Goal: Task Accomplishment & Management: Manage account settings

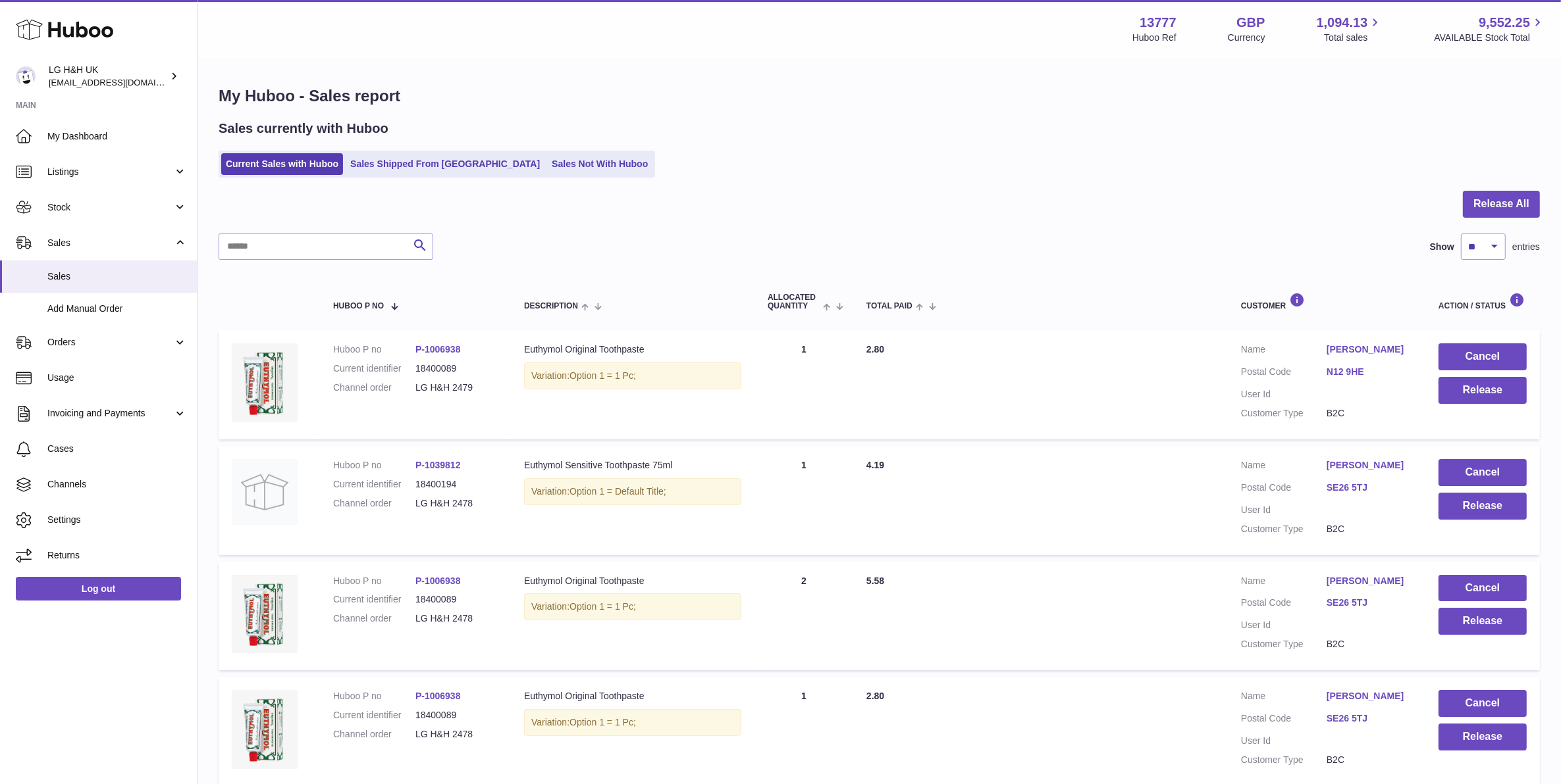
click at [552, 170] on link "Sales Not With Huboo" at bounding box center [600, 164] width 105 height 21
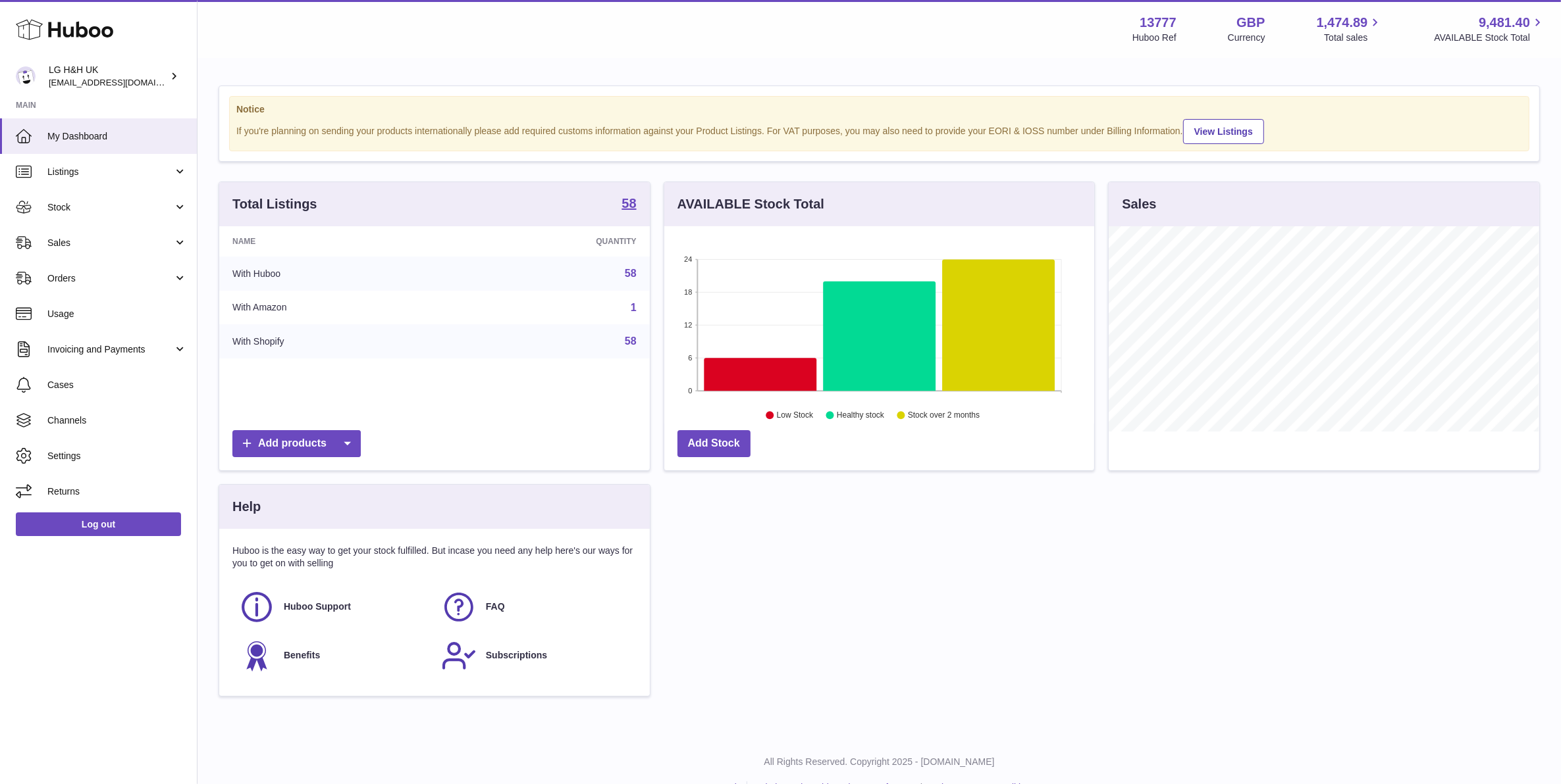
scroll to position [205, 429]
click at [137, 231] on link "Sales" at bounding box center [98, 242] width 197 height 35
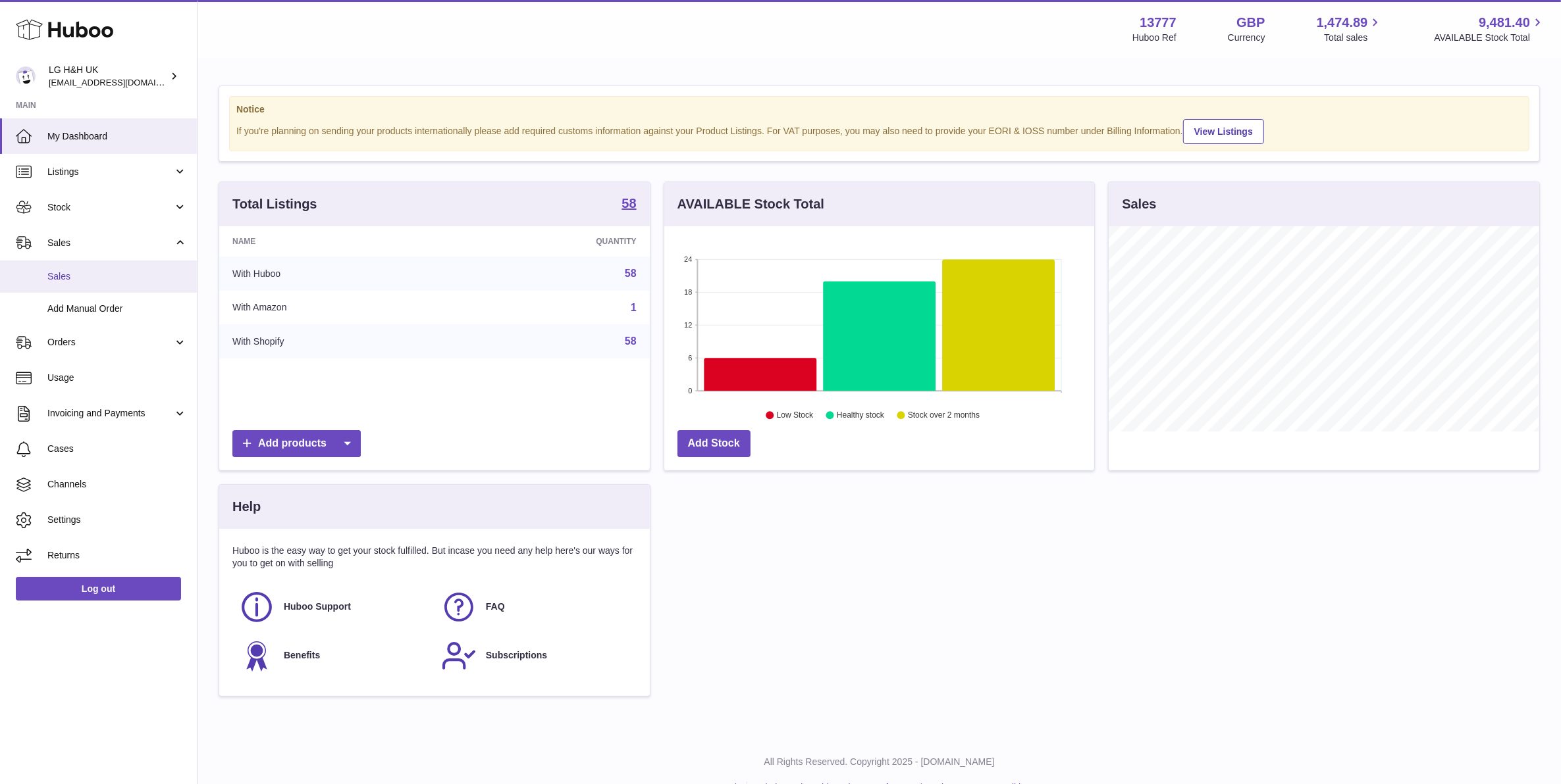
click at [129, 271] on span "Sales" at bounding box center [118, 277] width 140 height 12
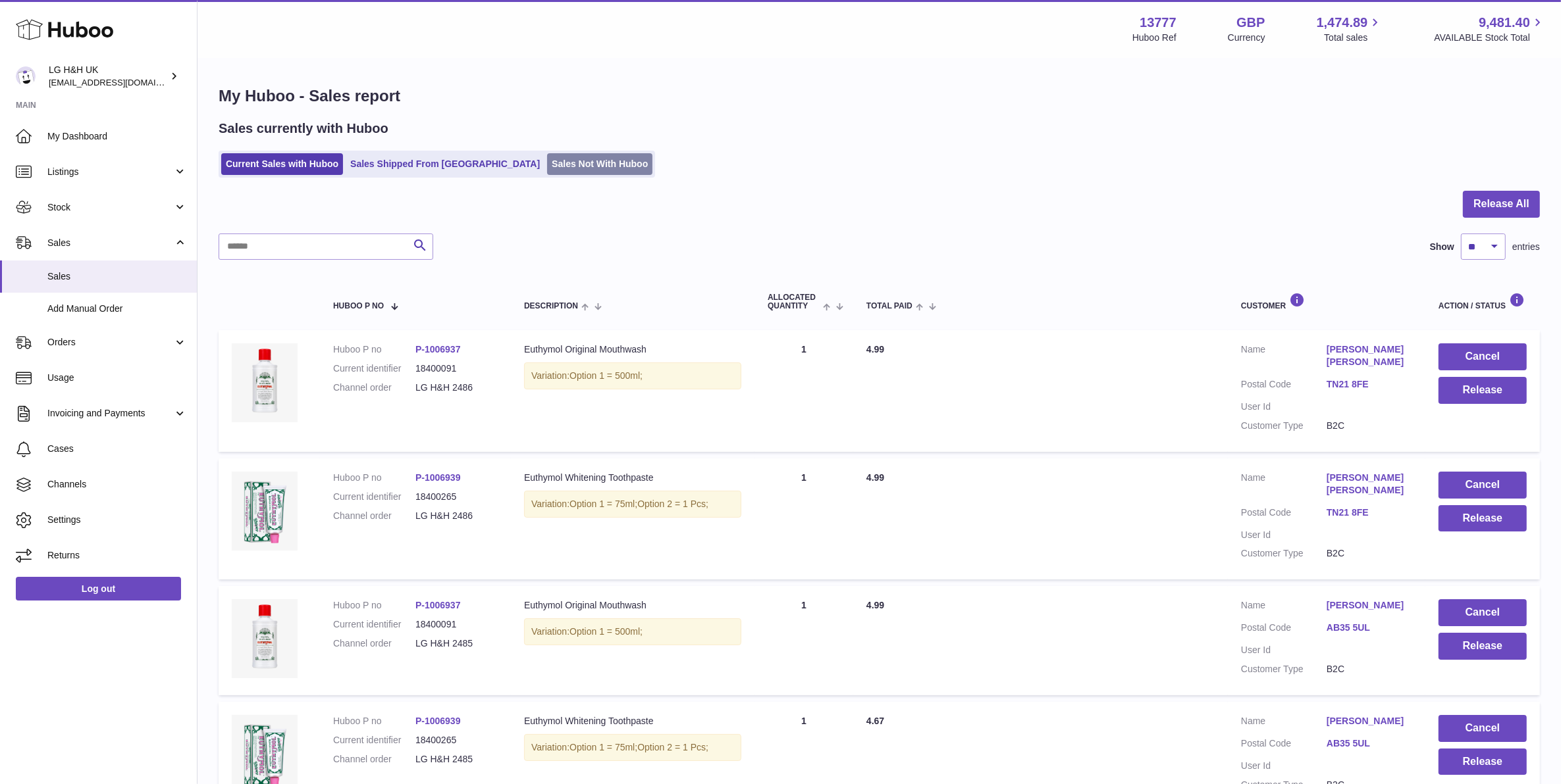
click at [547, 171] on link "Sales Not With Huboo" at bounding box center [600, 164] width 105 height 21
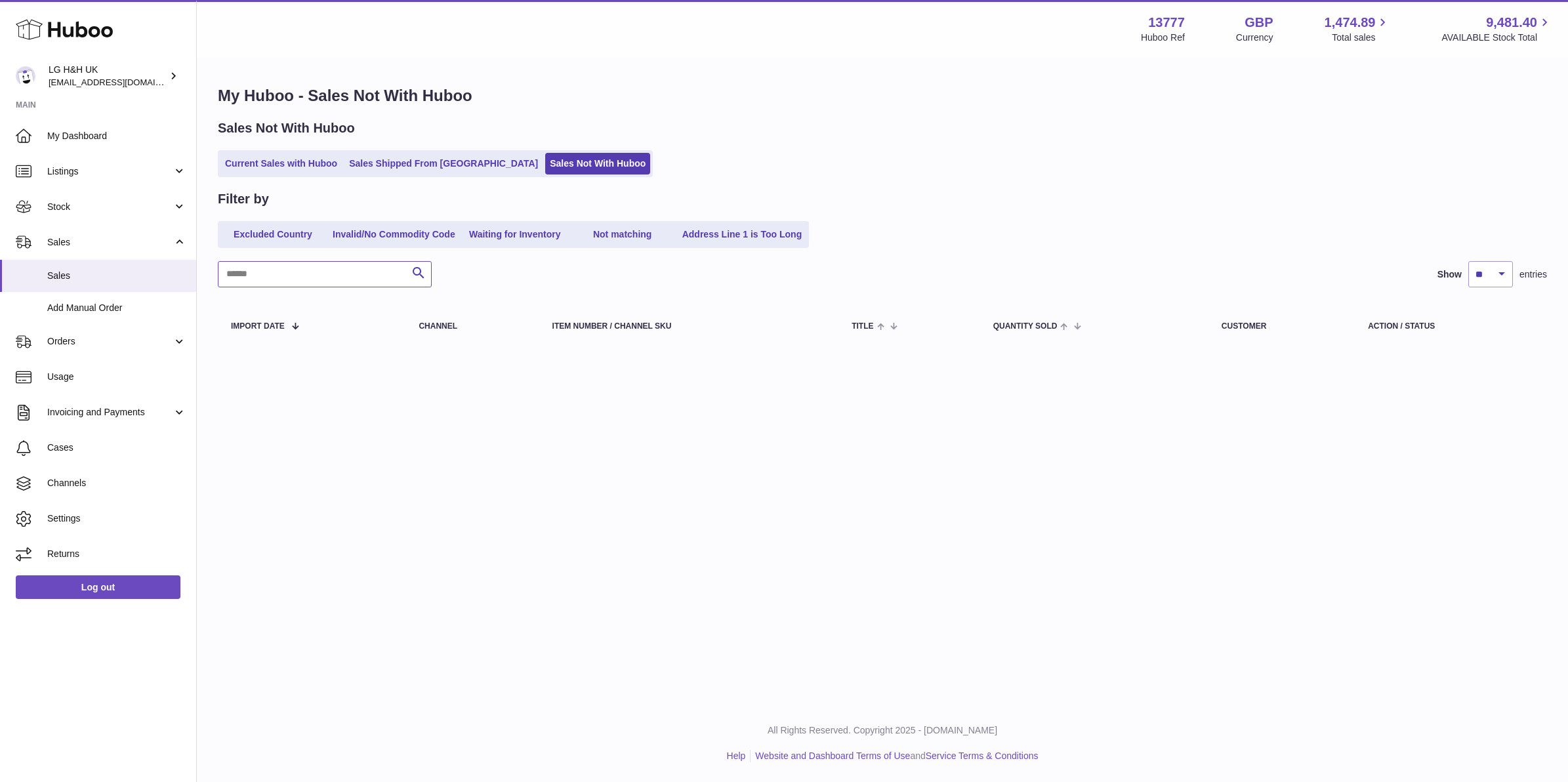
click at [338, 270] on input "text" at bounding box center [325, 274] width 214 height 26
click at [286, 260] on div "Filter by Excluded Country Invalid/No Commodity Code Waiting for Inventory Not …" at bounding box center [882, 270] width 1329 height 160
click at [286, 266] on input "****" at bounding box center [325, 274] width 214 height 26
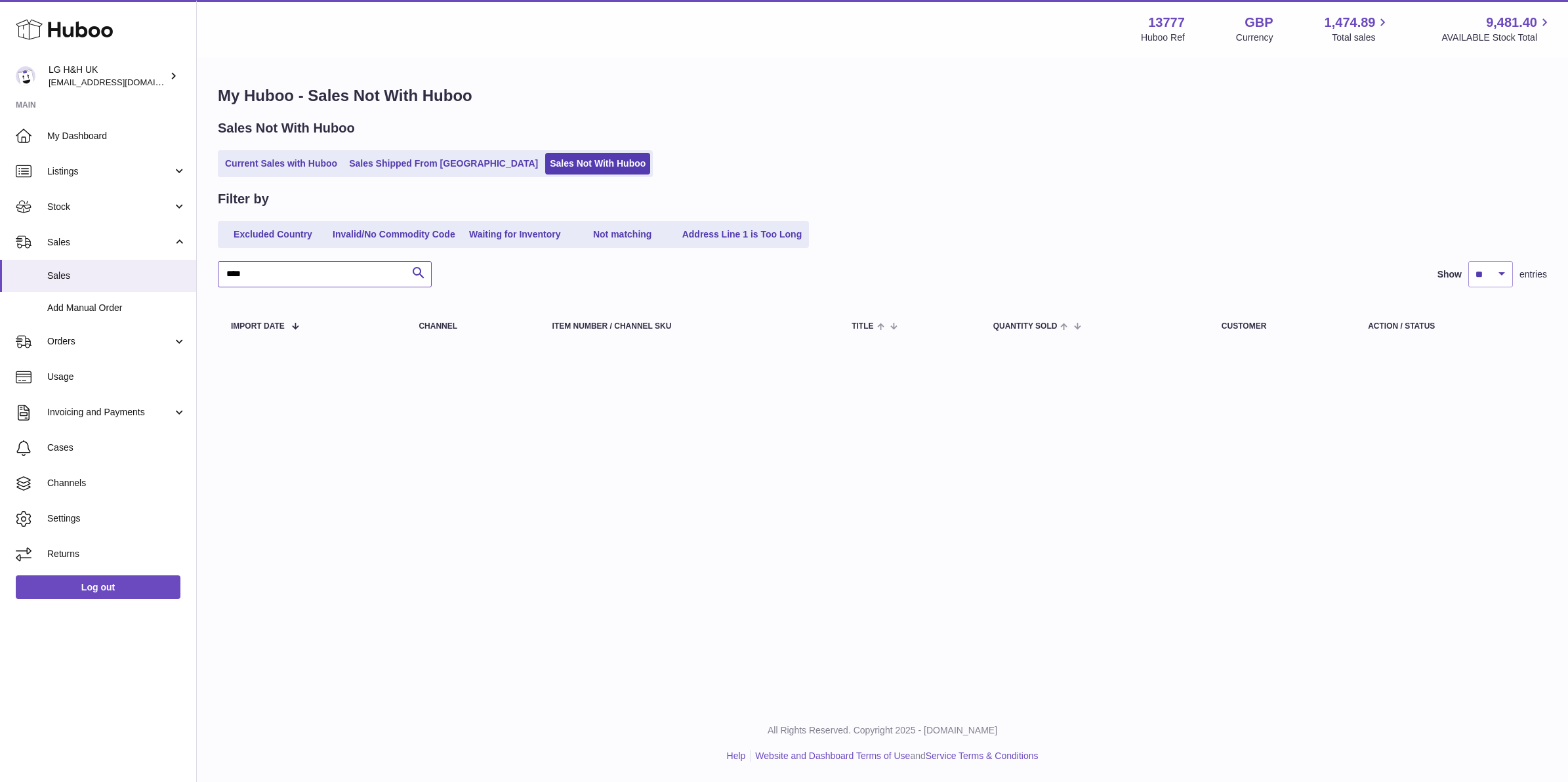
paste input "*******"
type input "**********"
click at [420, 276] on icon "submit" at bounding box center [418, 273] width 16 height 17
click at [441, 174] on ul "Current Sales with Huboo Sales Shipped From Huboo Sales Not With Huboo" at bounding box center [435, 163] width 435 height 27
click at [444, 168] on link "Sales Shipped From [GEOGRAPHIC_DATA]" at bounding box center [443, 163] width 198 height 21
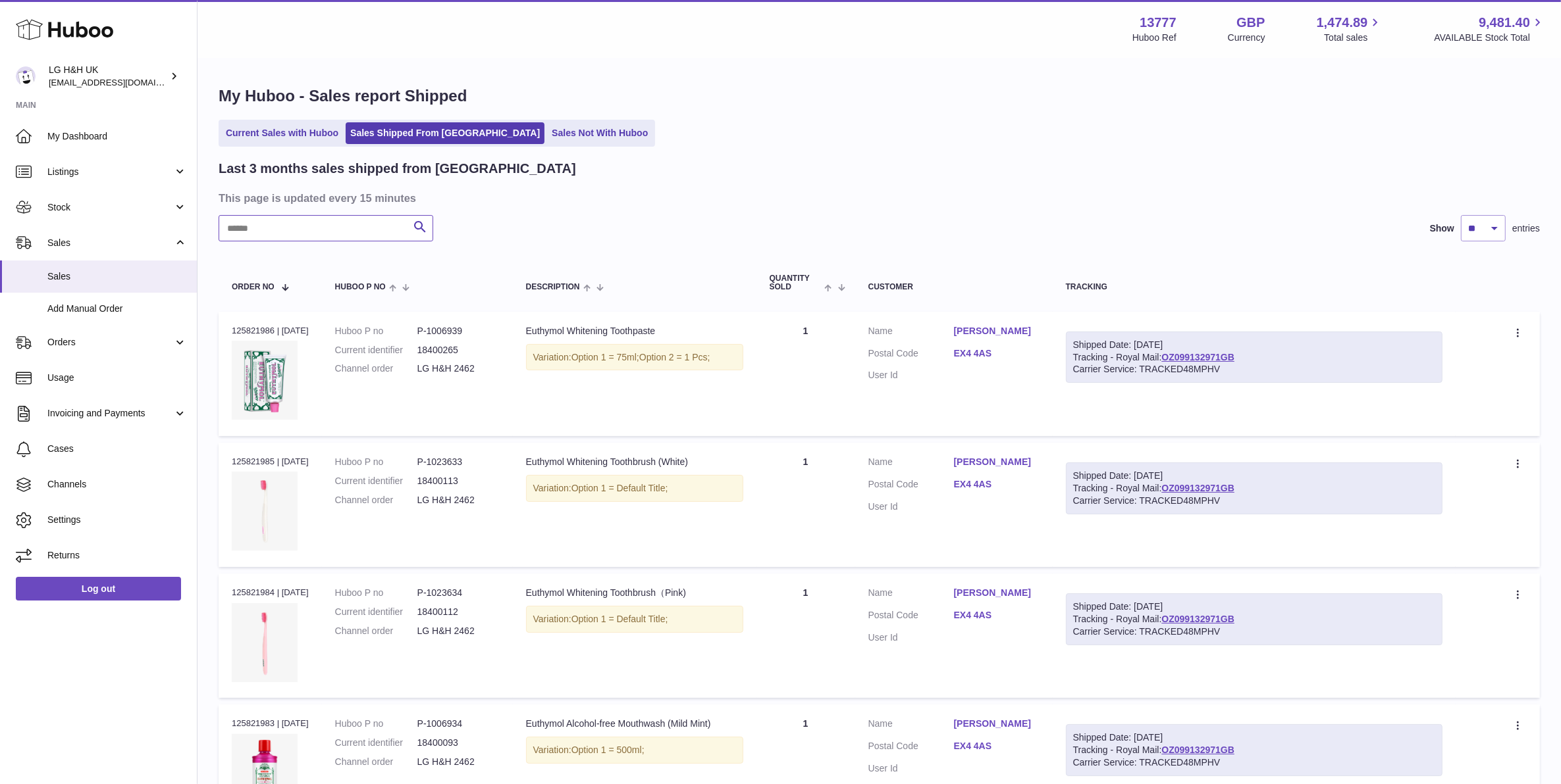
click at [365, 232] on input "text" at bounding box center [326, 228] width 214 height 26
paste input "**********"
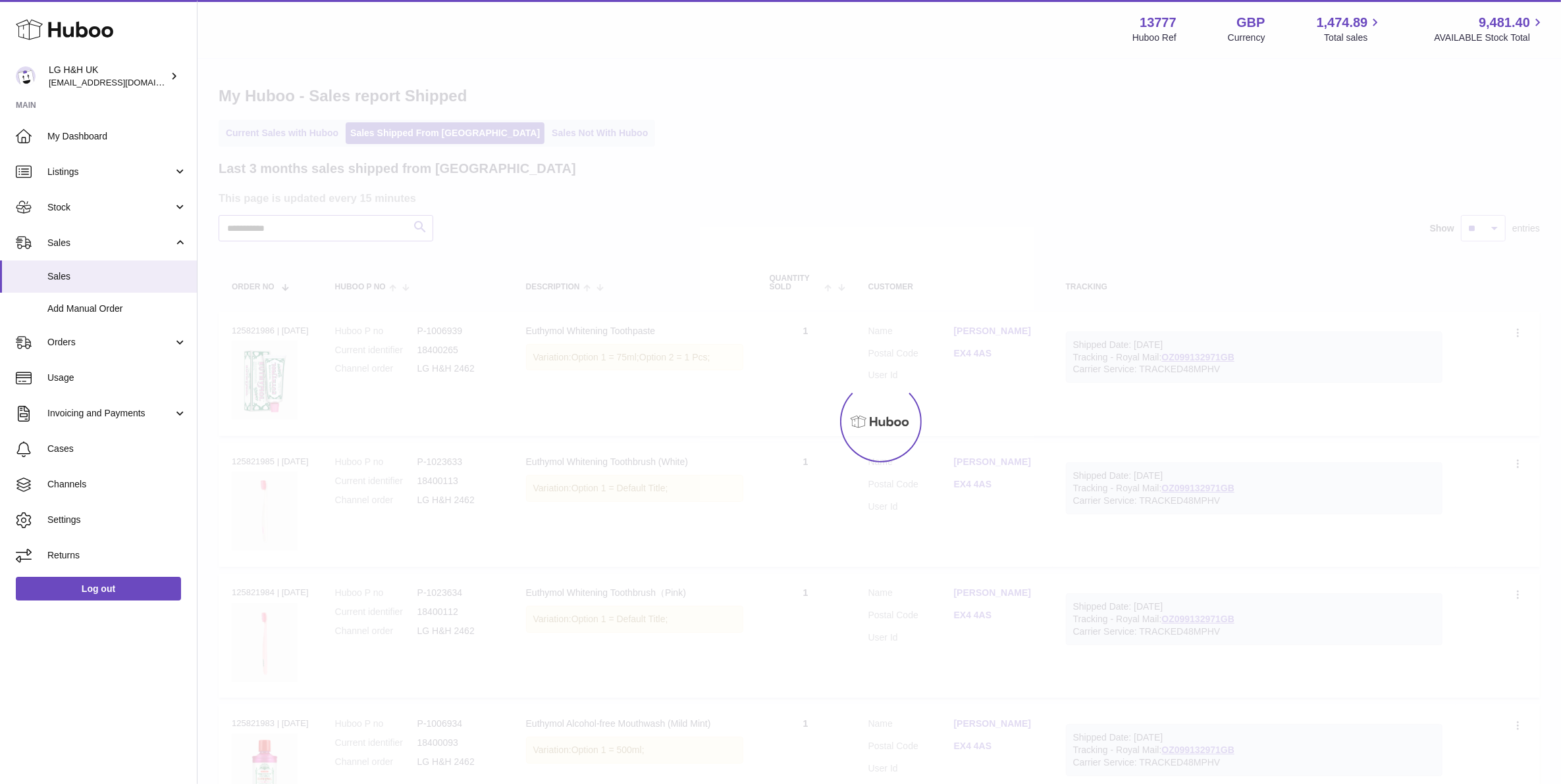
type input "**********"
click at [415, 230] on div at bounding box center [879, 422] width 1363 height 725
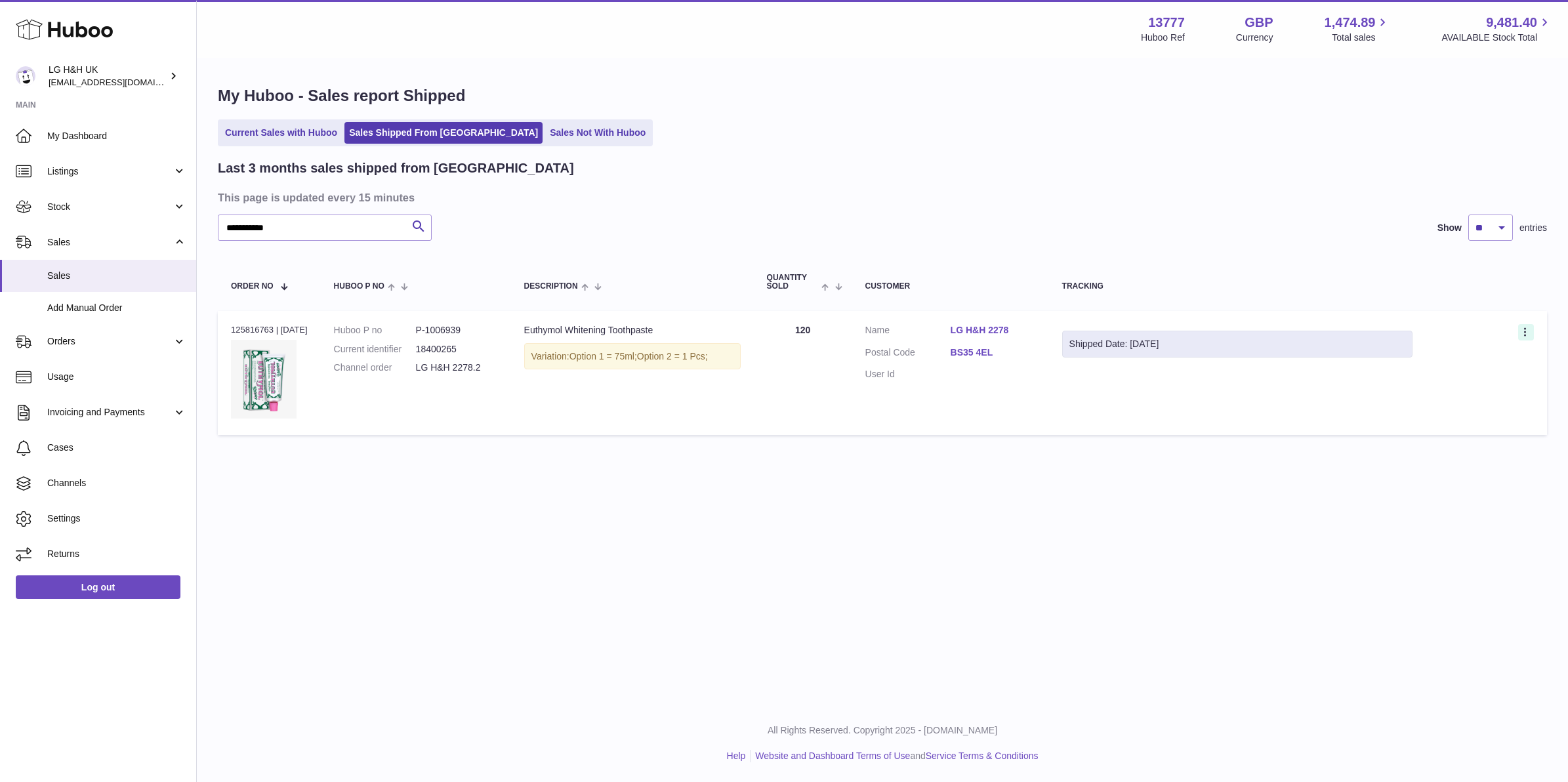
click at [1522, 332] on icon at bounding box center [1526, 333] width 15 height 13
click at [140, 282] on link "Sales" at bounding box center [98, 276] width 196 height 32
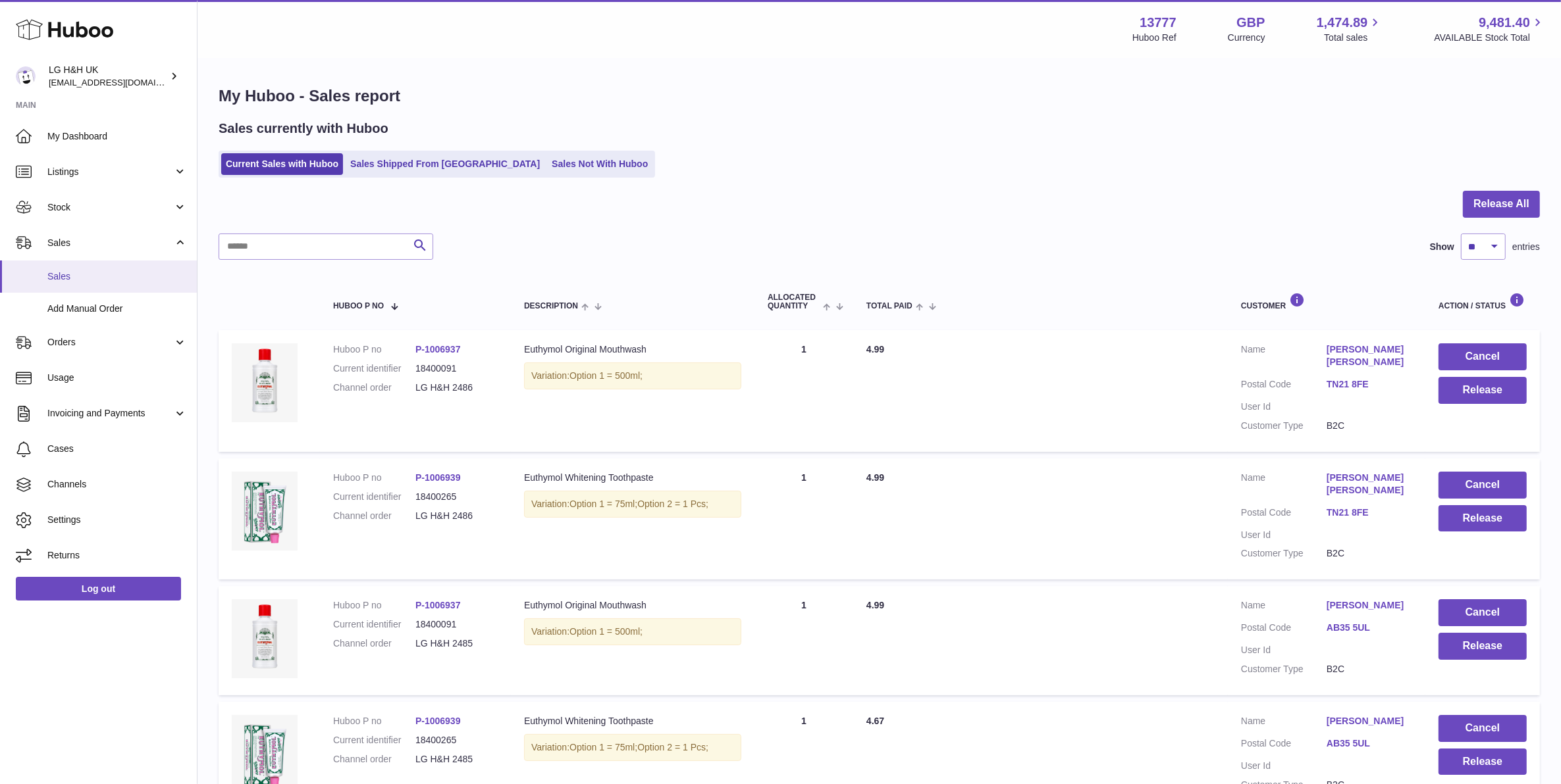
click at [120, 268] on link "Sales" at bounding box center [98, 277] width 197 height 32
click at [114, 212] on span "Stock" at bounding box center [111, 207] width 126 height 12
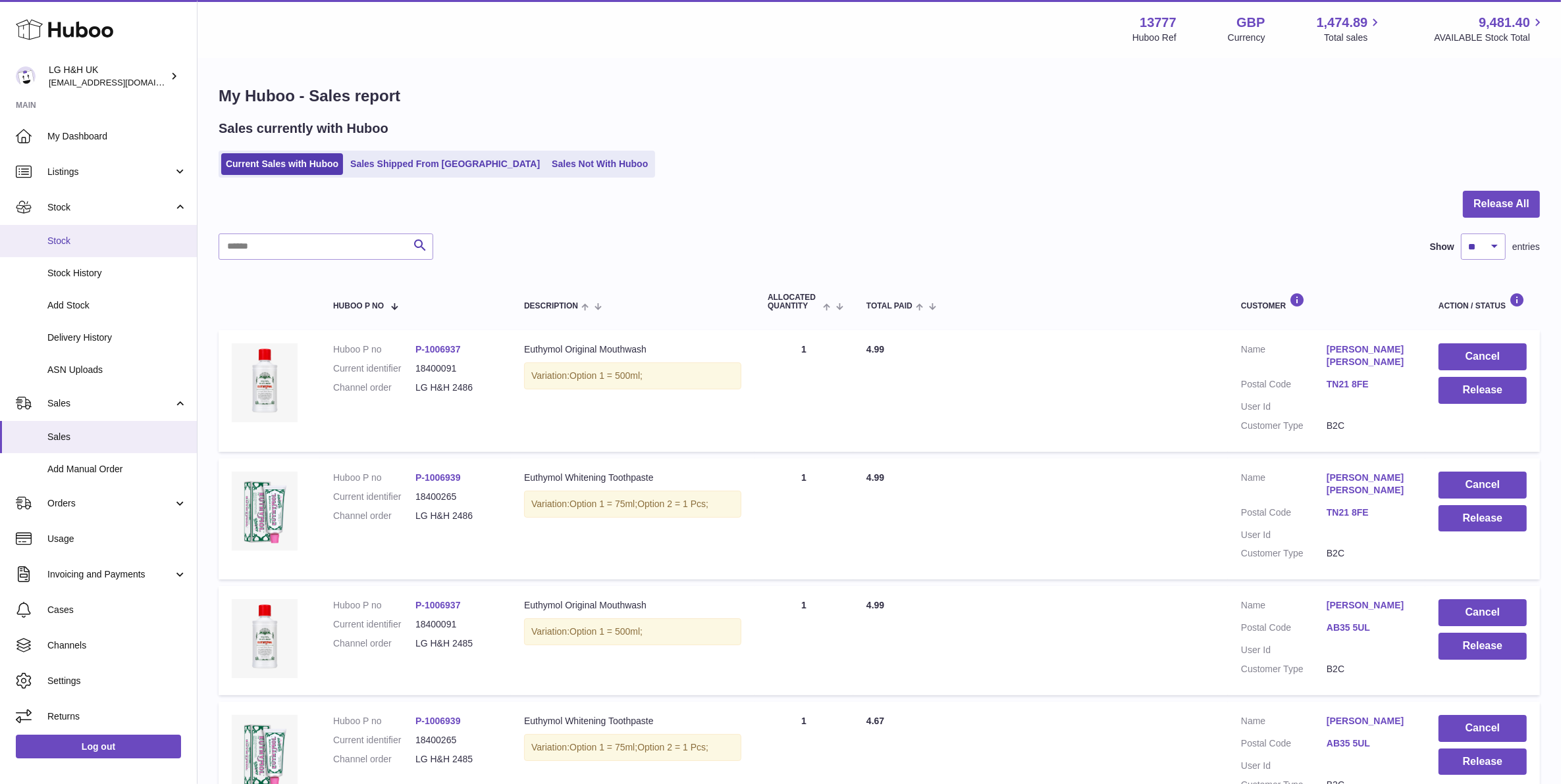
click at [106, 236] on span "Stock" at bounding box center [118, 241] width 140 height 12
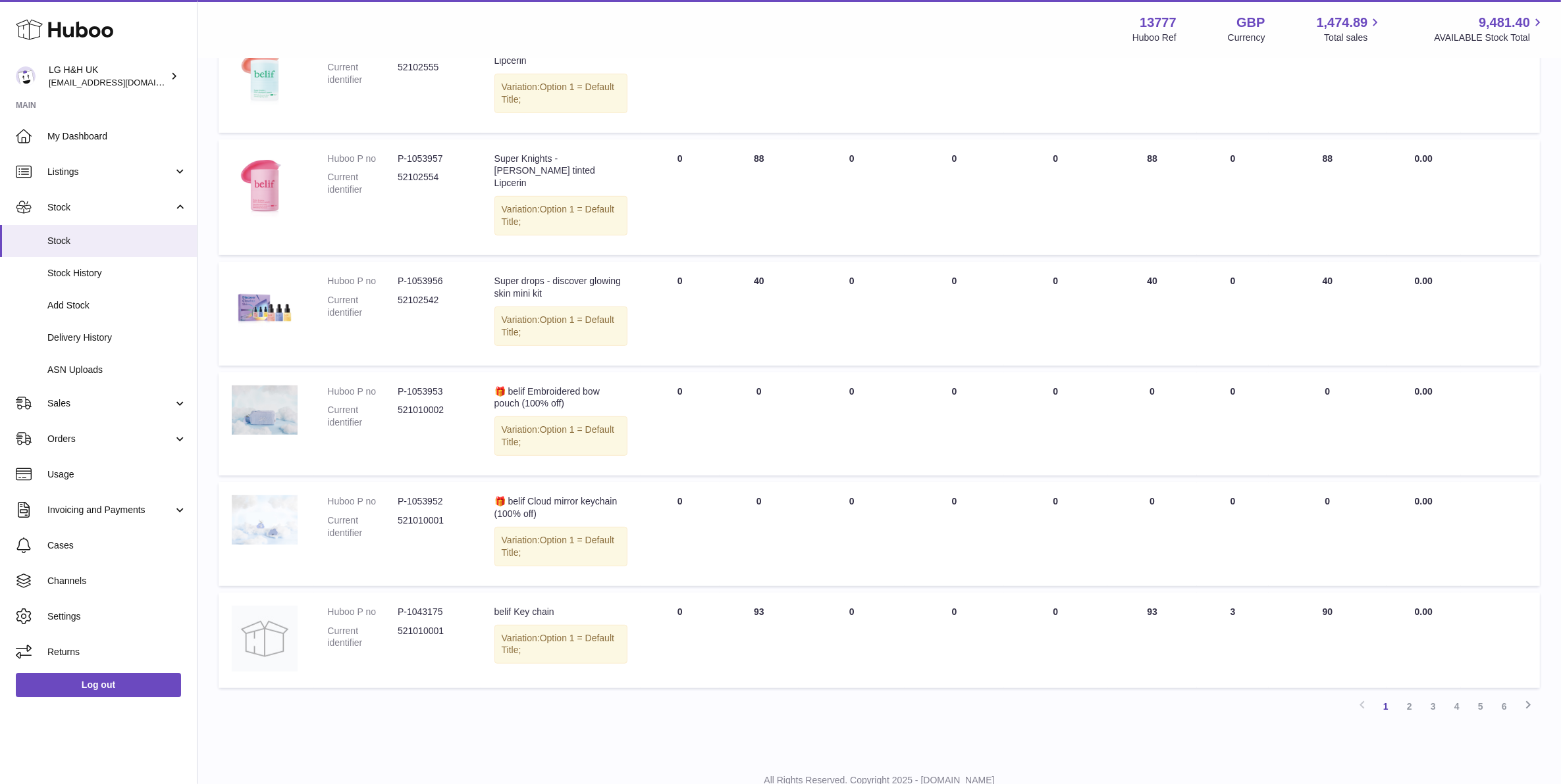
scroll to position [716, 0]
click at [1398, 690] on link "2" at bounding box center [1410, 702] width 24 height 24
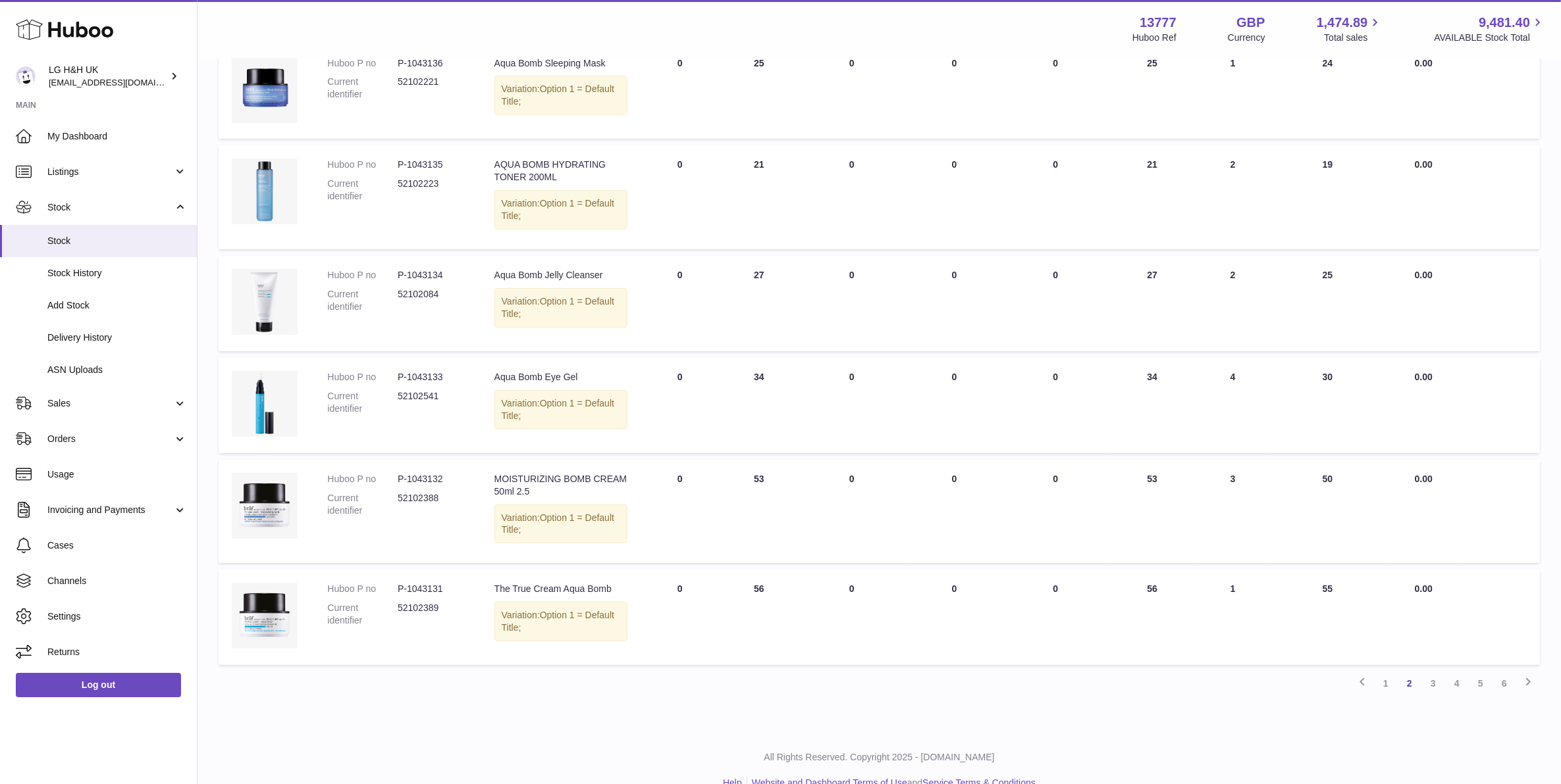
scroll to position [678, 0]
click at [1436, 670] on link "3" at bounding box center [1433, 682] width 24 height 24
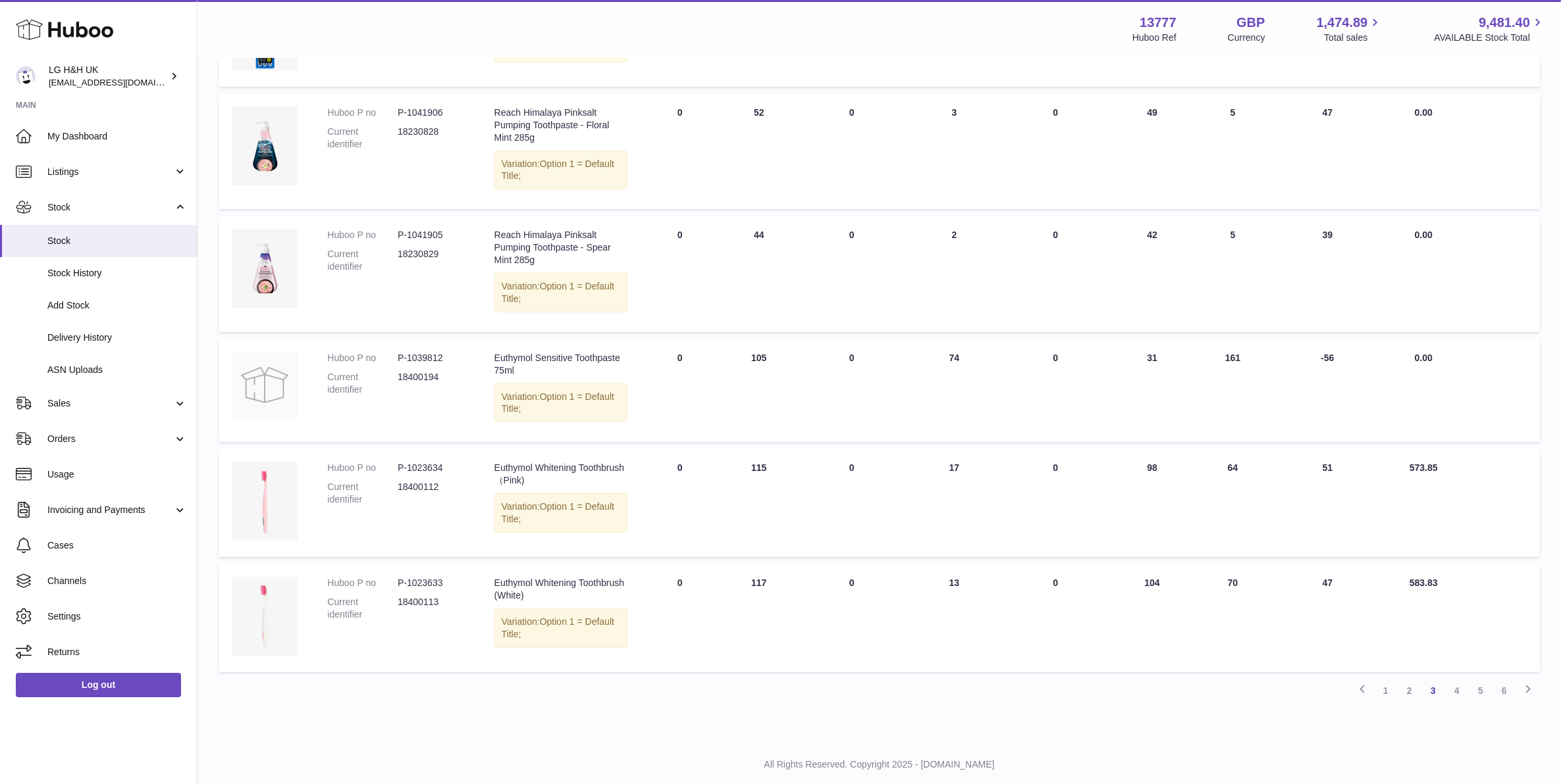
scroll to position [758, 0]
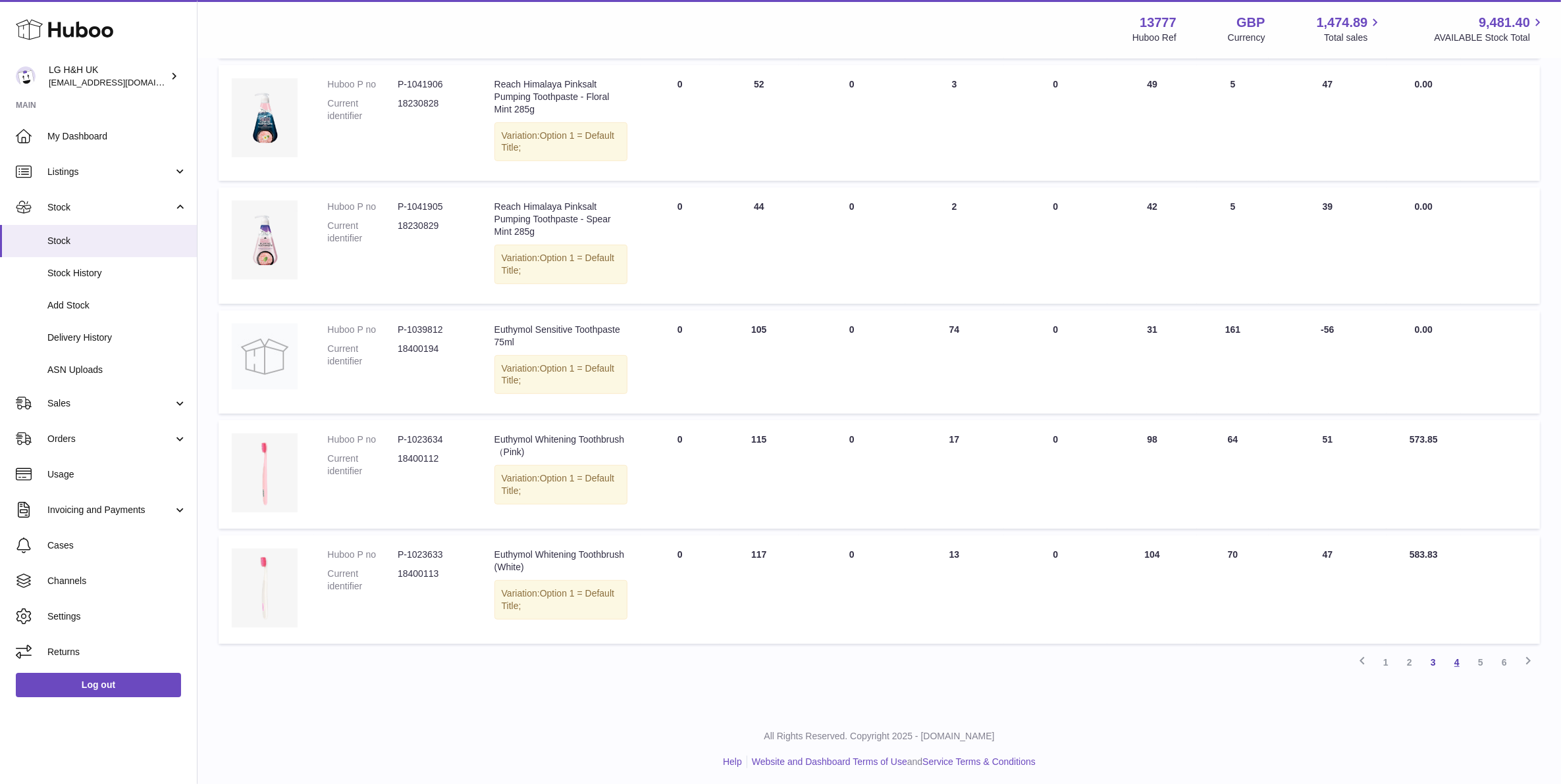
click at [1454, 651] on link "4" at bounding box center [1457, 662] width 24 height 24
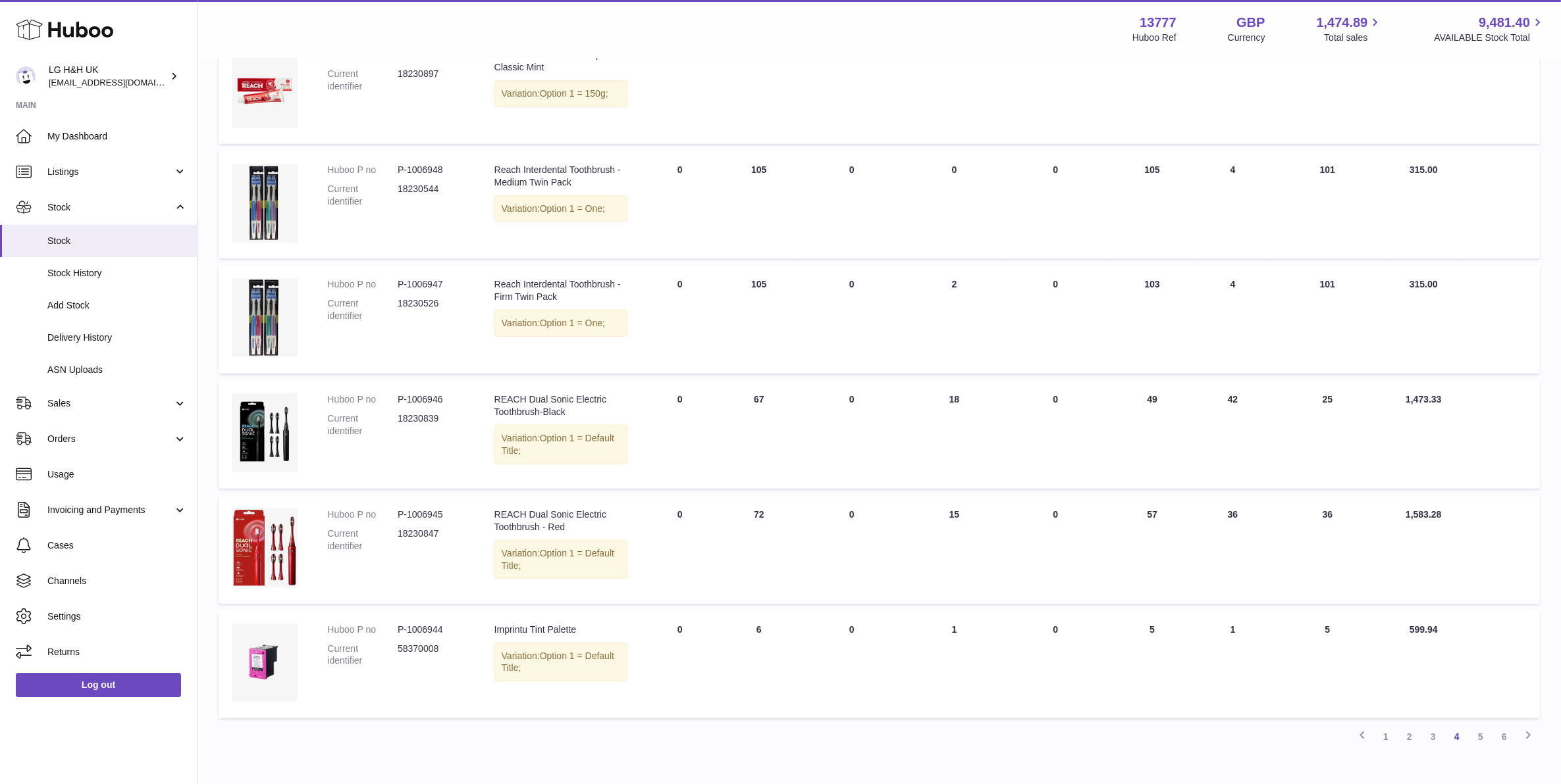
scroll to position [709, 0]
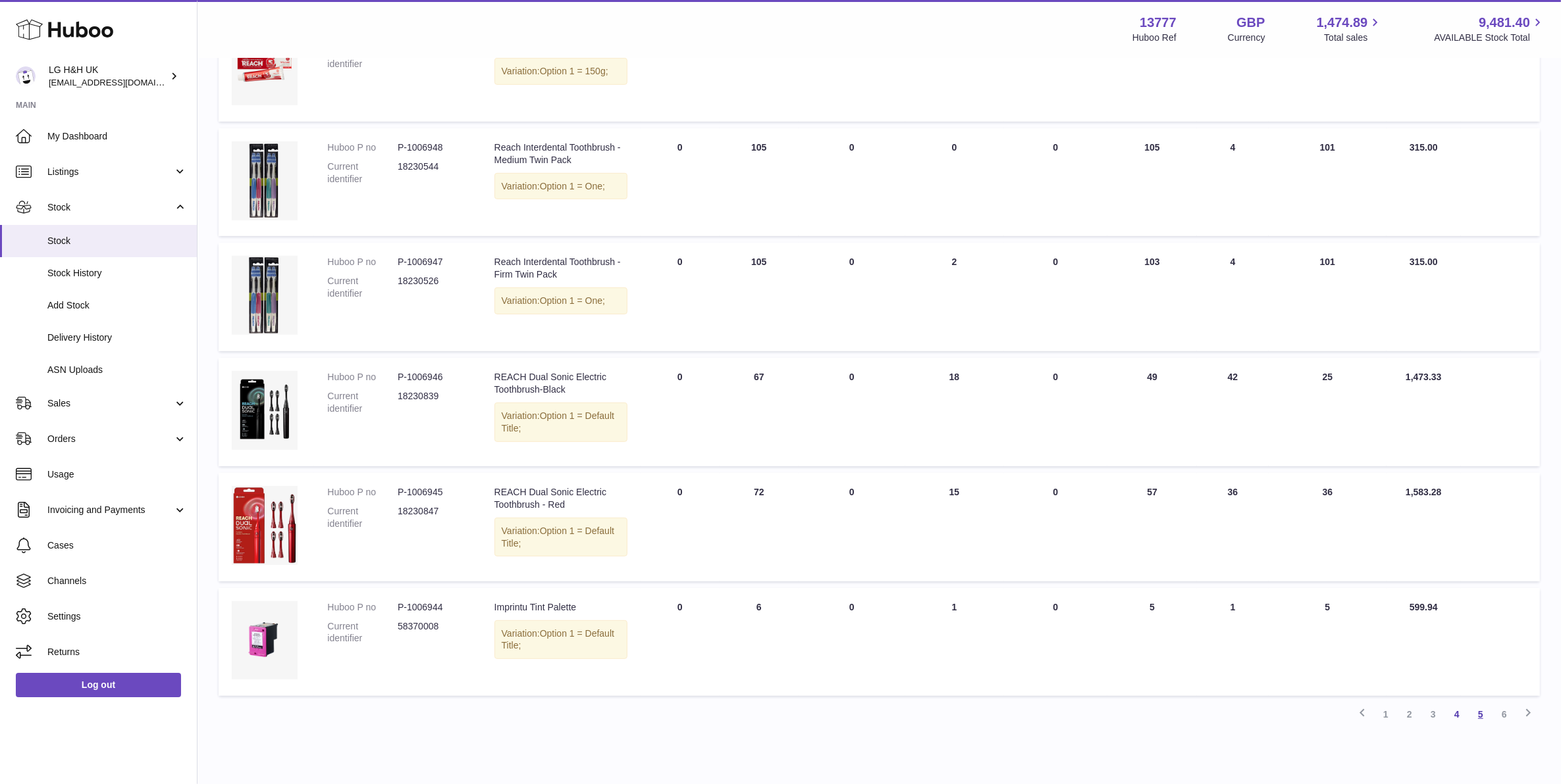
click at [1485, 702] on link "5" at bounding box center [1480, 714] width 24 height 24
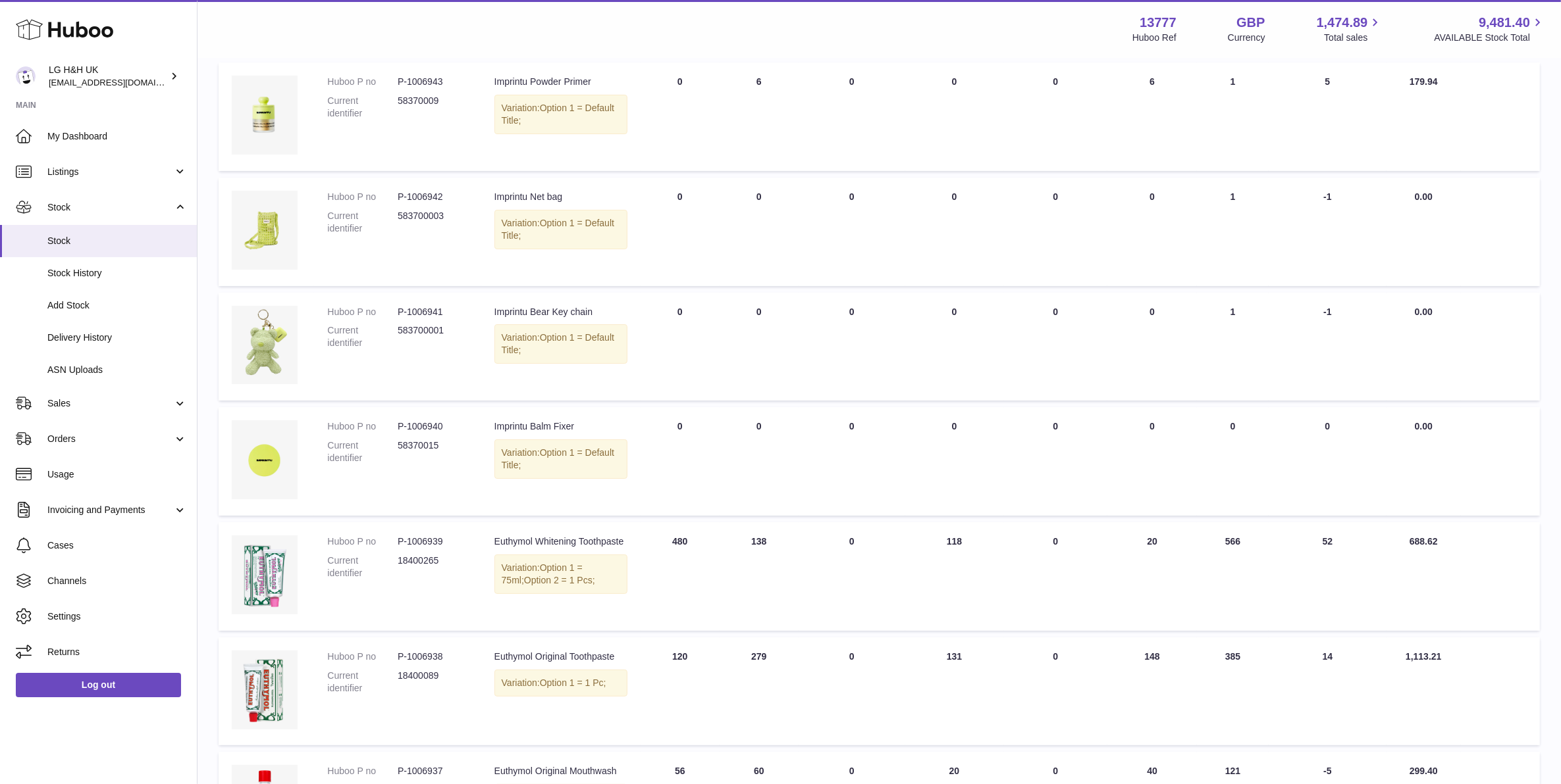
scroll to position [224, 0]
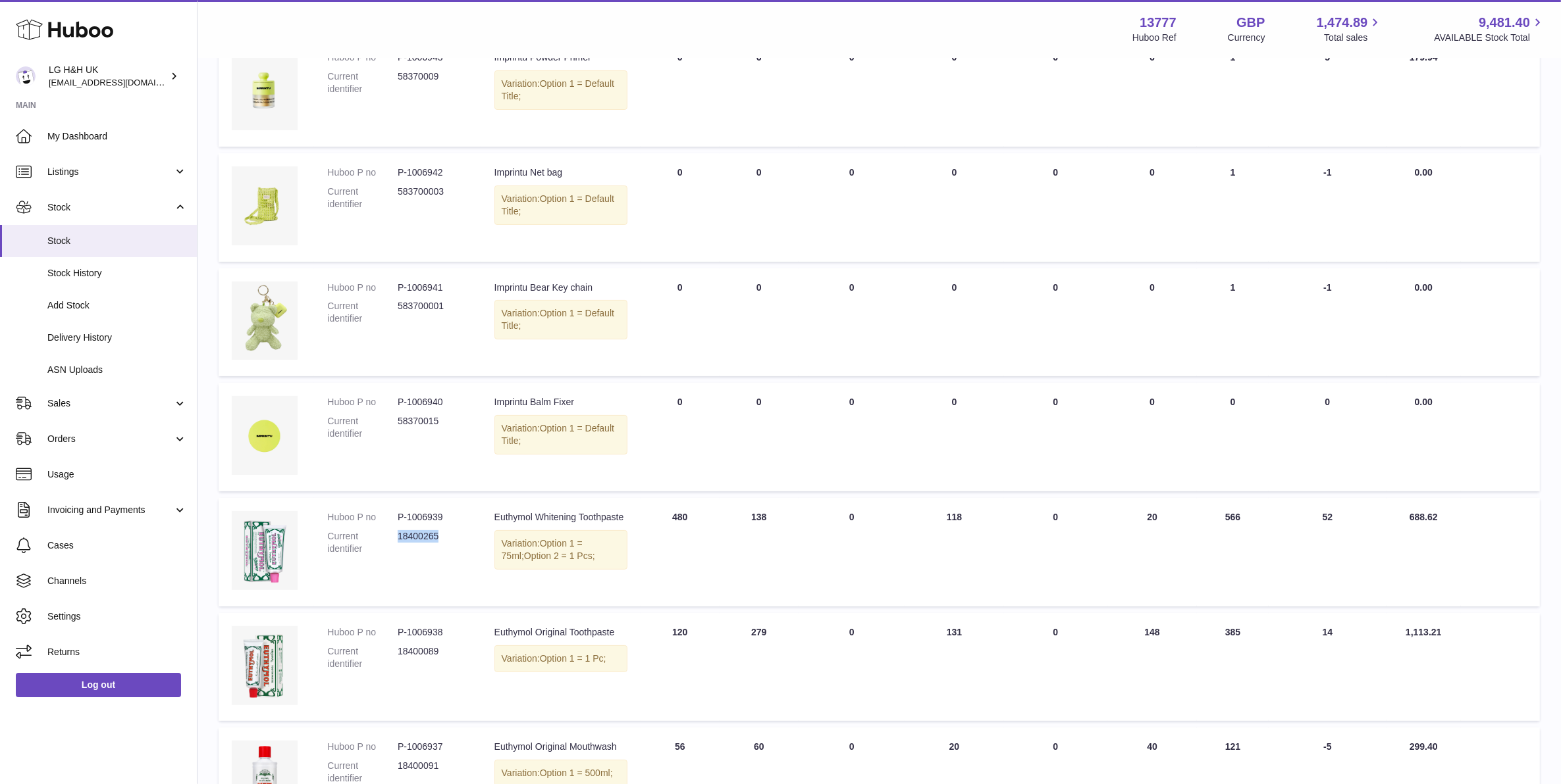
drag, startPoint x: 450, startPoint y: 521, endPoint x: 398, endPoint y: 525, distance: 52.2
click at [398, 530] on dd "18400265" at bounding box center [433, 543] width 71 height 25
copy dd "18400265"
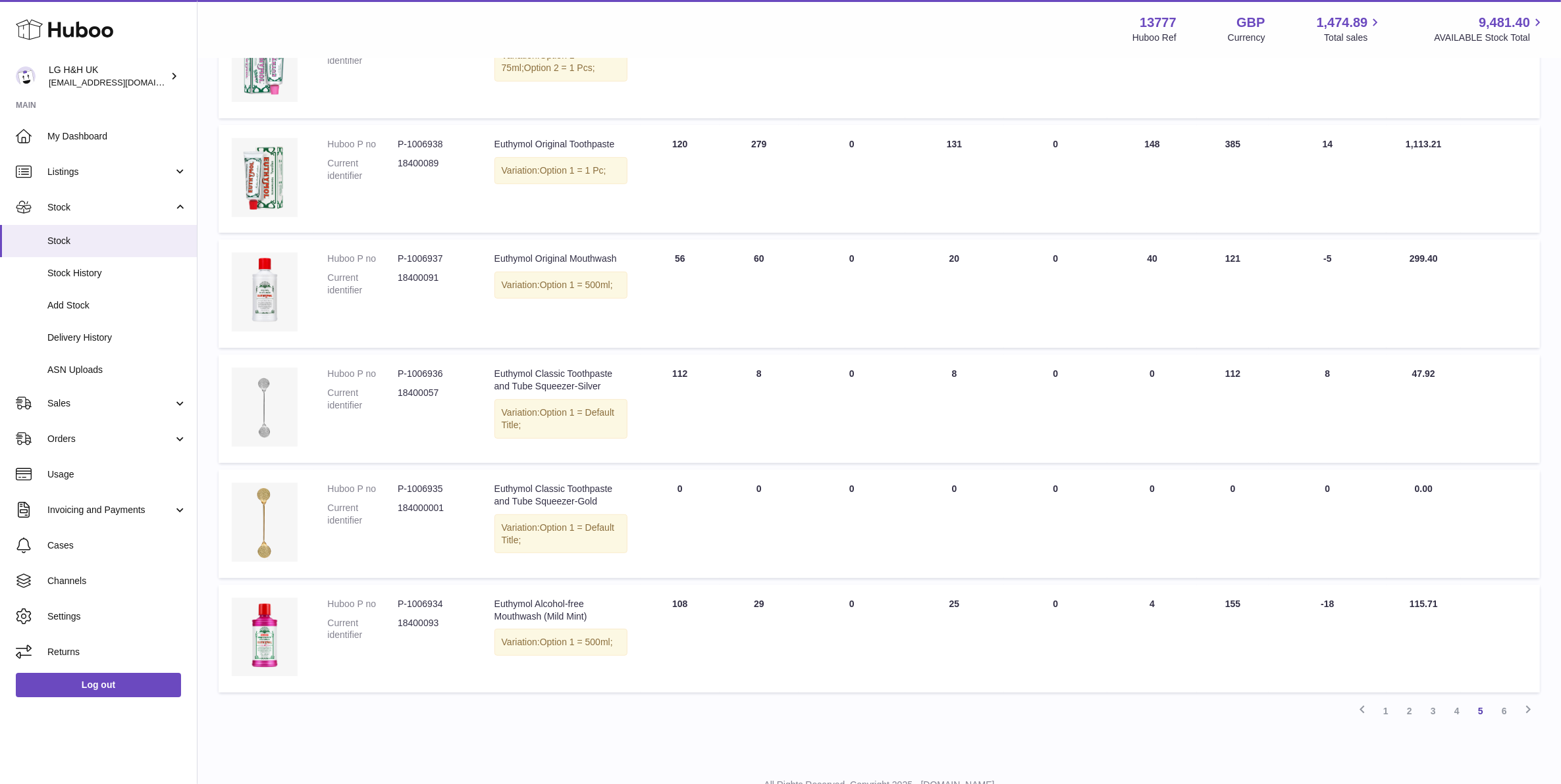
scroll to position [717, 0]
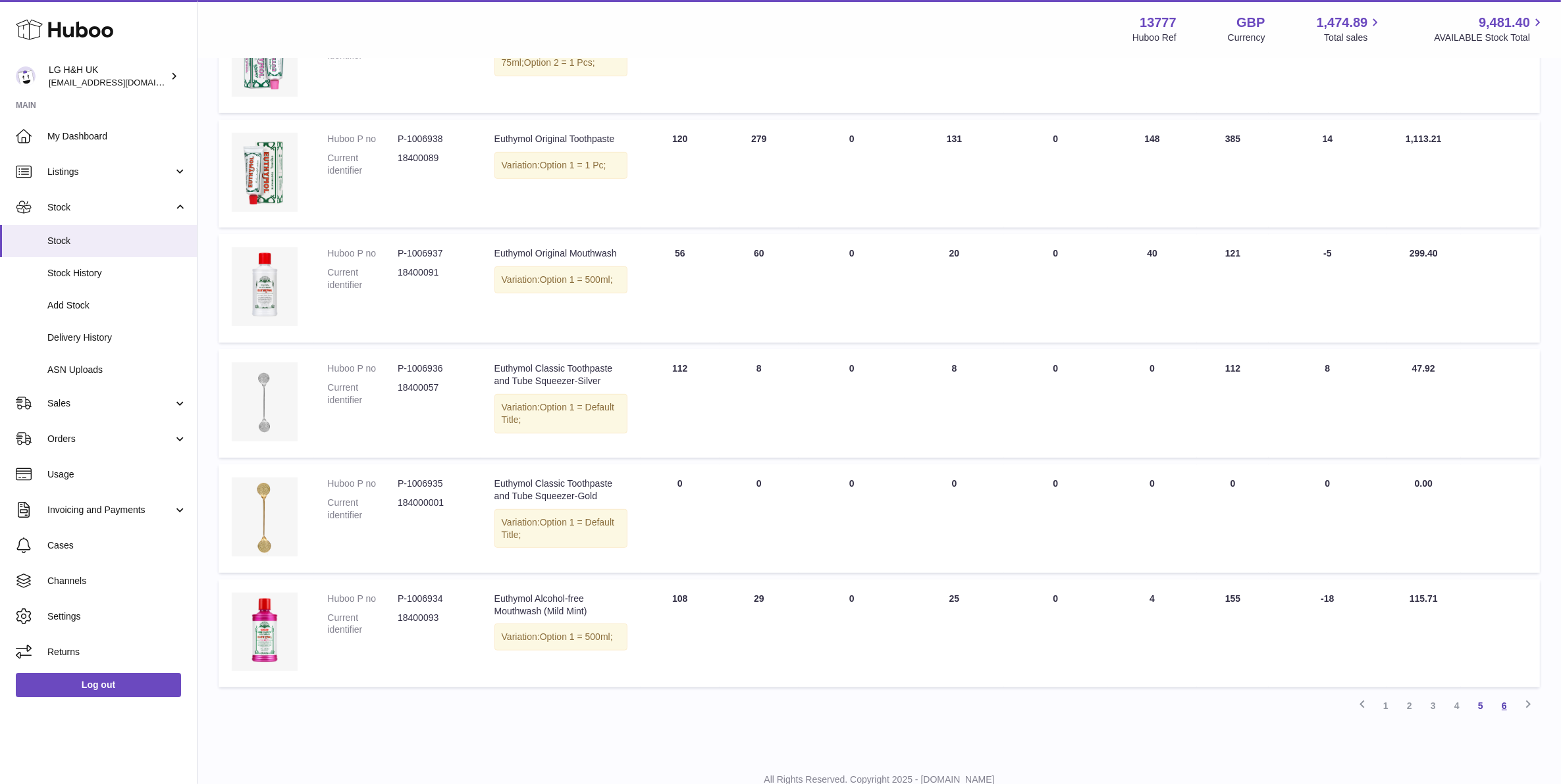
click at [1502, 694] on link "6" at bounding box center [1504, 706] width 24 height 24
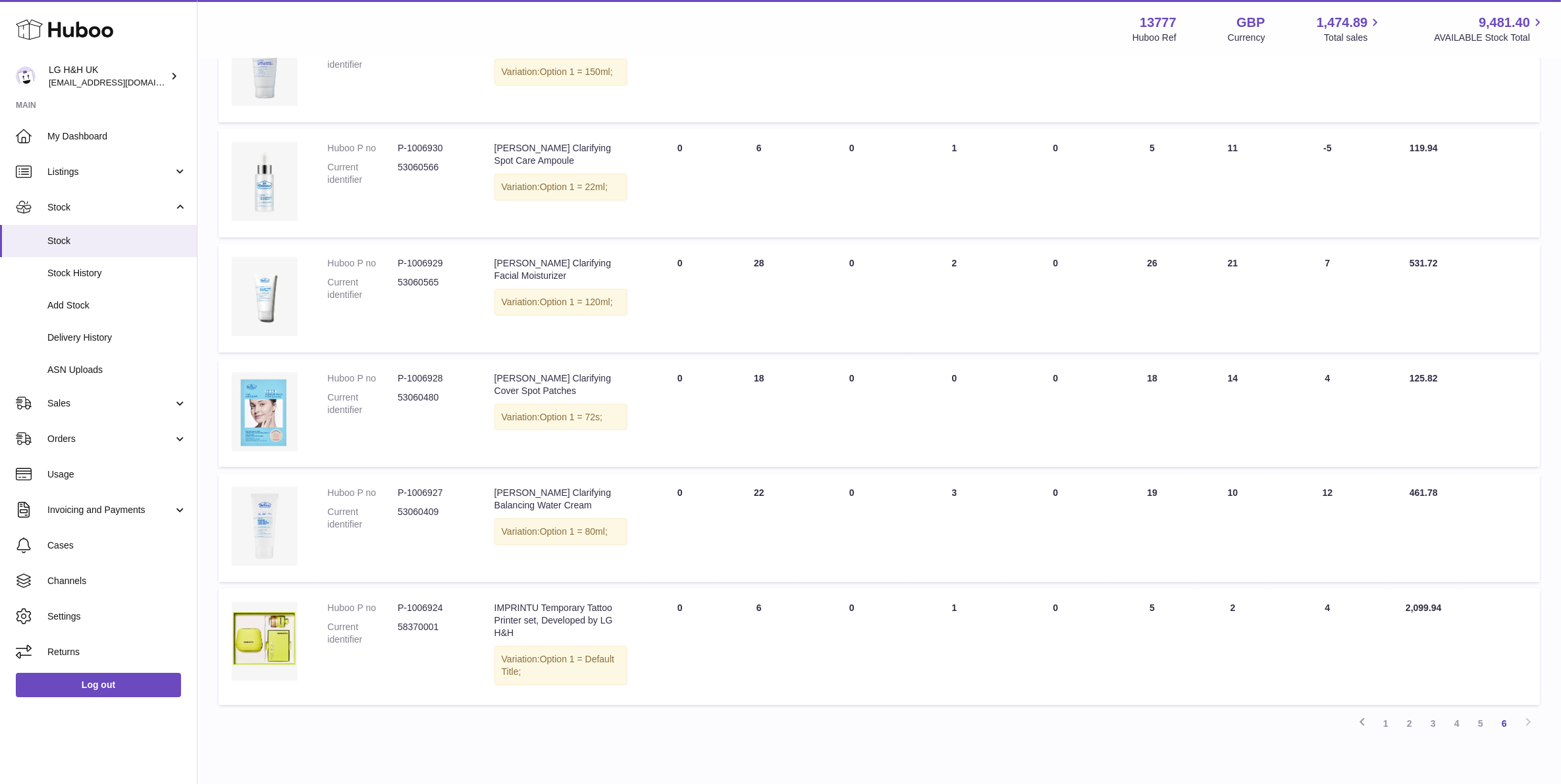
scroll to position [543, 0]
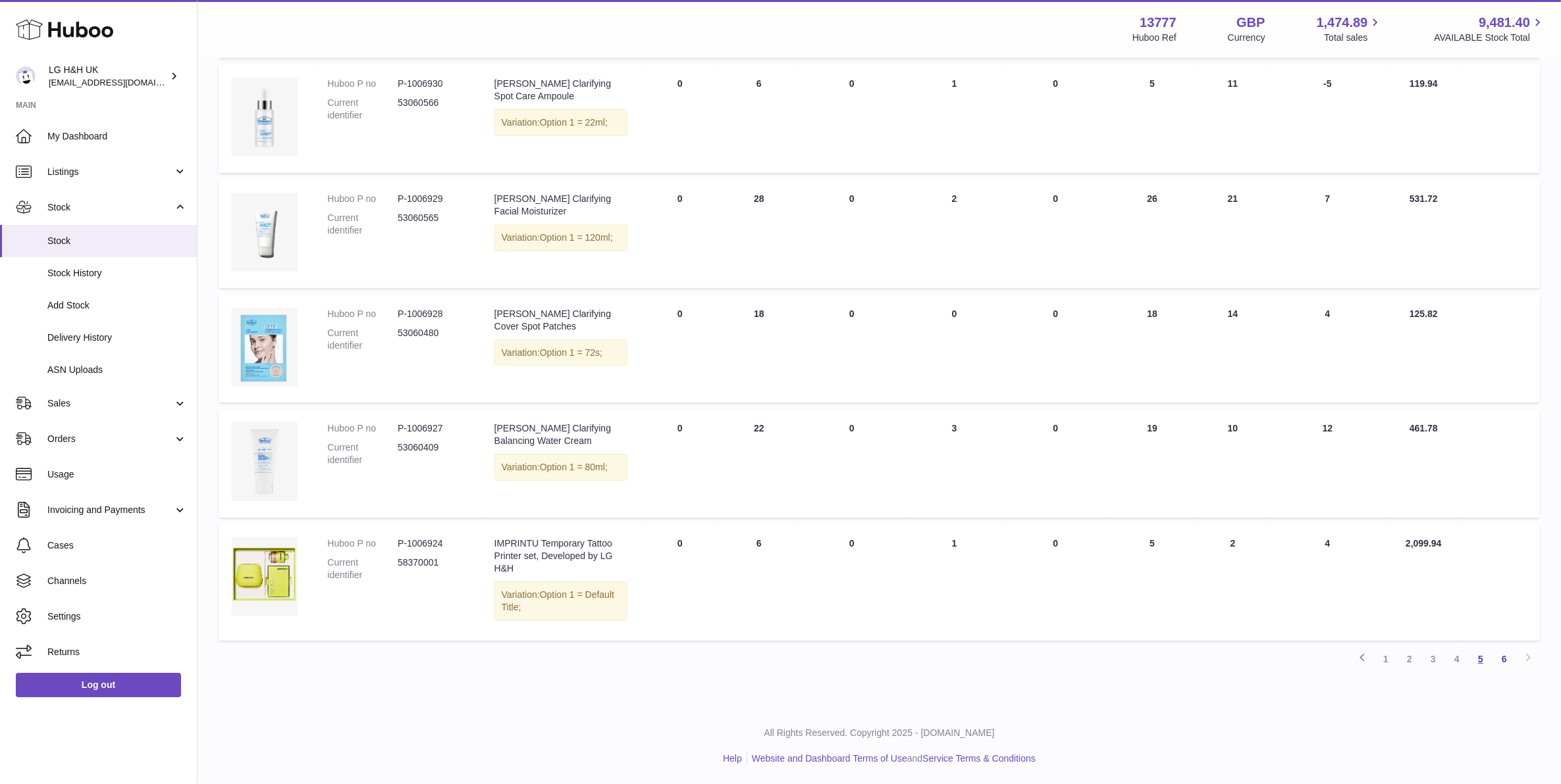
click at [1481, 658] on link "5" at bounding box center [1480, 659] width 24 height 24
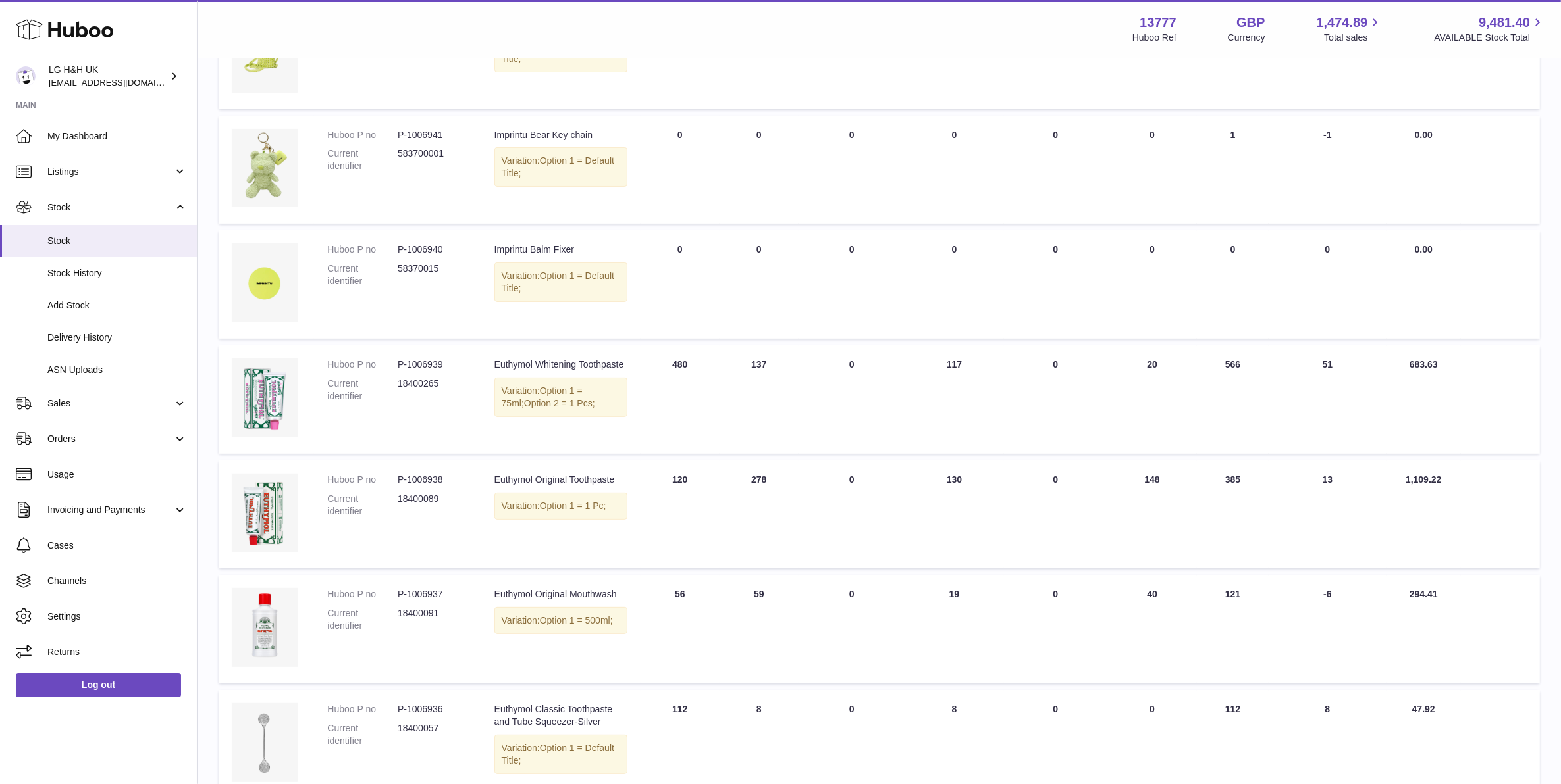
scroll to position [470, 0]
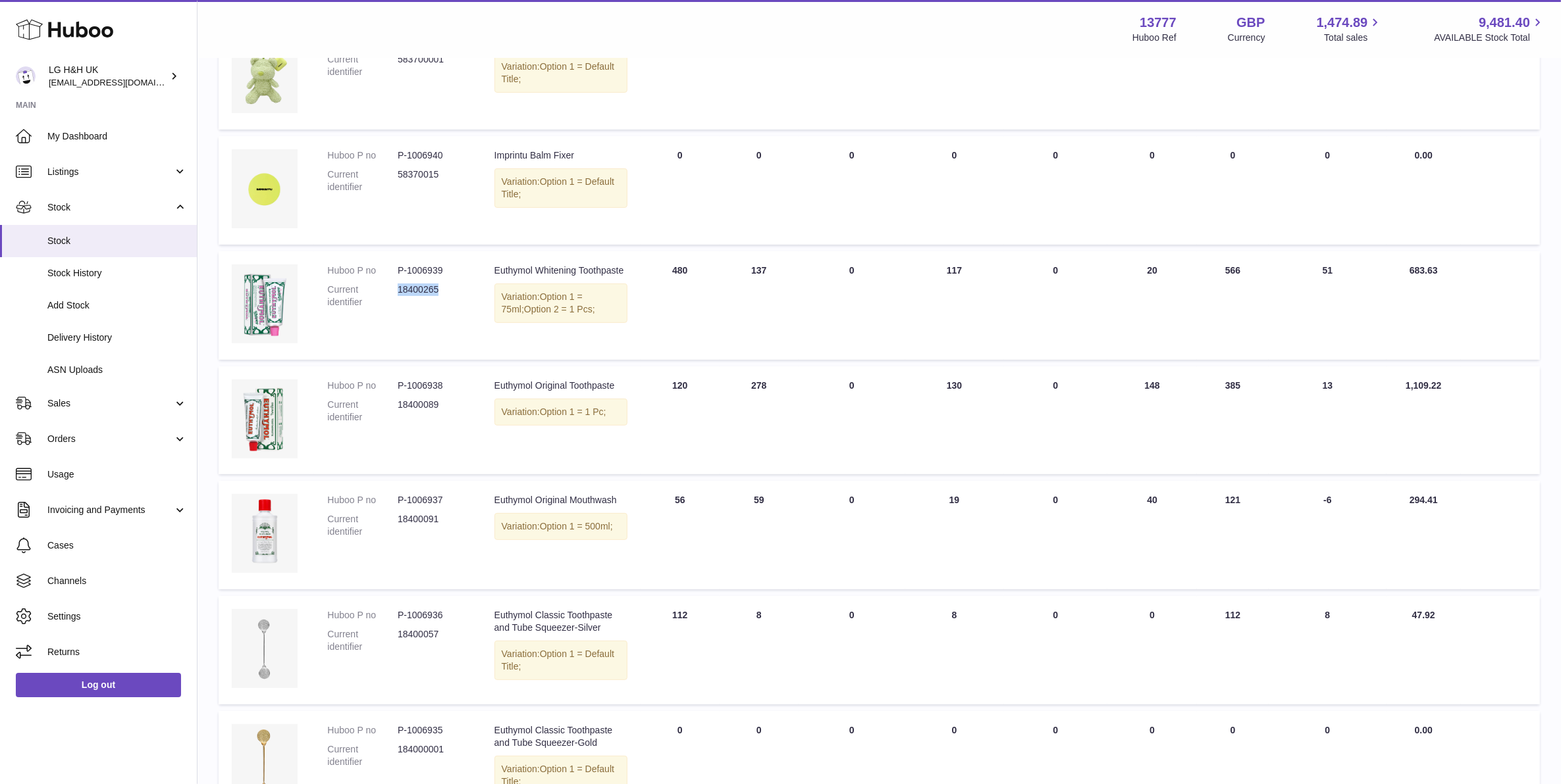
drag, startPoint x: 450, startPoint y: 273, endPoint x: 400, endPoint y: 274, distance: 50.0
click at [400, 283] on dd "18400265" at bounding box center [433, 296] width 71 height 25
copy dd "18400265"
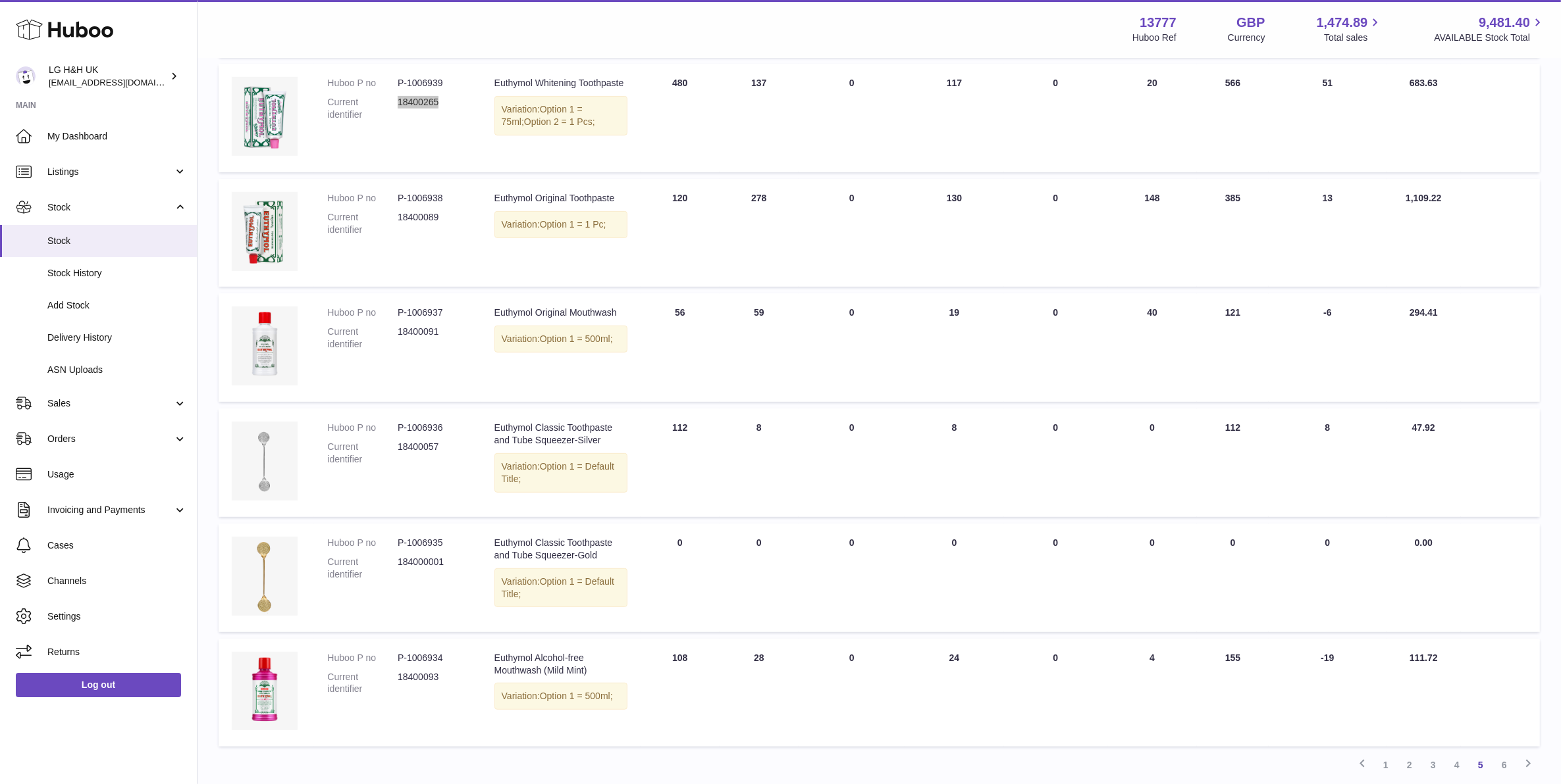
scroll to position [735, 0]
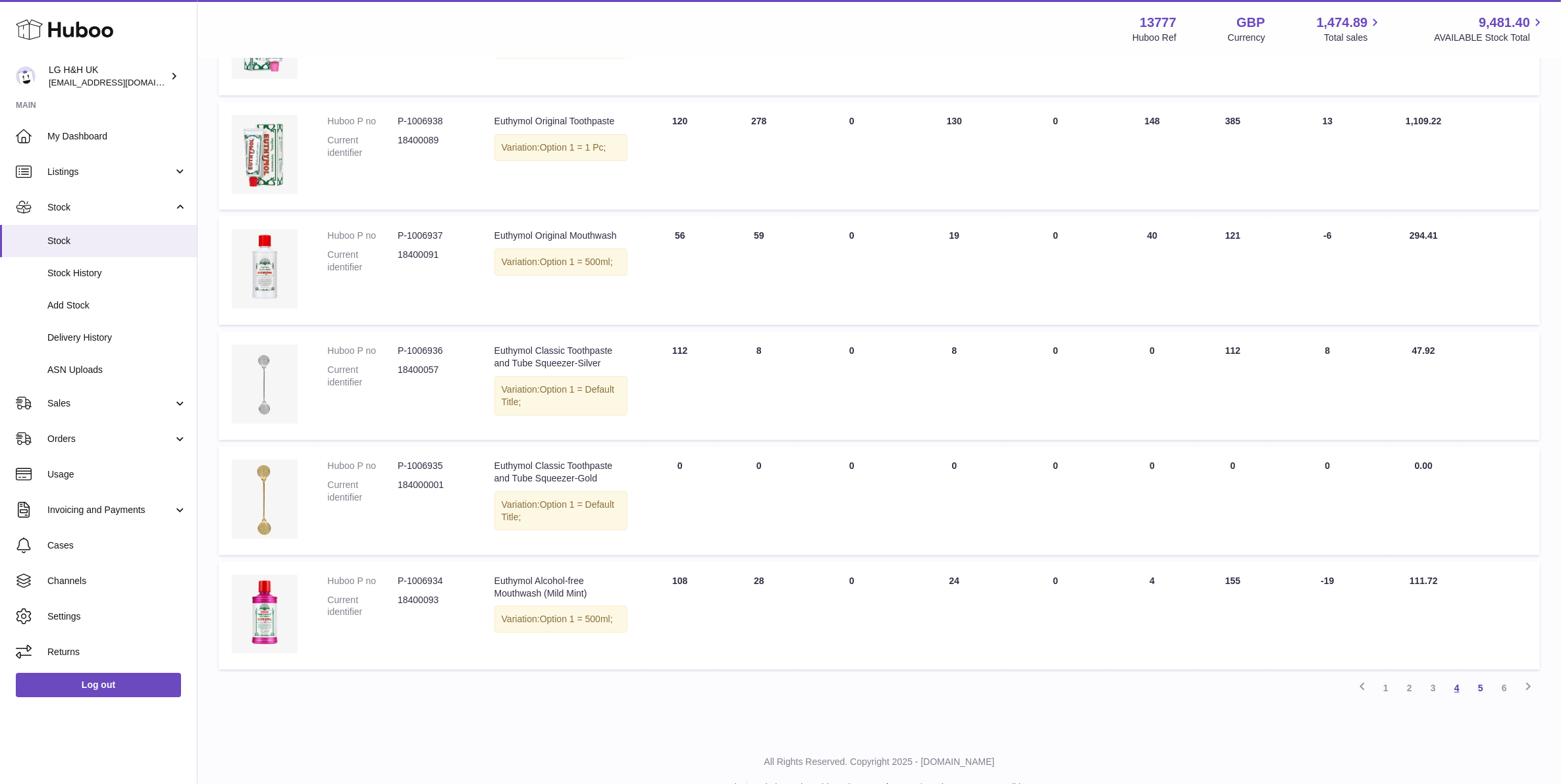
click at [1455, 676] on link "4" at bounding box center [1457, 688] width 24 height 24
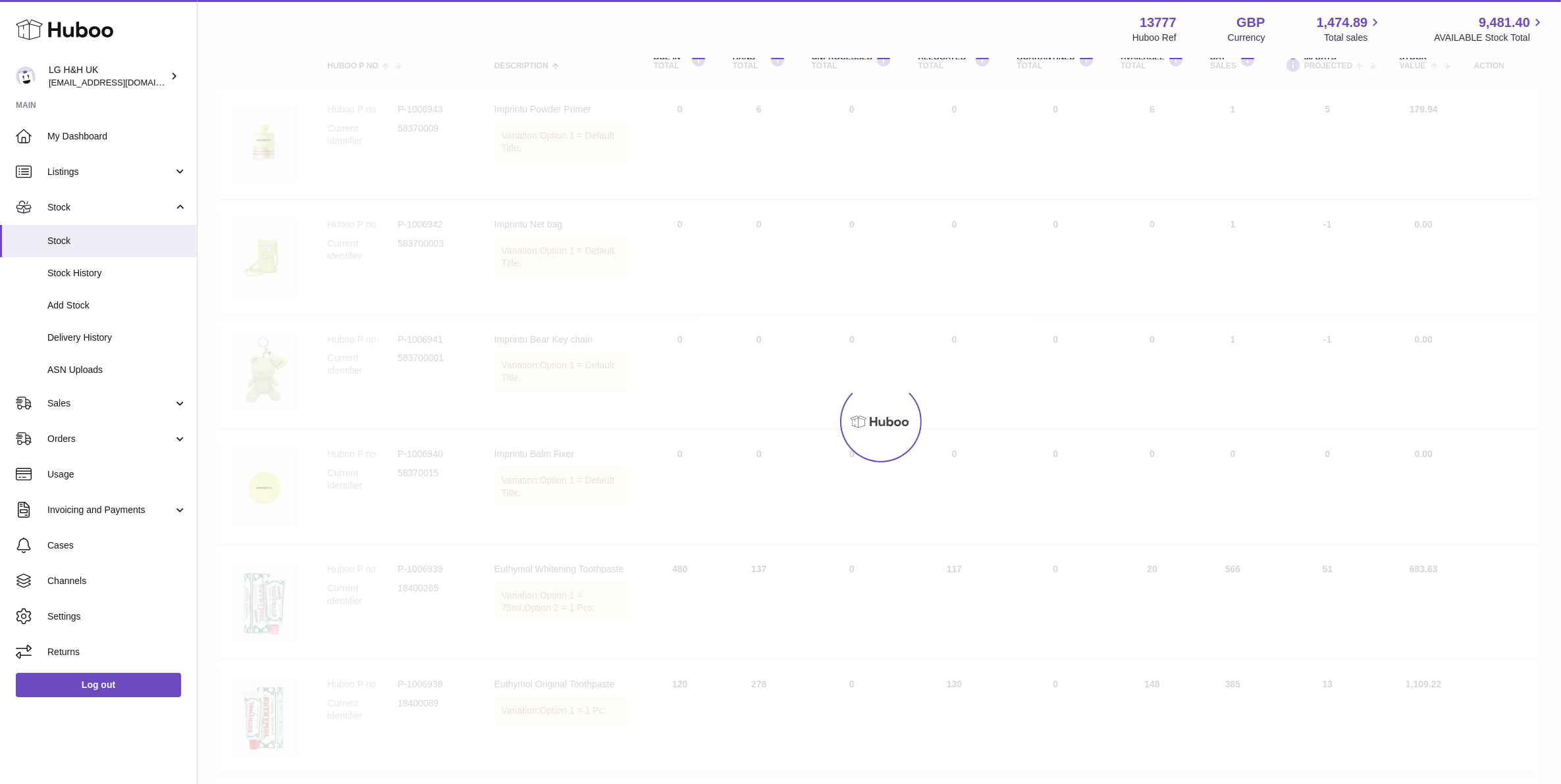
scroll to position [59, 0]
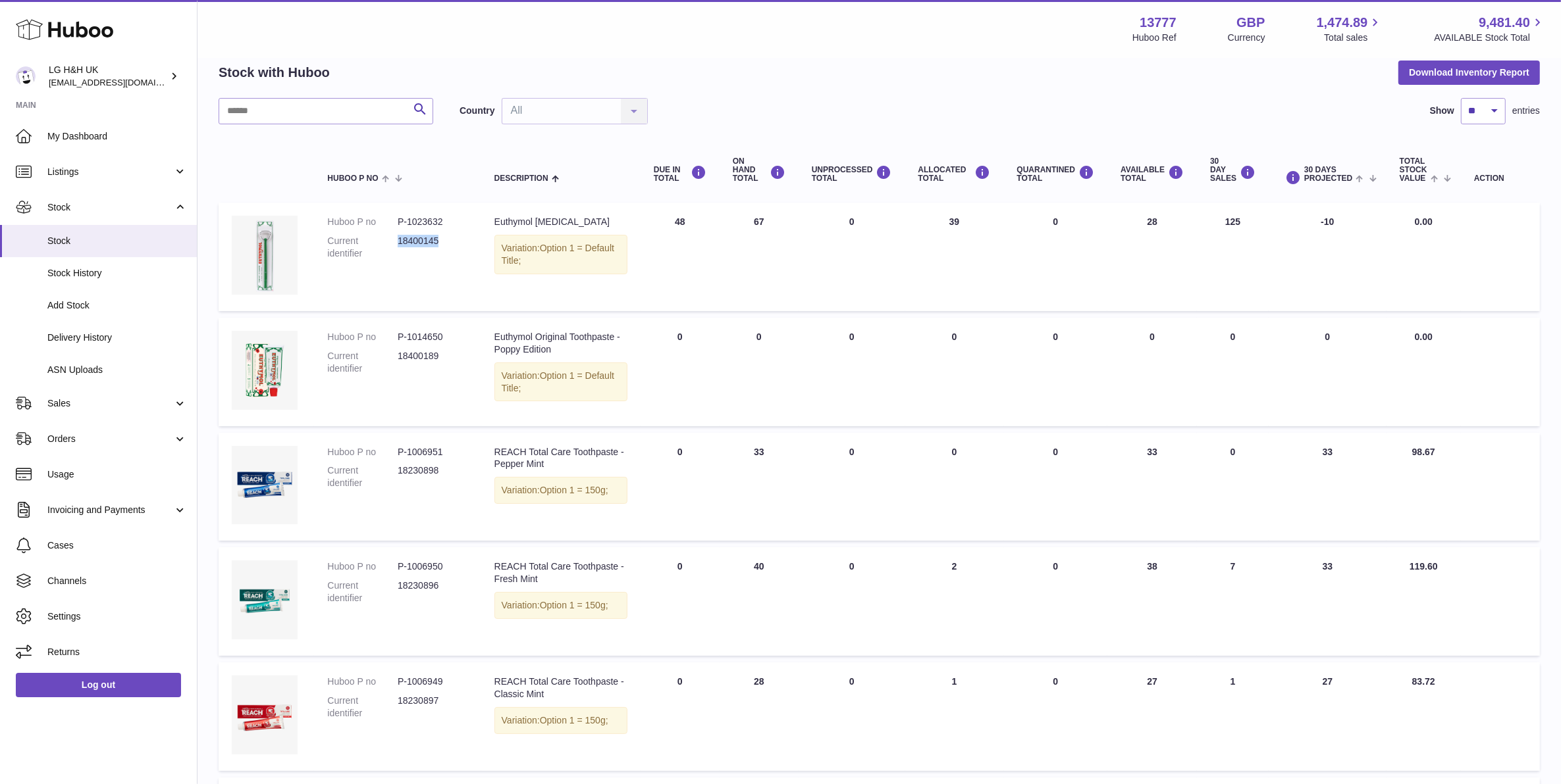
drag, startPoint x: 444, startPoint y: 236, endPoint x: 398, endPoint y: 240, distance: 46.2
click at [398, 240] on dd "18400145" at bounding box center [433, 248] width 71 height 25
copy dd "18400145"
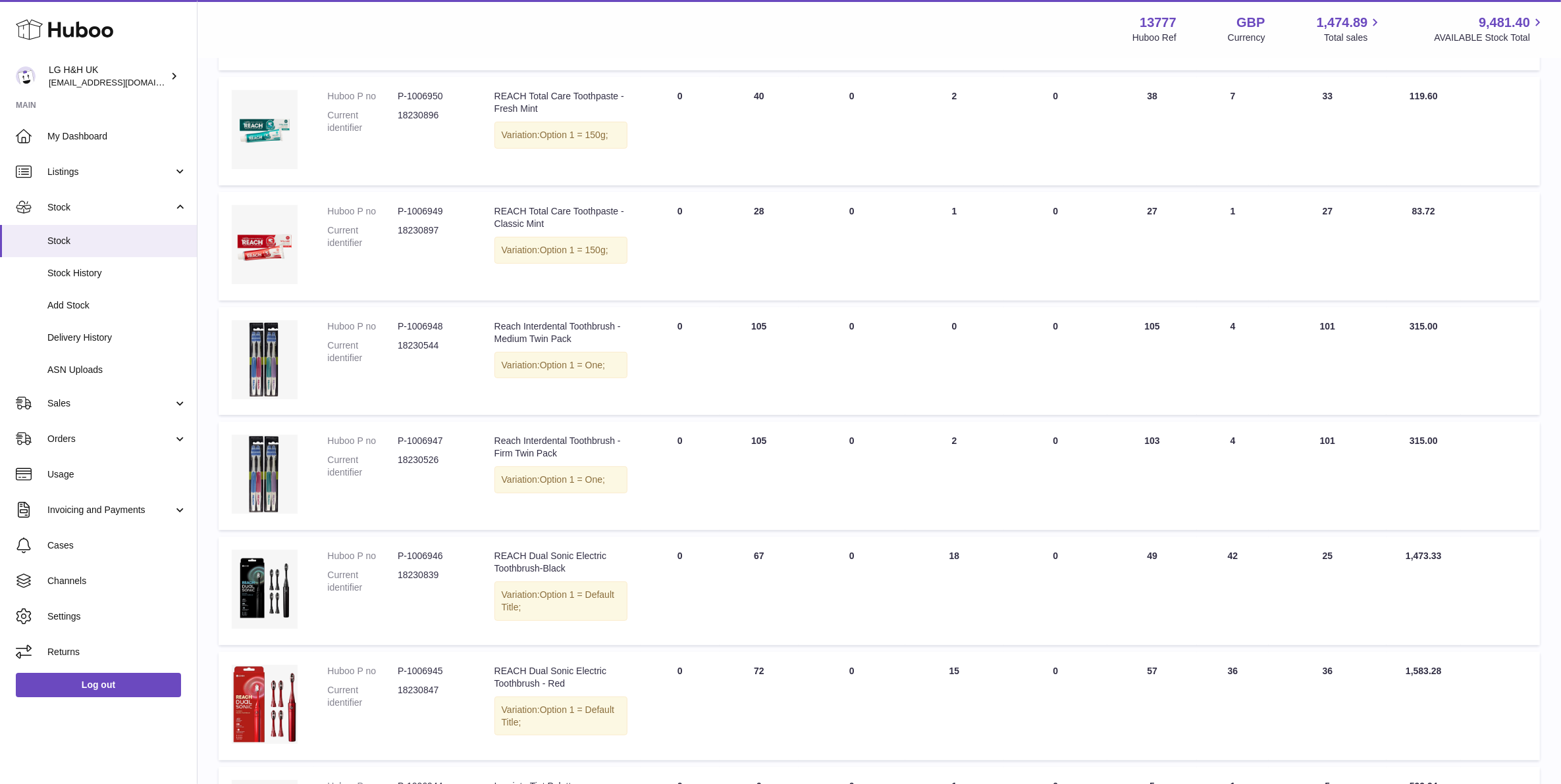
scroll to position [709, 0]
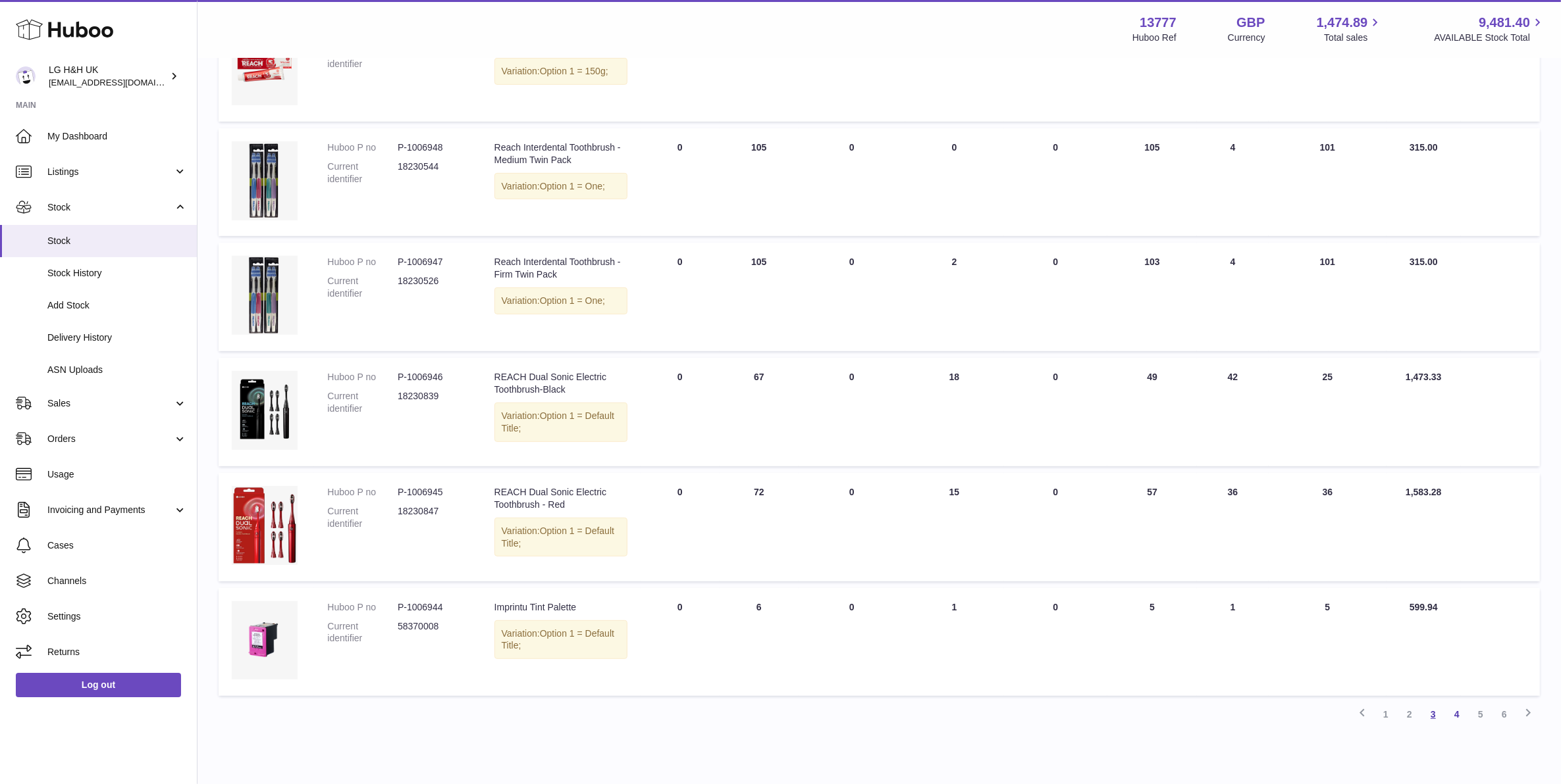
click at [1423, 702] on link "3" at bounding box center [1433, 714] width 24 height 24
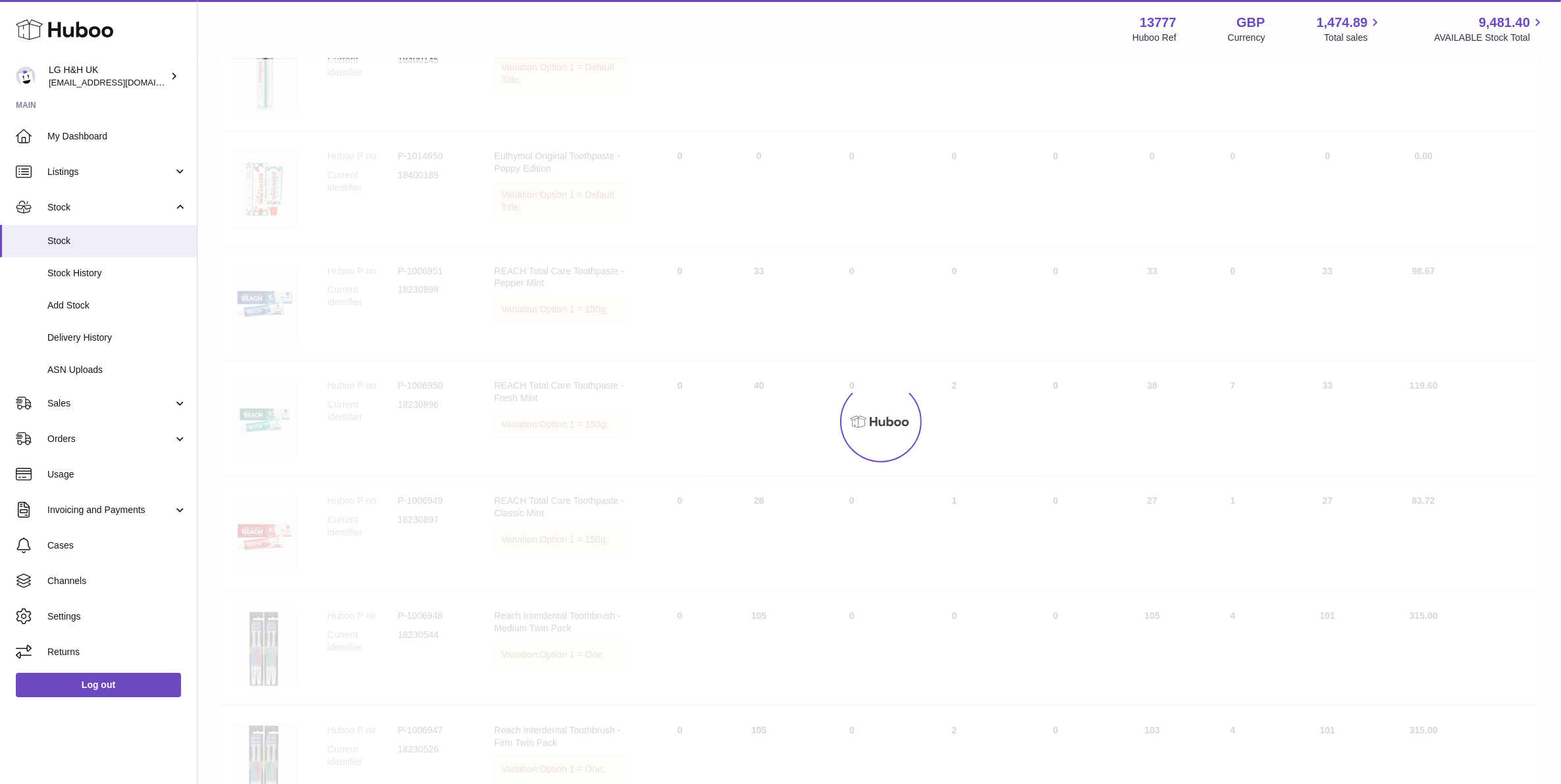
scroll to position [59, 0]
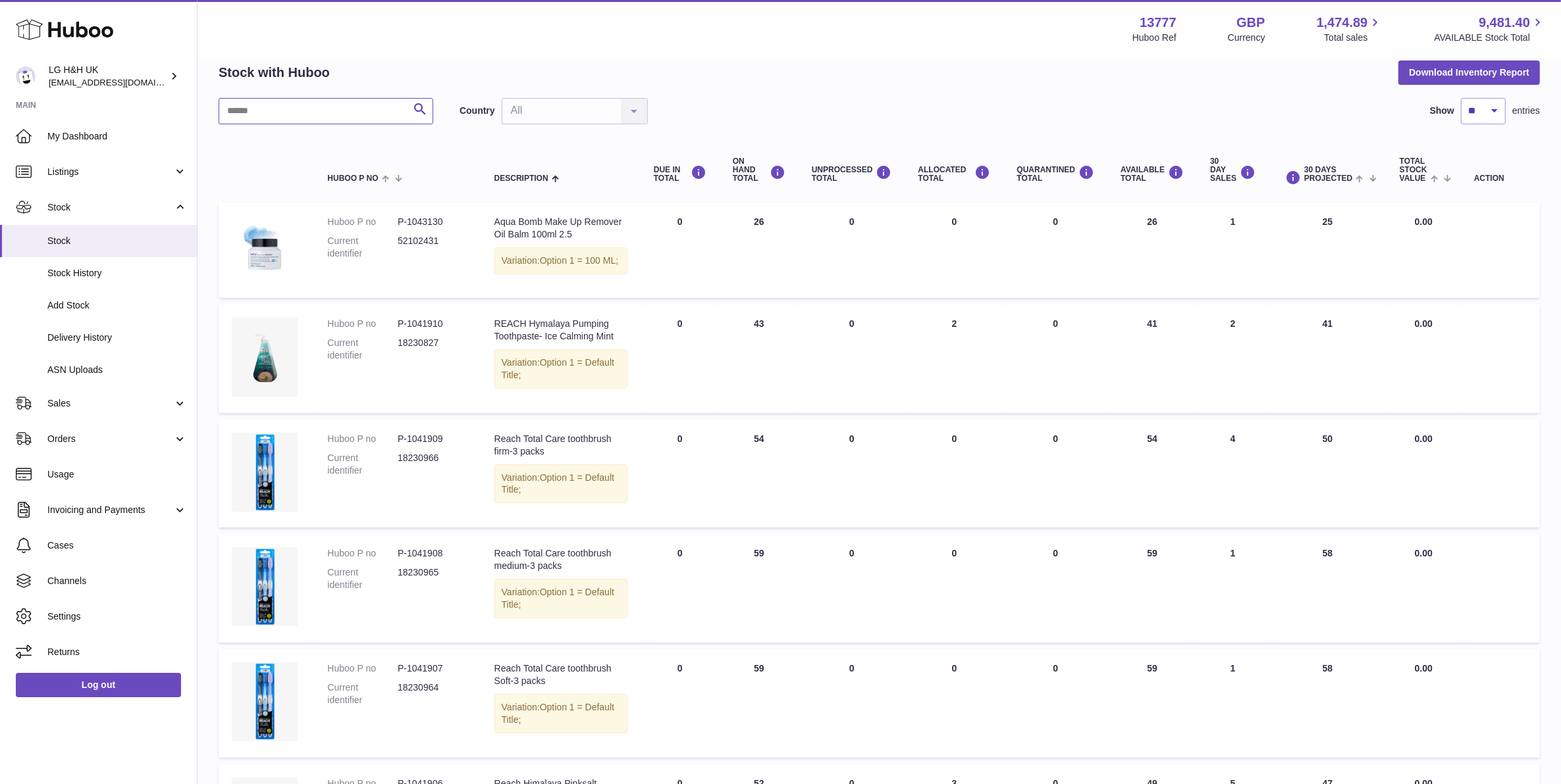
click at [369, 114] on input "text" at bounding box center [326, 111] width 214 height 26
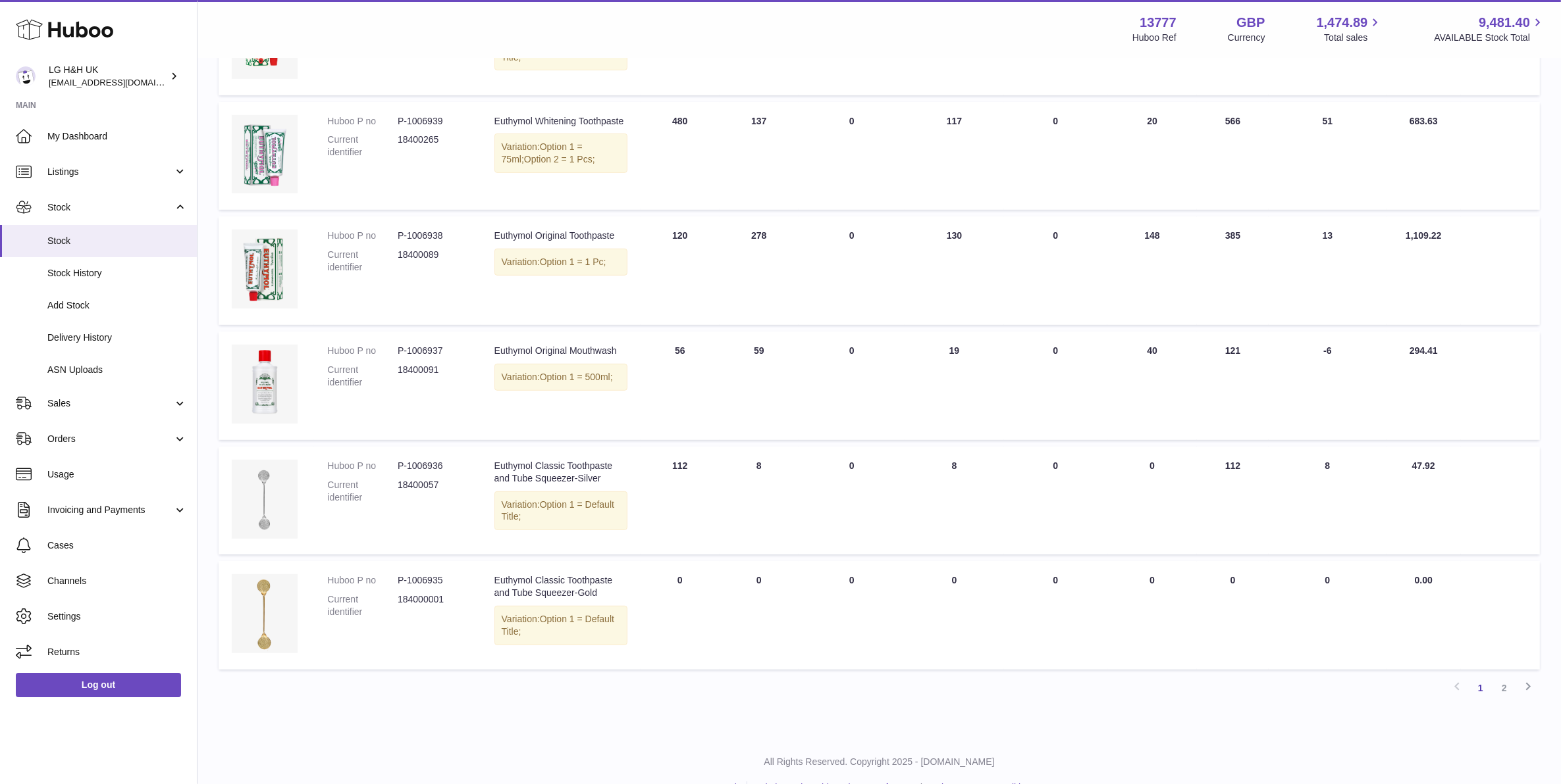
scroll to position [734, 0]
click at [1498, 673] on link "2" at bounding box center [1504, 684] width 24 height 24
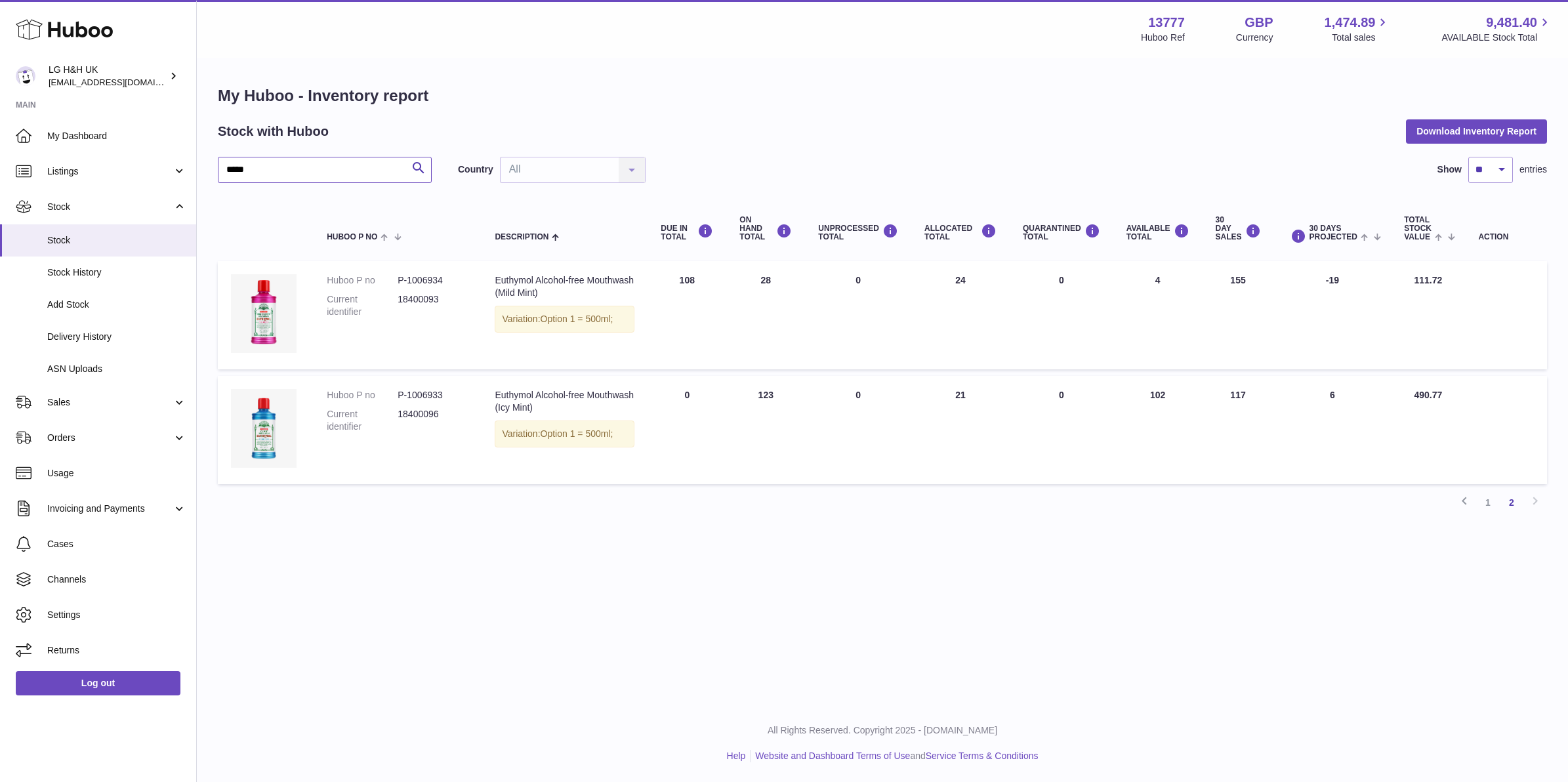
click at [369, 166] on input "*****" at bounding box center [325, 170] width 214 height 26
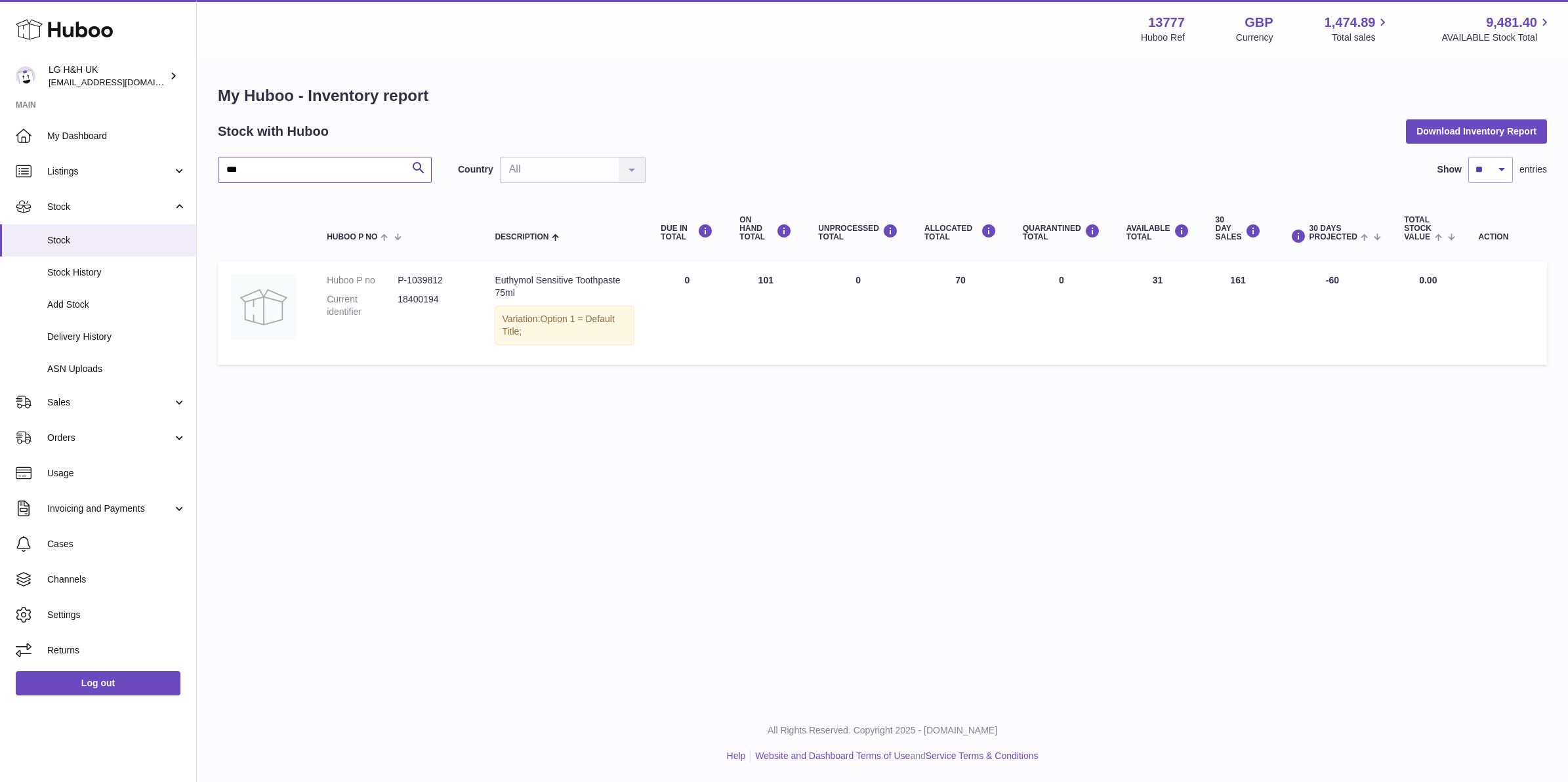
type input "***"
click at [96, 391] on link "Sales" at bounding box center [98, 402] width 196 height 35
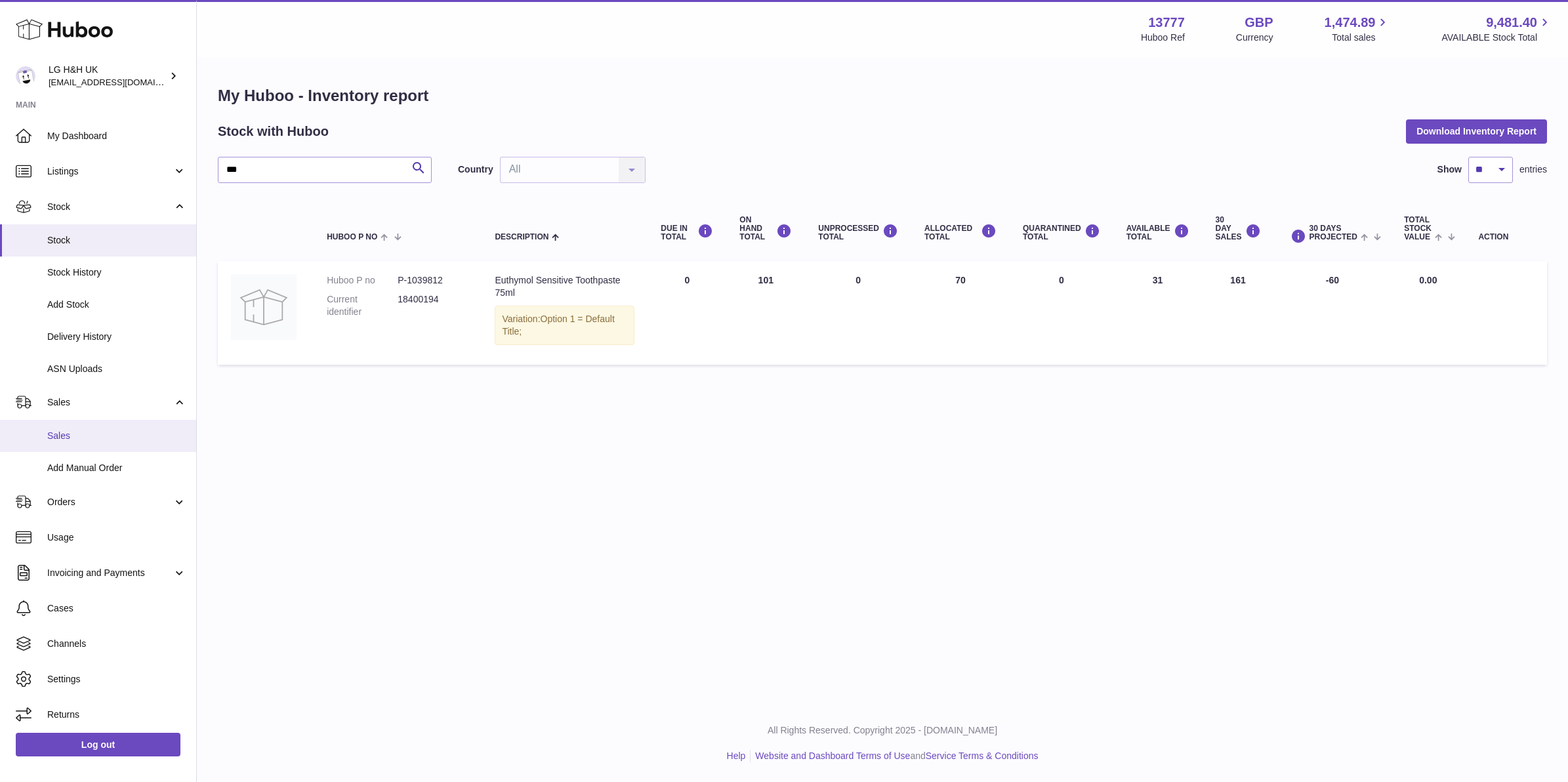
click at [79, 433] on span "Sales" at bounding box center [117, 436] width 139 height 12
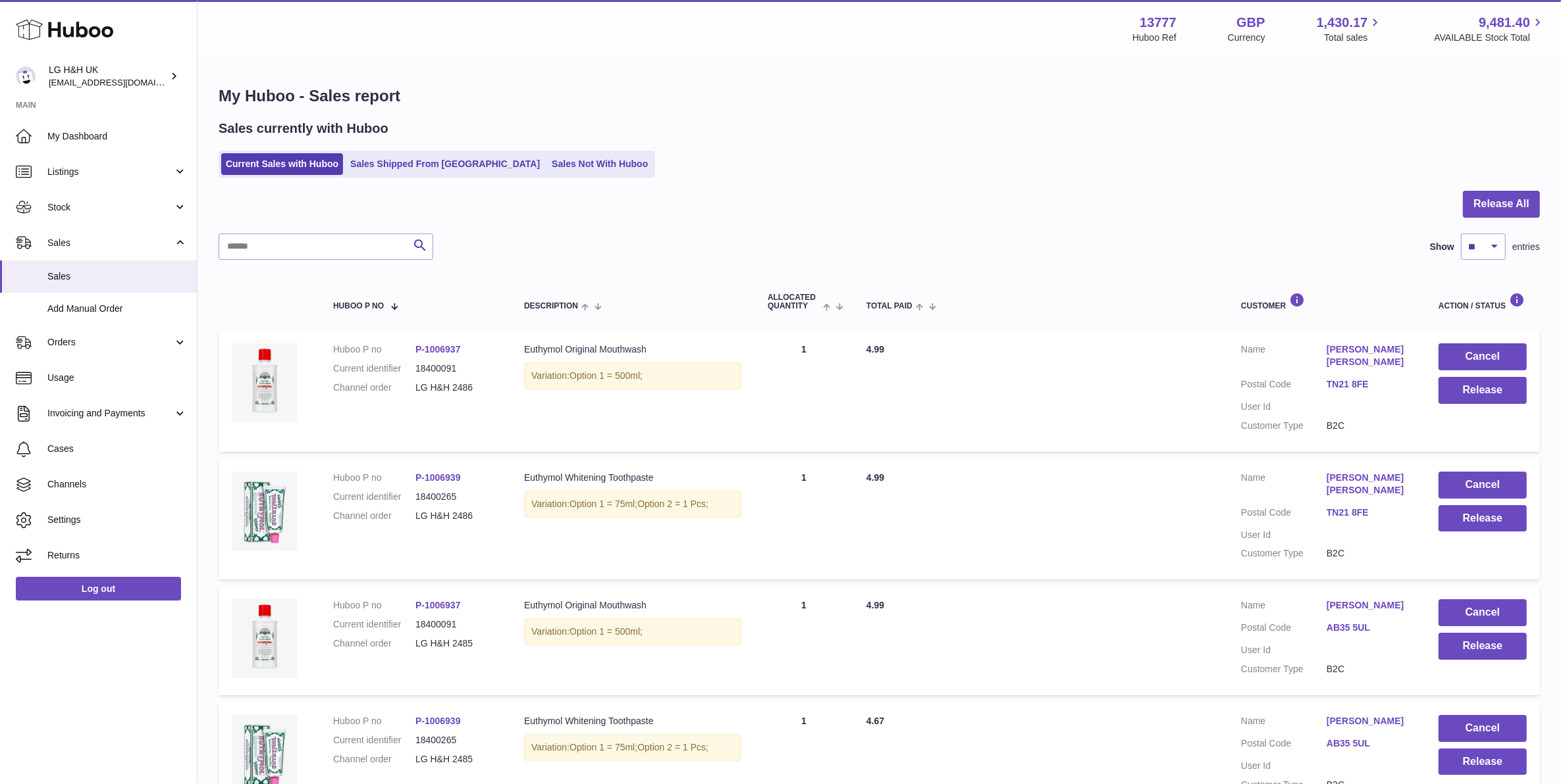
click at [452, 175] on ul "Current Sales with Huboo Sales Shipped From [GEOGRAPHIC_DATA] Sales Not With Hu…" at bounding box center [436, 164] width 436 height 27
click at [452, 168] on link "Sales Shipped From [GEOGRAPHIC_DATA]" at bounding box center [445, 164] width 198 height 21
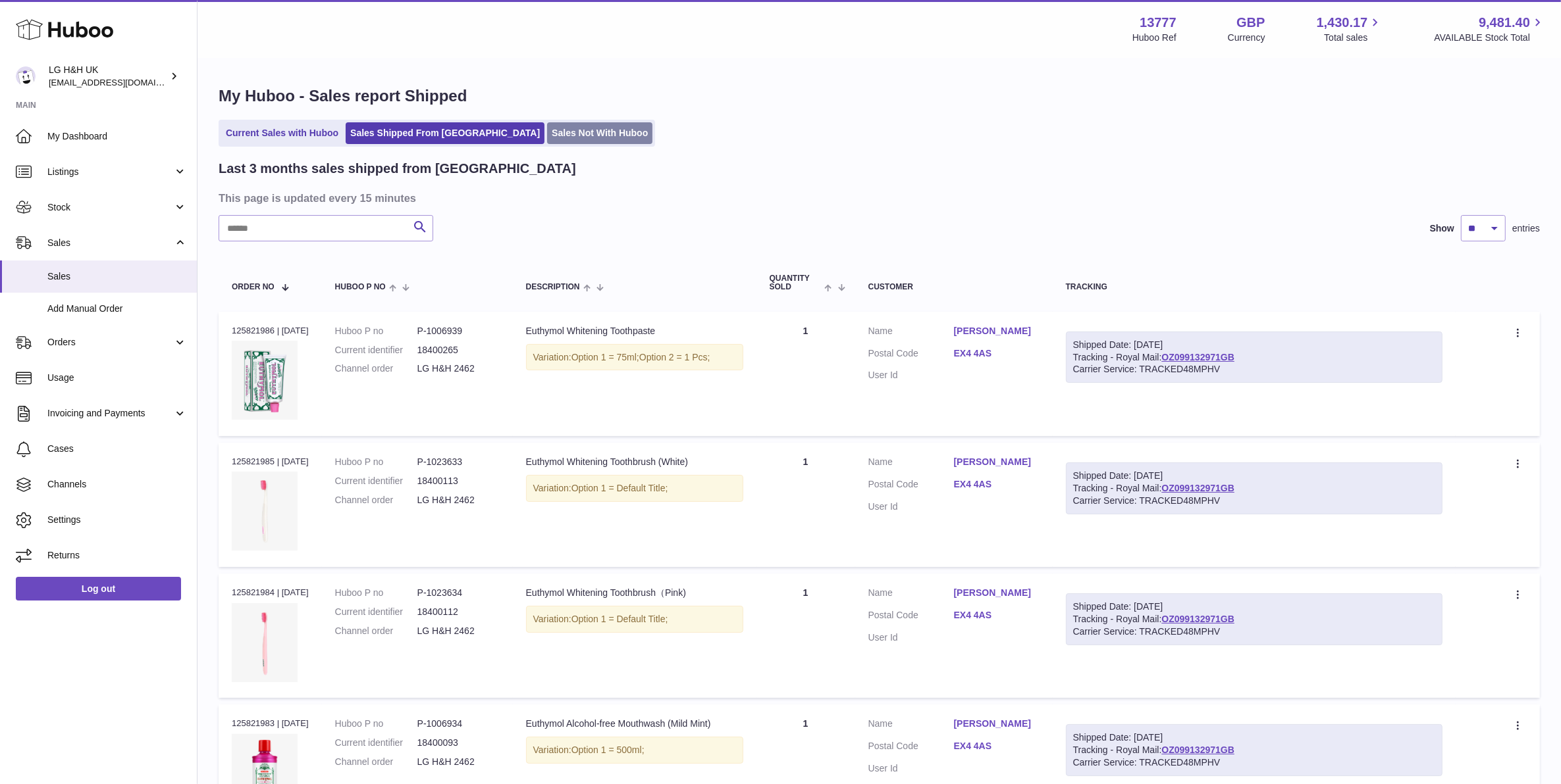
click at [555, 133] on link "Sales Not With Huboo" at bounding box center [600, 133] width 105 height 21
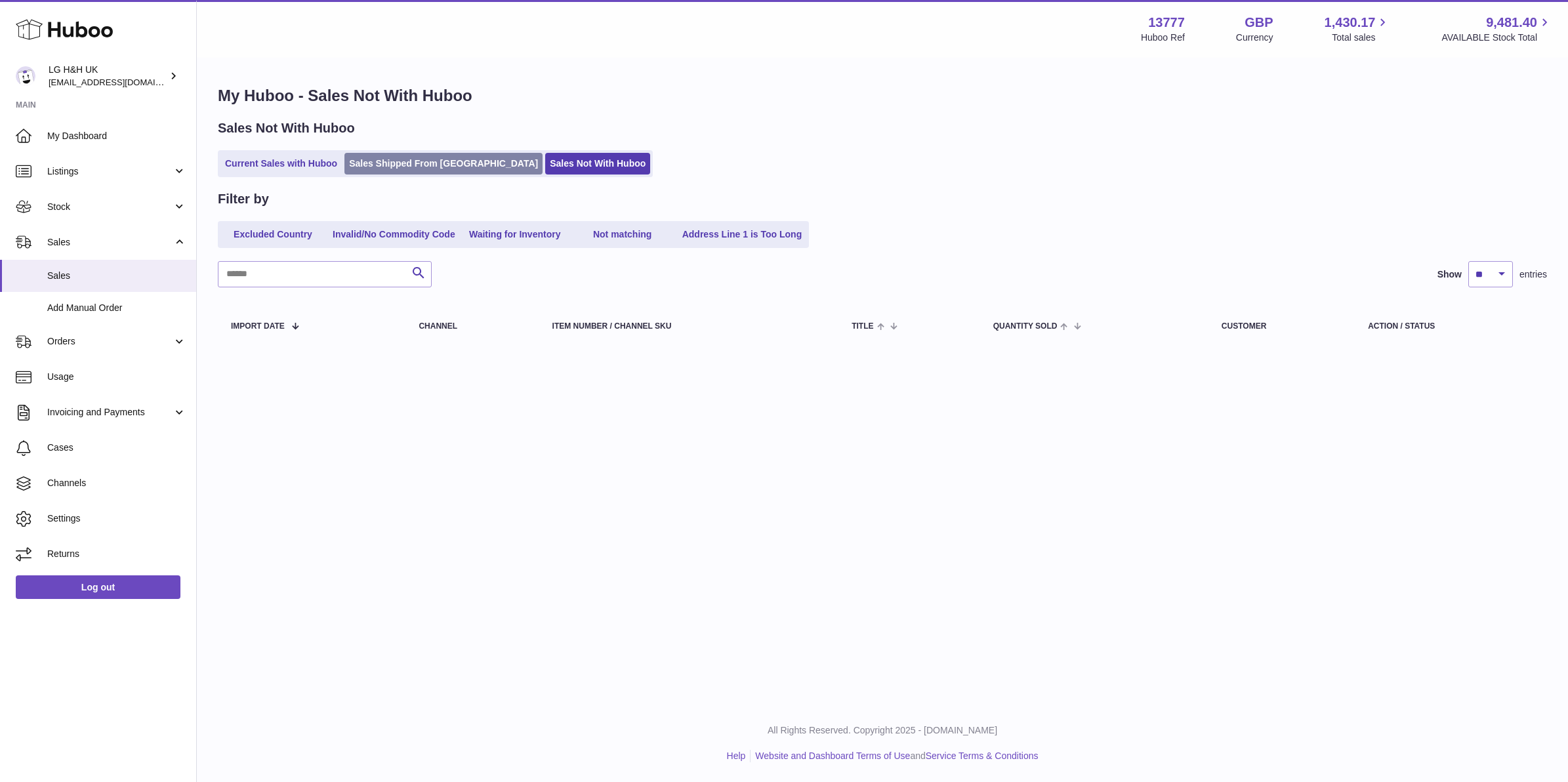
click at [456, 165] on link "Sales Shipped From [GEOGRAPHIC_DATA]" at bounding box center [443, 163] width 198 height 21
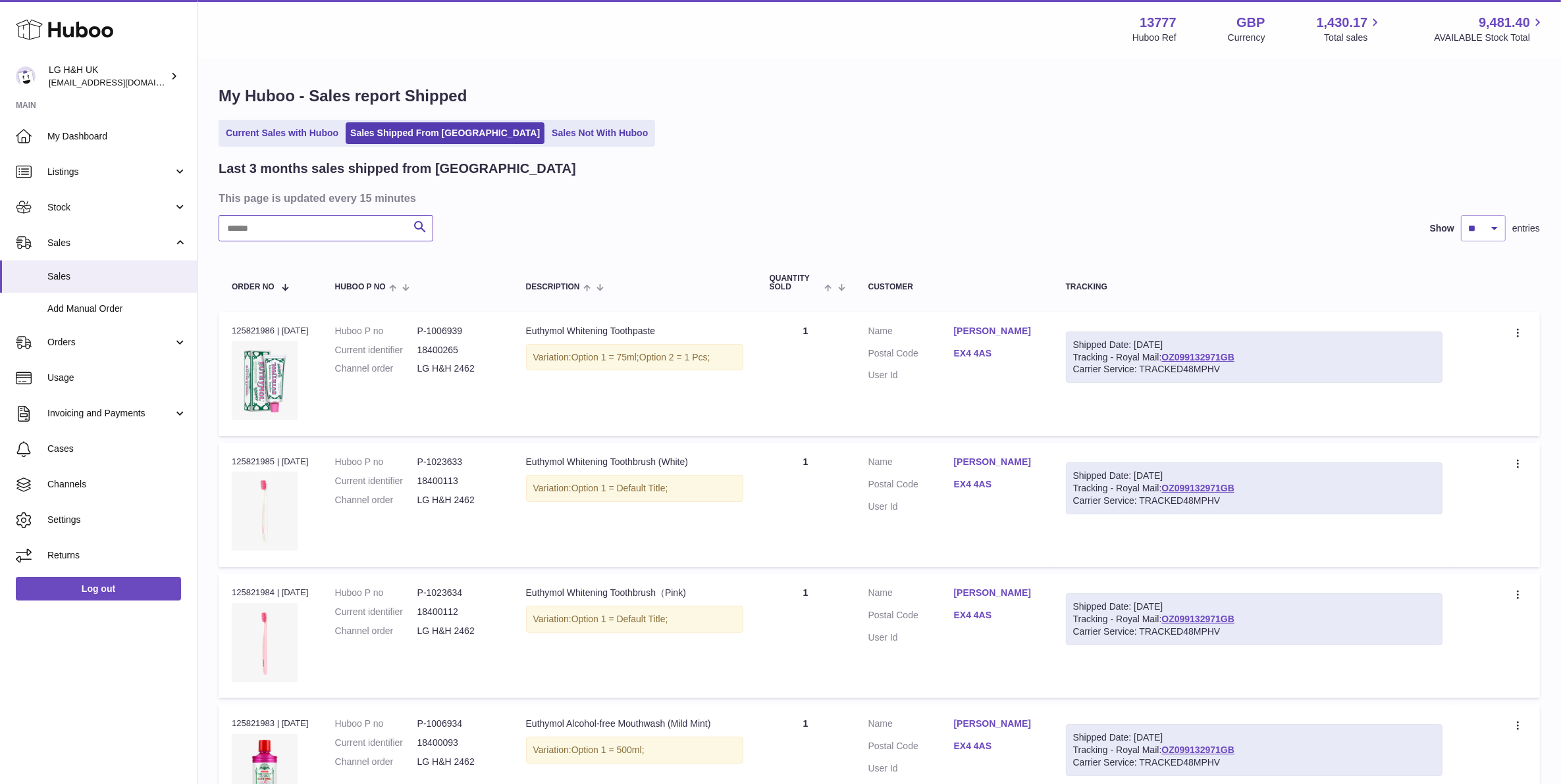
click at [290, 238] on input "text" at bounding box center [326, 228] width 214 height 26
paste input "**********"
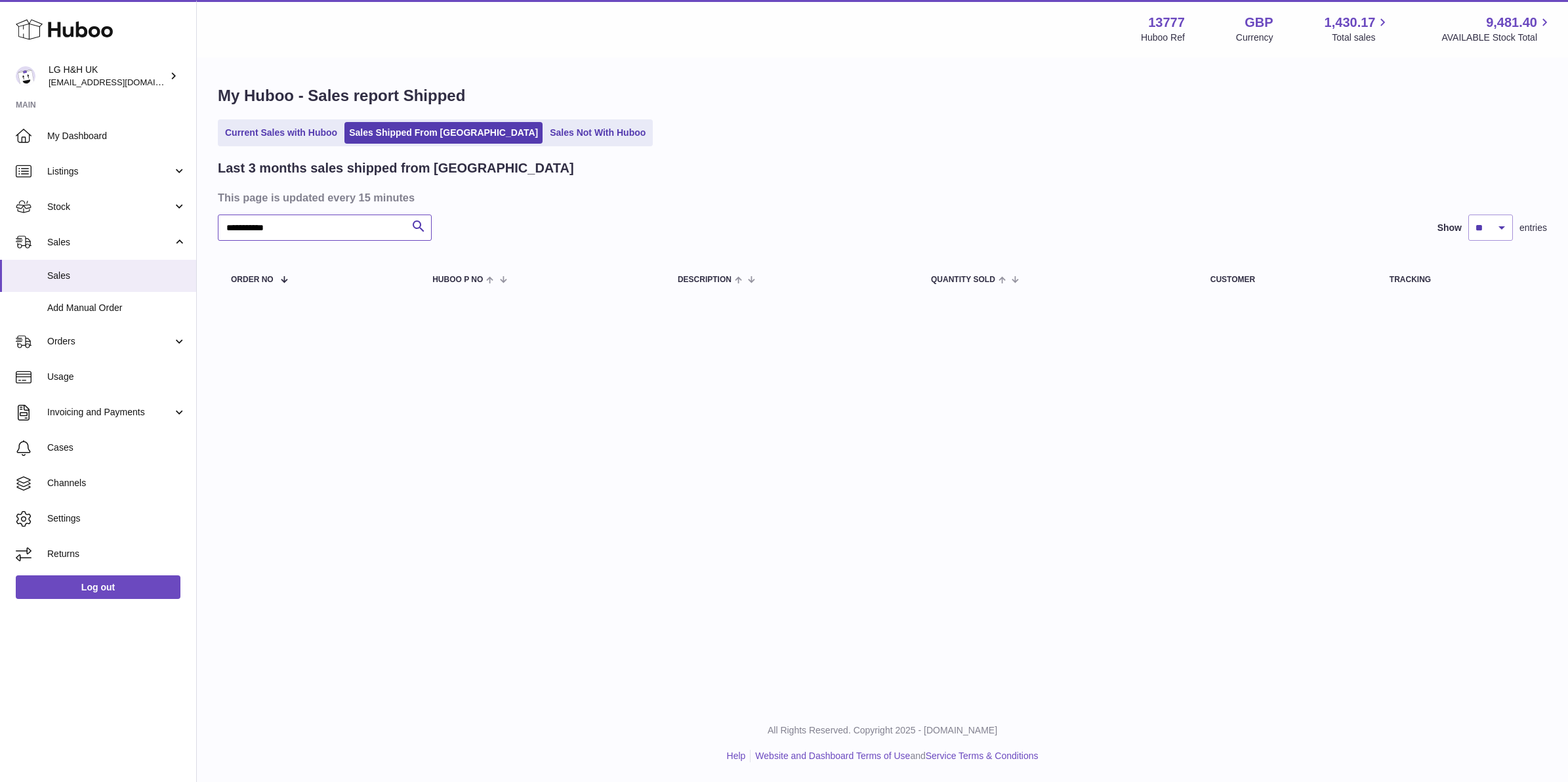
type input "**********"
click at [267, 146] on div "**********" at bounding box center [882, 194] width 1371 height 271
click at [271, 140] on link "Current Sales with Huboo" at bounding box center [281, 132] width 121 height 21
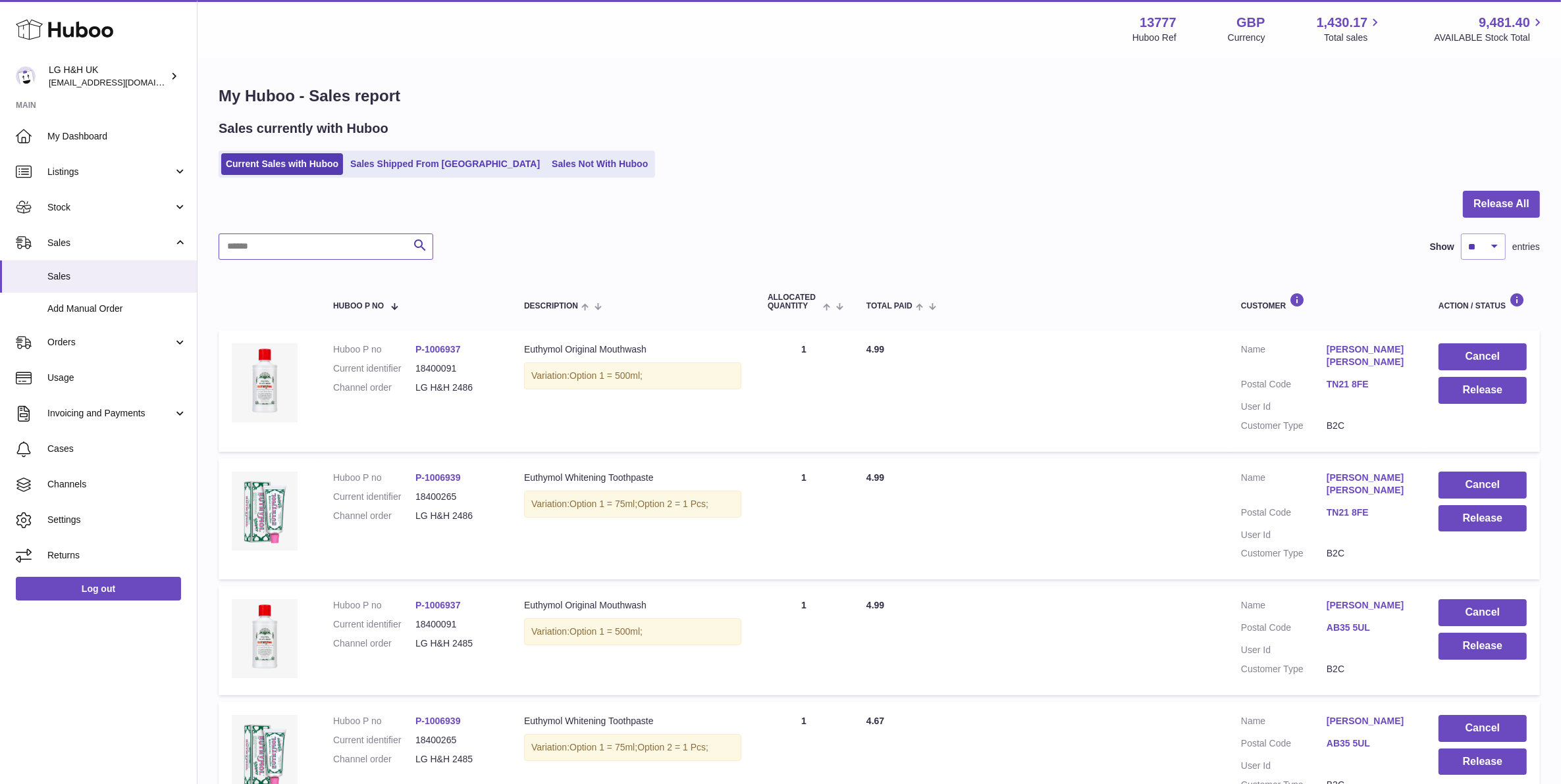
click at [302, 245] on input "text" at bounding box center [326, 247] width 214 height 26
paste input "**********"
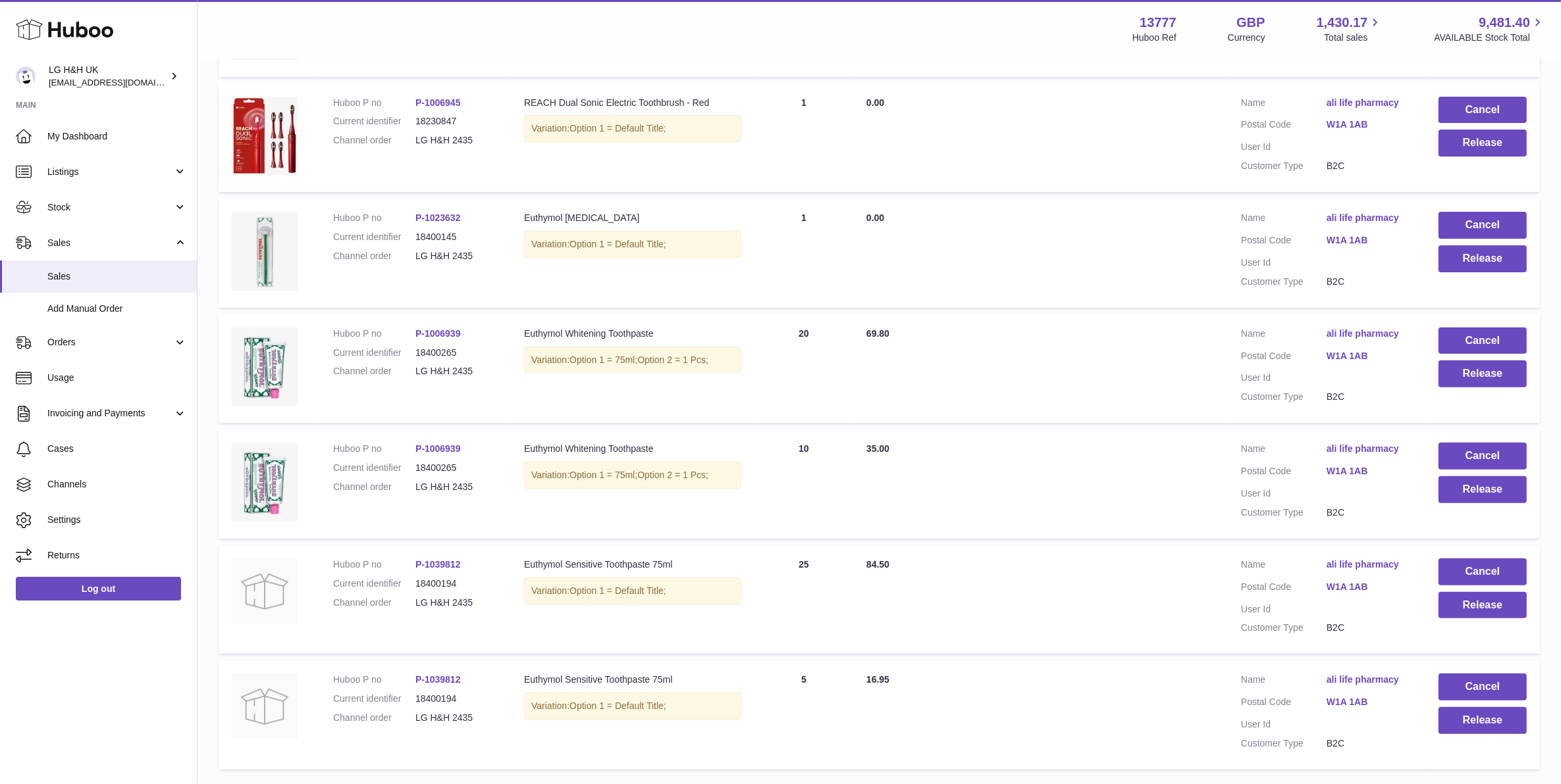
scroll to position [327, 0]
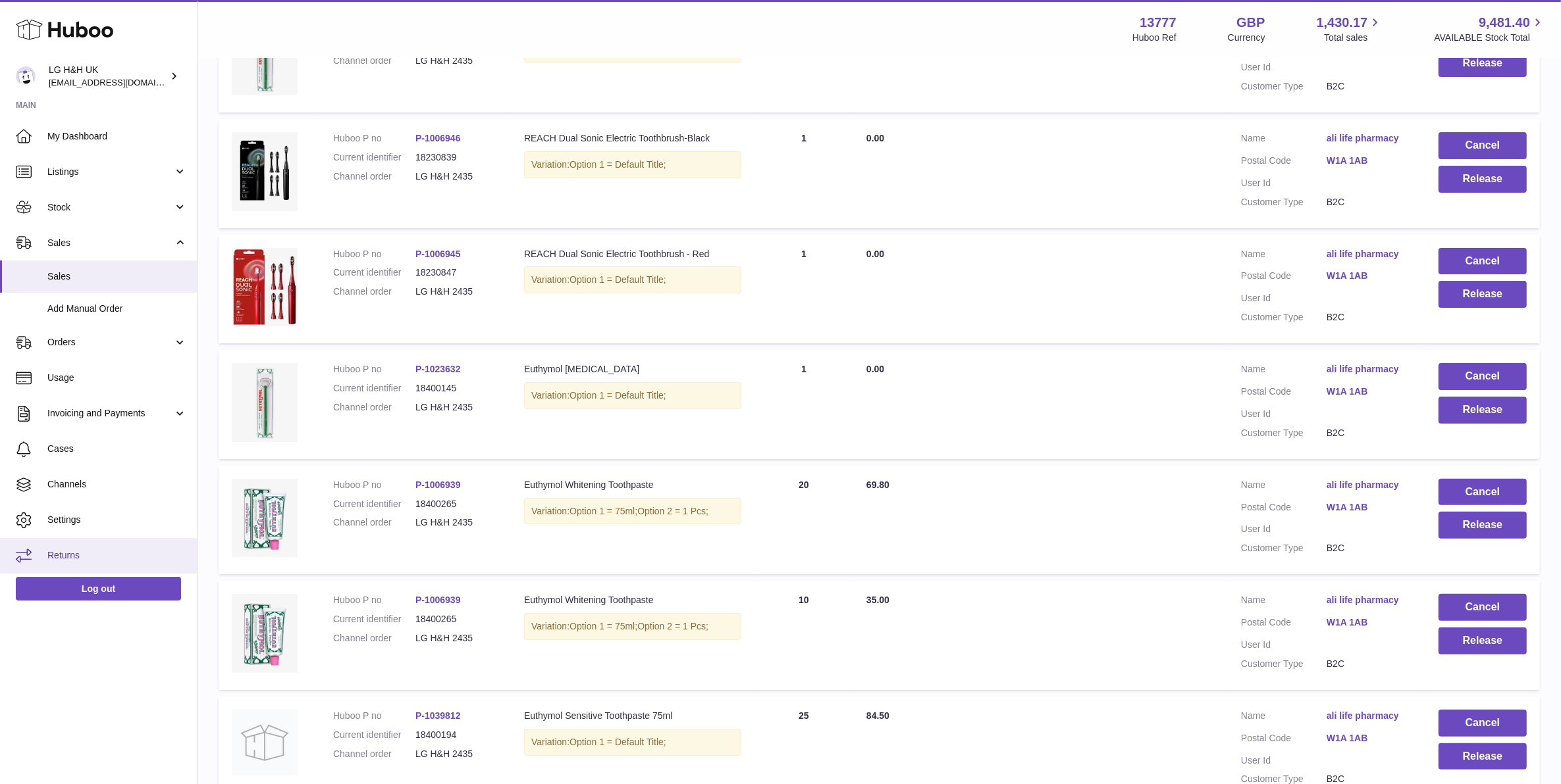
type input "**********"
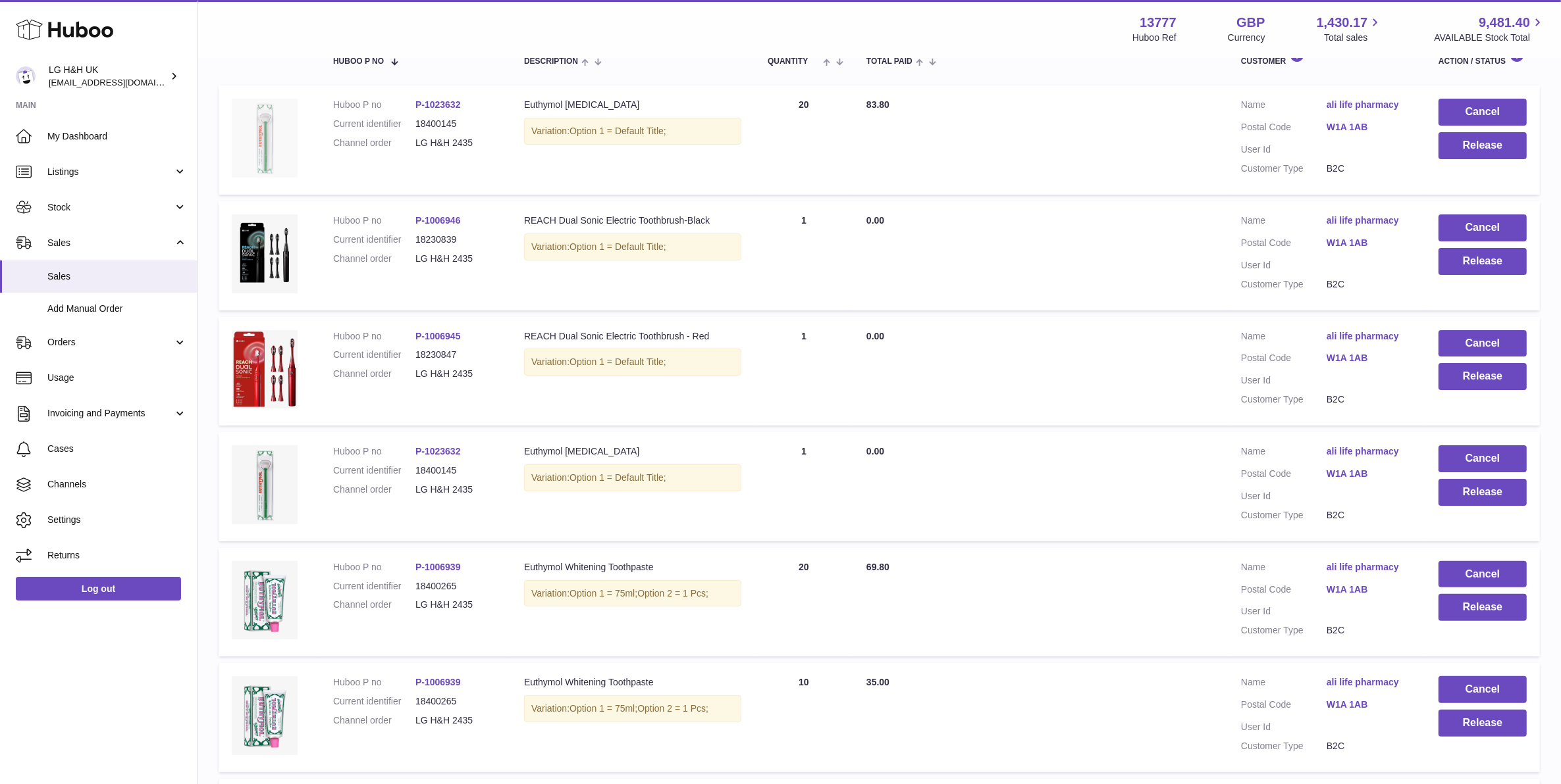
scroll to position [162, 0]
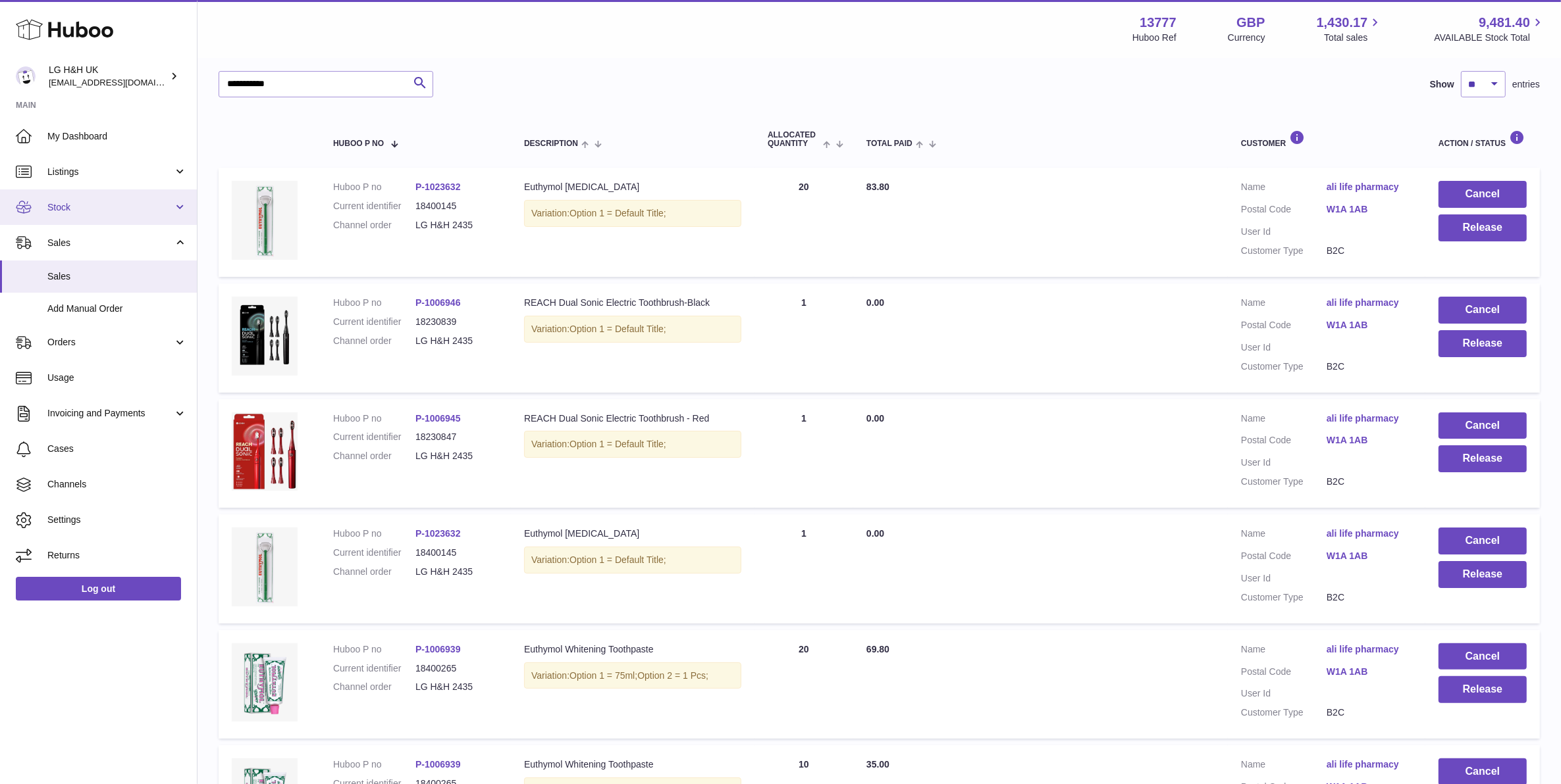
click at [152, 218] on link "Stock" at bounding box center [98, 207] width 197 height 35
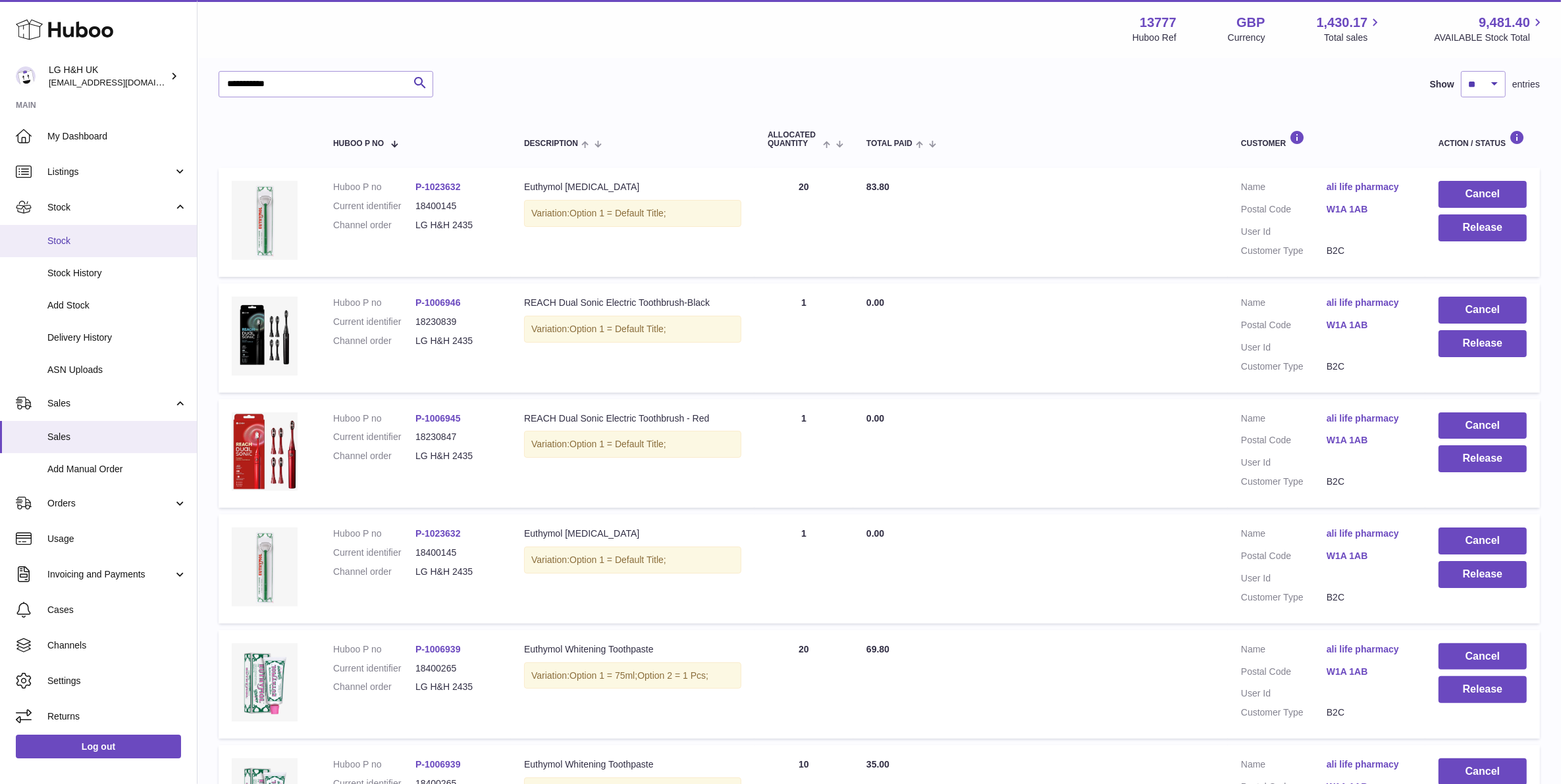
click at [127, 250] on link "Stock" at bounding box center [98, 241] width 197 height 32
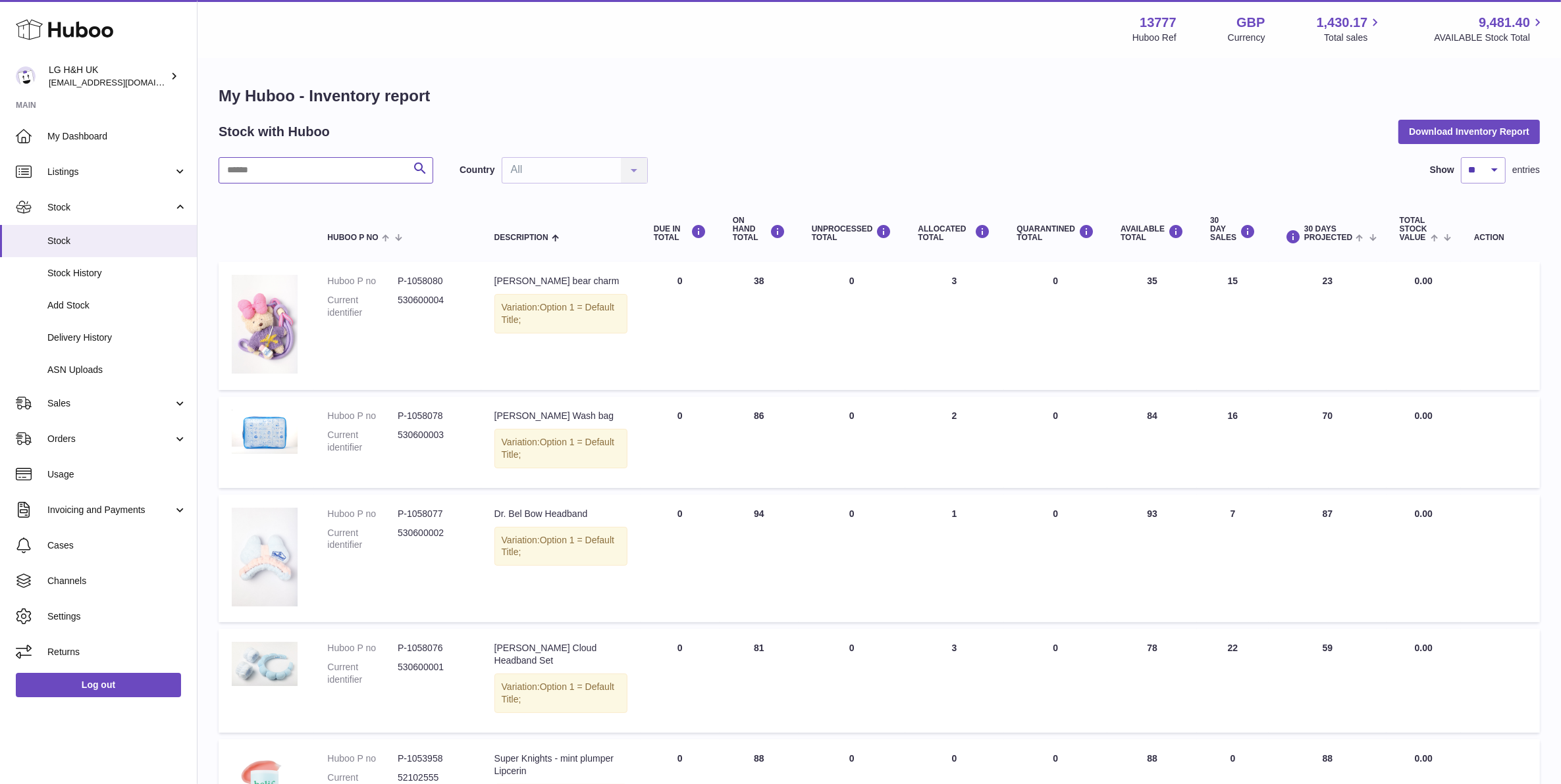
click at [309, 174] on input "text" at bounding box center [326, 170] width 214 height 26
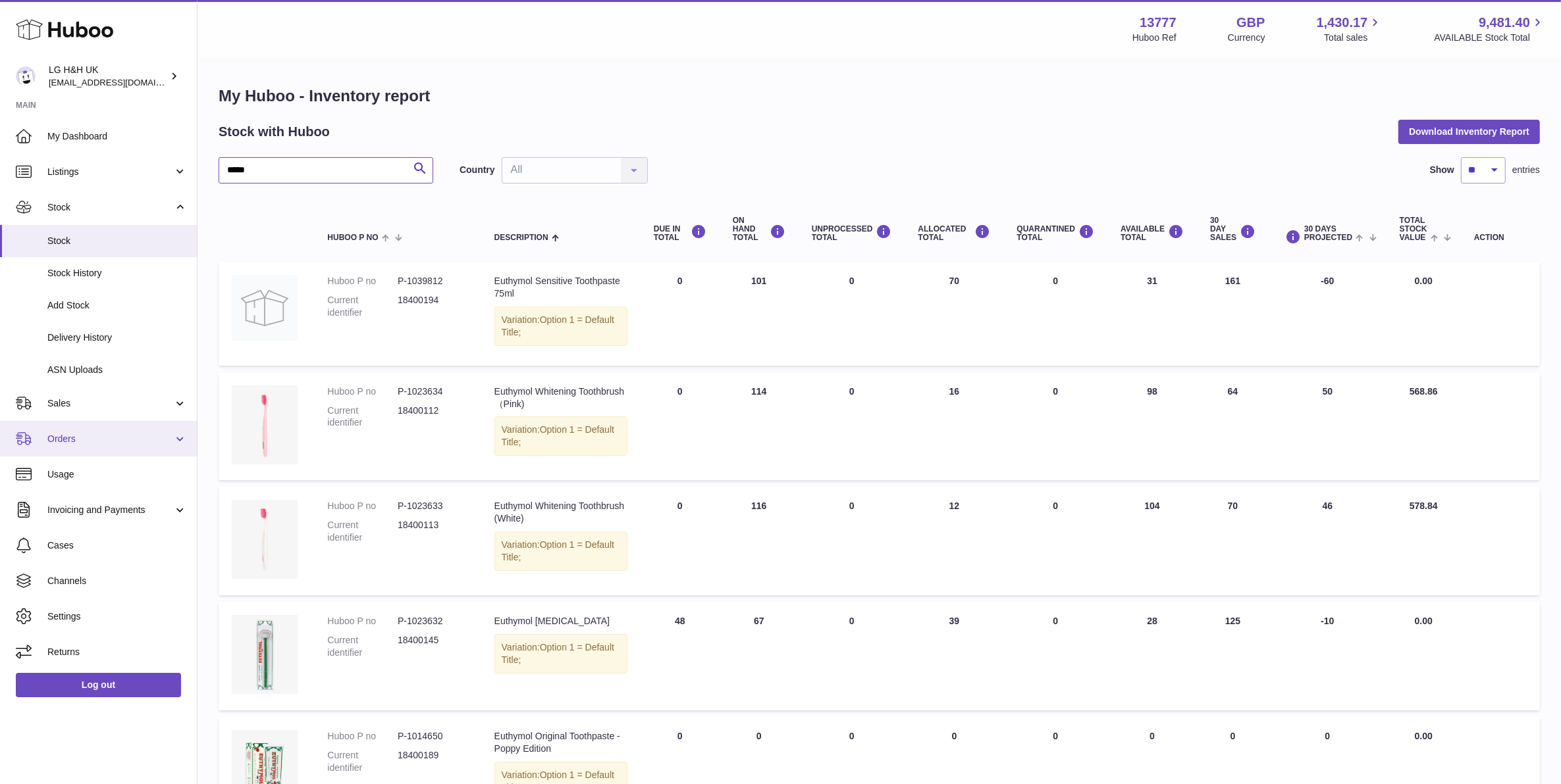
type input "*****"
click at [112, 395] on link "Sales" at bounding box center [98, 403] width 197 height 35
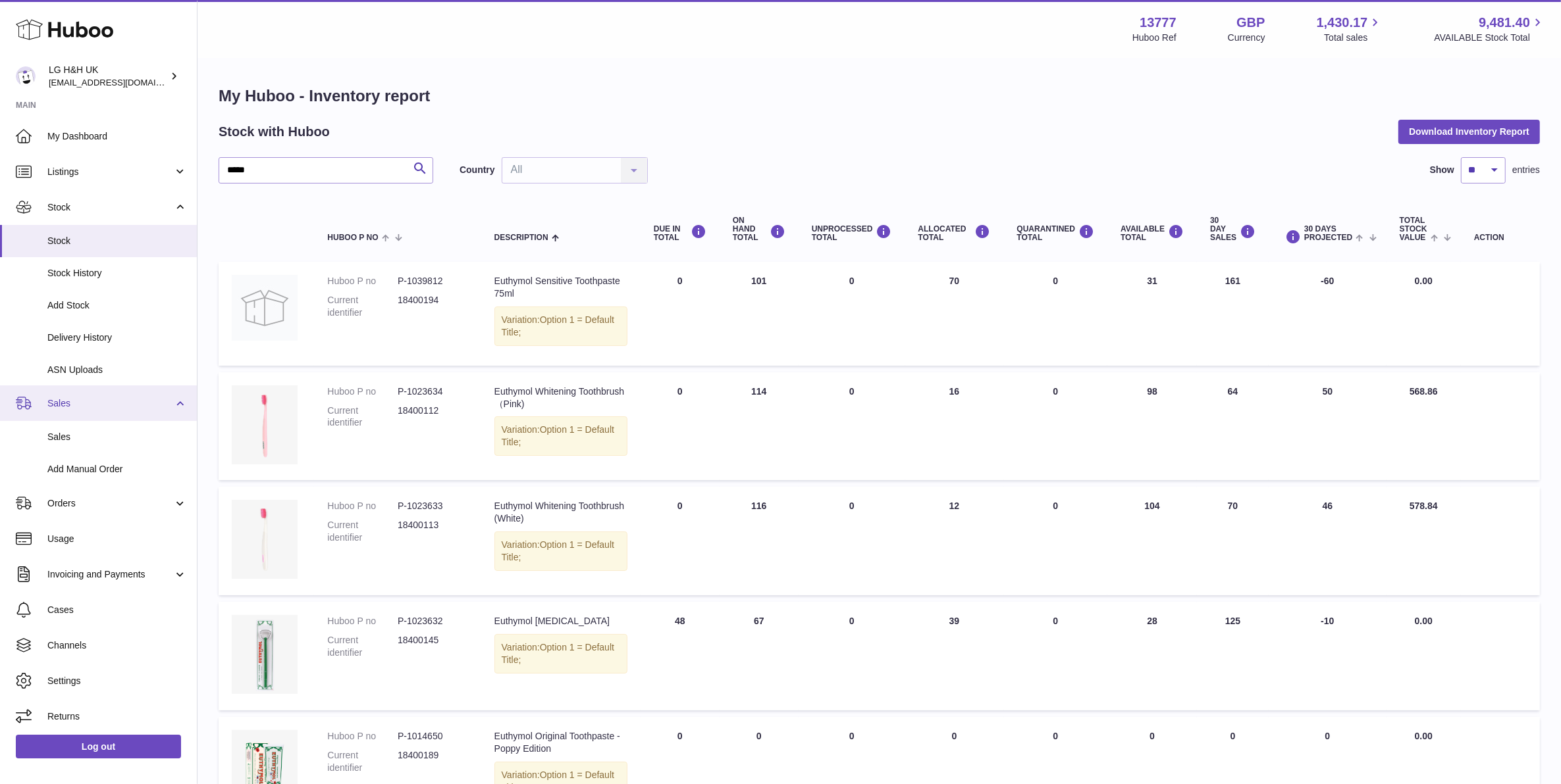
click at [103, 418] on link "Sales" at bounding box center [98, 403] width 197 height 35
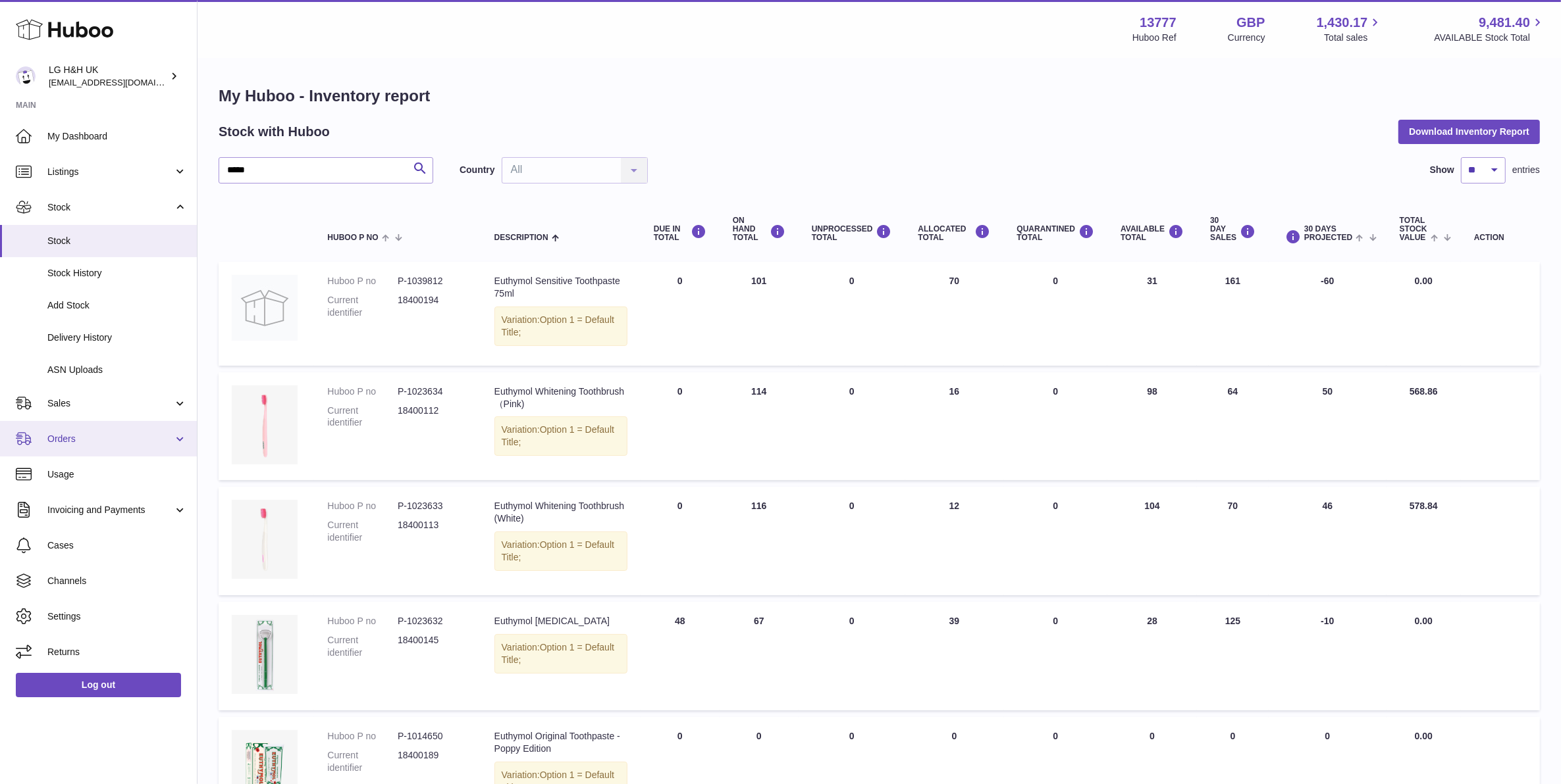
click at [101, 422] on ul "My Dashboard Listings Not with Huboo Listings with Huboo Bundles Stock Stock St…" at bounding box center [98, 394] width 197 height 552
click at [107, 410] on link "Sales" at bounding box center [98, 403] width 197 height 35
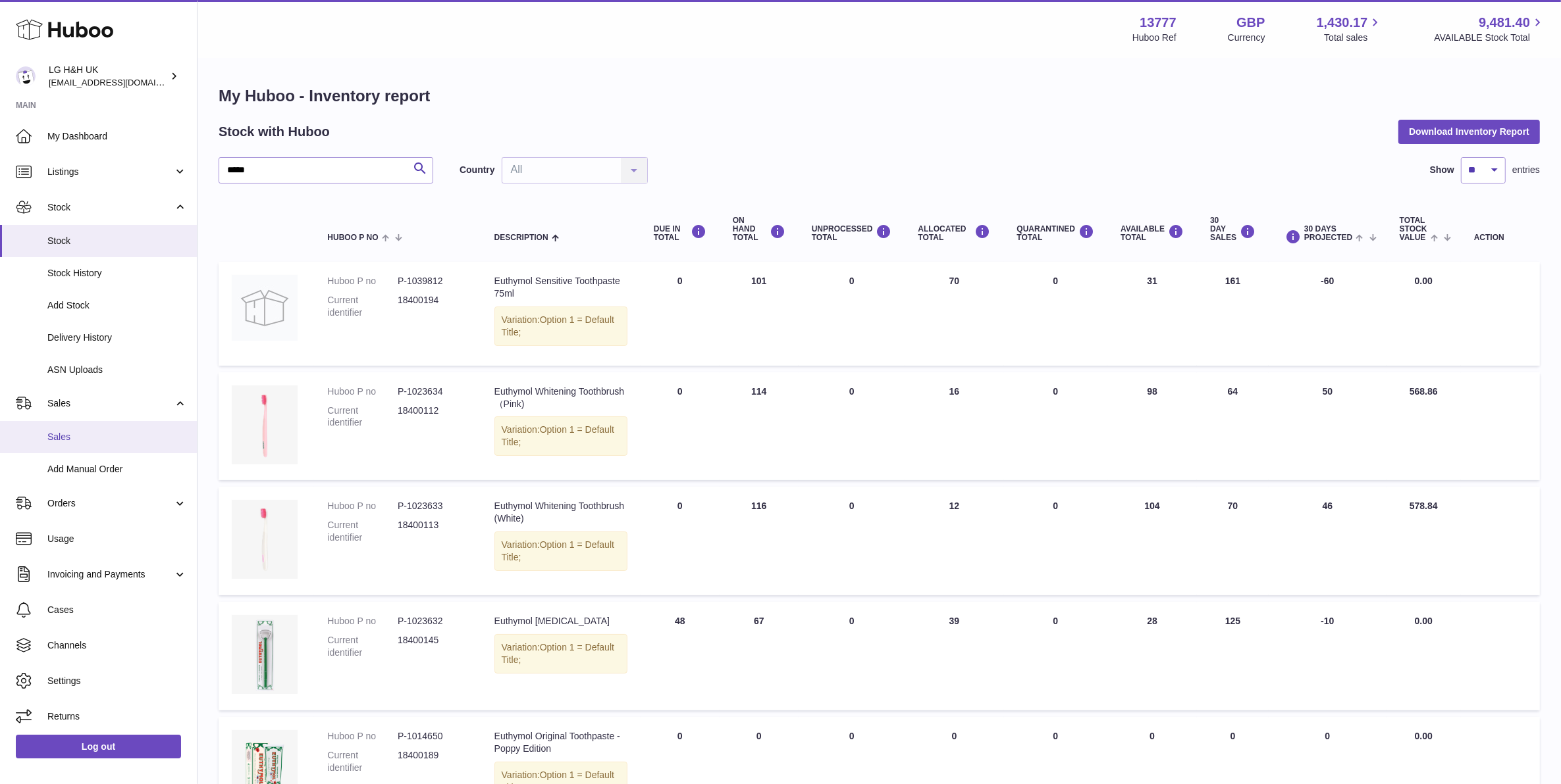
click at [99, 429] on link "Sales" at bounding box center [98, 437] width 197 height 32
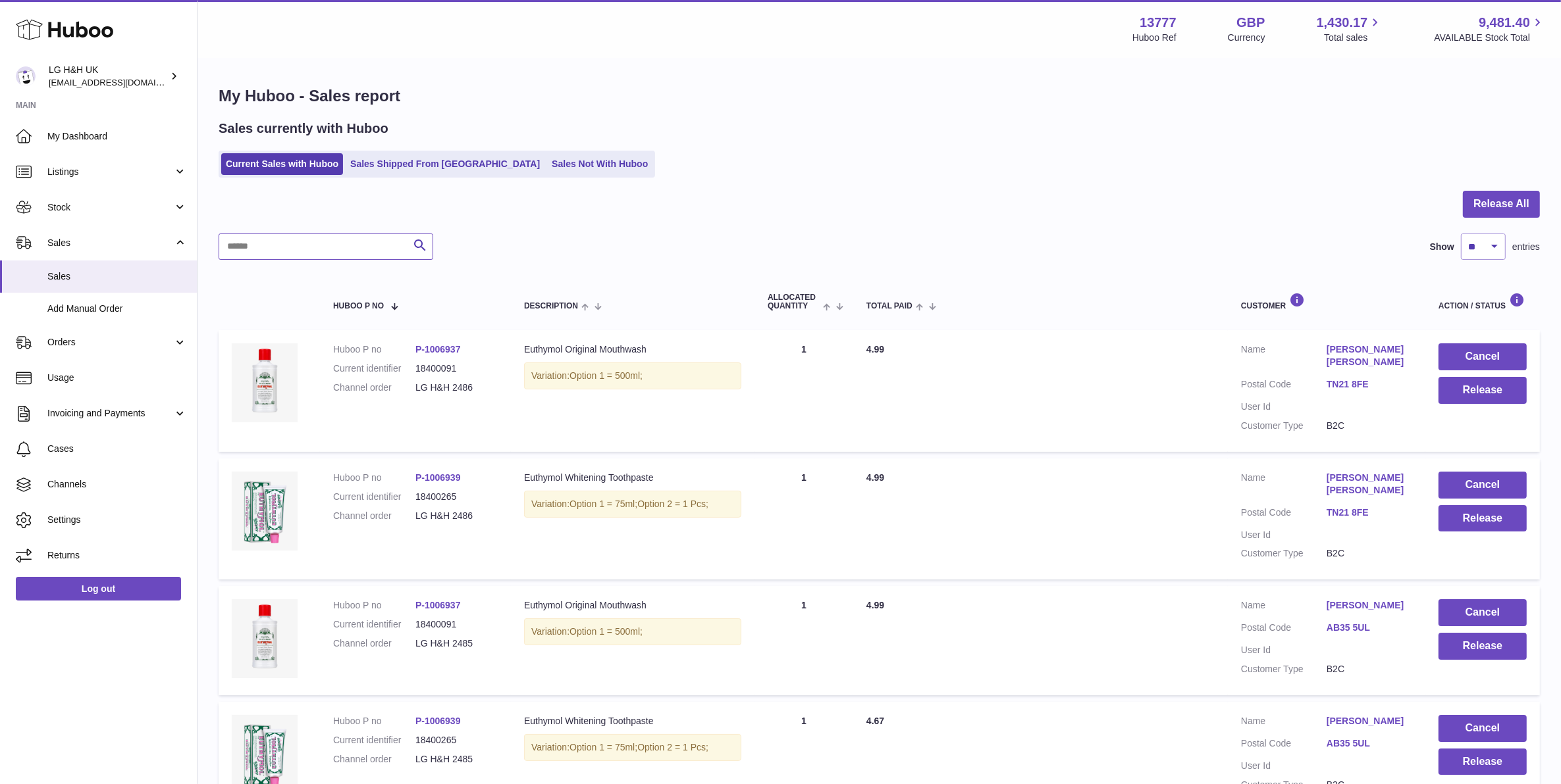
click at [285, 245] on input "text" at bounding box center [326, 247] width 214 height 26
type input "****"
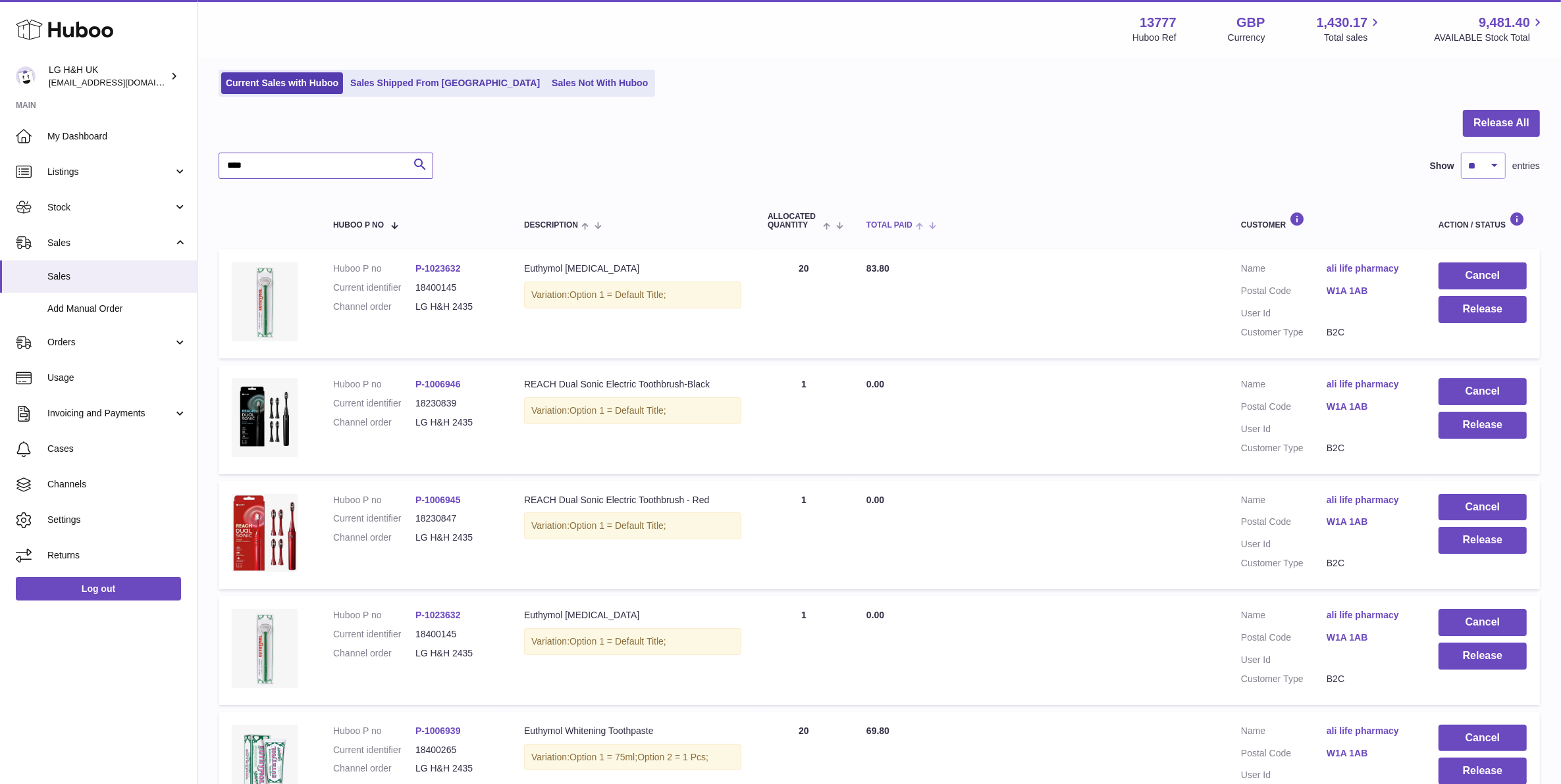
scroll to position [165, 0]
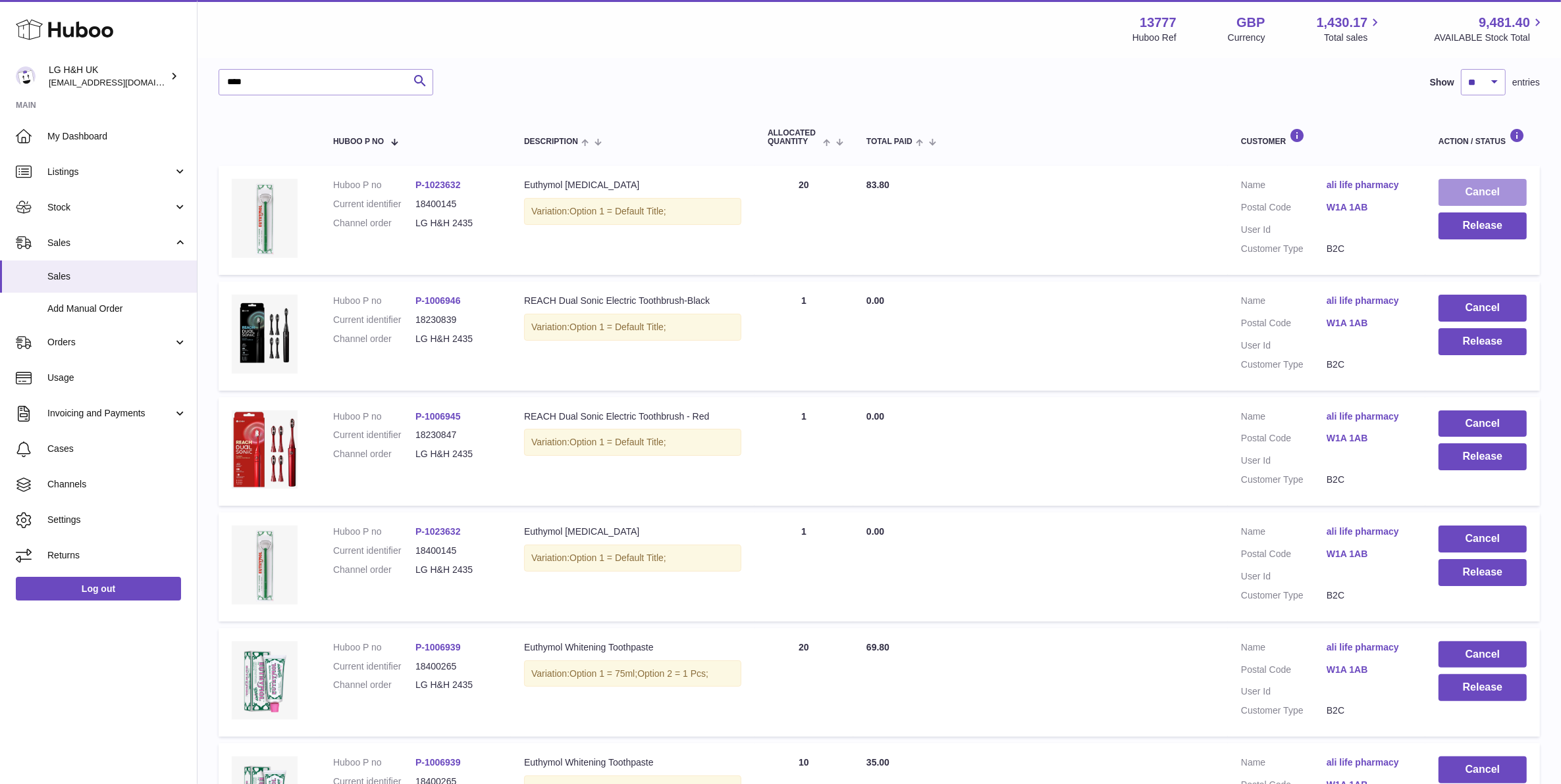
click at [1468, 186] on button "Cancel" at bounding box center [1483, 192] width 89 height 27
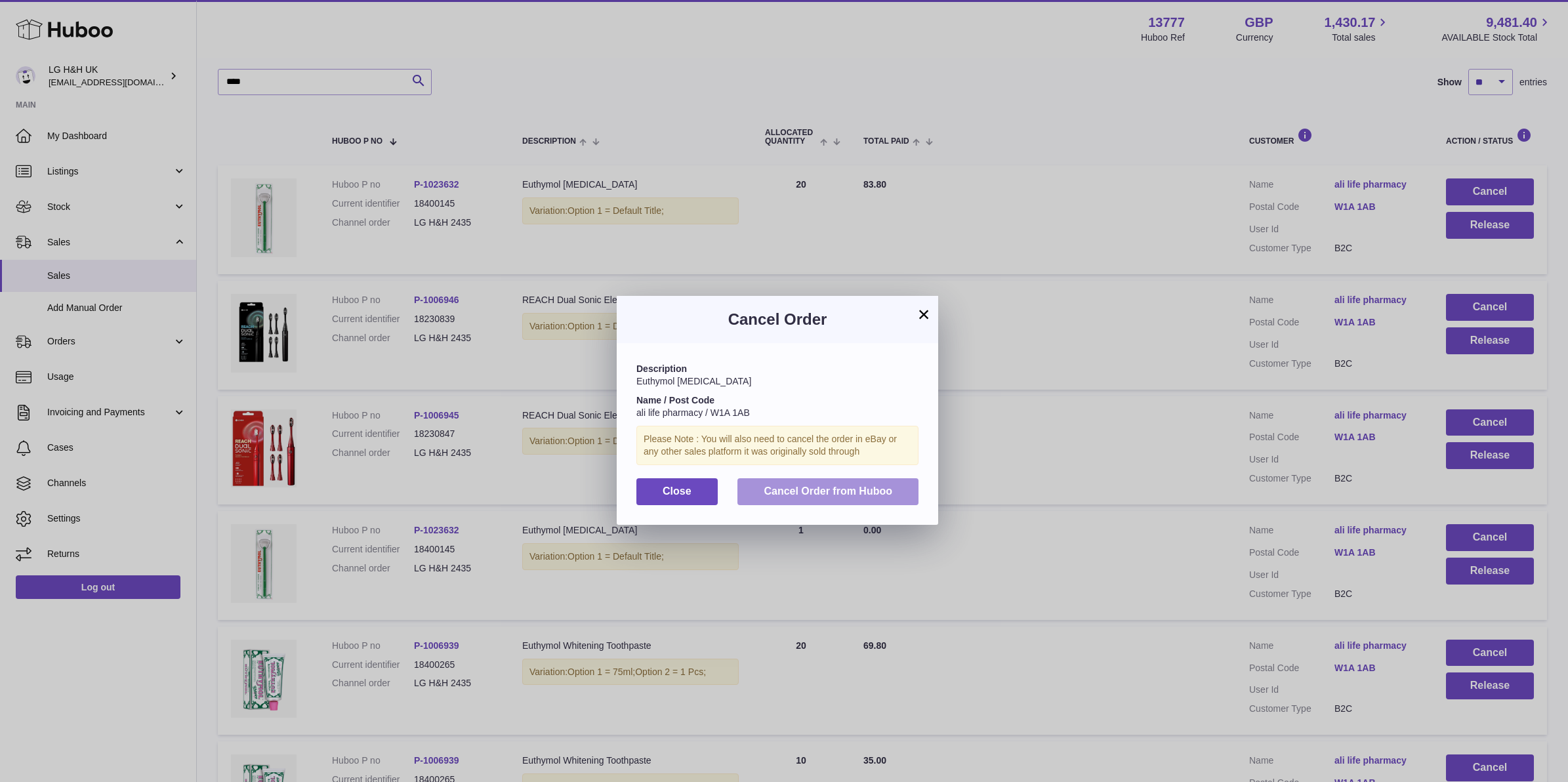
click at [818, 483] on button "Cancel Order from Huboo" at bounding box center [828, 492] width 181 height 27
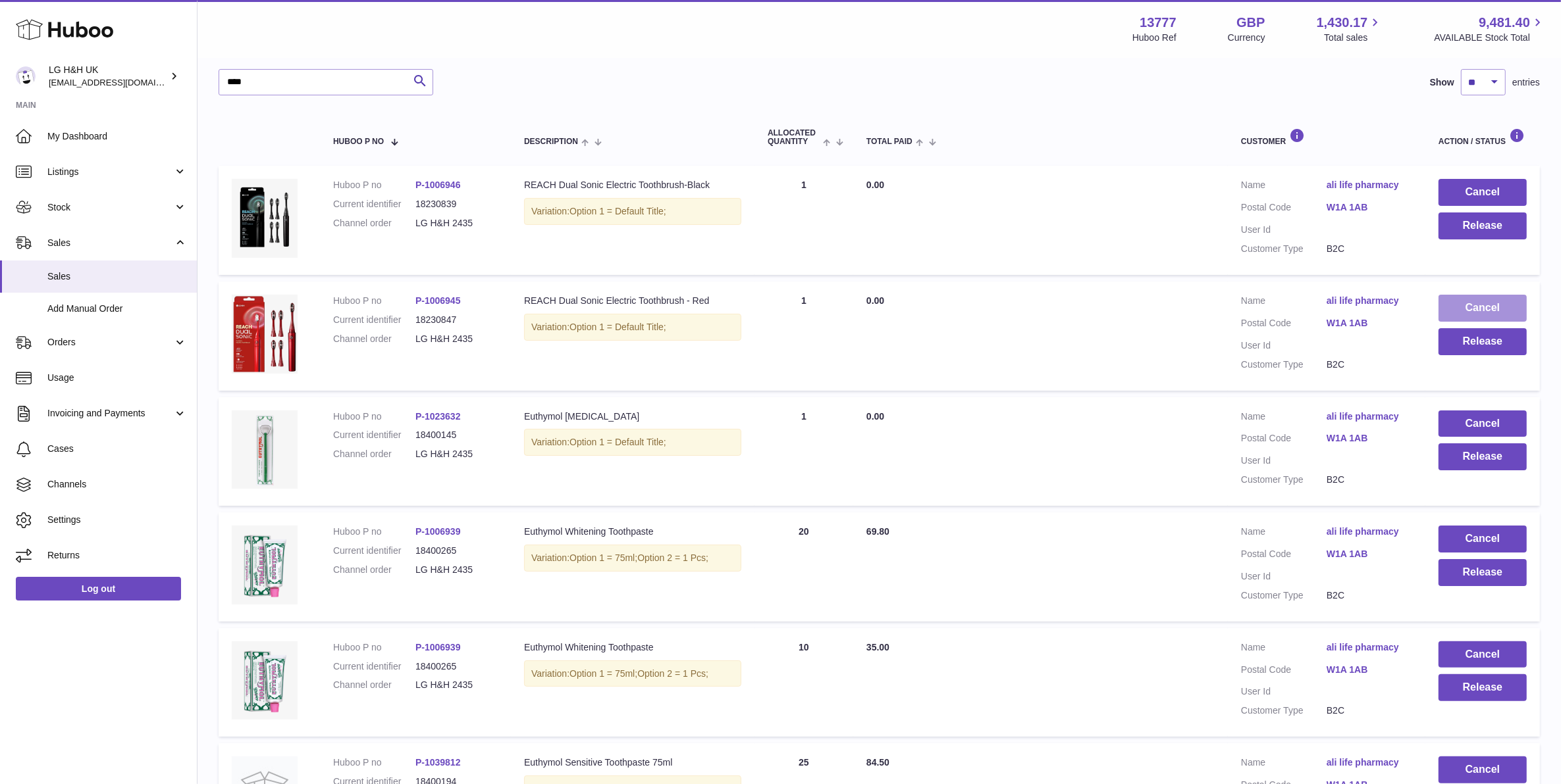
click at [1455, 304] on button "Cancel" at bounding box center [1483, 308] width 89 height 27
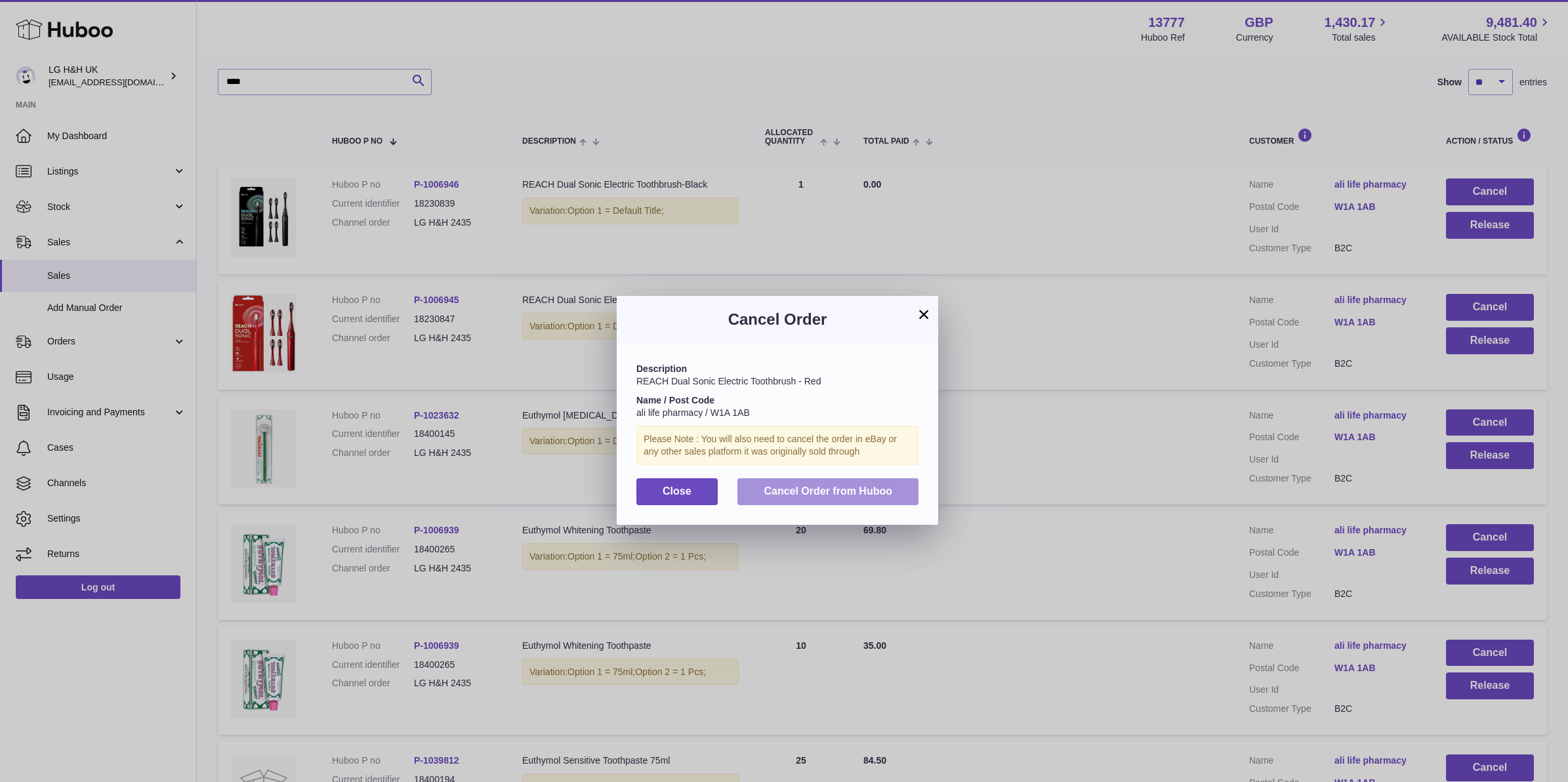
drag, startPoint x: 904, startPoint y: 490, endPoint x: 1090, endPoint y: 412, distance: 201.7
click at [904, 490] on button "Cancel Order from Huboo" at bounding box center [828, 492] width 181 height 27
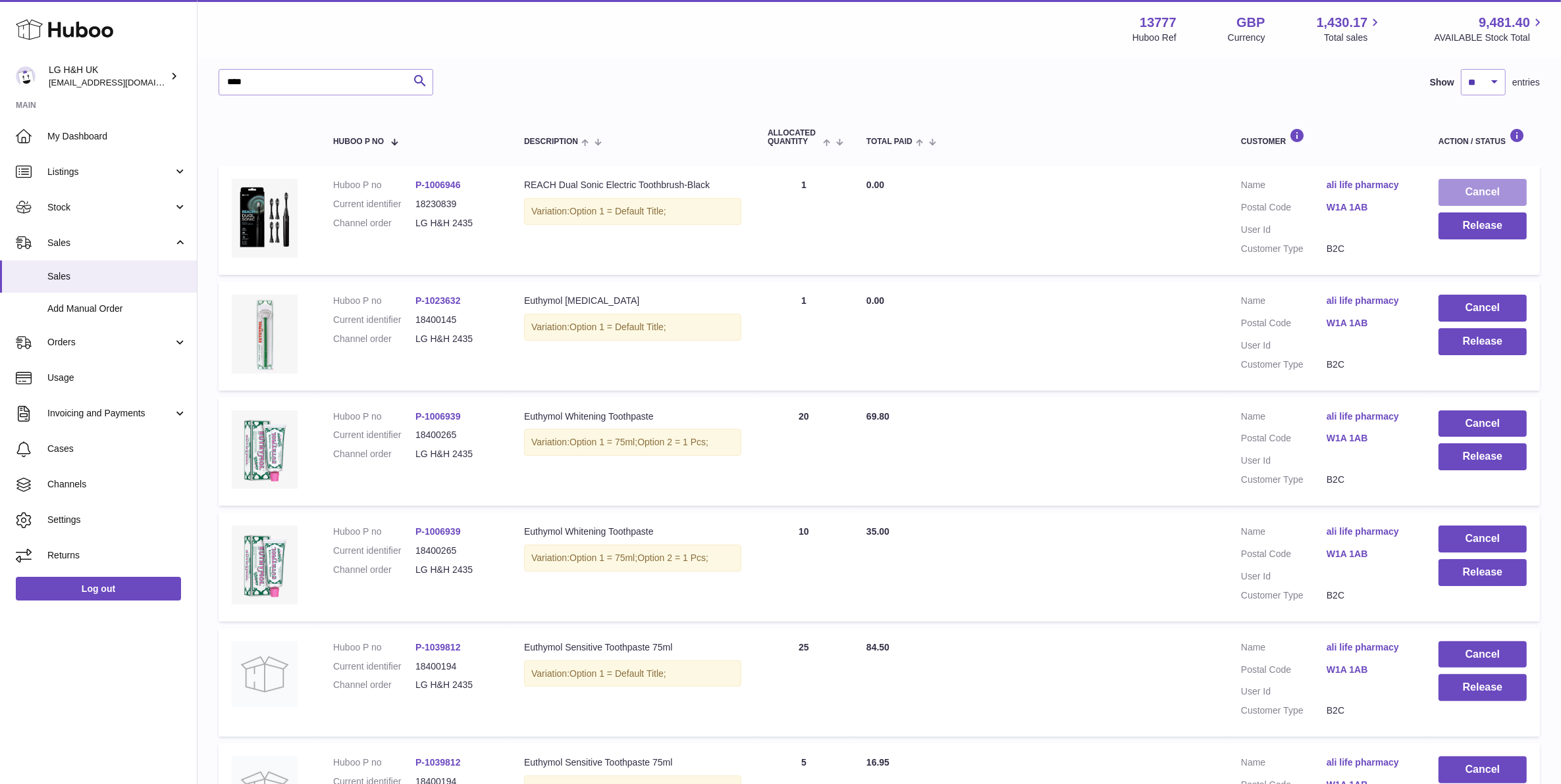
click at [1486, 191] on button "Cancel" at bounding box center [1483, 192] width 89 height 27
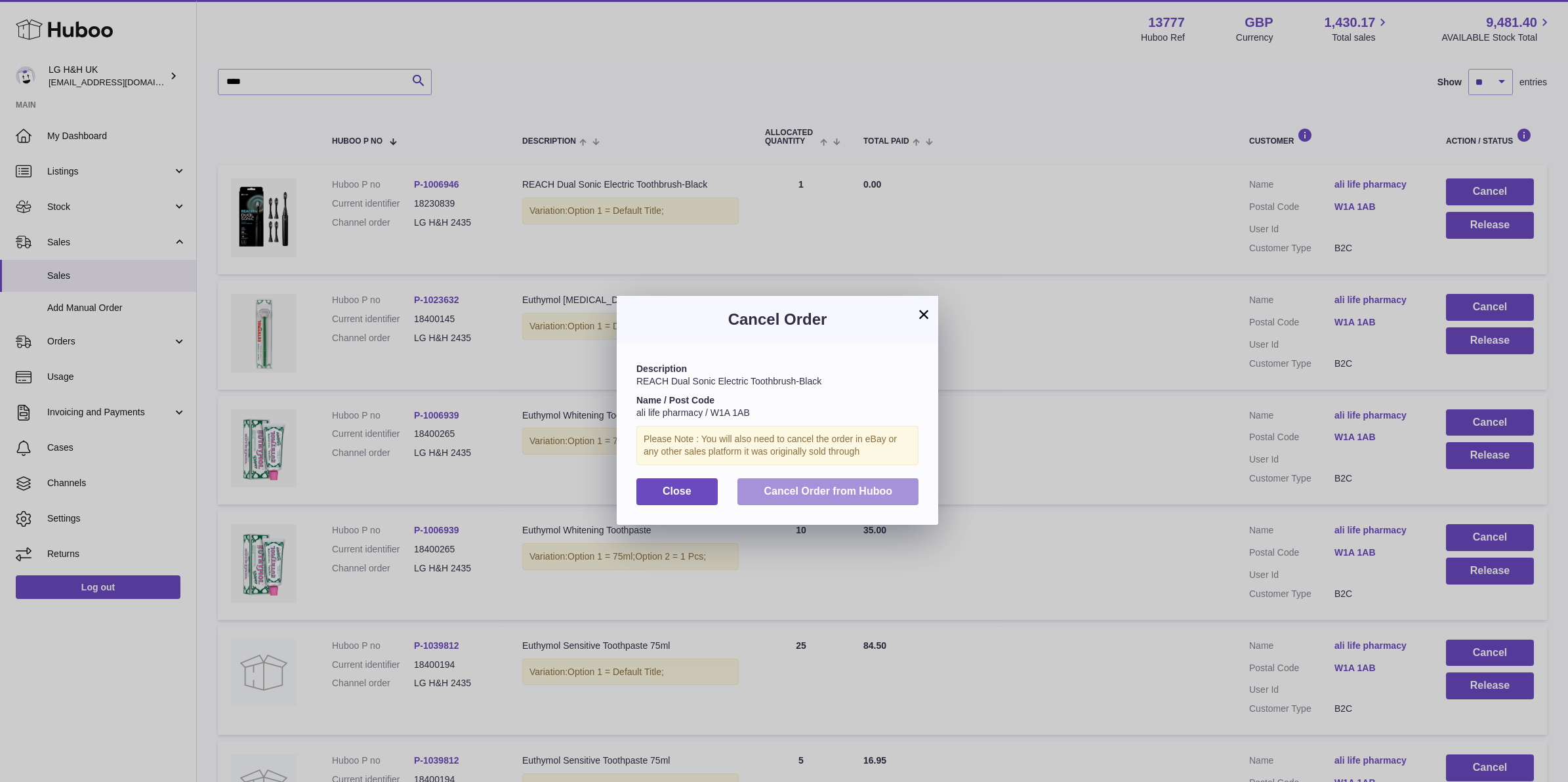
click at [910, 493] on button "Cancel Order from Huboo" at bounding box center [828, 492] width 181 height 27
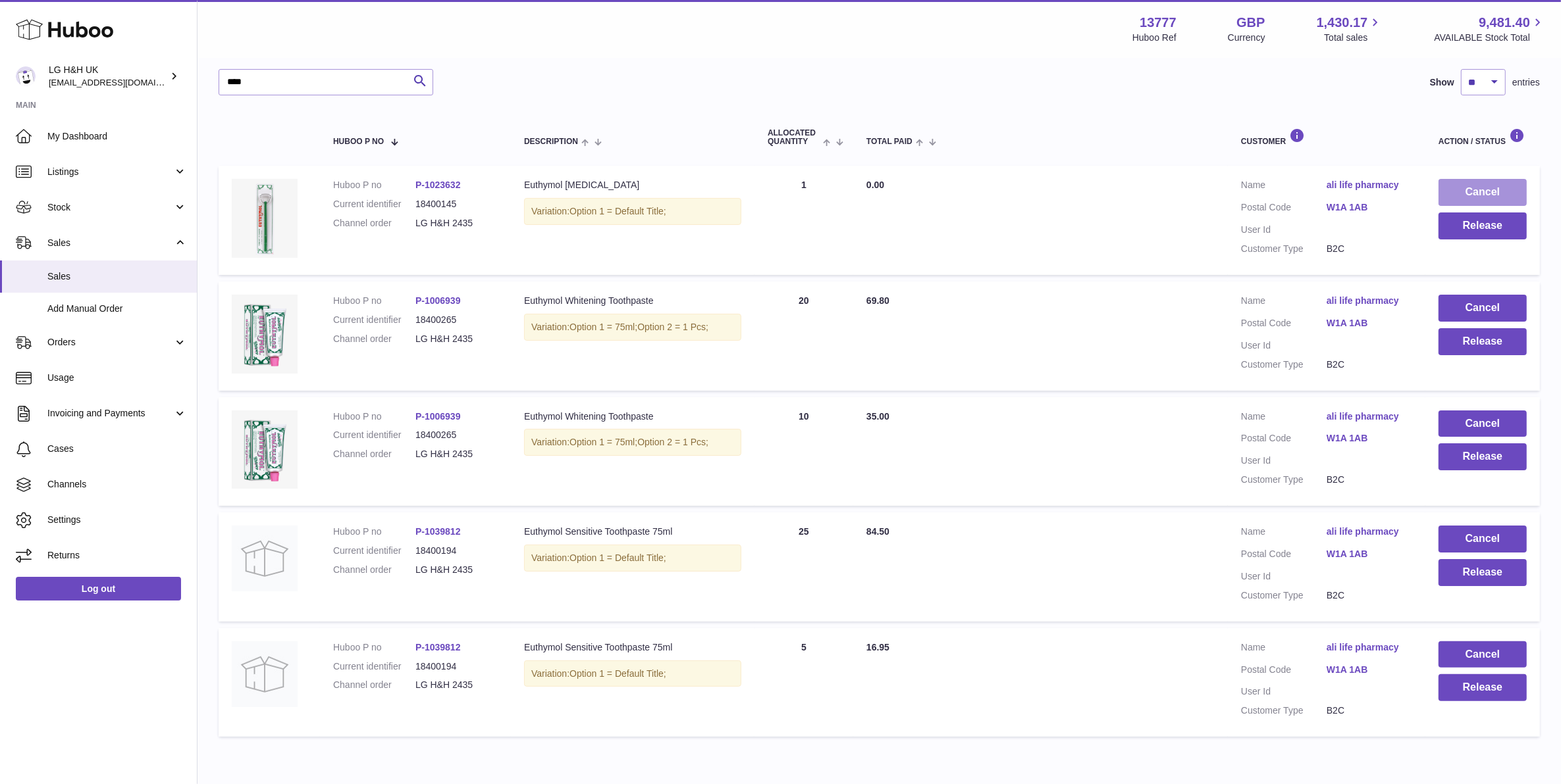
click at [1478, 189] on button "Cancel" at bounding box center [1483, 192] width 89 height 27
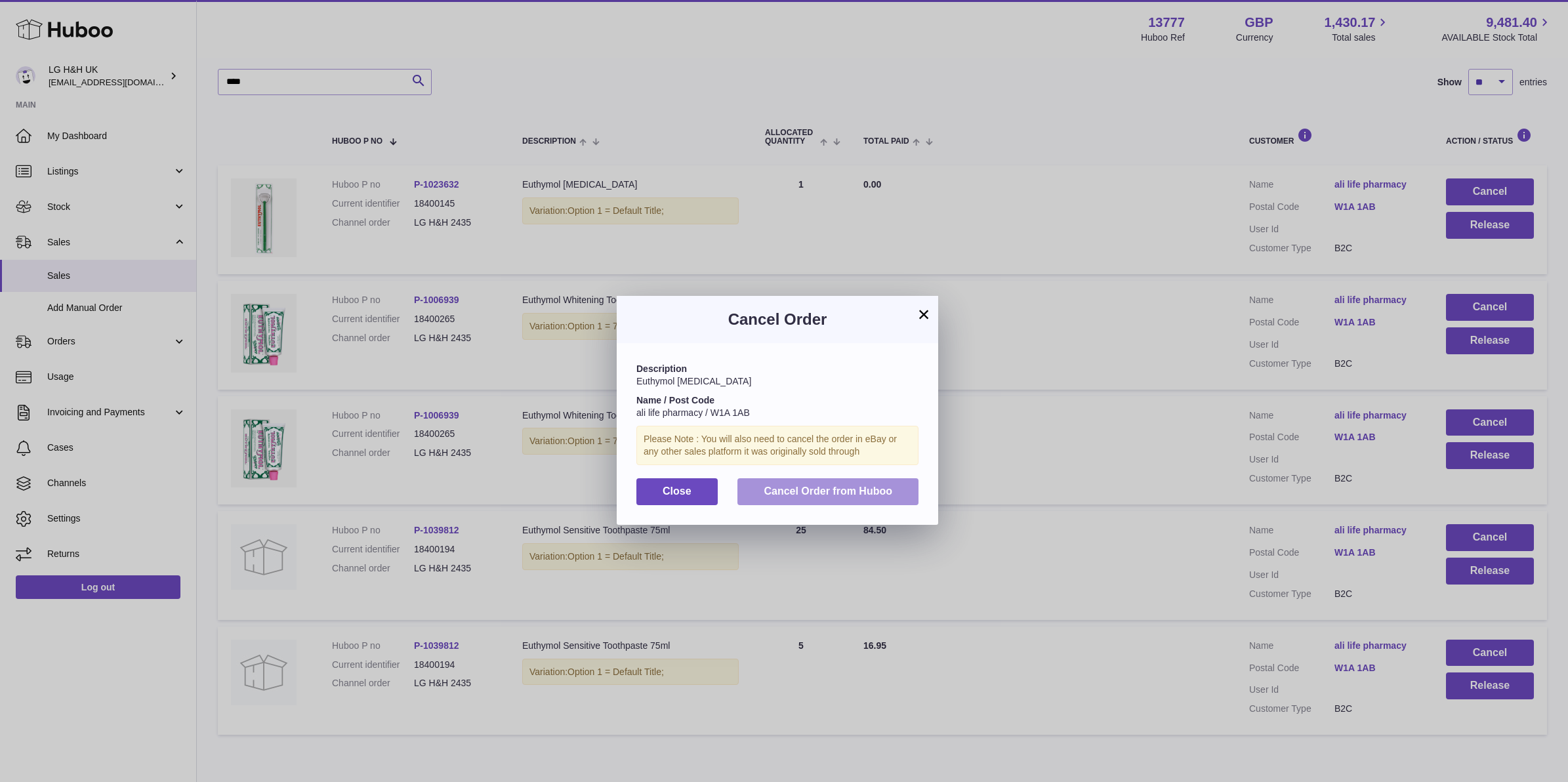
click at [917, 485] on button "Cancel Order from Huboo" at bounding box center [828, 492] width 181 height 27
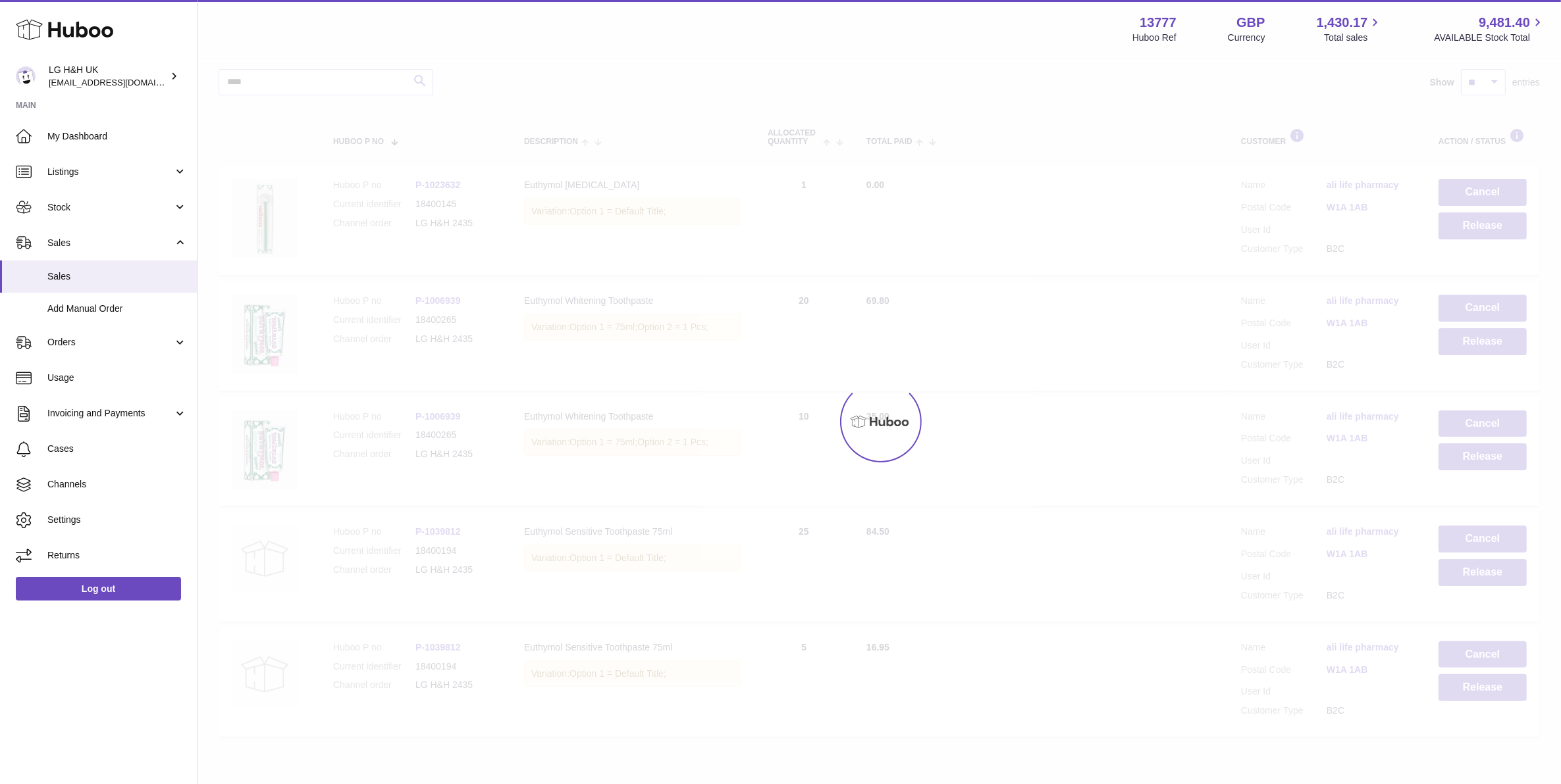
scroll to position [112, 0]
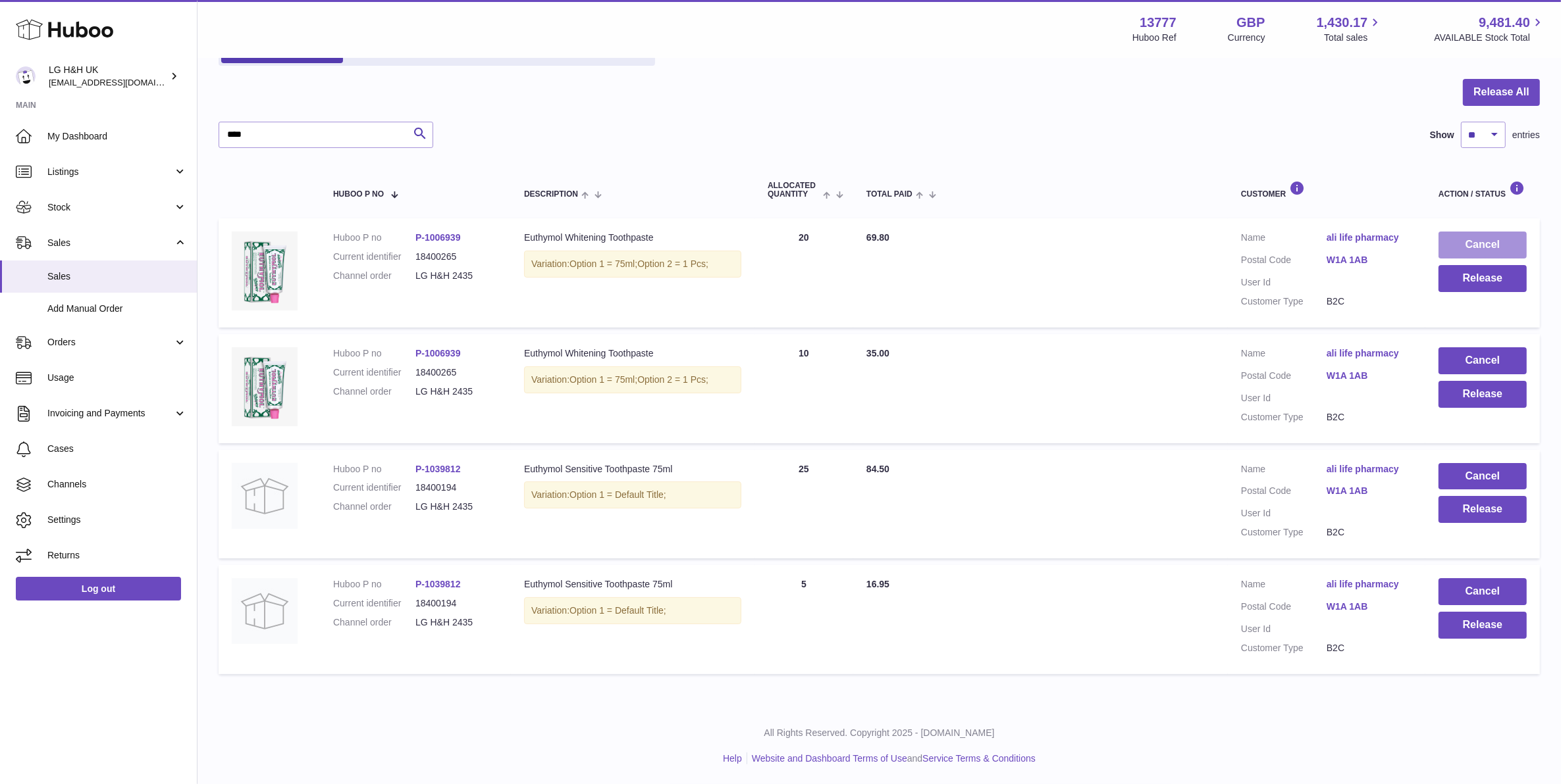
click at [1452, 235] on button "Cancel" at bounding box center [1483, 245] width 89 height 27
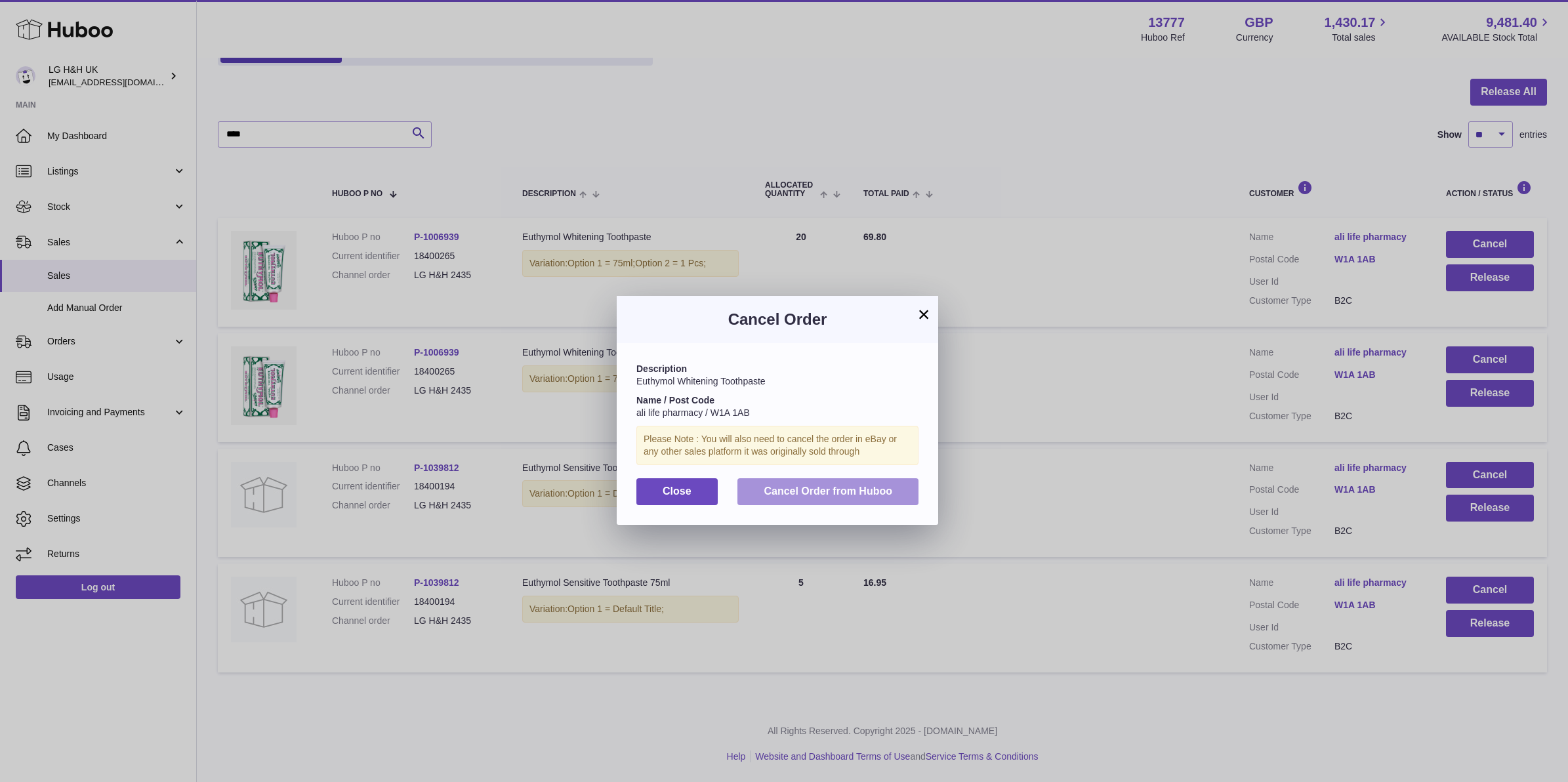
click at [904, 481] on button "Cancel Order from Huboo" at bounding box center [828, 492] width 181 height 27
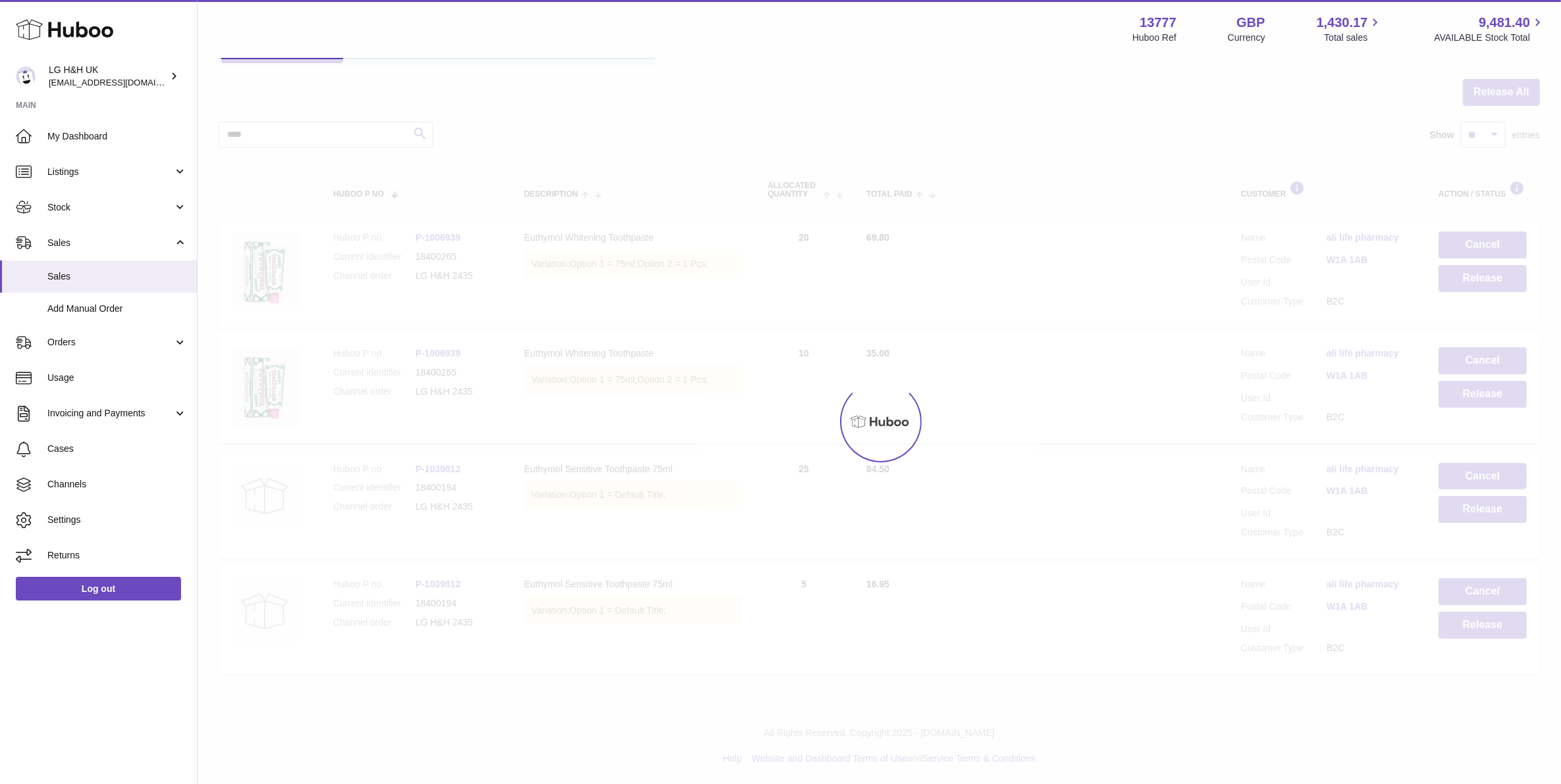
scroll to position [0, 0]
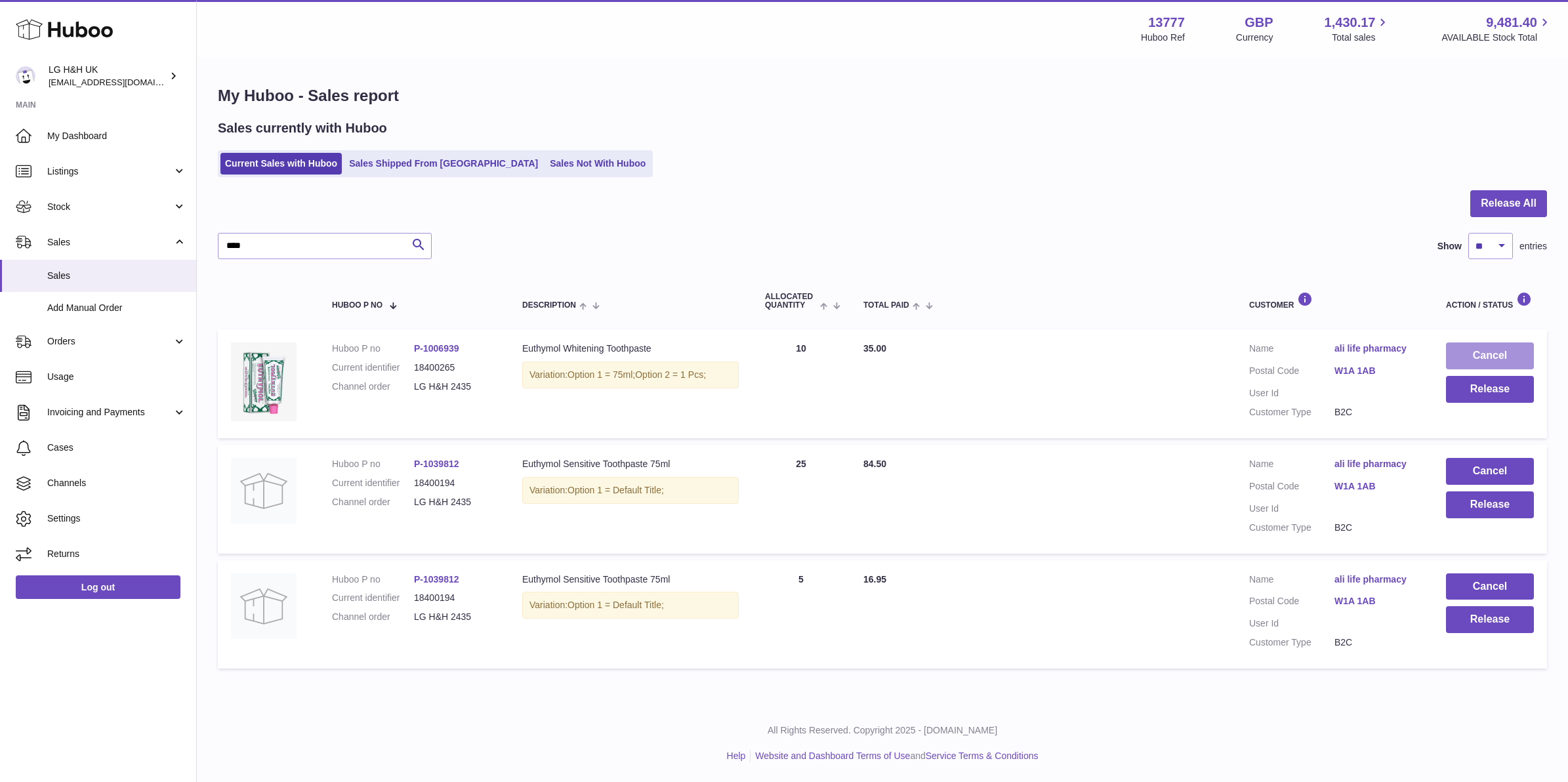
click at [1474, 348] on button "Cancel" at bounding box center [1490, 356] width 88 height 27
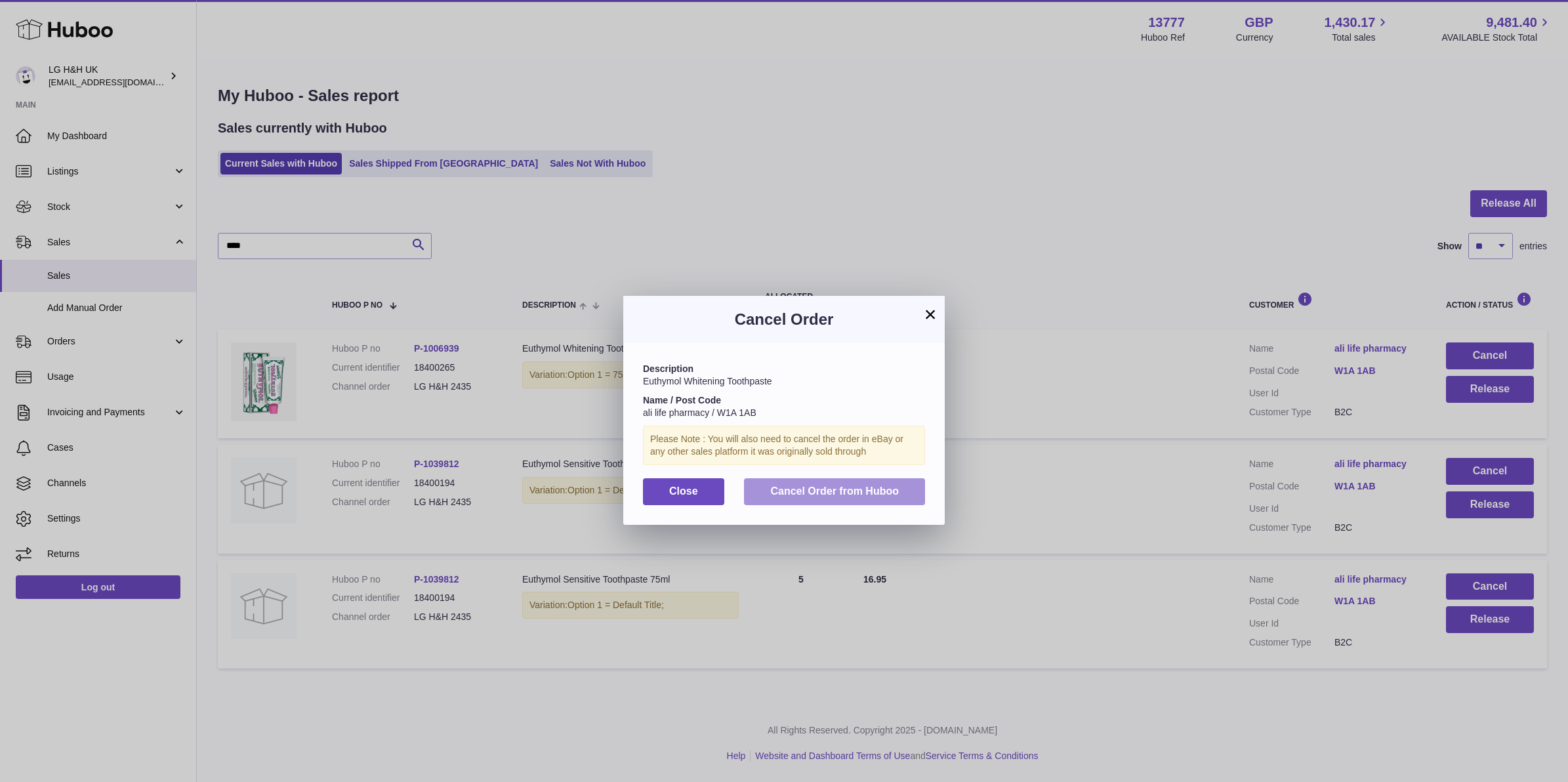
click at [863, 503] on button "Cancel Order from Huboo" at bounding box center [834, 492] width 181 height 27
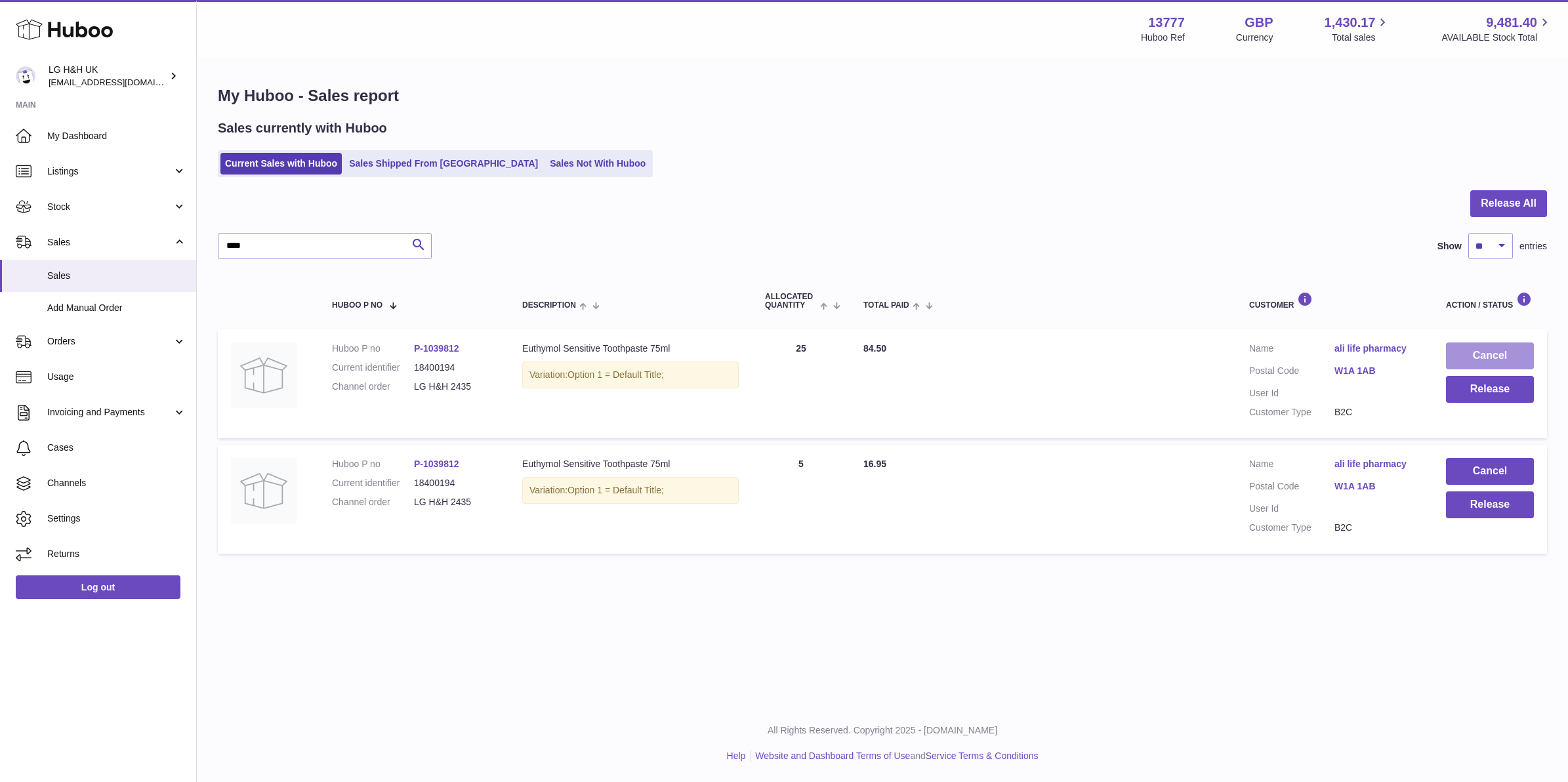
click at [1471, 348] on button "Cancel" at bounding box center [1490, 356] width 88 height 27
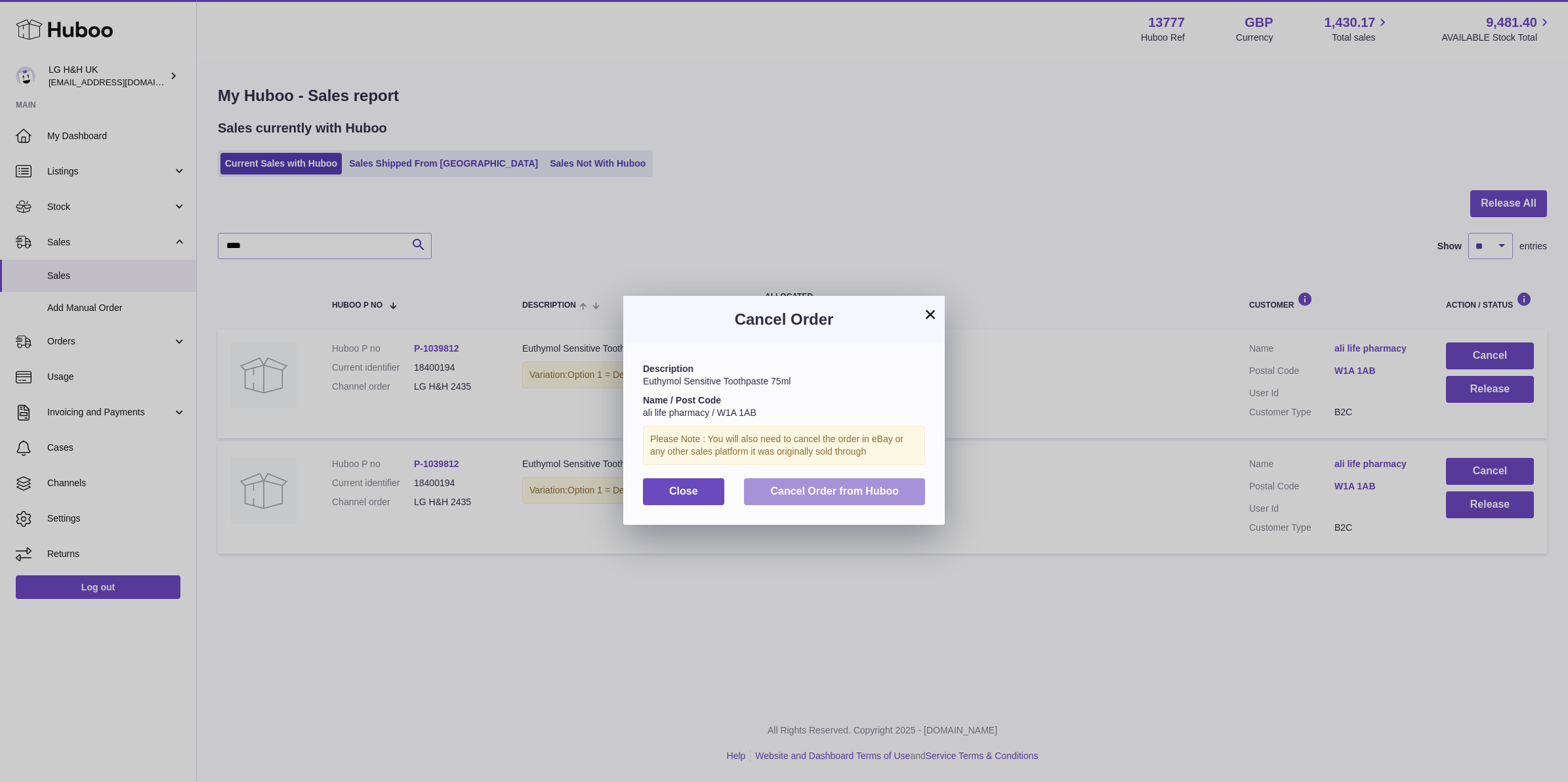
click at [903, 490] on button "Cancel Order from Huboo" at bounding box center [834, 492] width 181 height 27
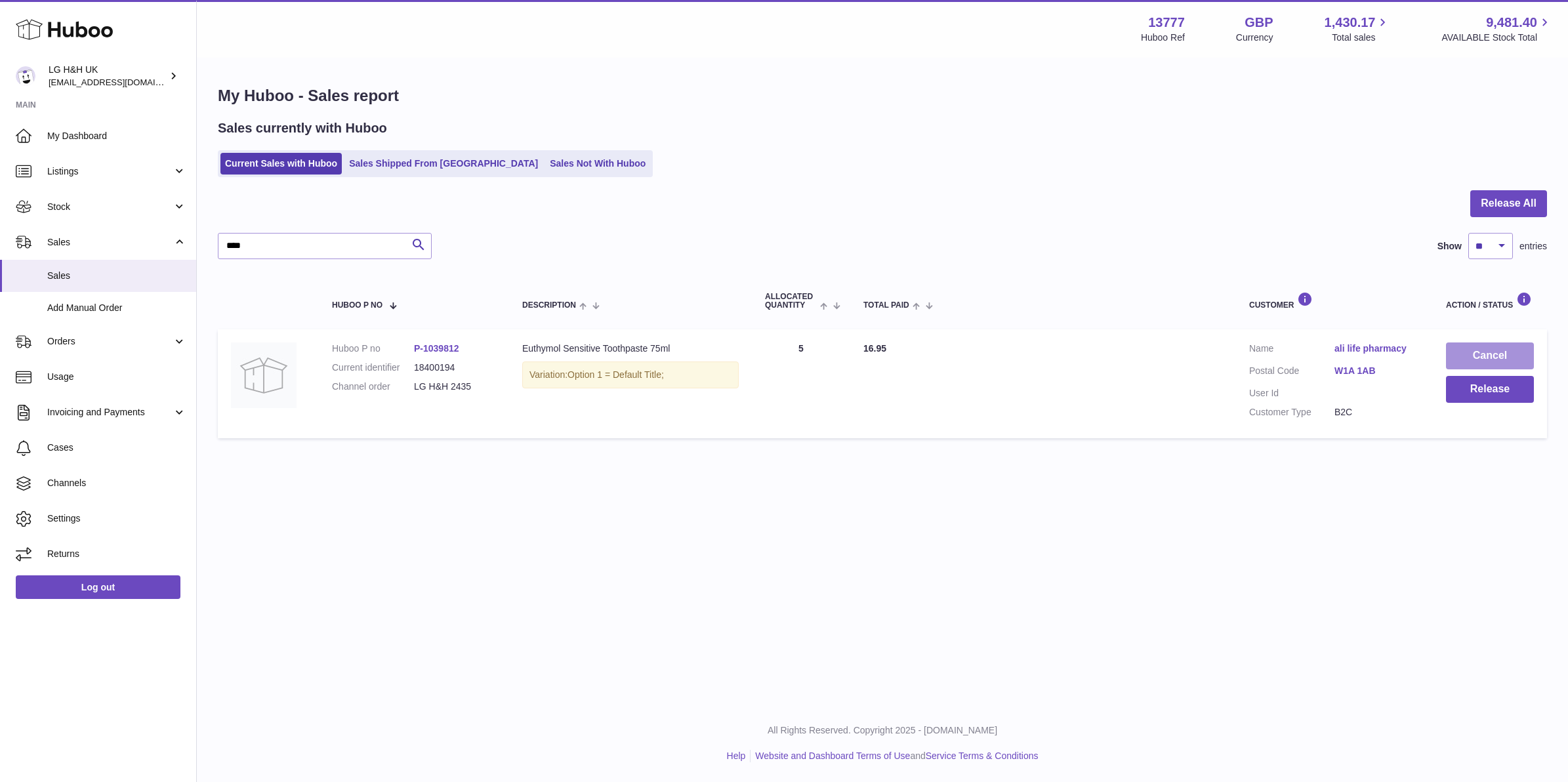
click at [1467, 349] on button "Cancel" at bounding box center [1490, 356] width 88 height 27
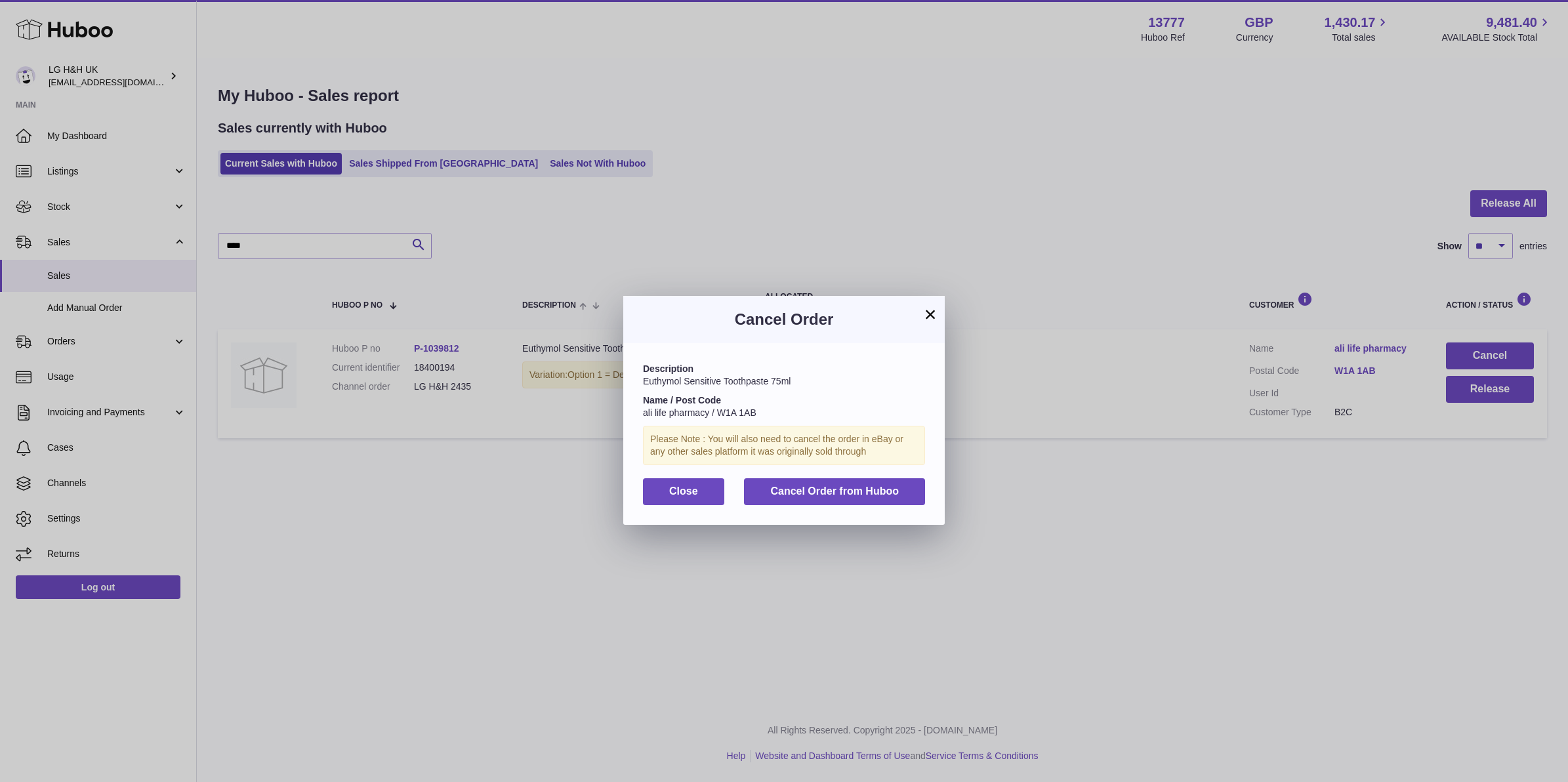
click at [935, 483] on div "Description Euthymol Sensitive Toothpaste 75ml Name / Post Code ali life pharma…" at bounding box center [784, 434] width 321 height 181
click at [917, 488] on button "Cancel Order from Huboo" at bounding box center [834, 492] width 181 height 27
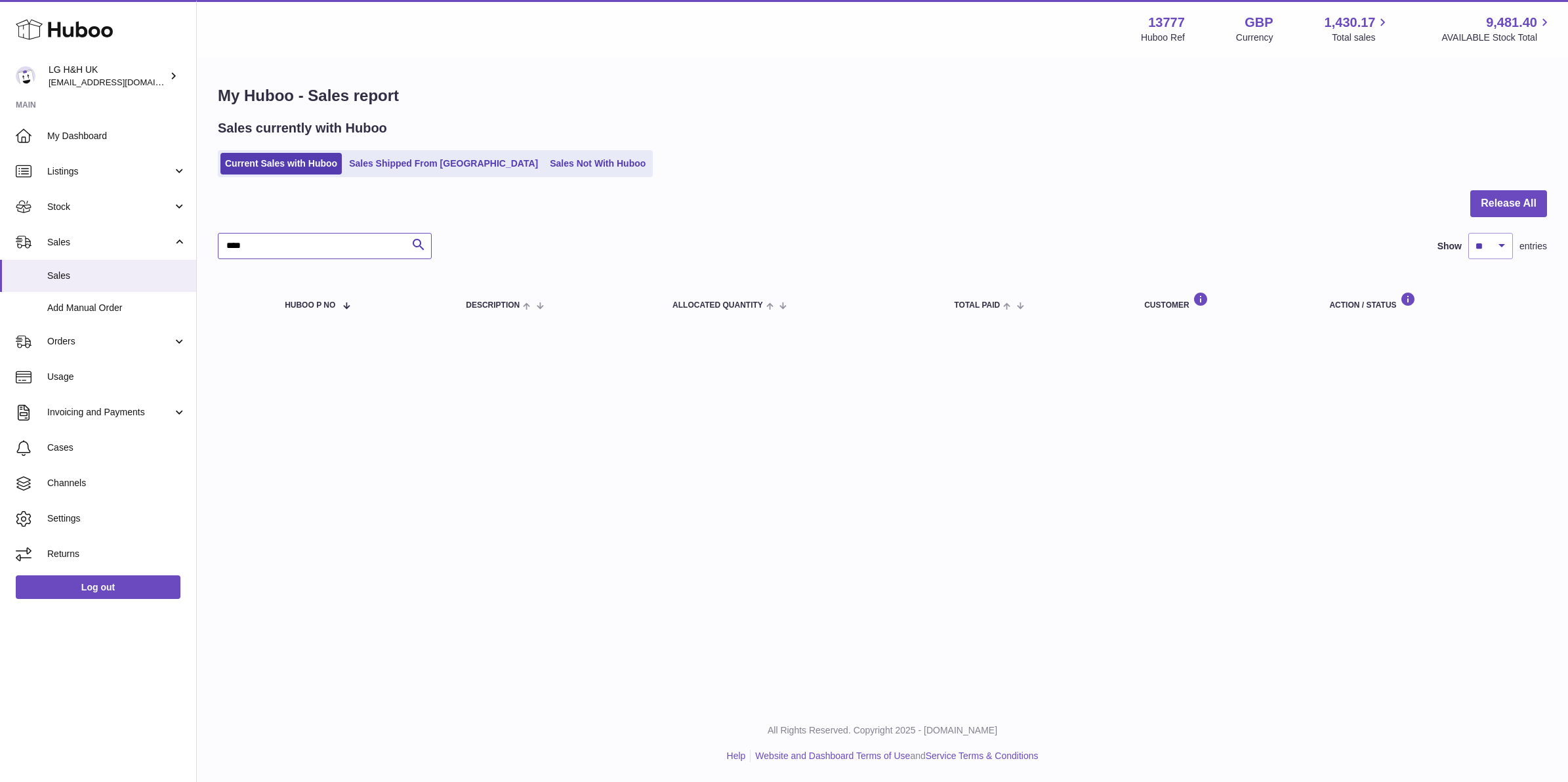
click at [372, 248] on input "****" at bounding box center [325, 246] width 214 height 26
click at [371, 248] on input "****" at bounding box center [325, 246] width 214 height 26
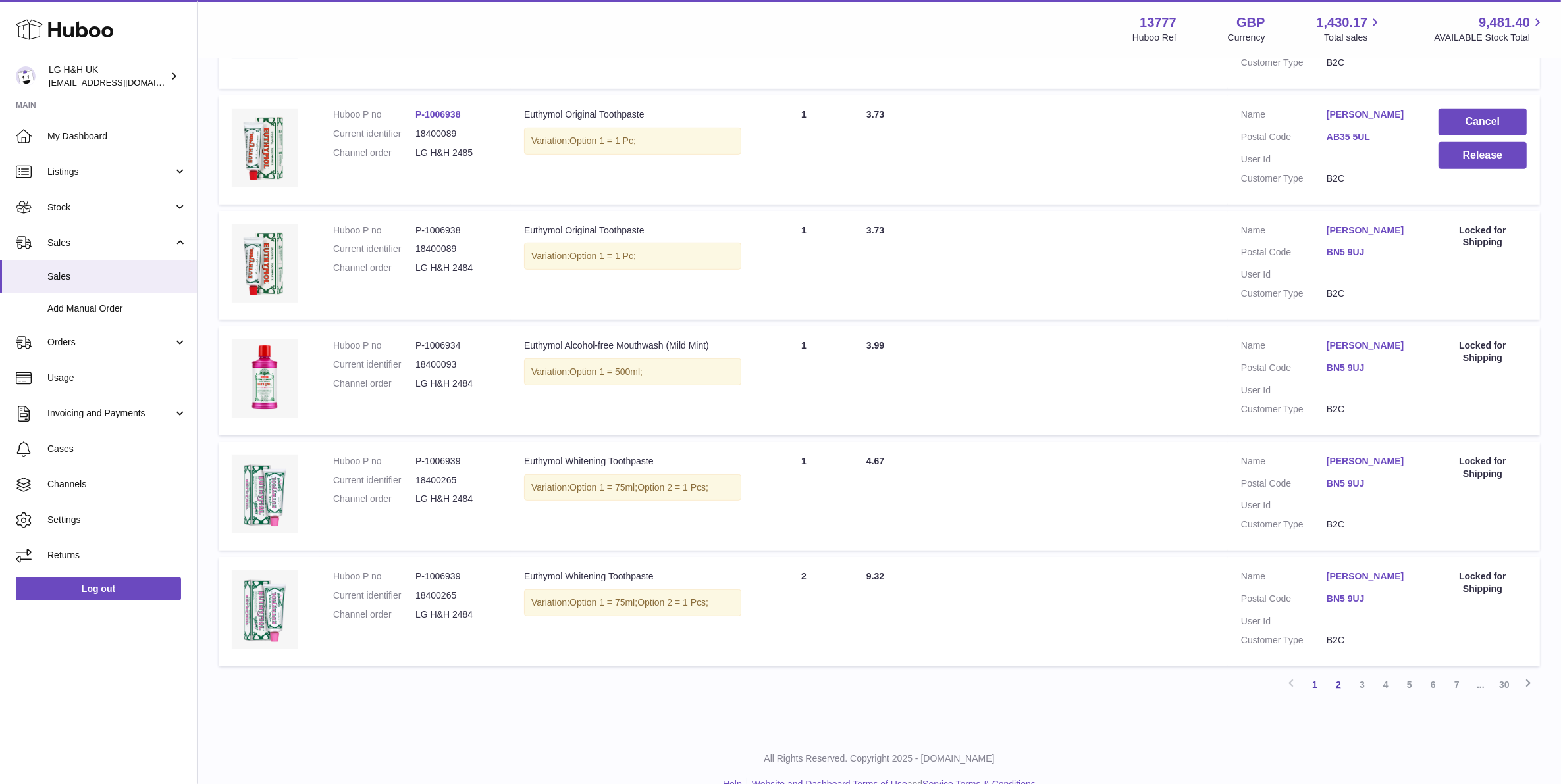
click at [1335, 673] on link "2" at bounding box center [1338, 685] width 24 height 24
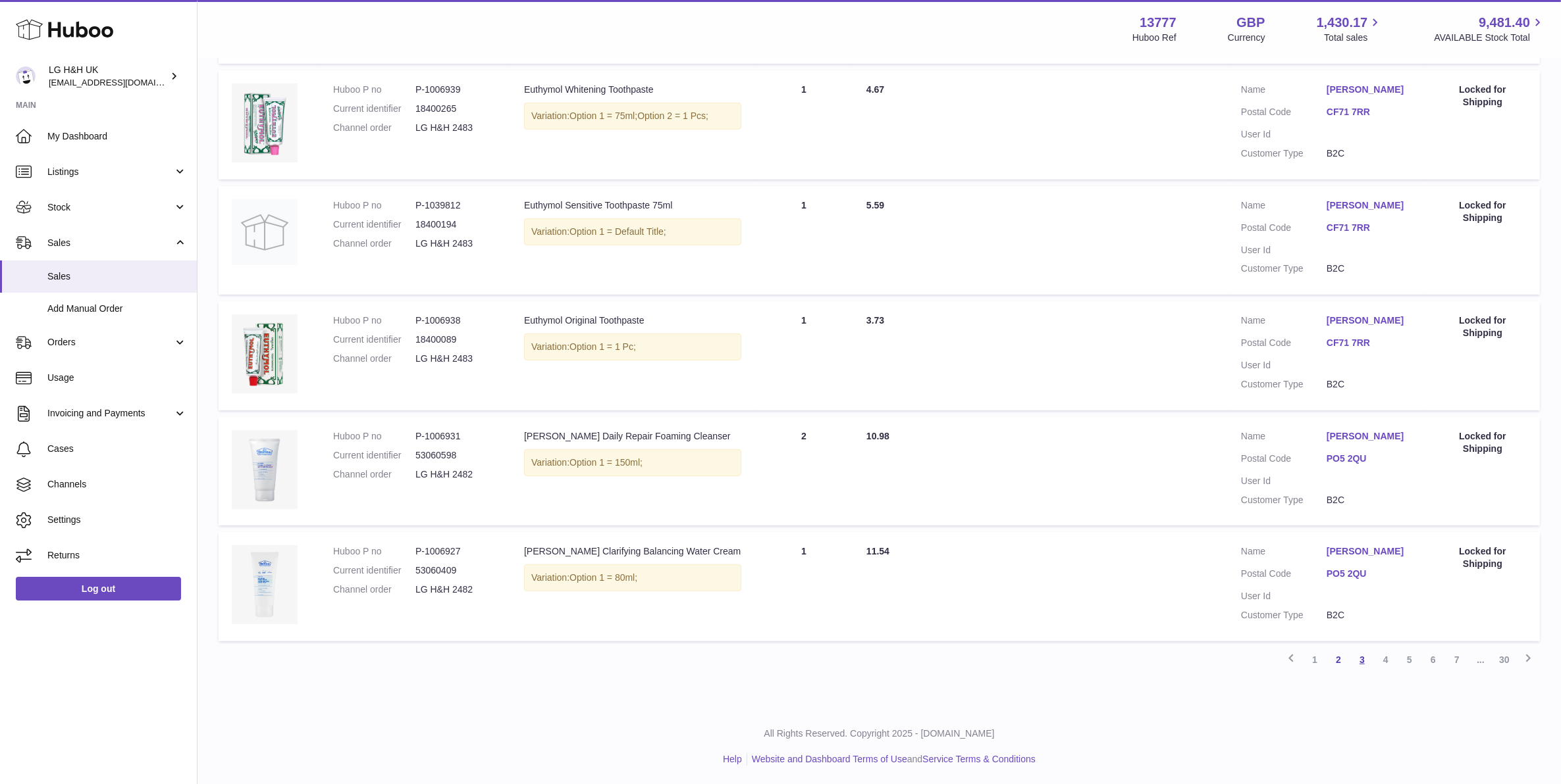
click at [1360, 655] on link "3" at bounding box center [1362, 660] width 24 height 24
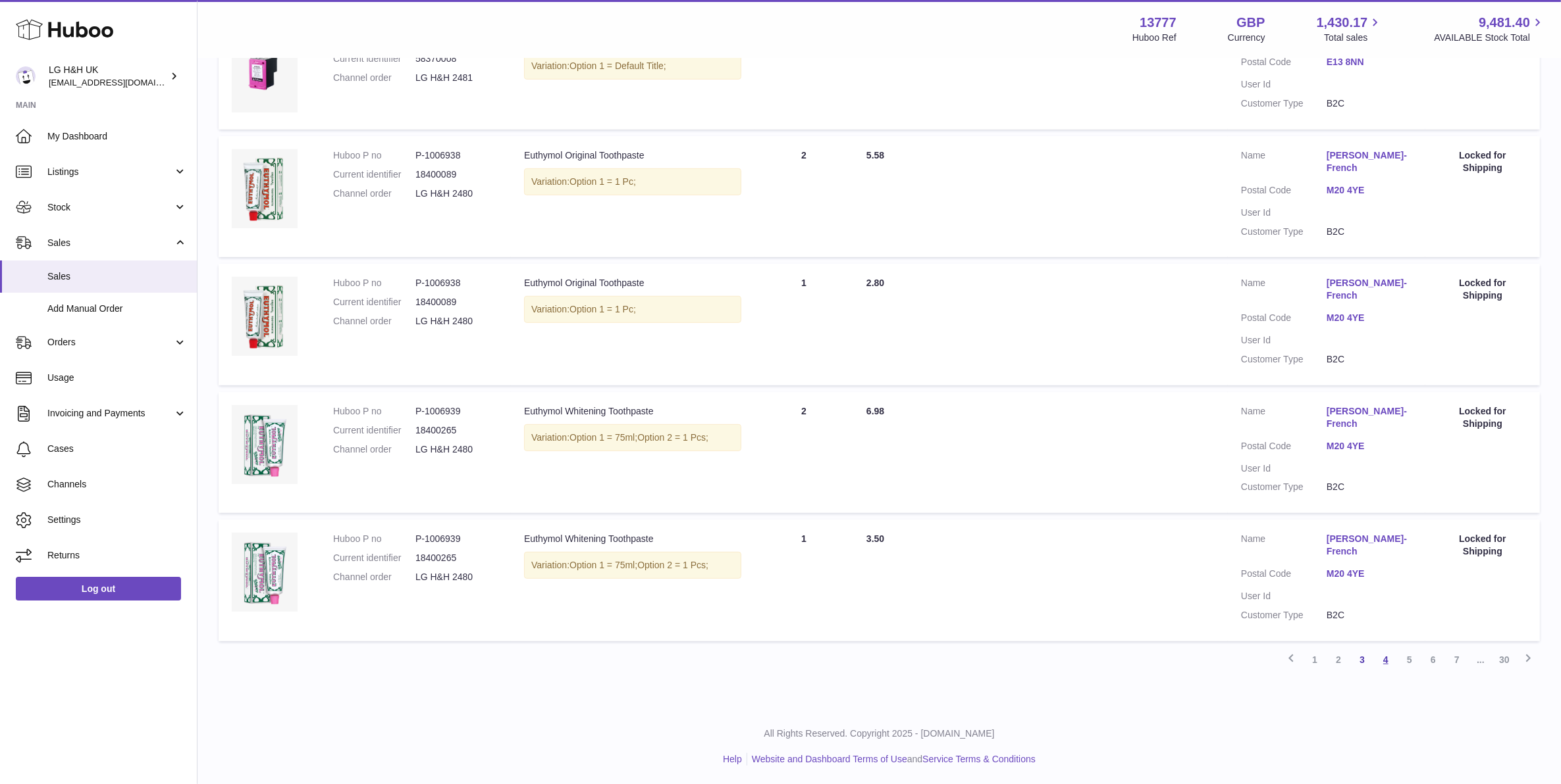
click at [1381, 664] on link "4" at bounding box center [1385, 660] width 24 height 24
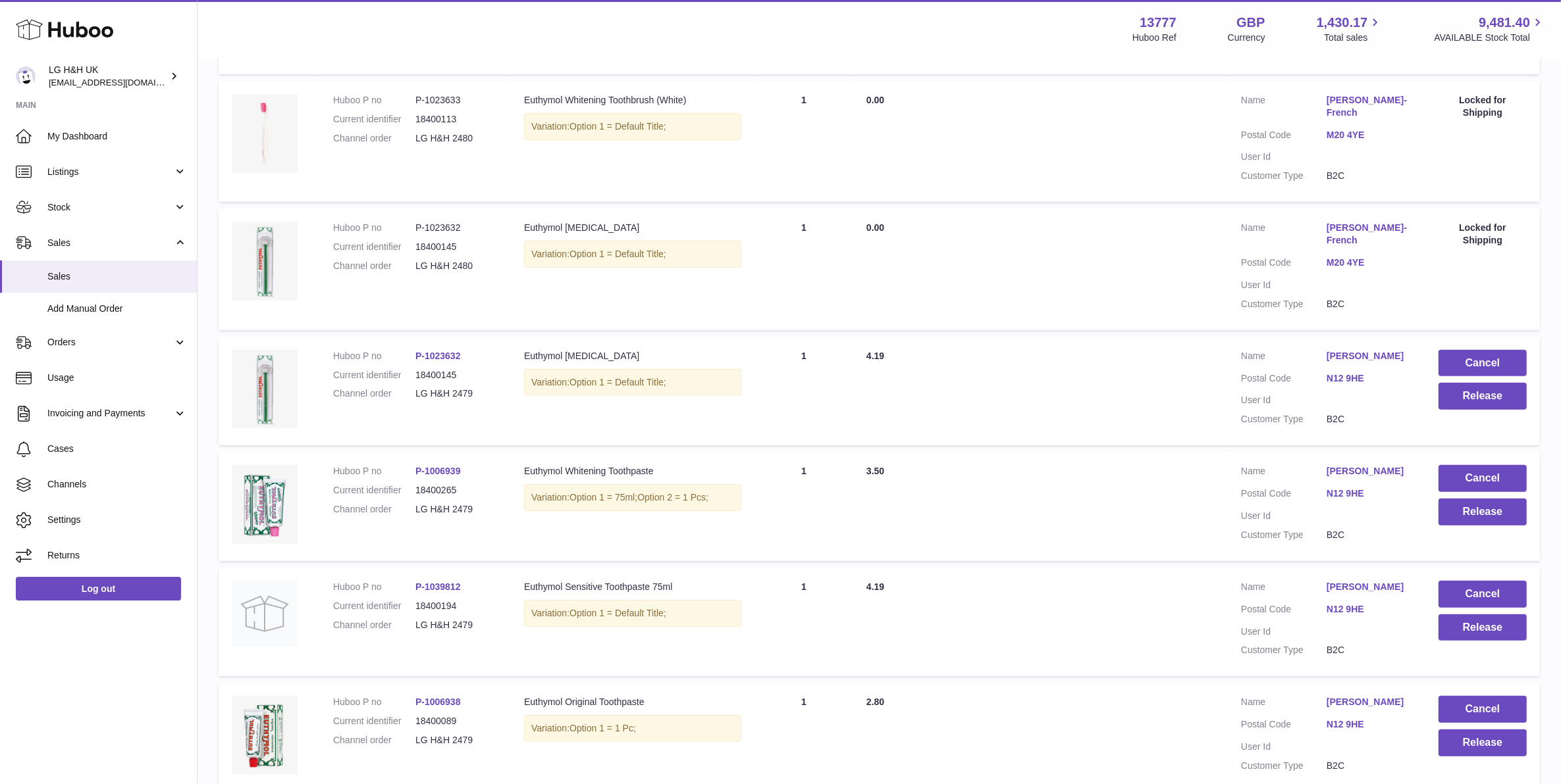
scroll to position [900, 0]
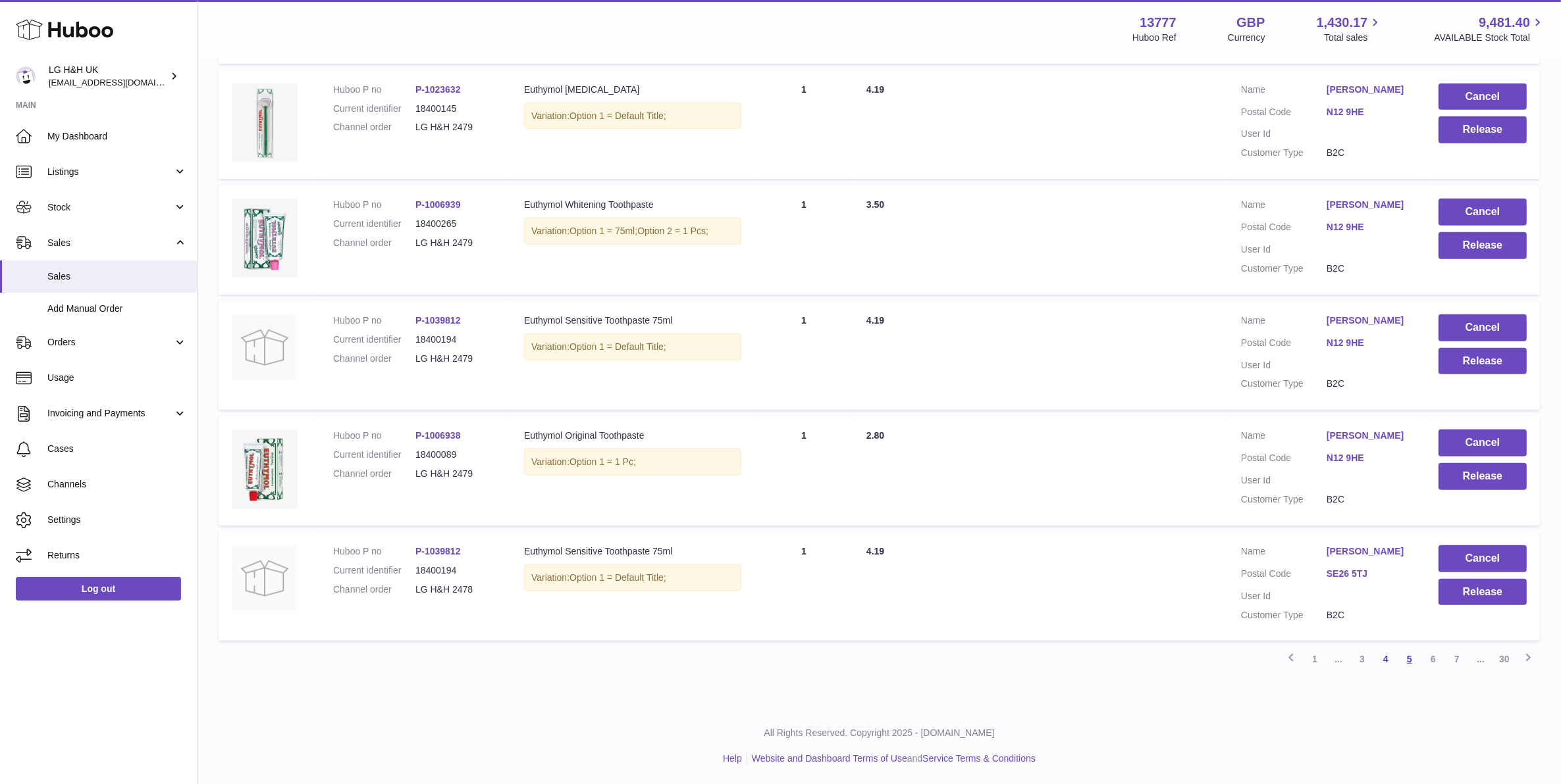
click at [1410, 665] on link "5" at bounding box center [1410, 659] width 24 height 24
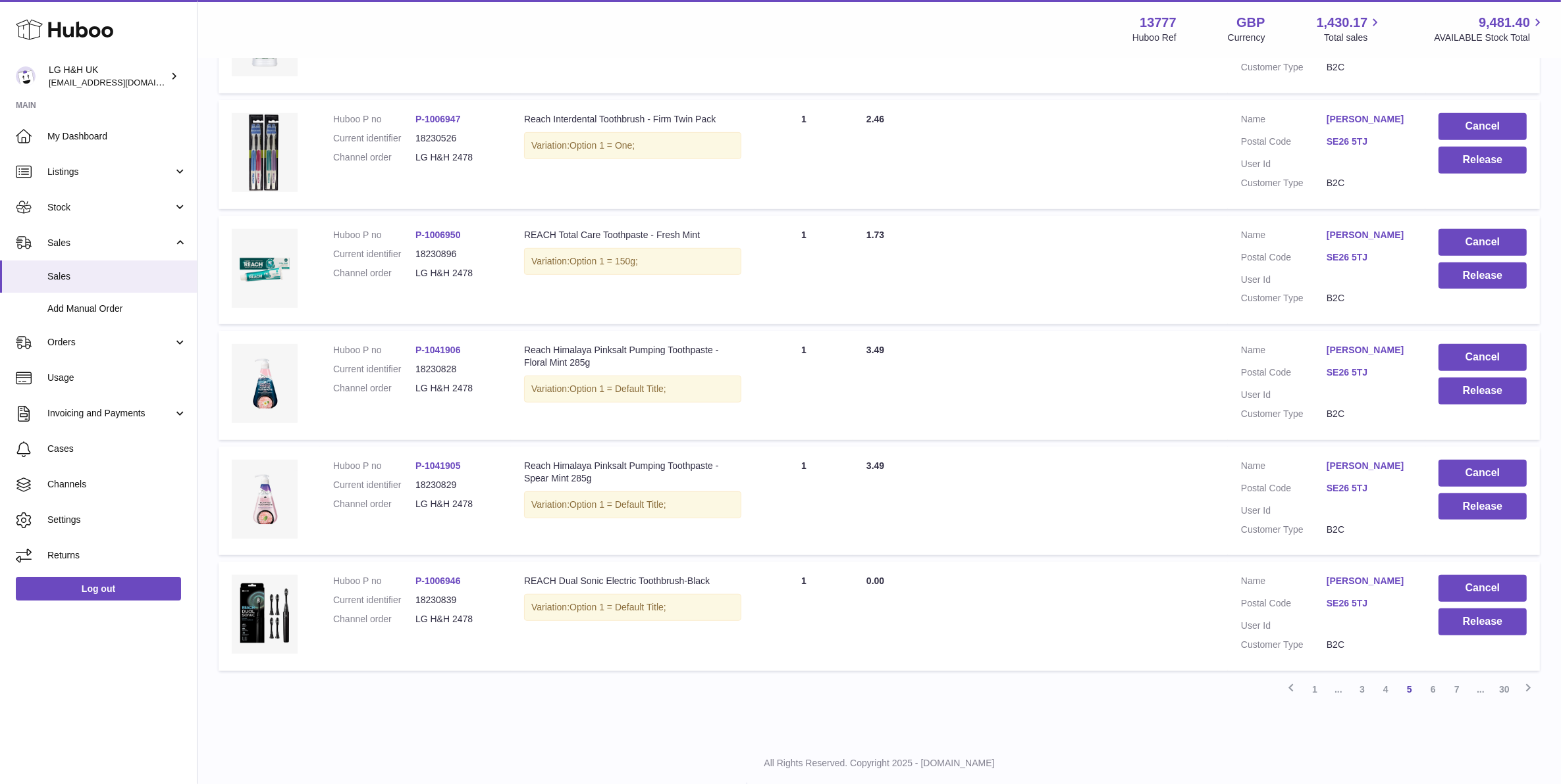
scroll to position [838, 0]
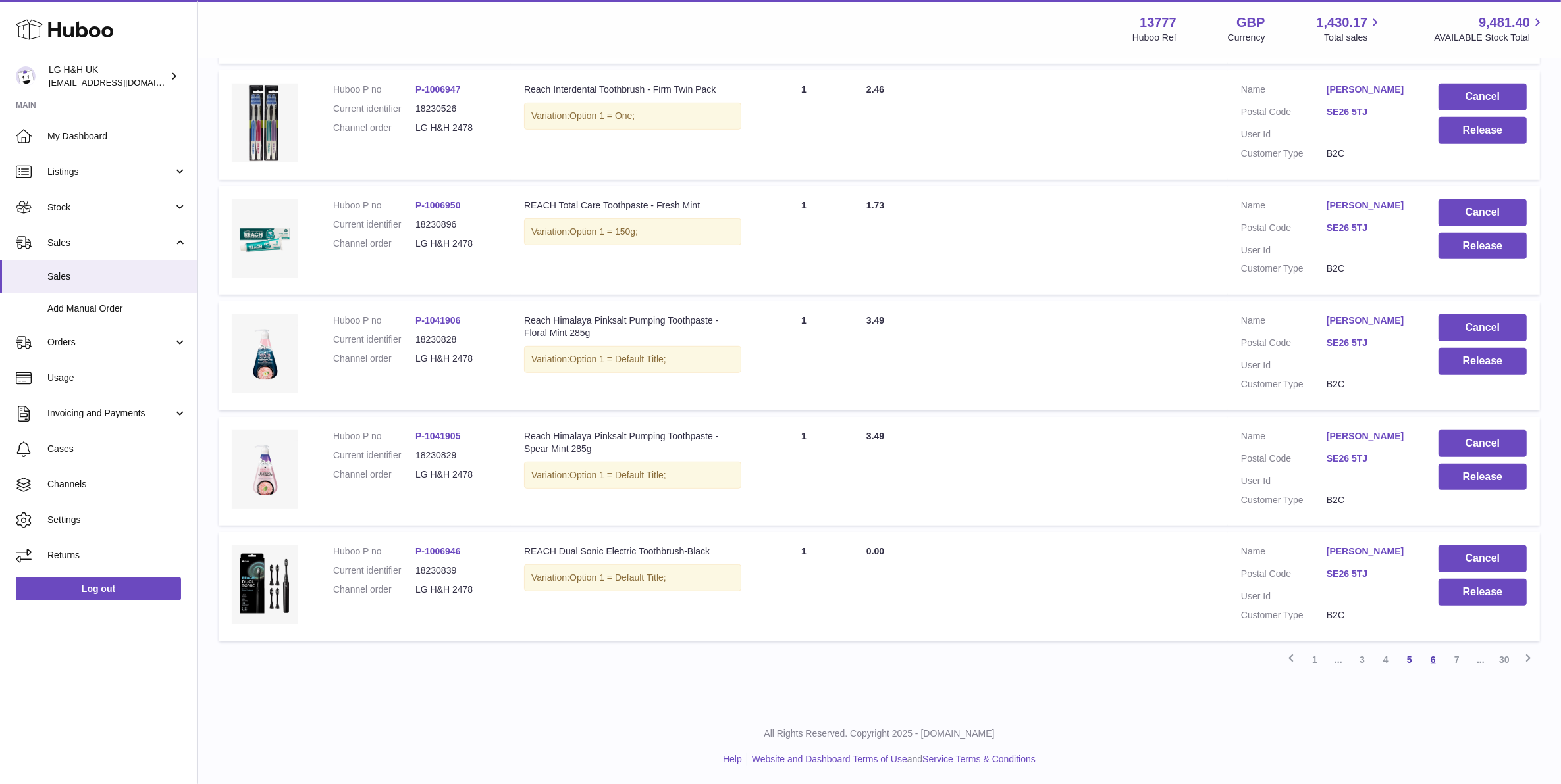
click at [1432, 659] on link "6" at bounding box center [1433, 660] width 24 height 24
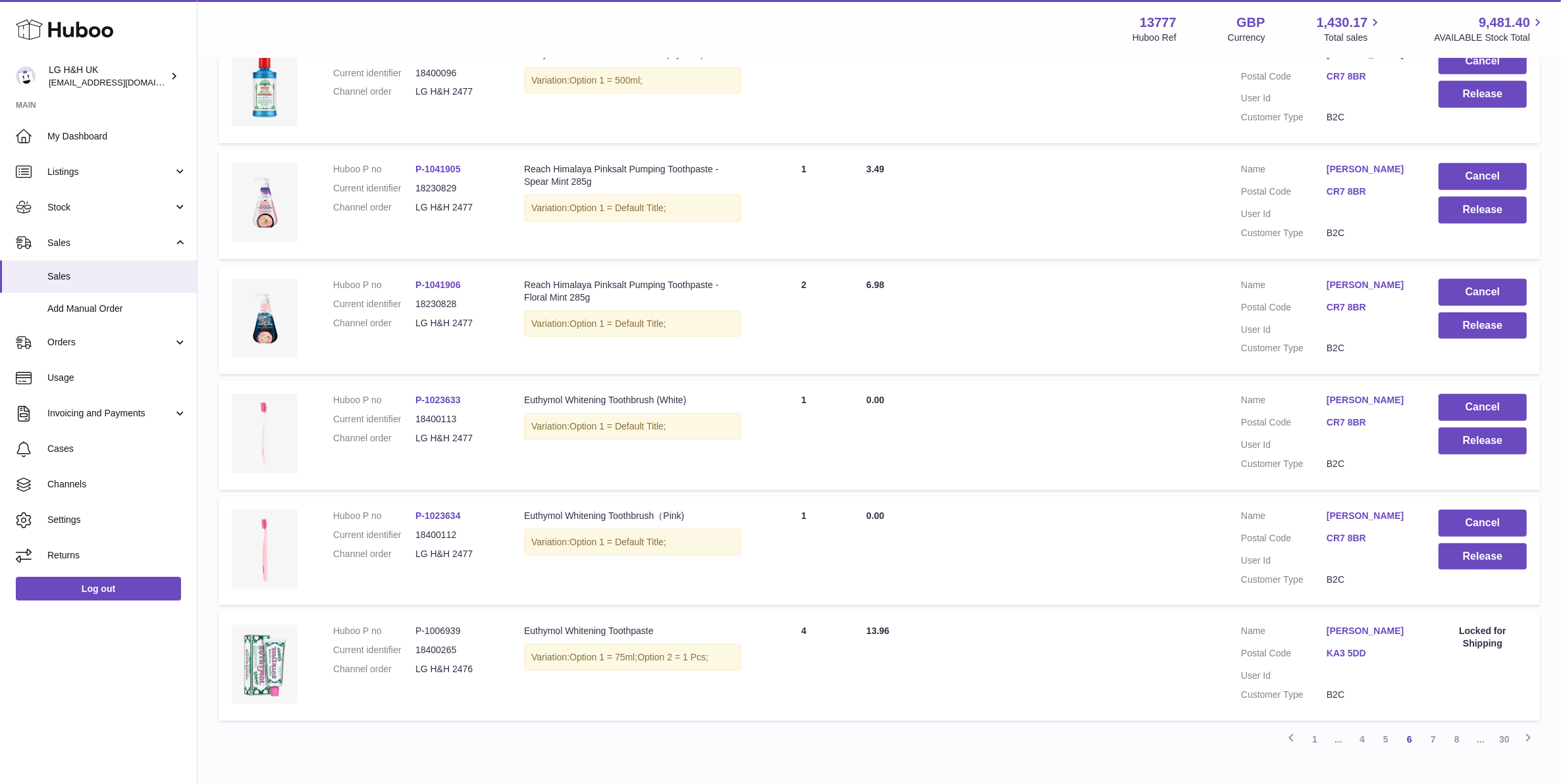
scroll to position [838, 0]
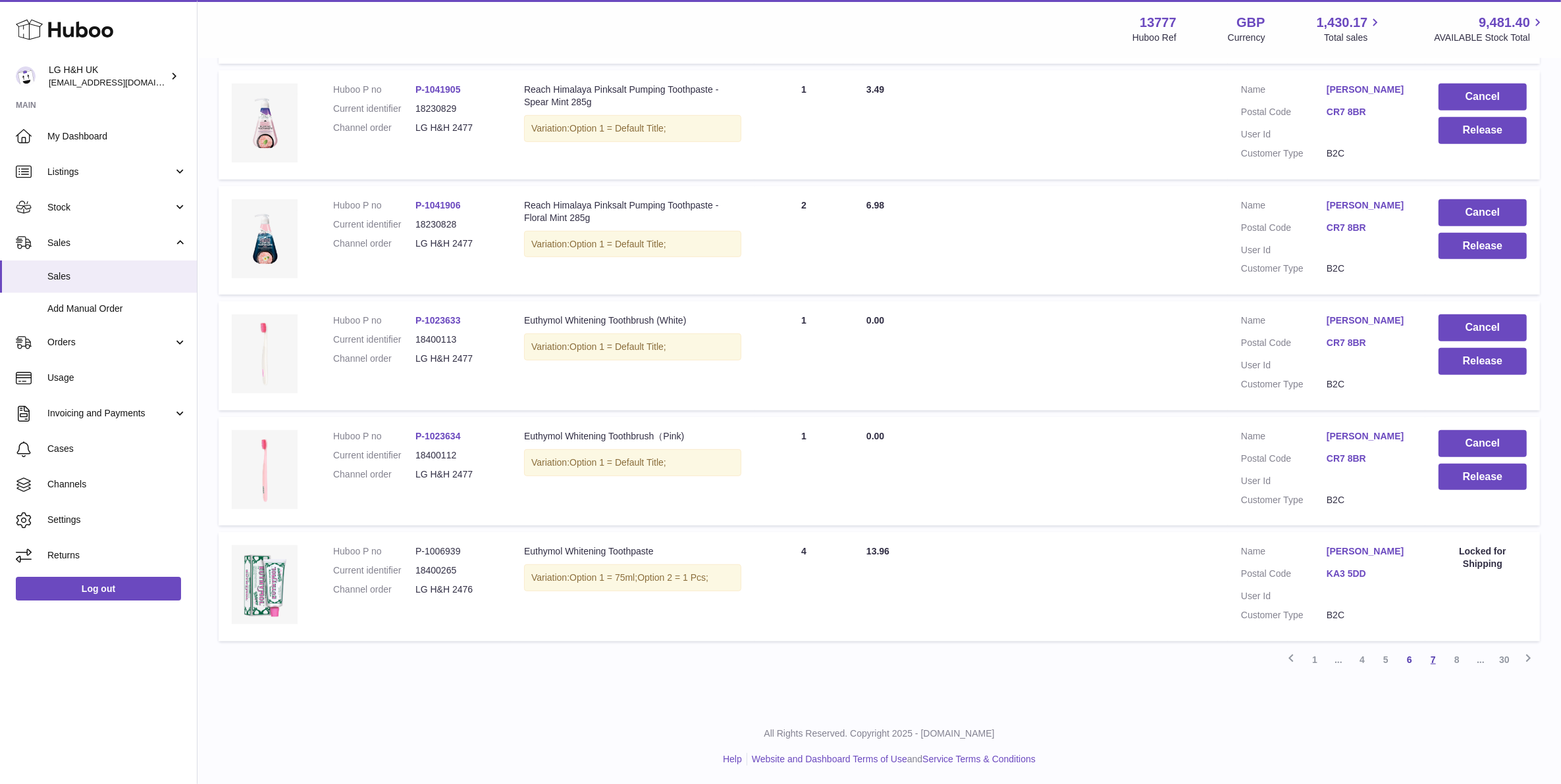
click at [1427, 662] on link "7" at bounding box center [1433, 660] width 24 height 24
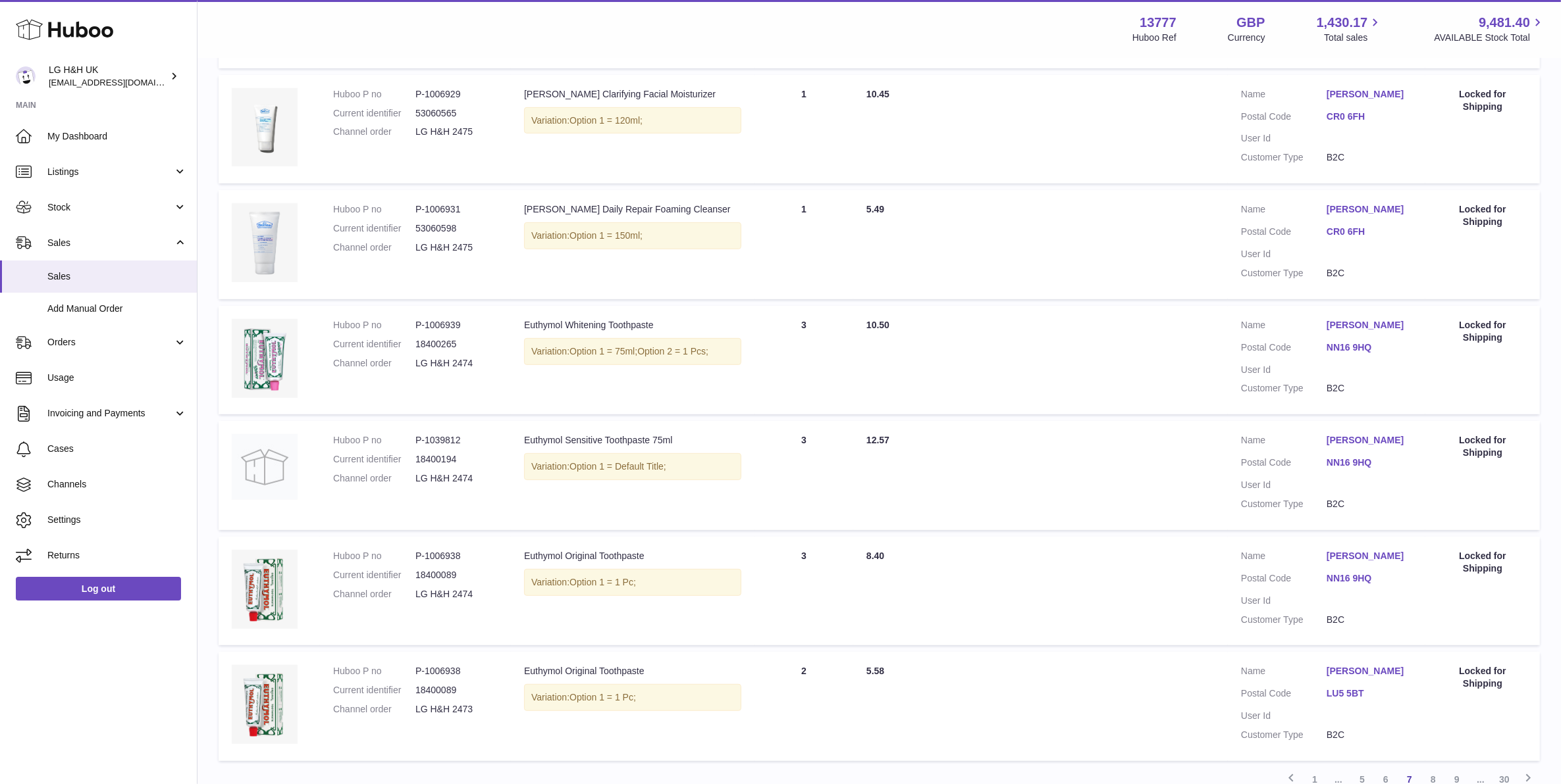
scroll to position [881, 0]
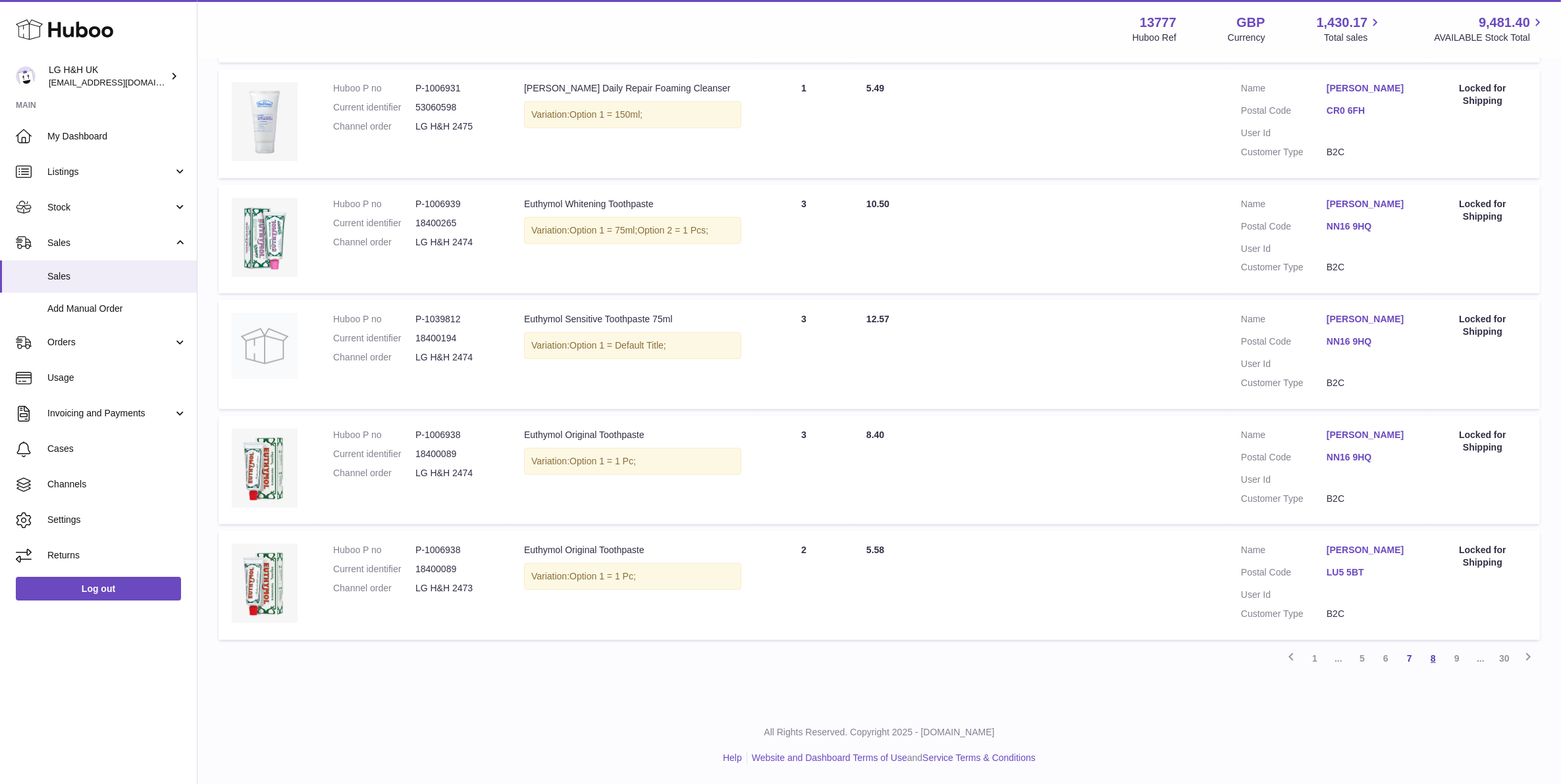
click at [1426, 670] on link "8" at bounding box center [1433, 659] width 24 height 24
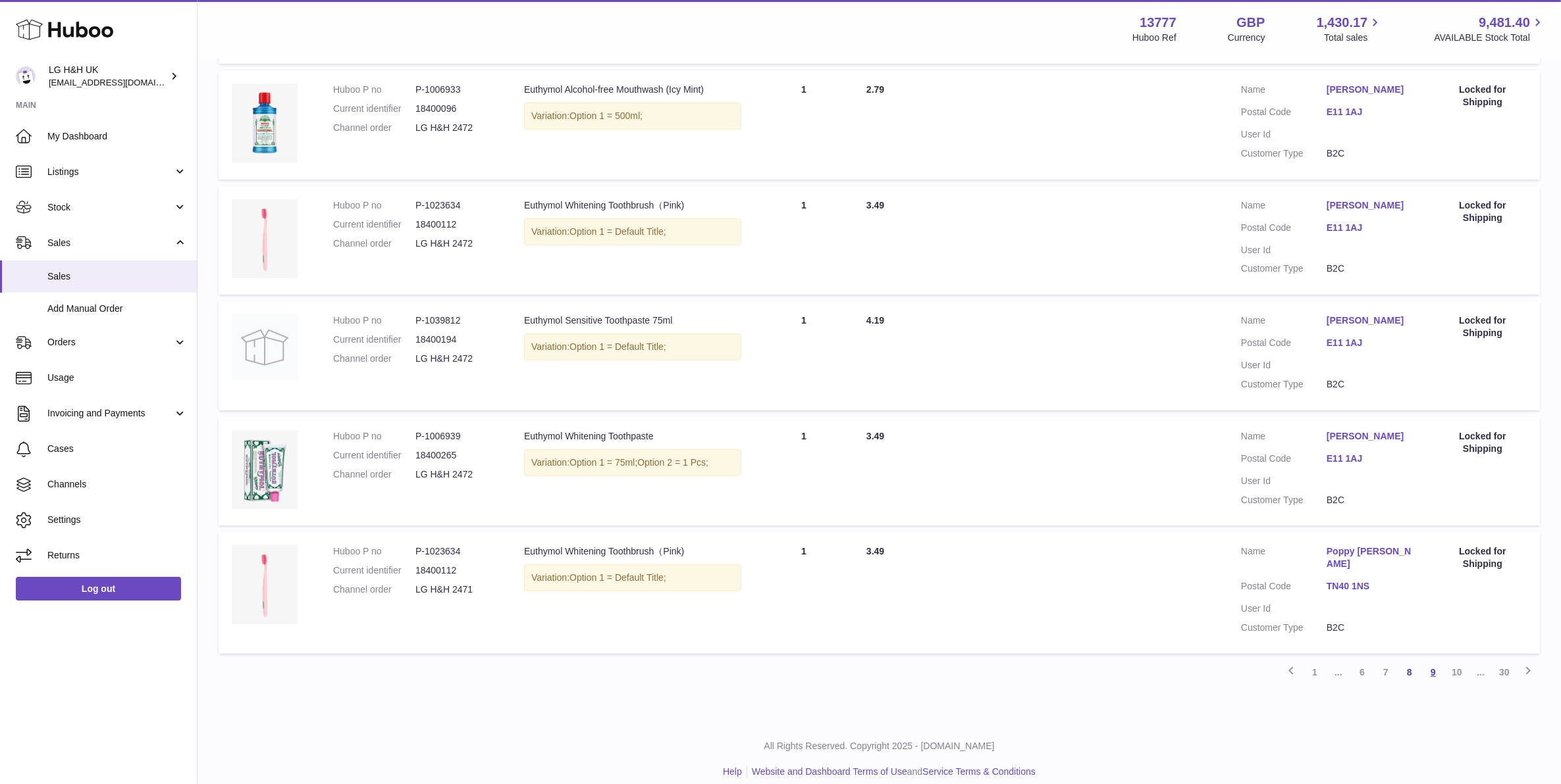
click at [1435, 666] on link "9" at bounding box center [1433, 673] width 24 height 24
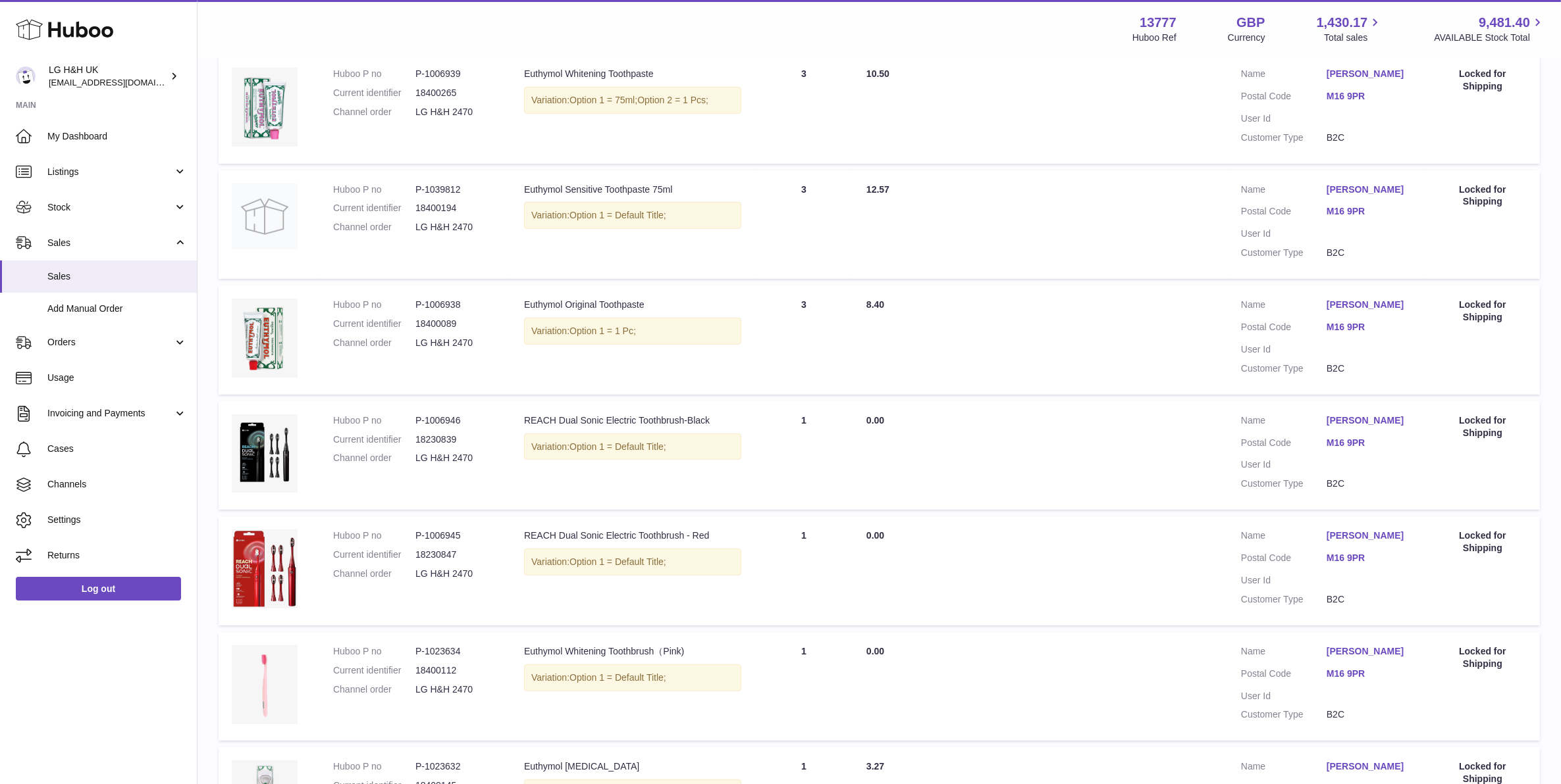
scroll to position [838, 0]
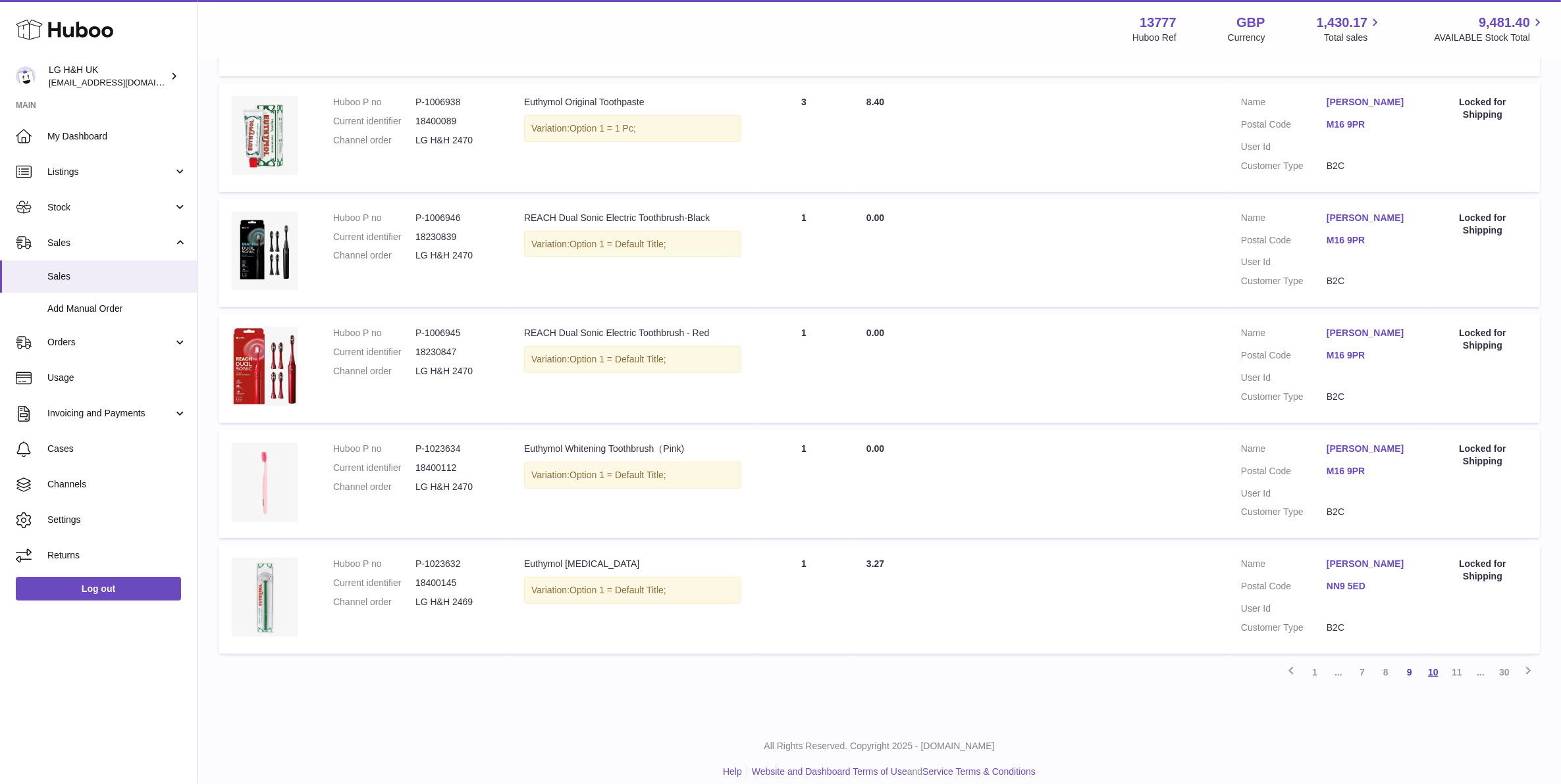
click at [1430, 661] on link "10" at bounding box center [1433, 673] width 24 height 24
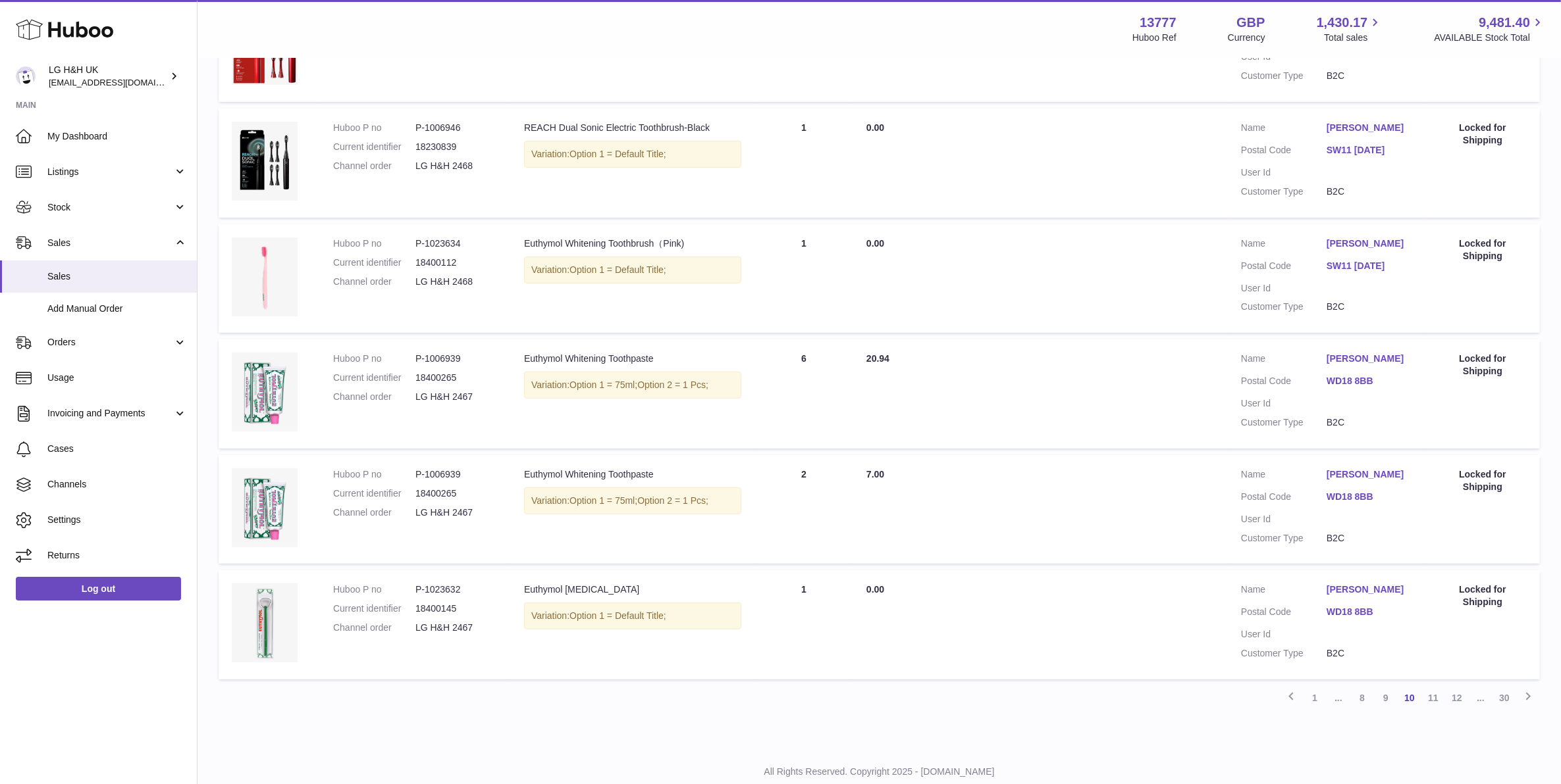
scroll to position [876, 0]
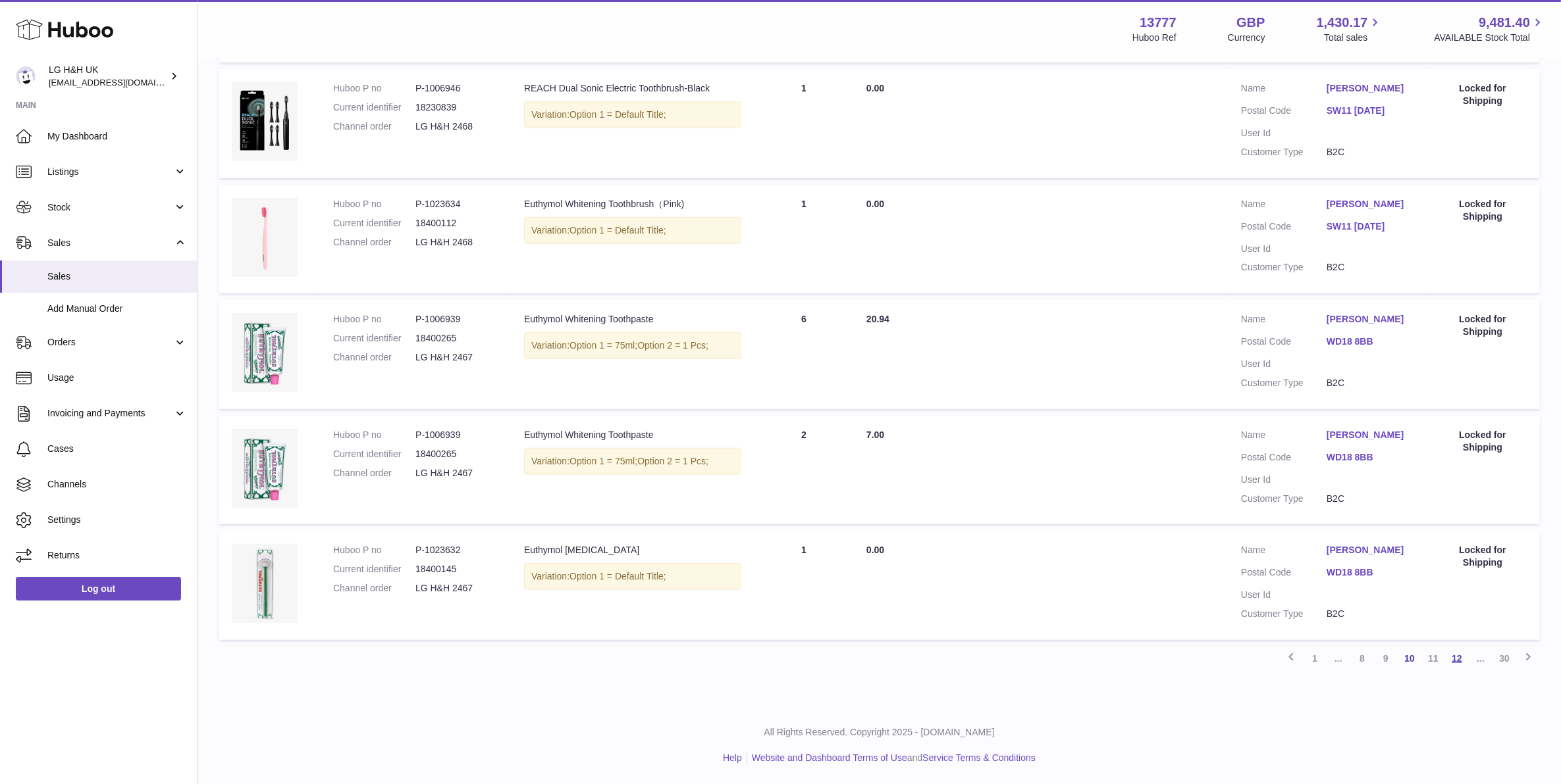
click at [1453, 658] on link "12" at bounding box center [1457, 659] width 24 height 24
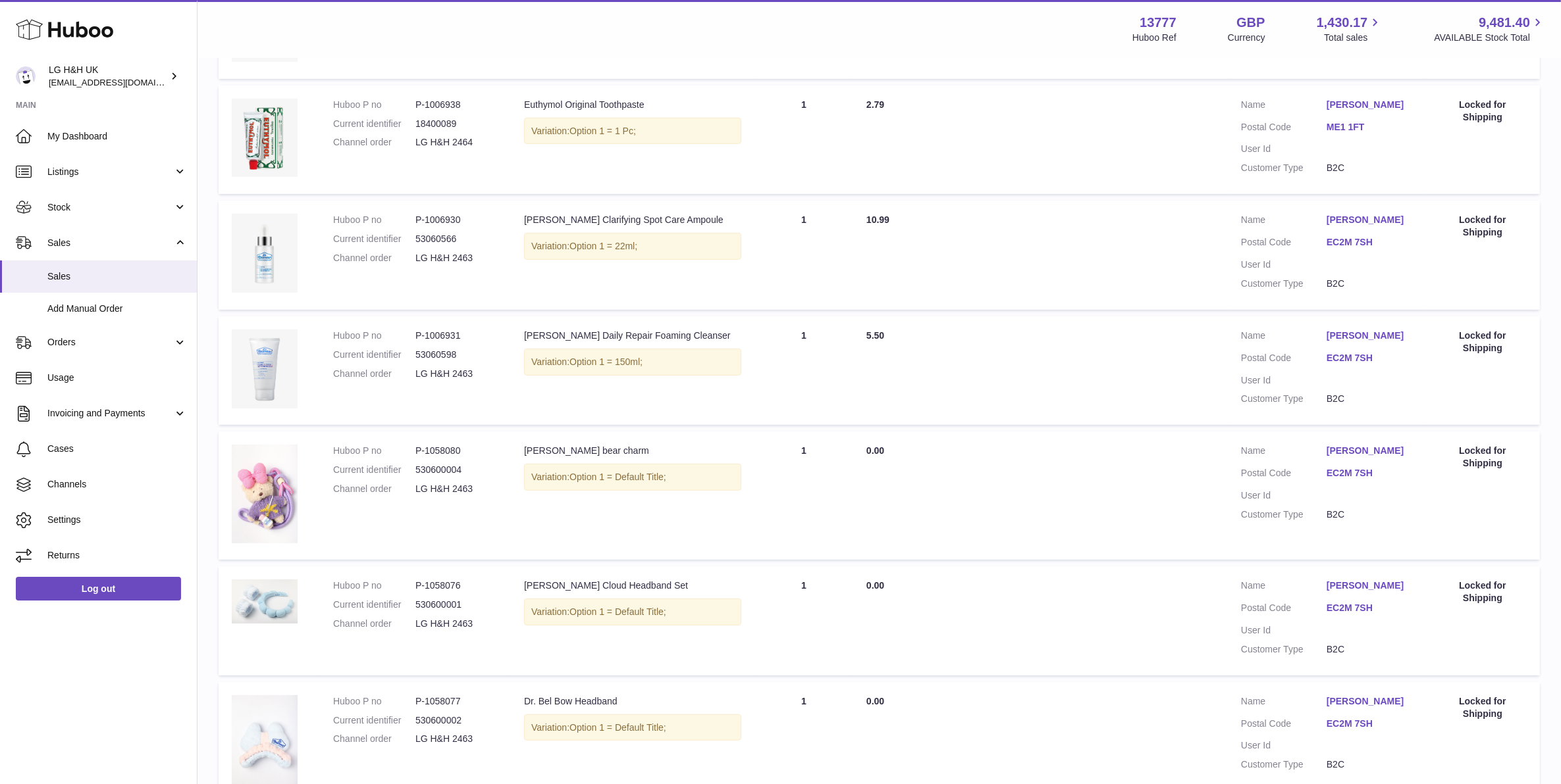
scroll to position [857, 0]
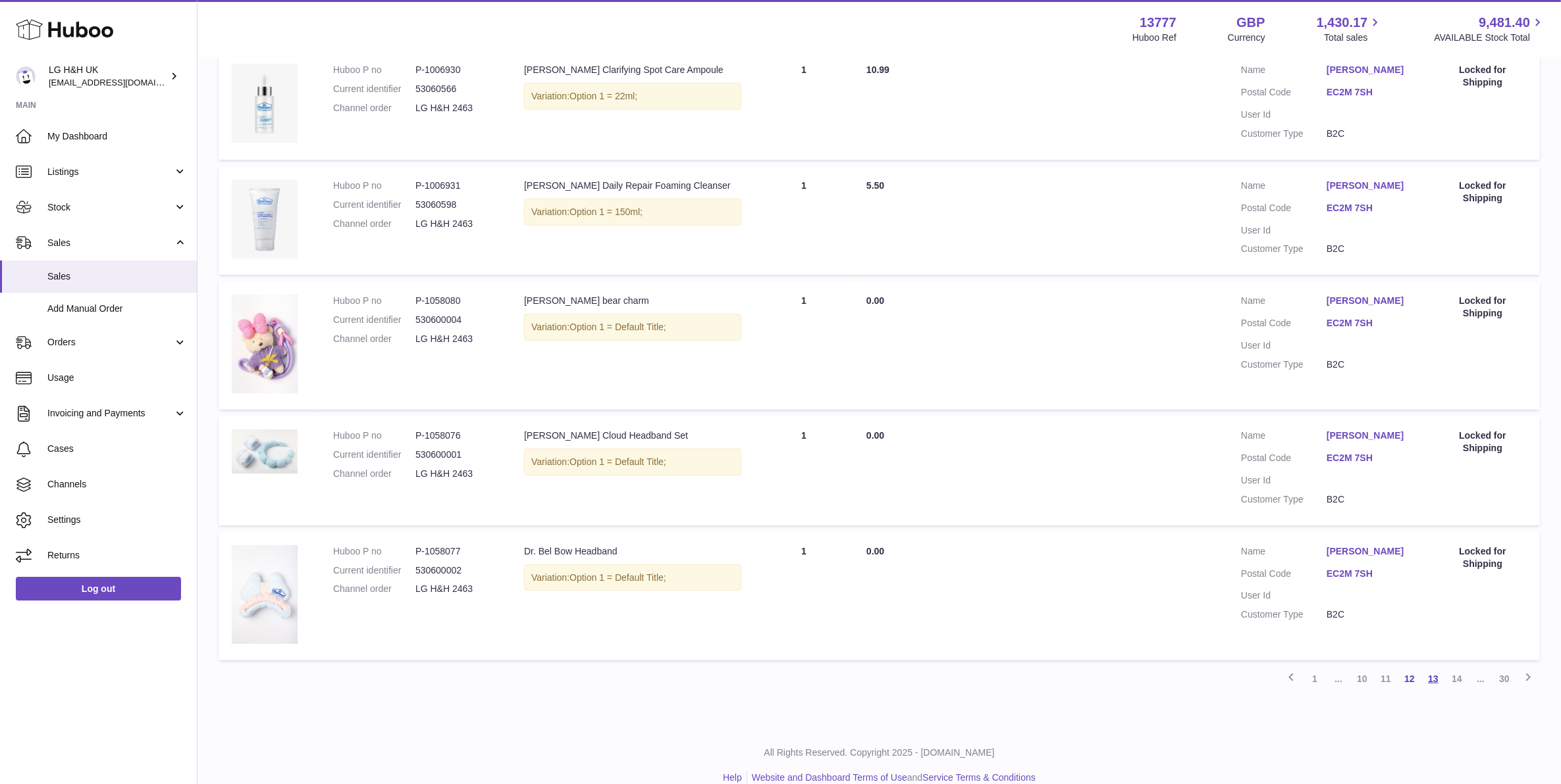
click at [1439, 667] on link "13" at bounding box center [1433, 679] width 24 height 24
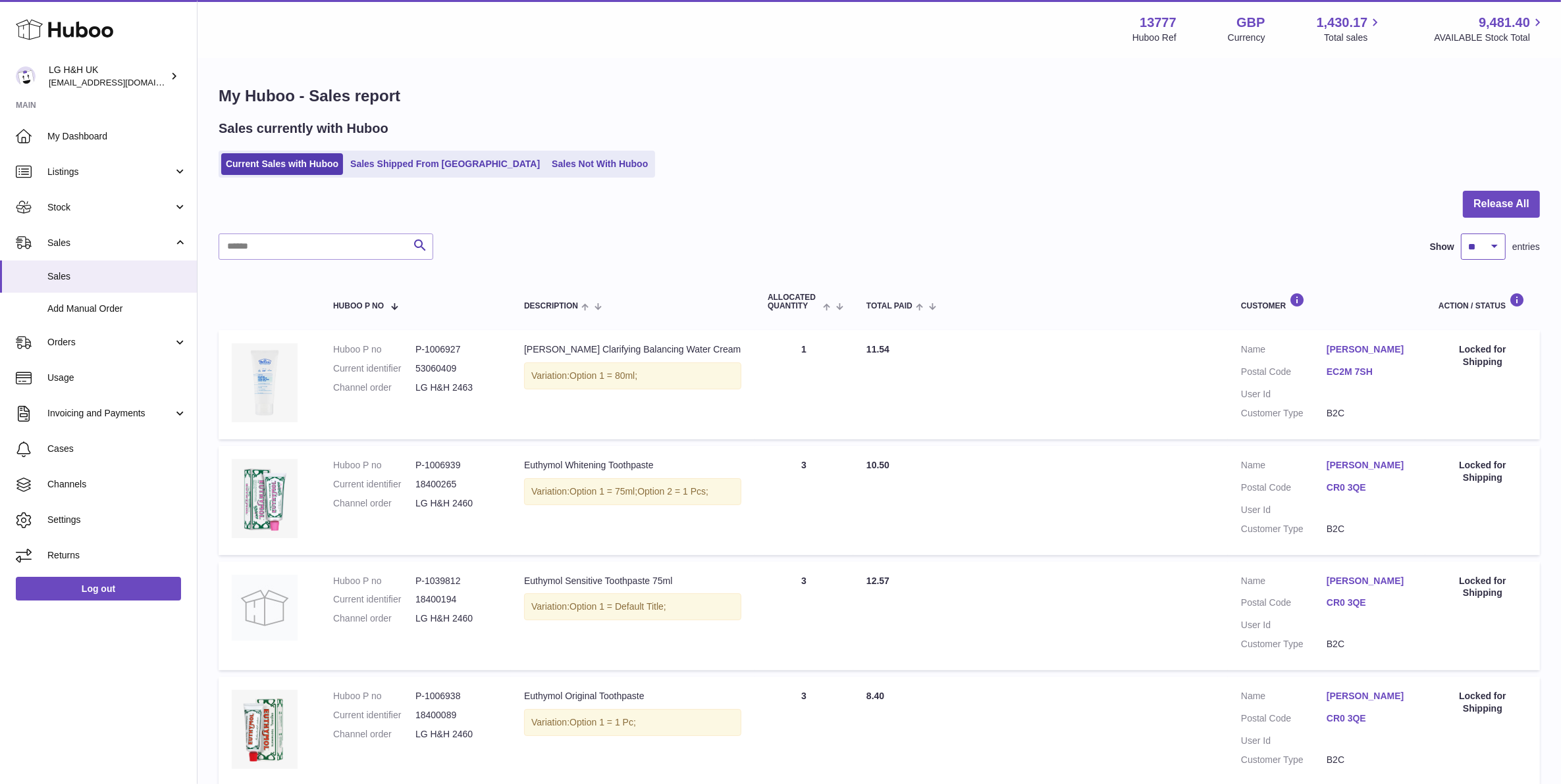
click at [1502, 254] on select "** ** ** ***" at bounding box center [1483, 247] width 45 height 26
select select "***"
click at [1461, 234] on select "** ** ** ***" at bounding box center [1483, 247] width 45 height 26
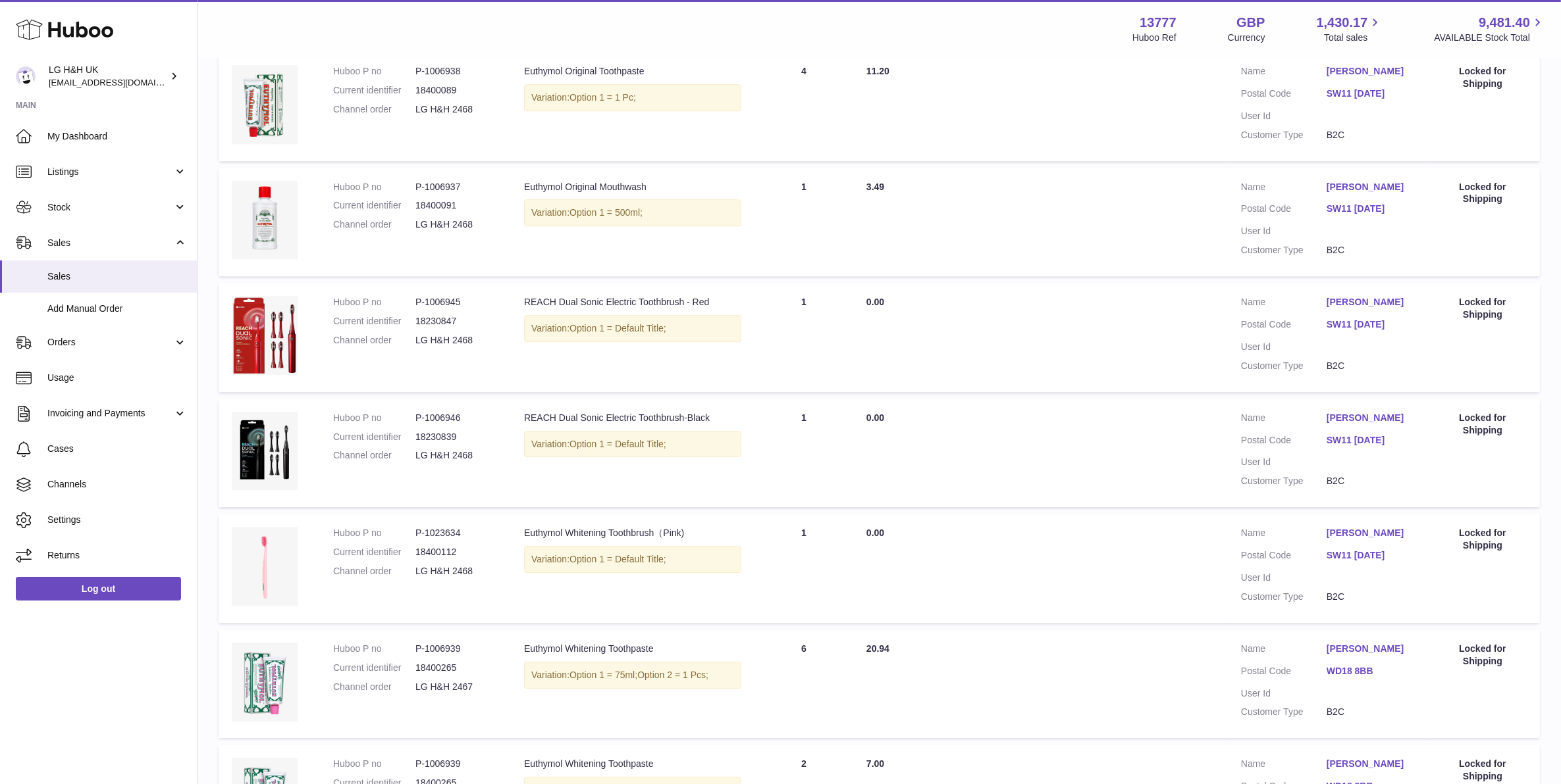
scroll to position [11452, 0]
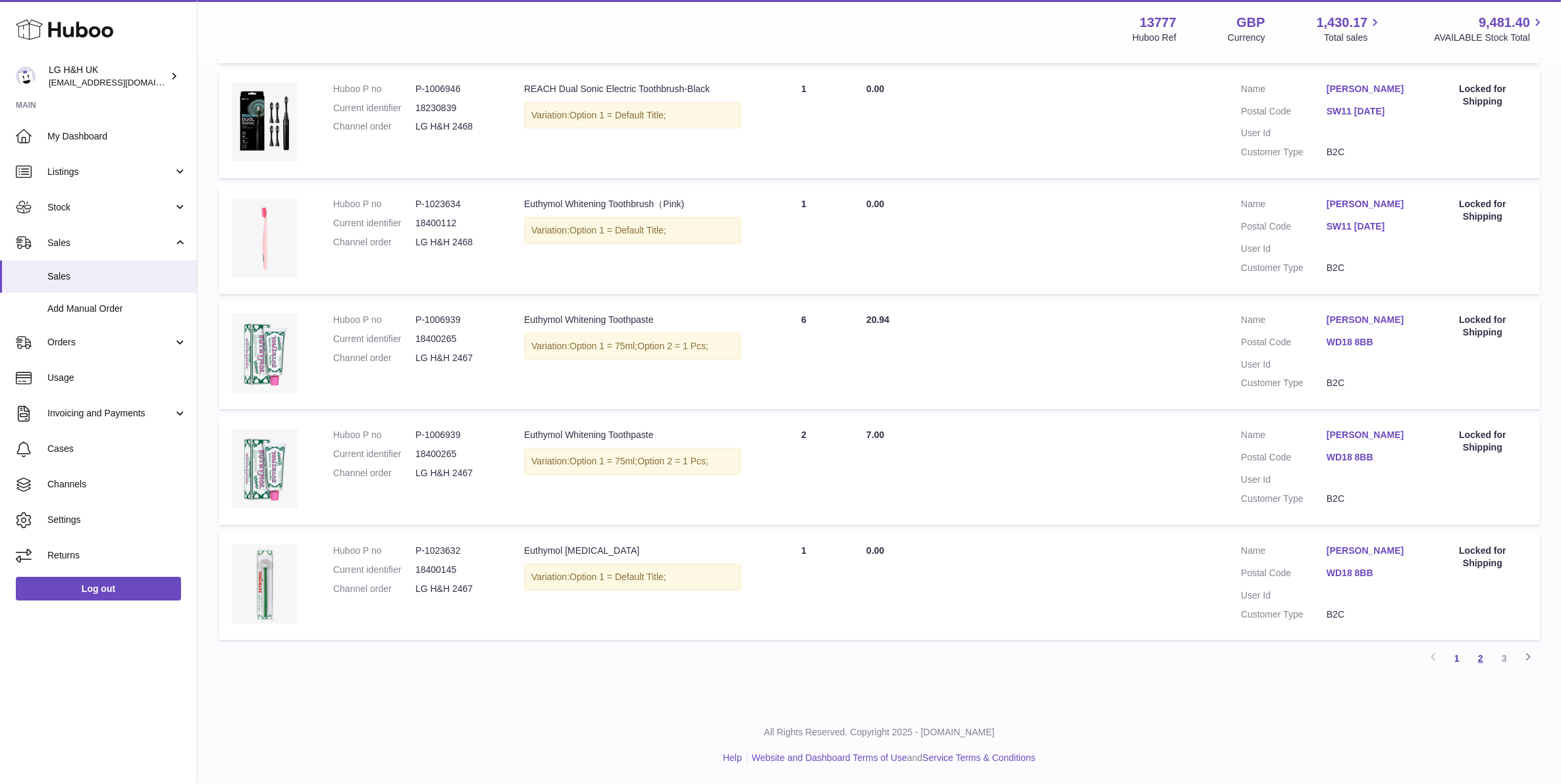
click at [1488, 661] on link "2" at bounding box center [1480, 659] width 24 height 24
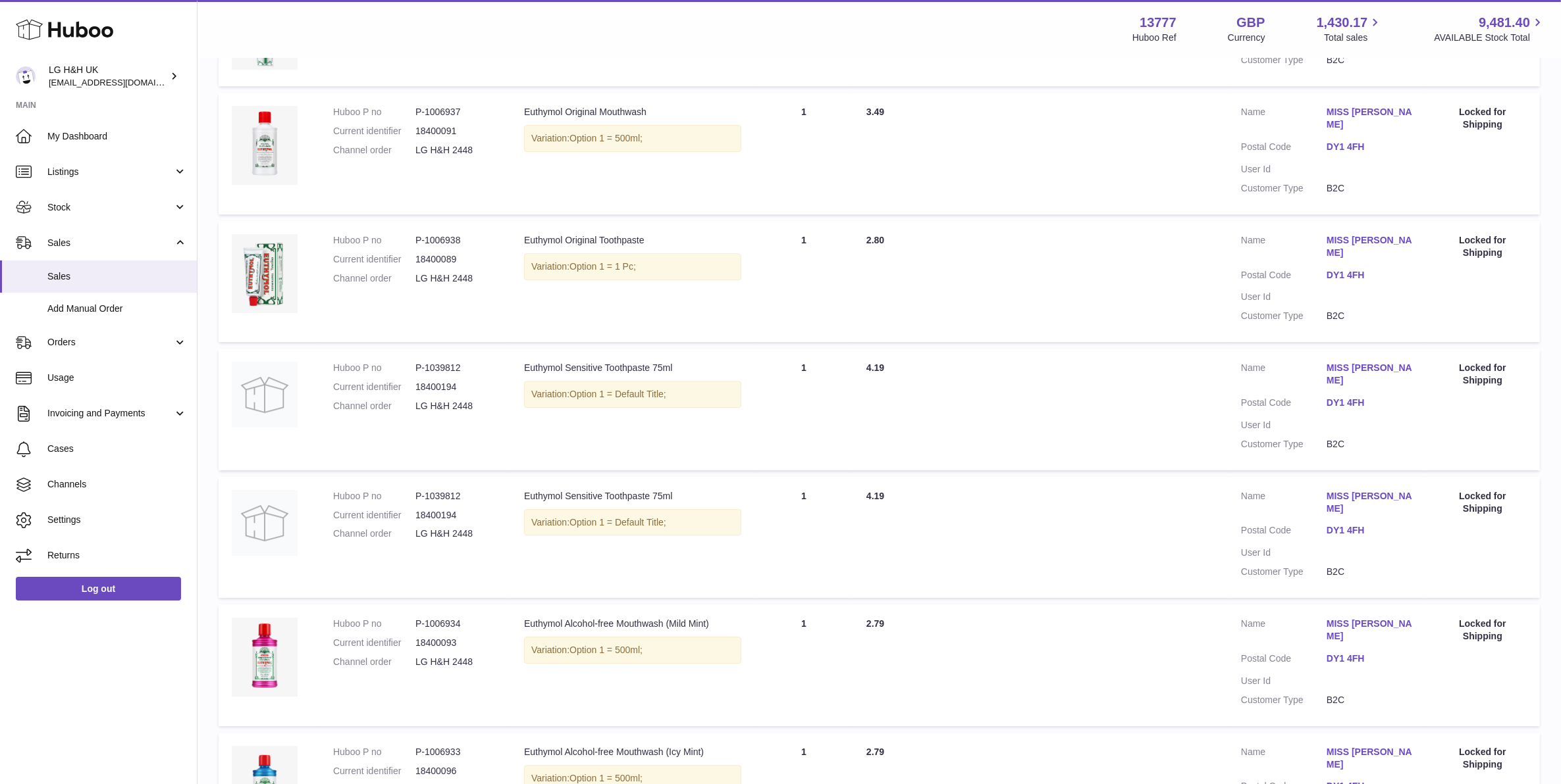
scroll to position [11285, 0]
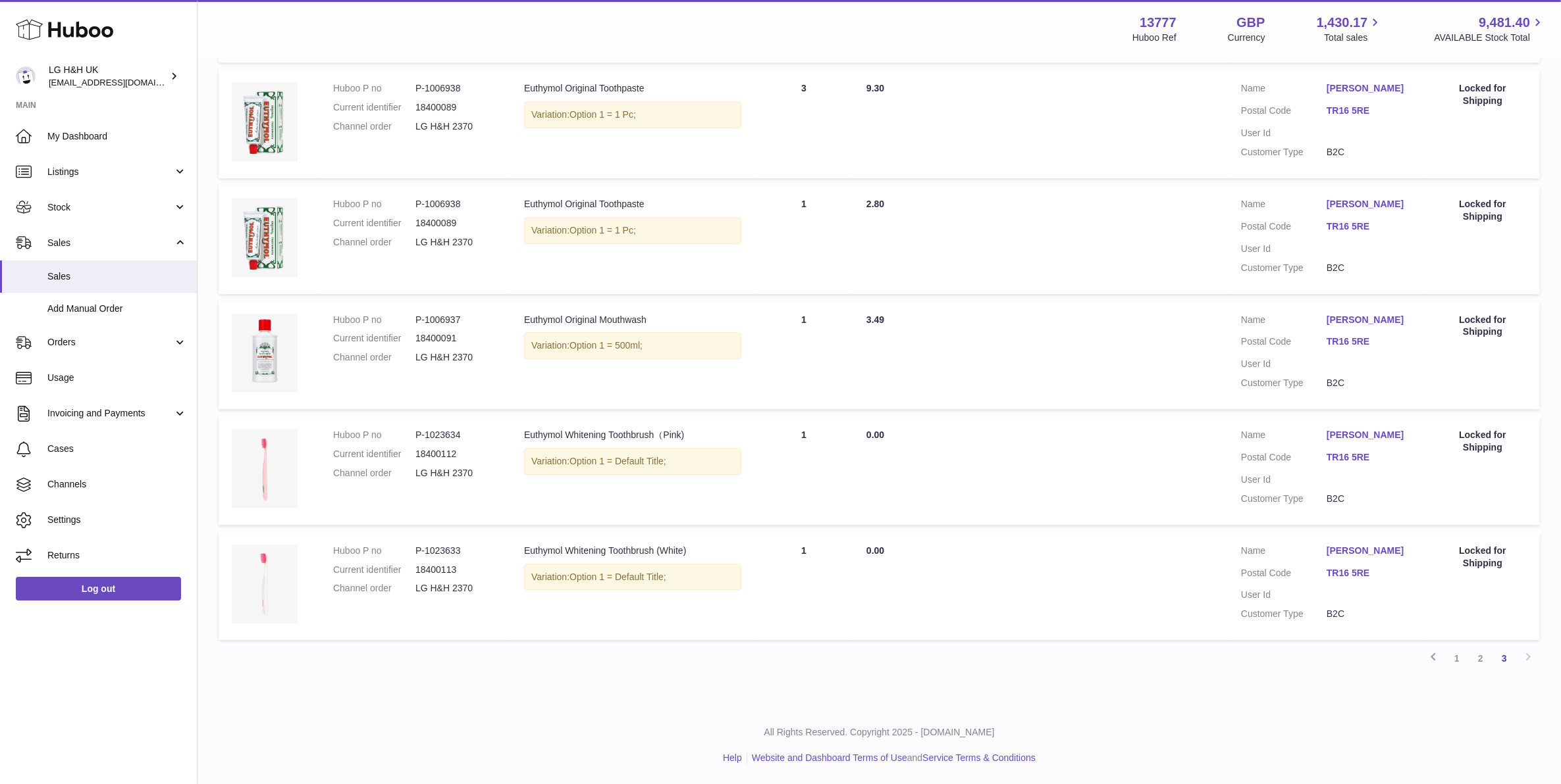
scroll to position [10786, 0]
click at [1471, 650] on link "2" at bounding box center [1480, 659] width 24 height 24
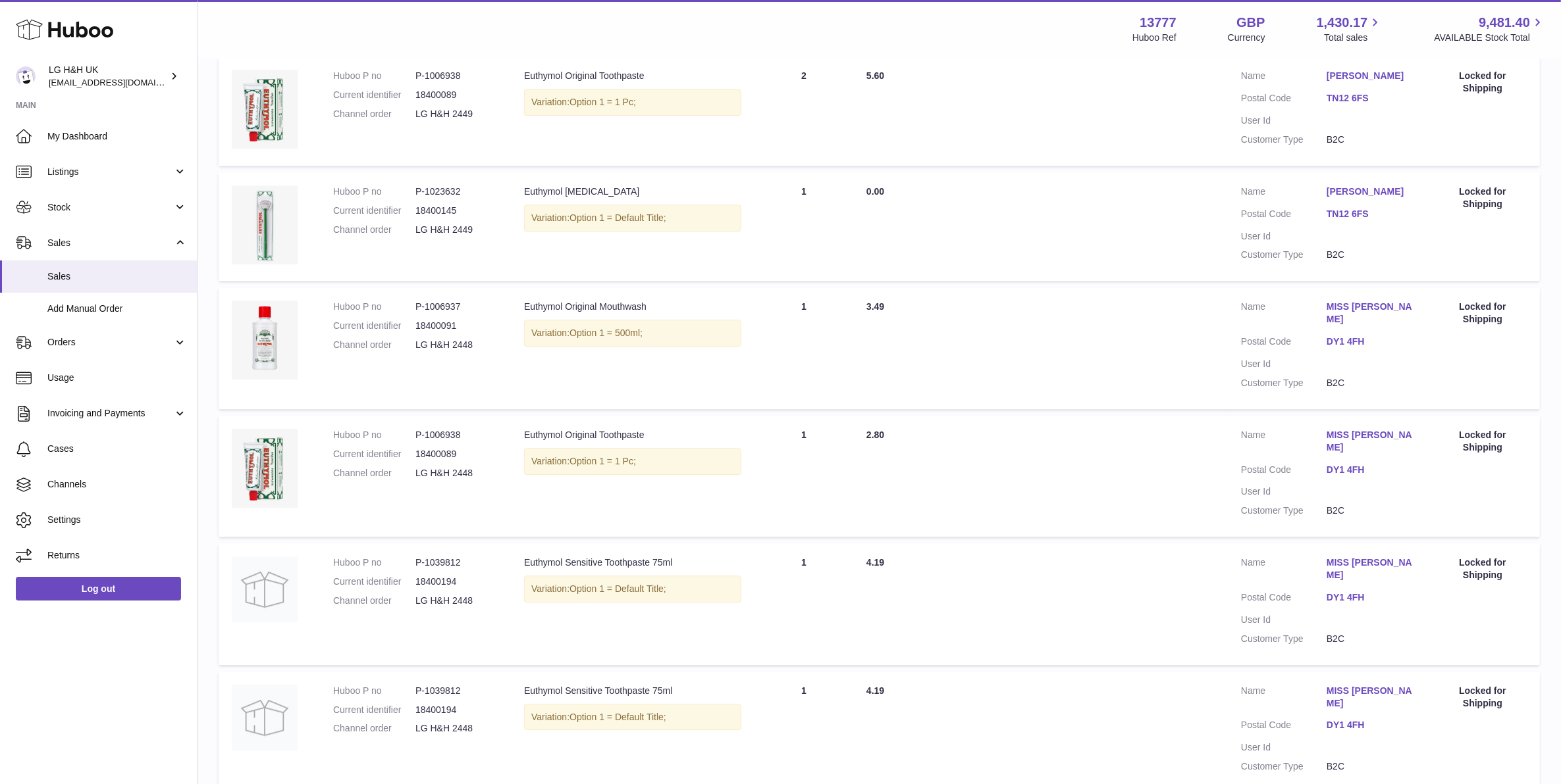
scroll to position [11285, 0]
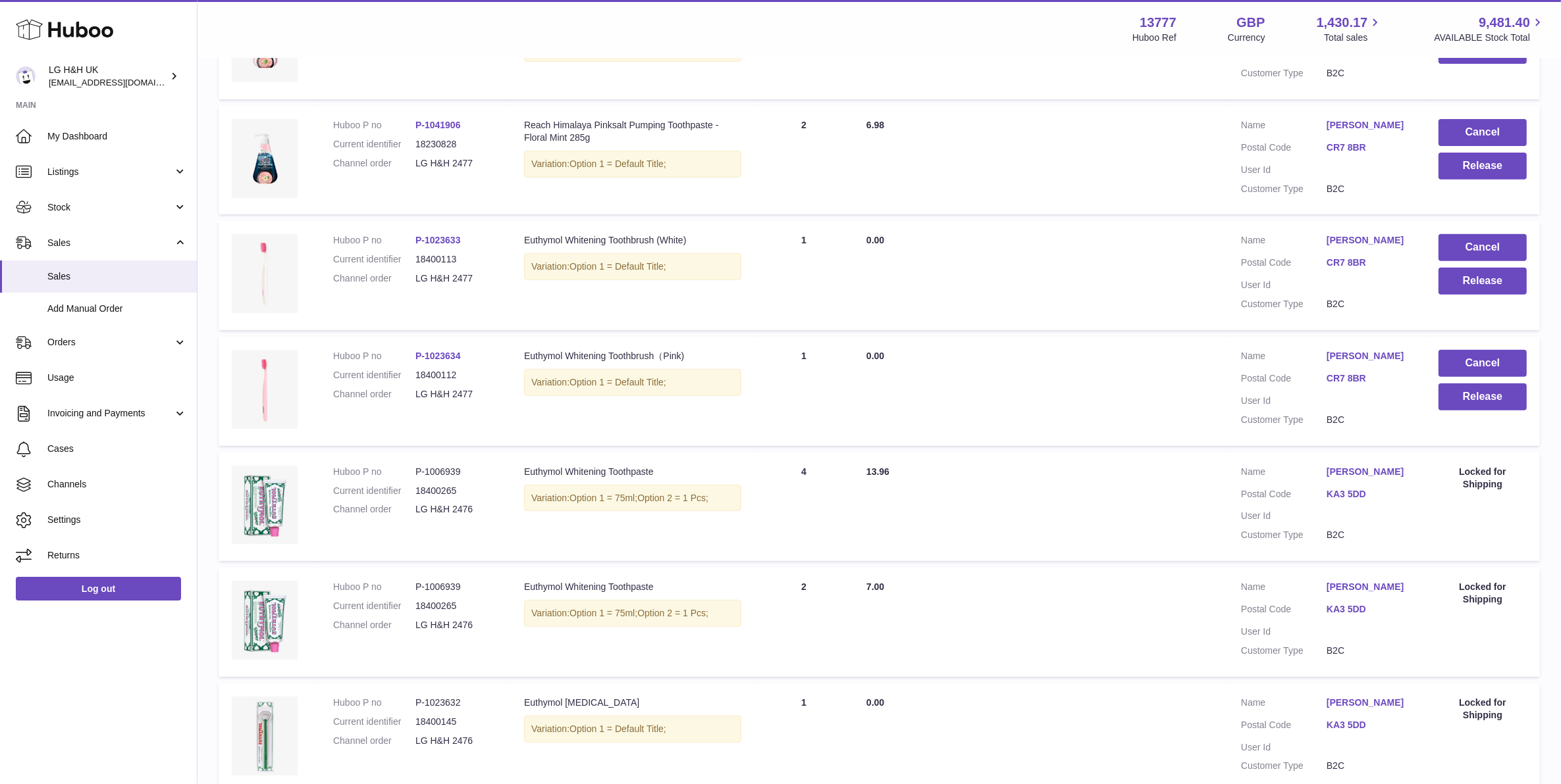
scroll to position [6836, 0]
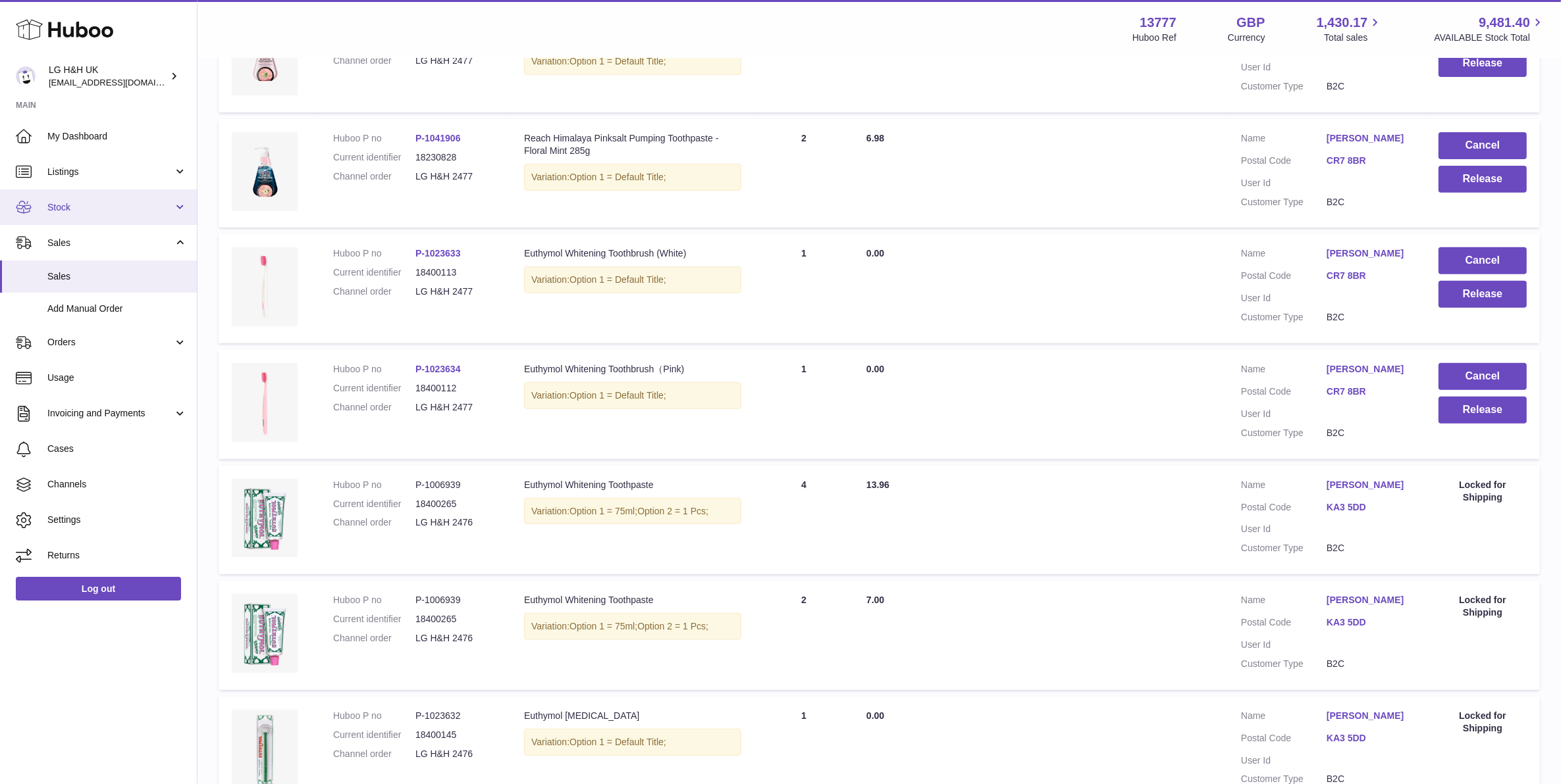
click at [156, 219] on link "Stock" at bounding box center [98, 207] width 197 height 35
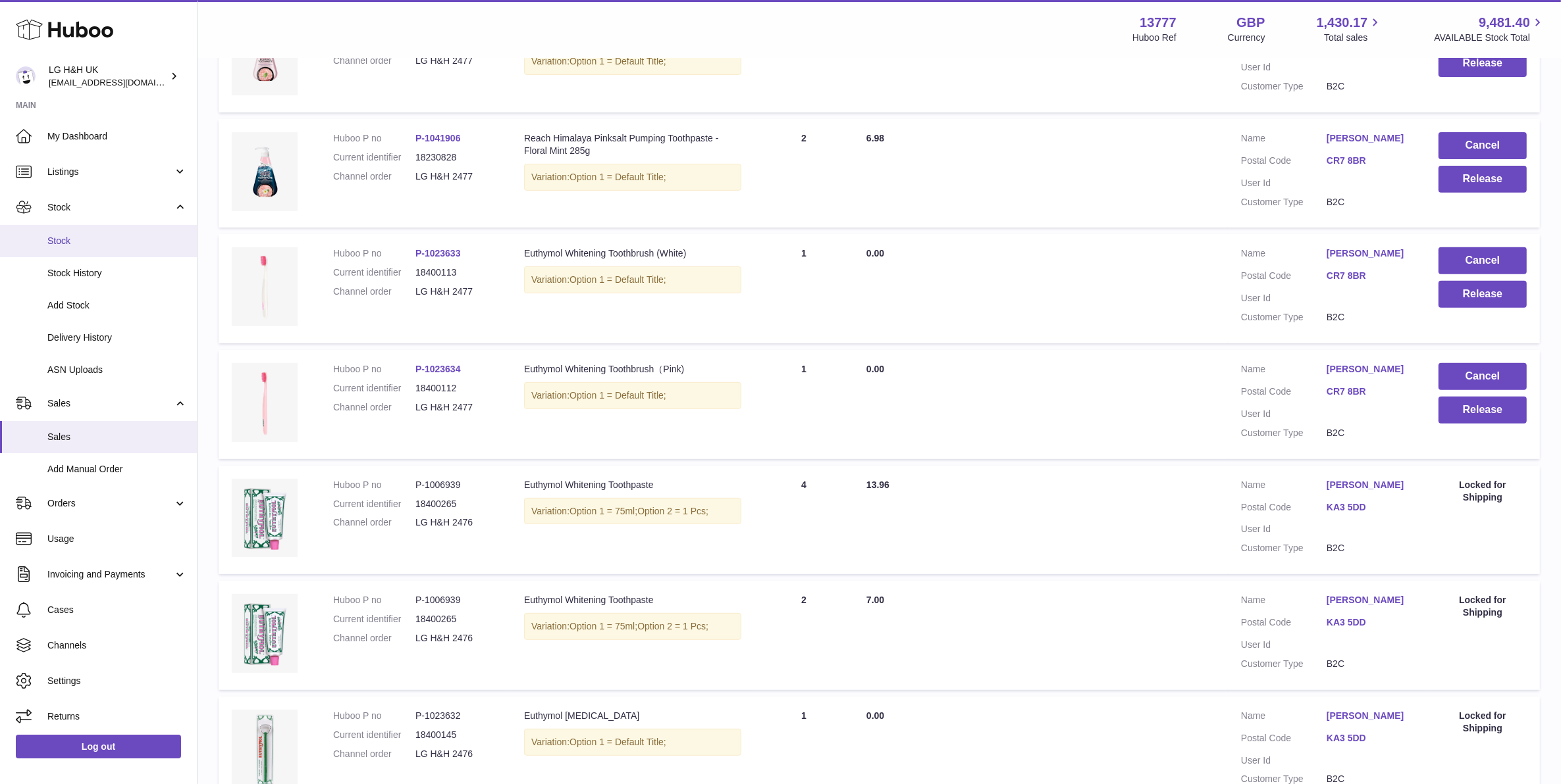
click at [77, 239] on span "Stock" at bounding box center [118, 241] width 140 height 12
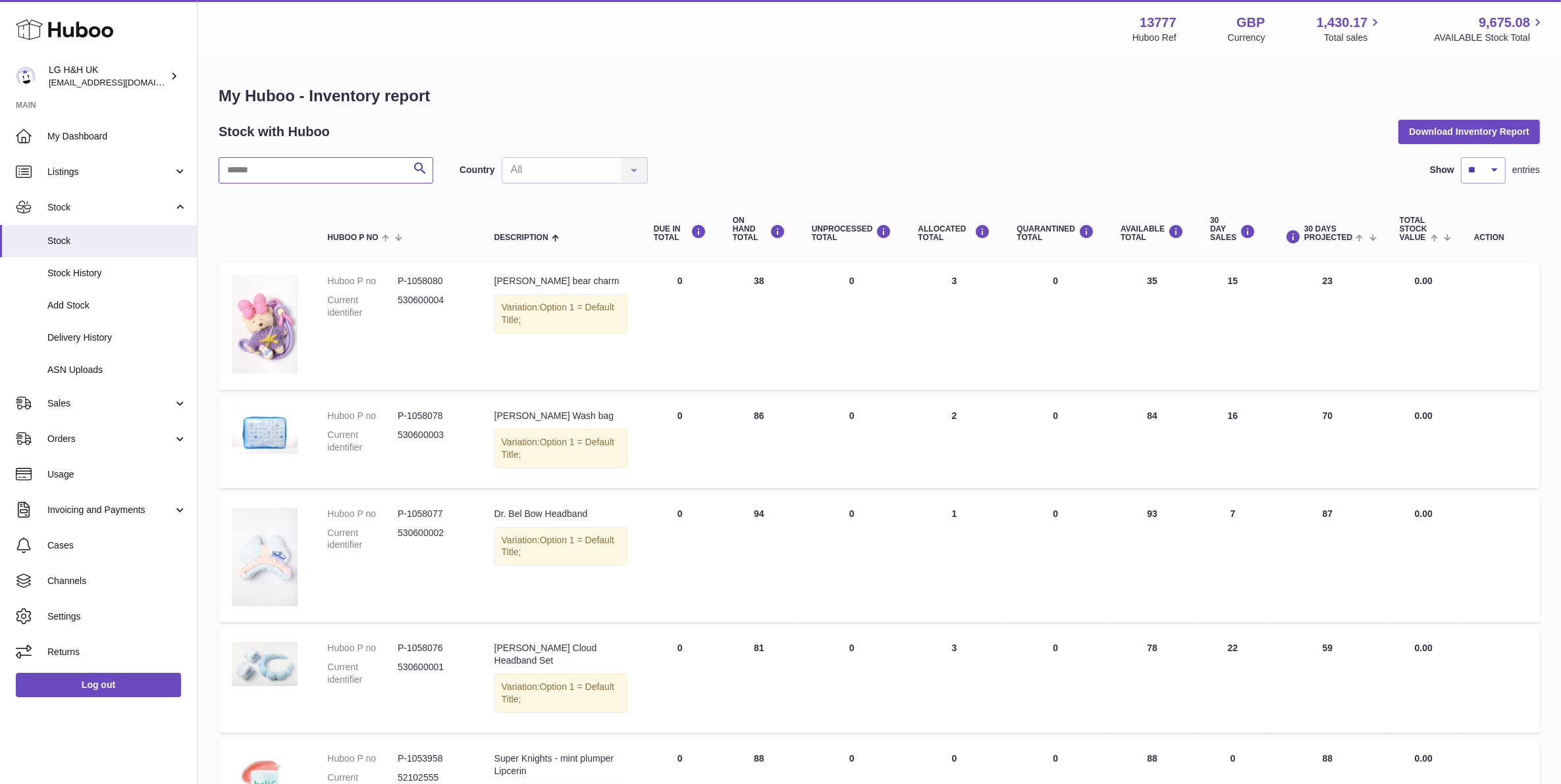
drag, startPoint x: 300, startPoint y: 178, endPoint x: 293, endPoint y: 179, distance: 7.1
click at [300, 178] on input "text" at bounding box center [326, 170] width 214 height 26
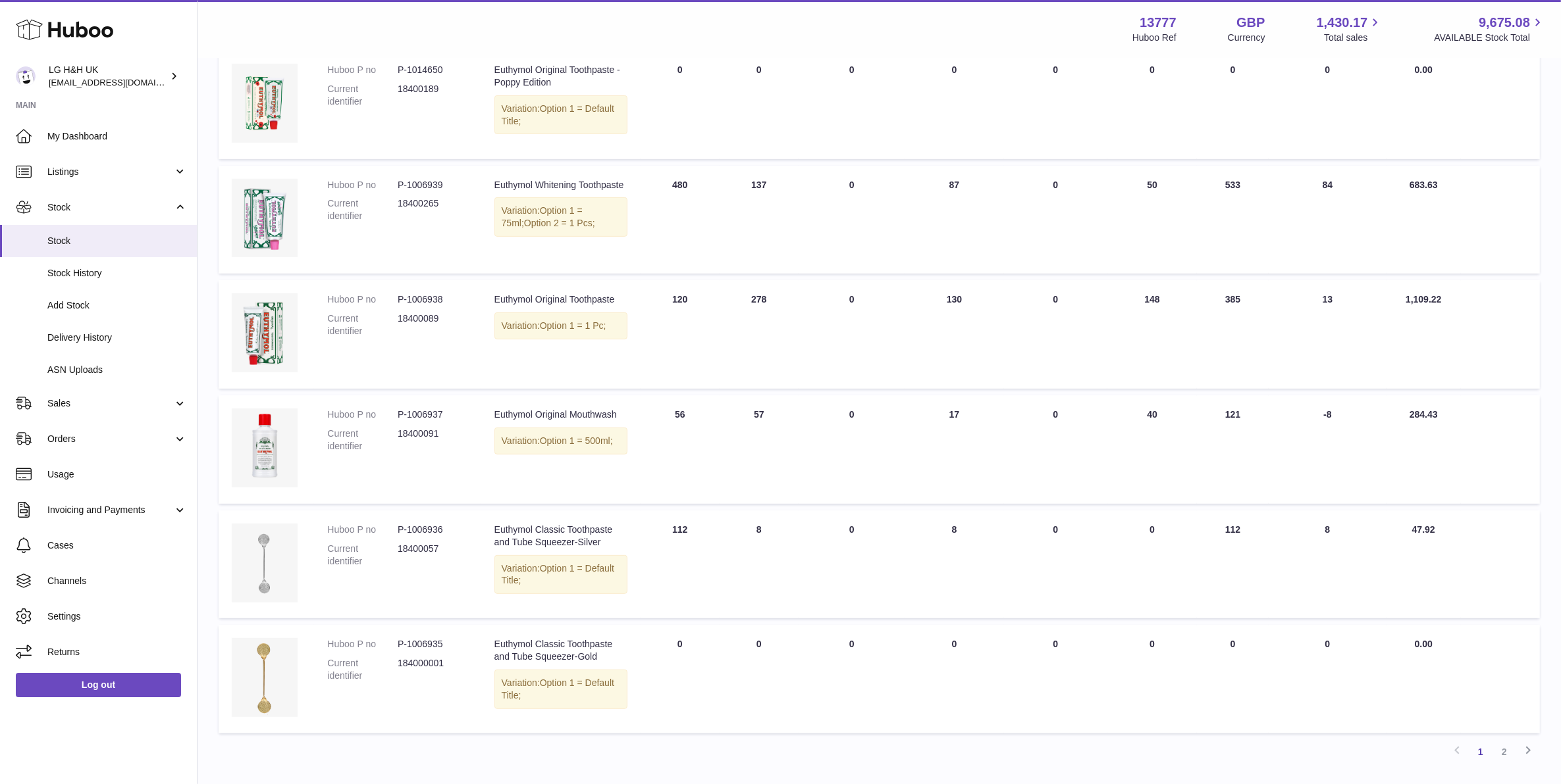
scroll to position [734, 0]
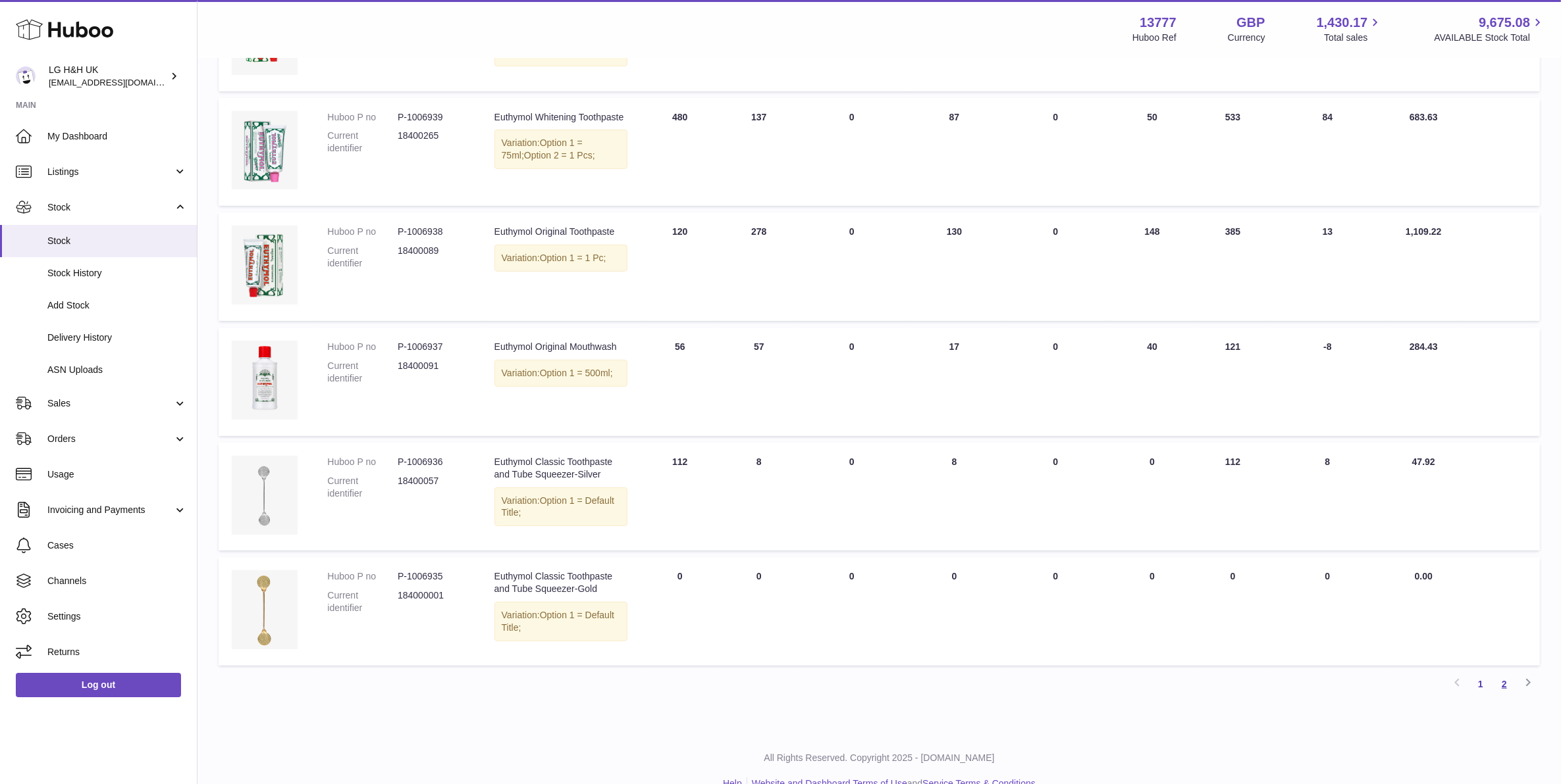
click at [1509, 673] on link "2" at bounding box center [1504, 684] width 24 height 24
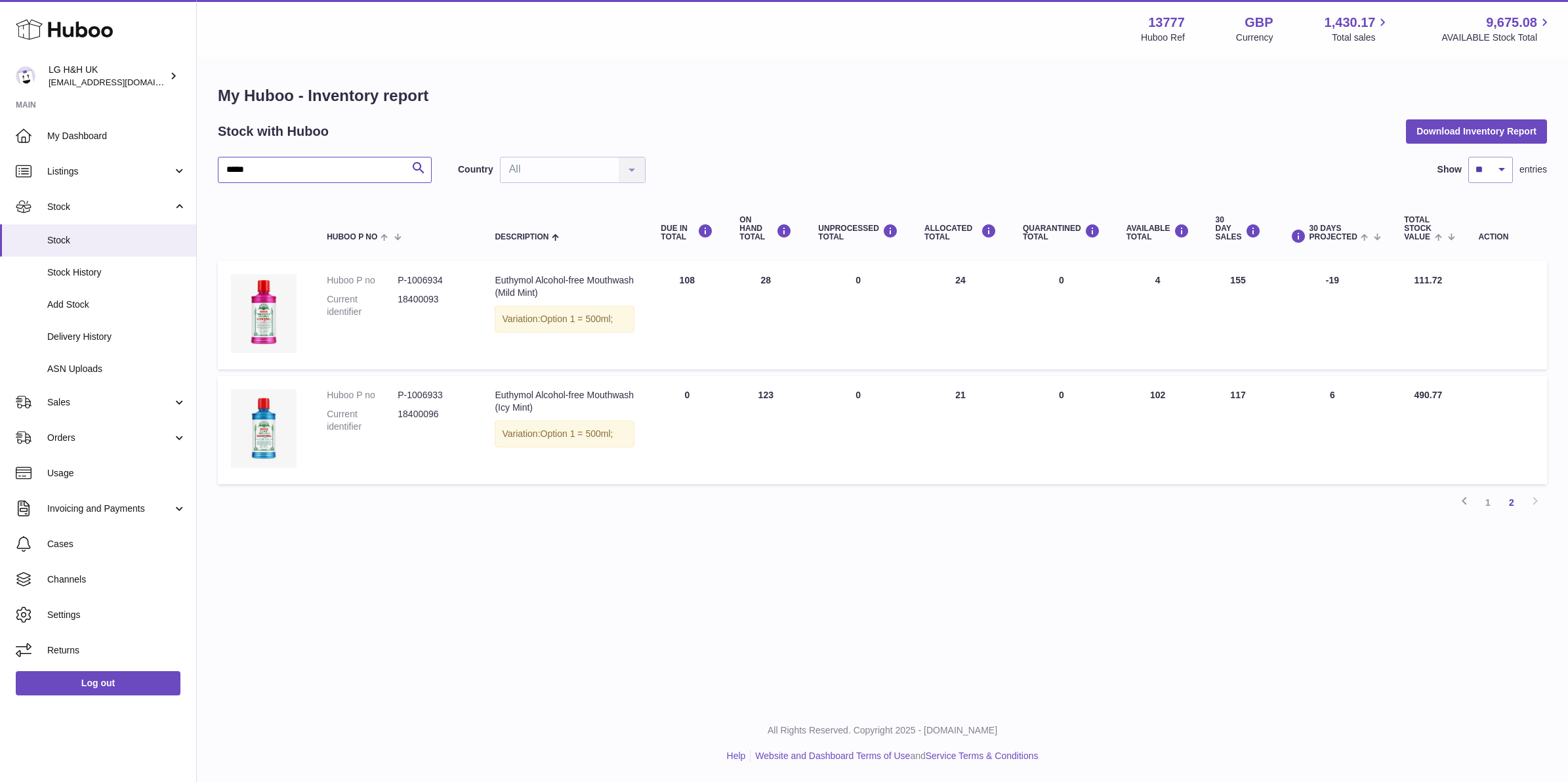
click at [312, 175] on input "*****" at bounding box center [325, 170] width 214 height 26
type input "********"
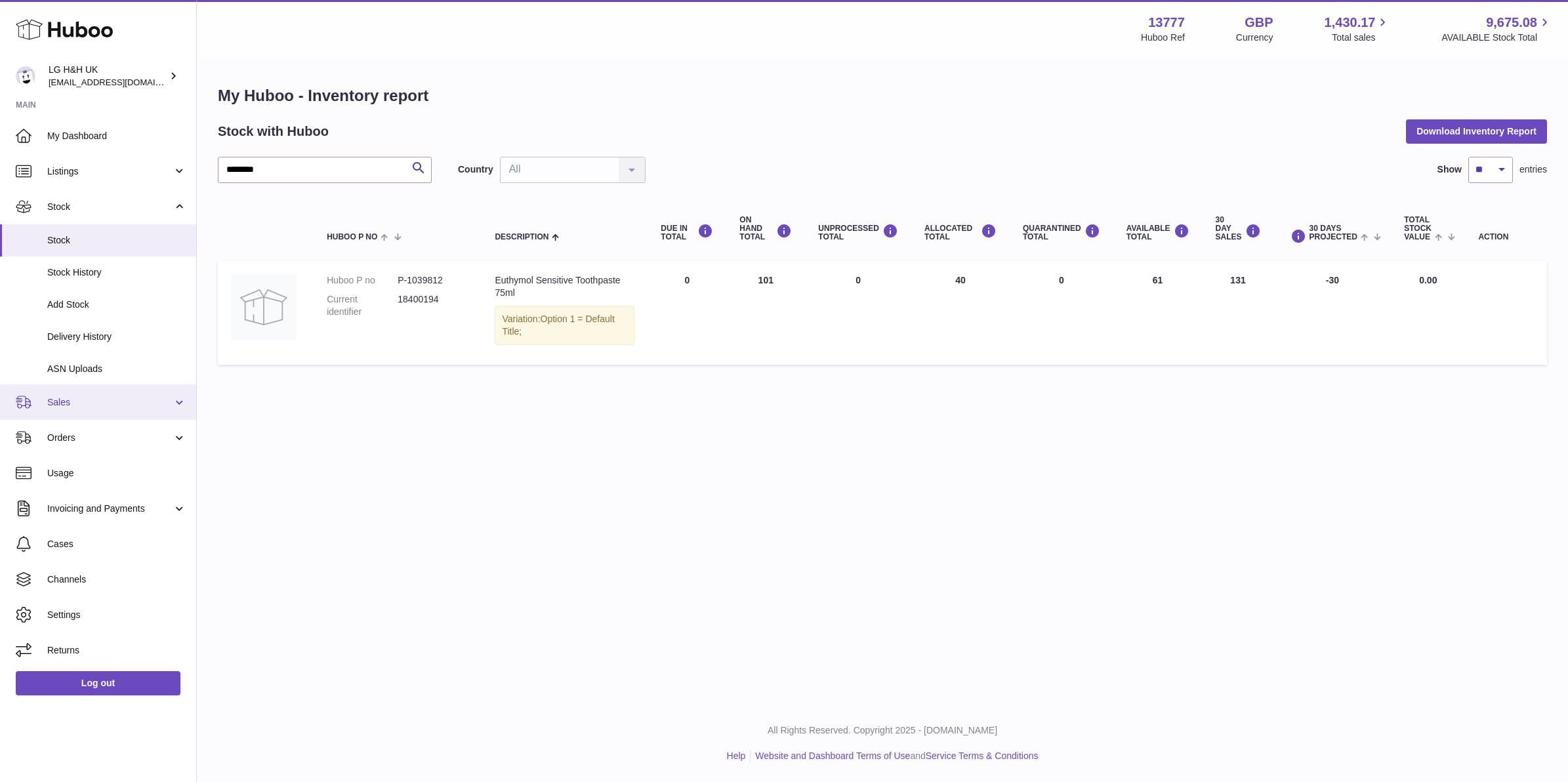
click at [108, 409] on link "Sales" at bounding box center [98, 402] width 196 height 35
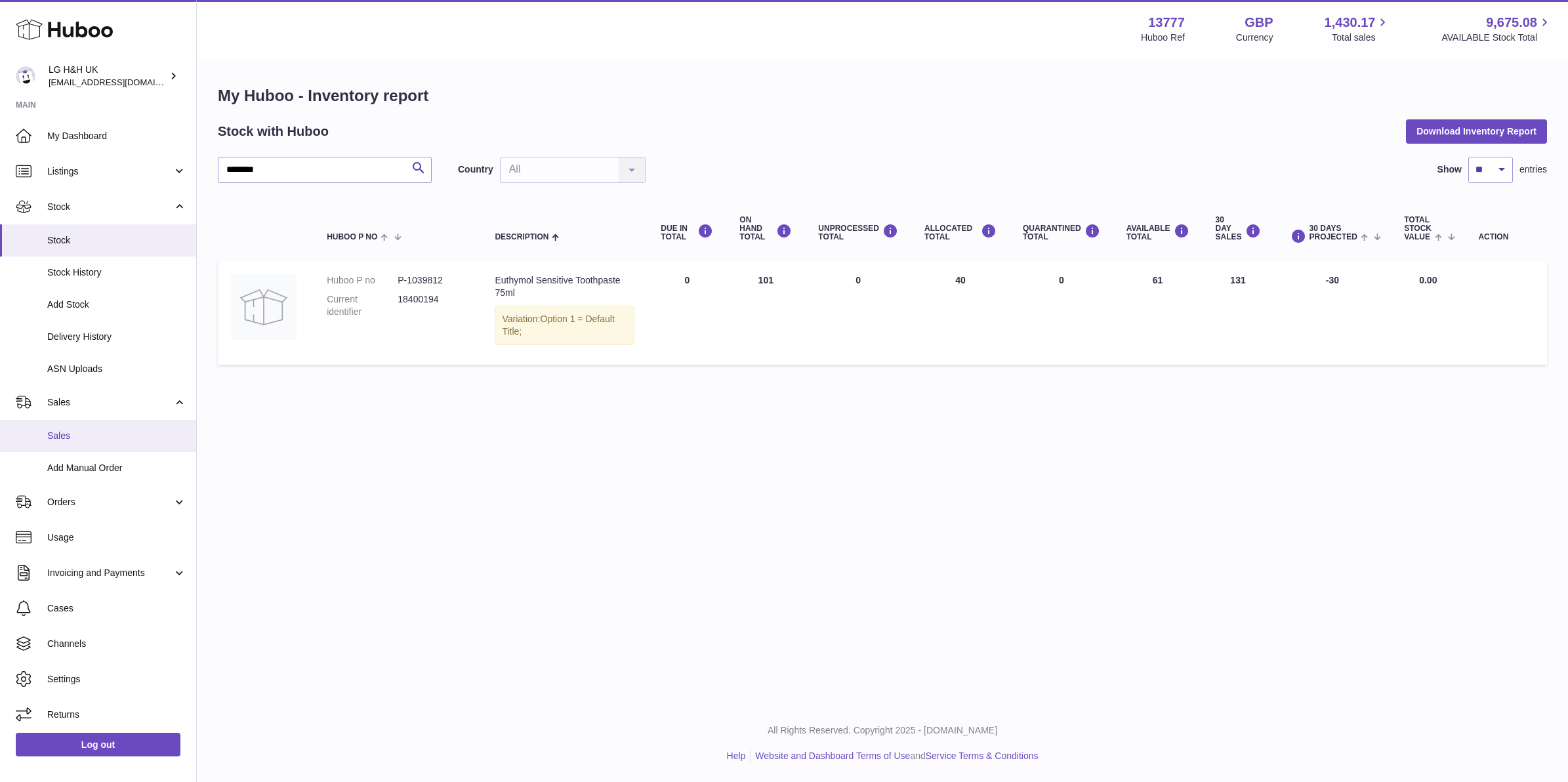
click at [97, 437] on span "Sales" at bounding box center [117, 436] width 139 height 12
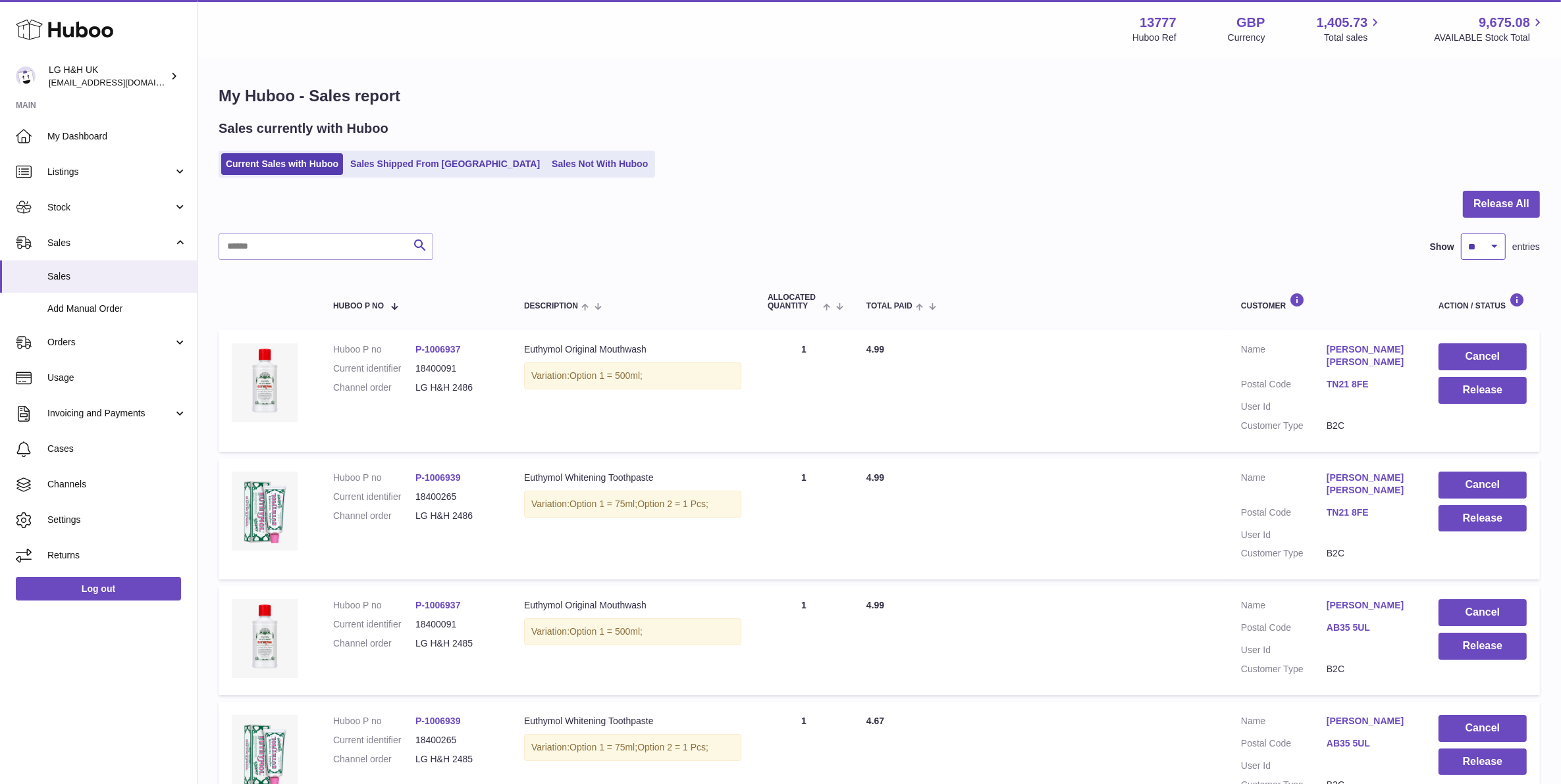
click at [1484, 254] on select "** ** ** ***" at bounding box center [1483, 247] width 45 height 26
select select "***"
click at [1461, 234] on select "** ** ** ***" at bounding box center [1483, 247] width 45 height 26
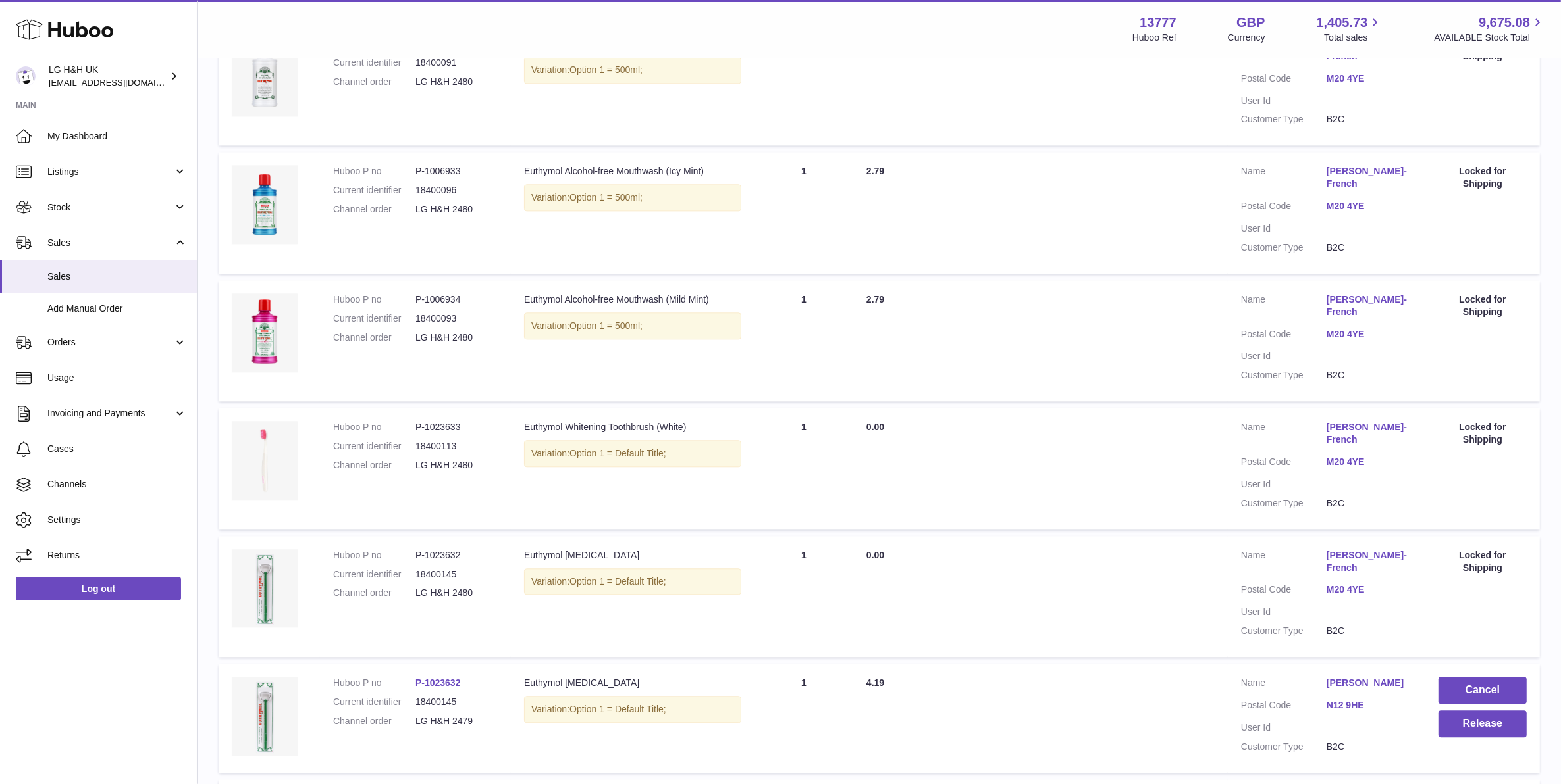
scroll to position [4277, 0]
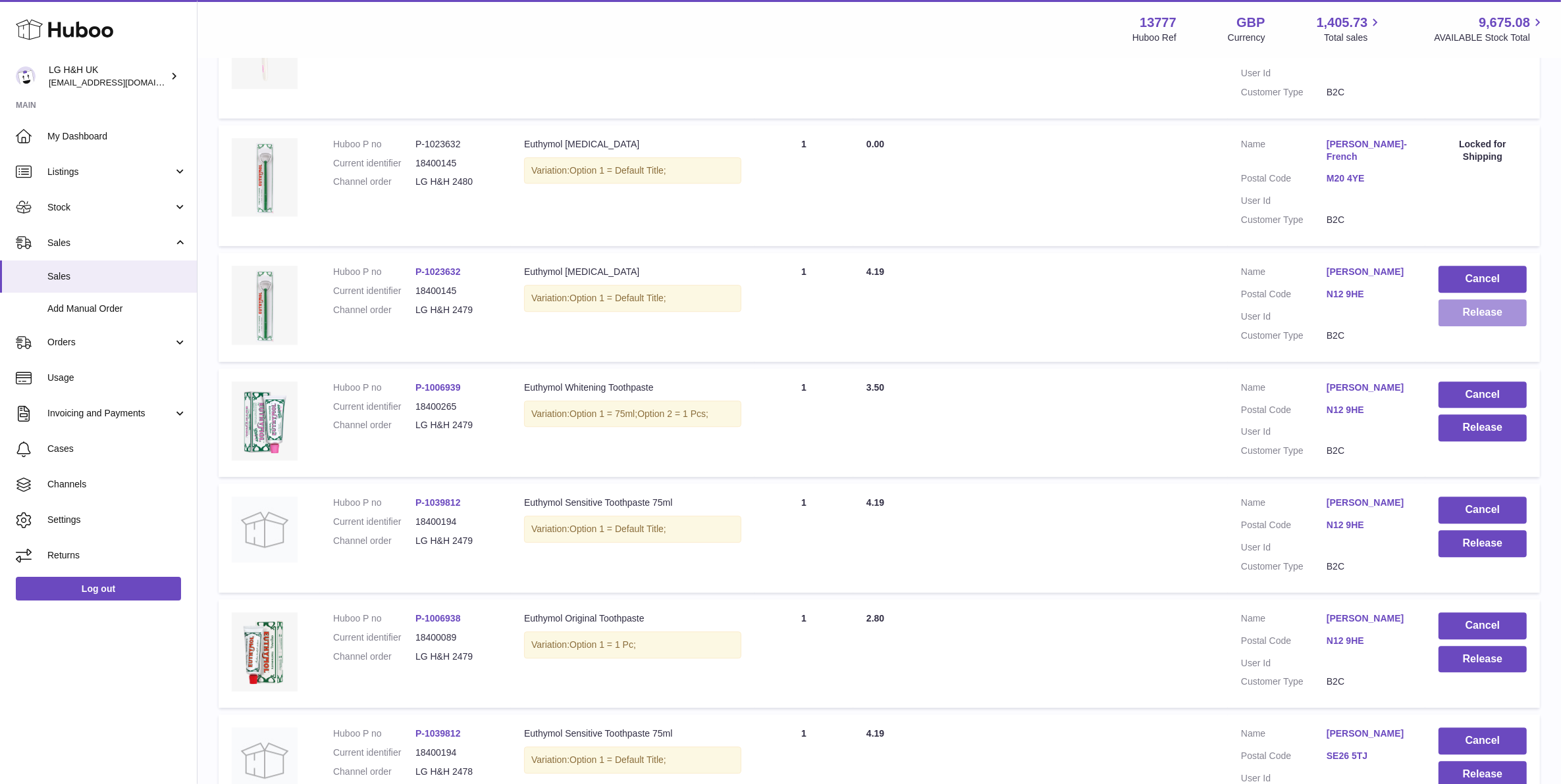
click at [1472, 299] on button "Release" at bounding box center [1483, 312] width 89 height 27
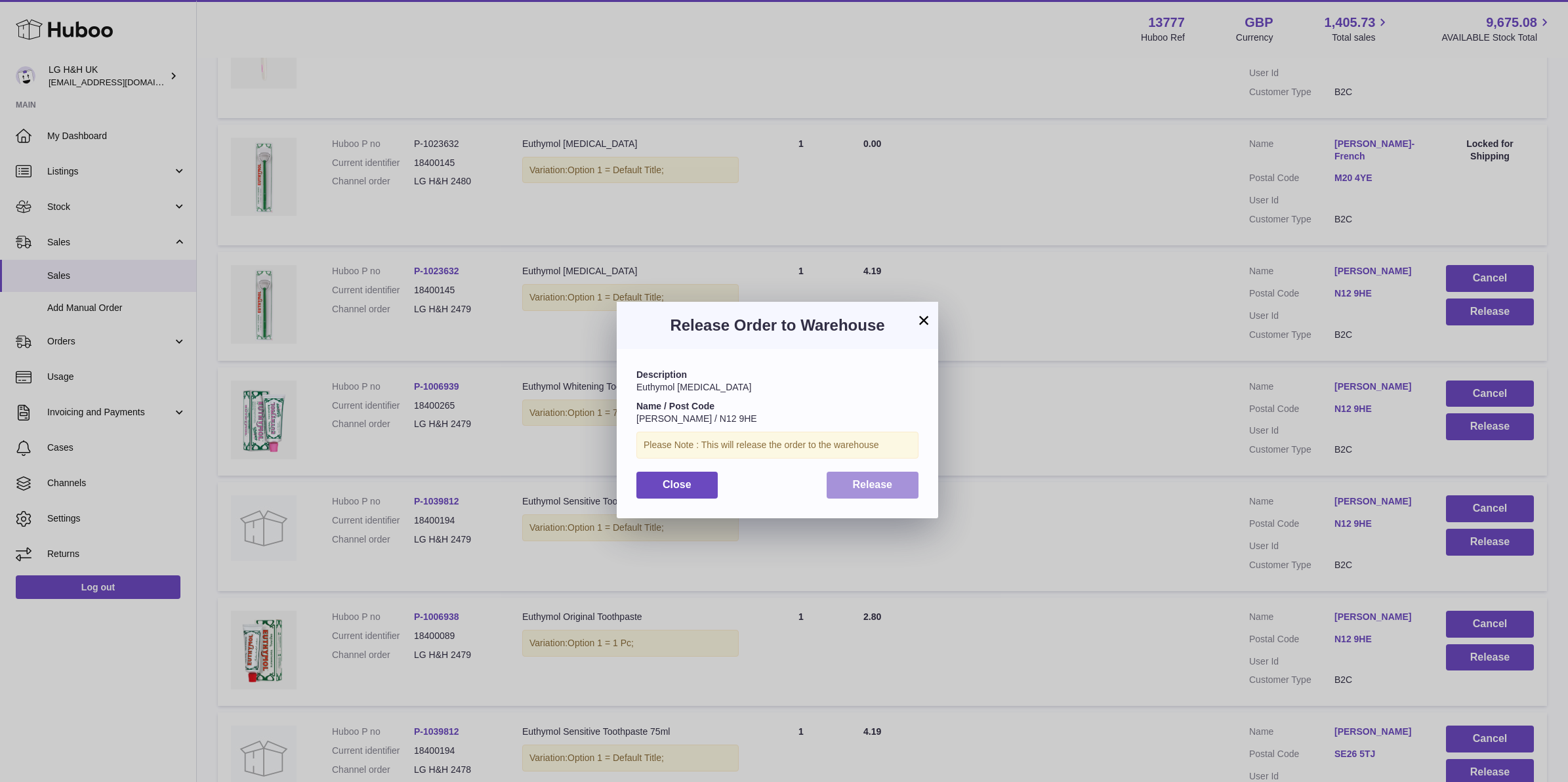
click at [901, 480] on button "Release" at bounding box center [873, 485] width 92 height 27
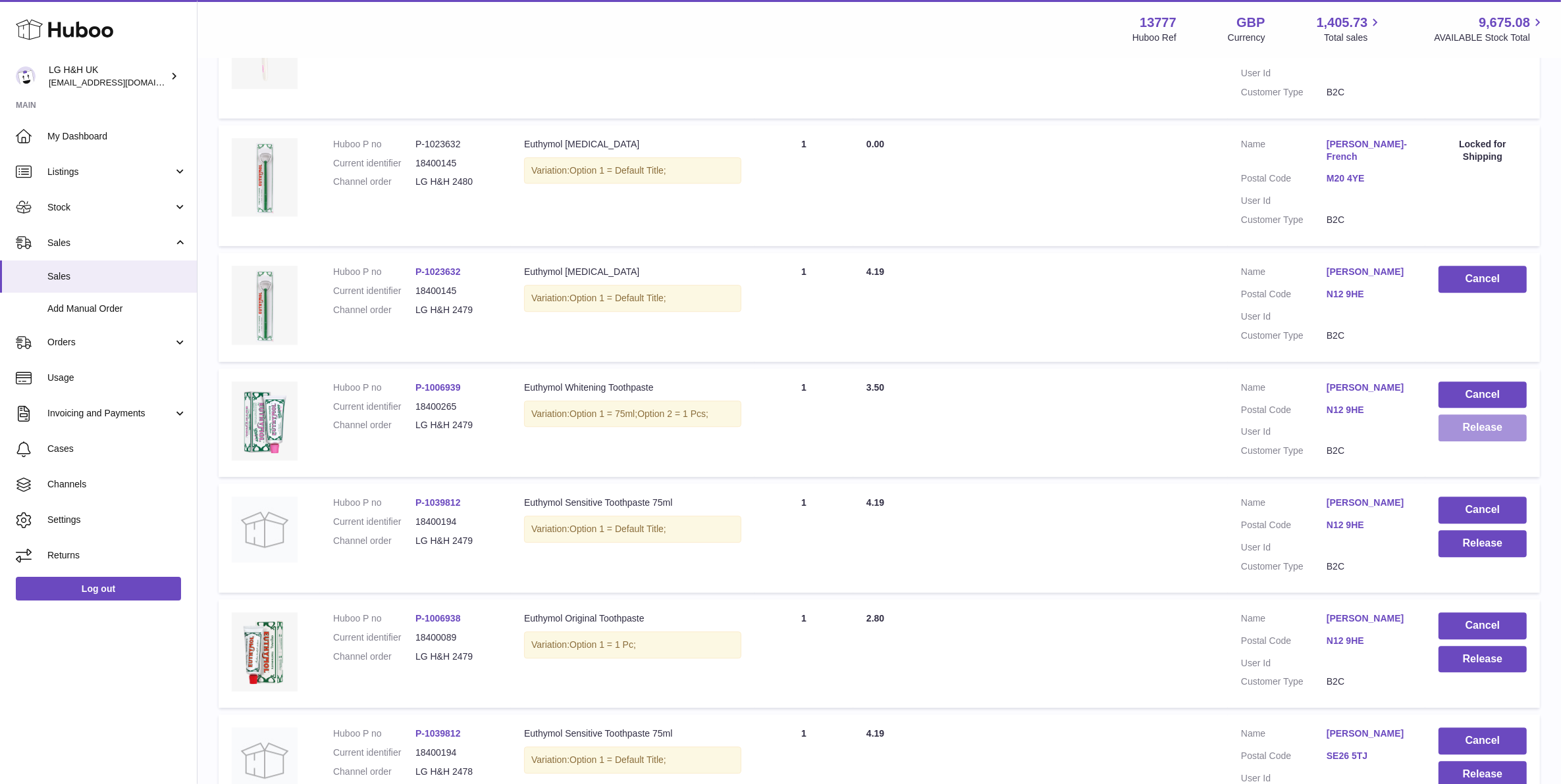
click at [1452, 415] on button "Release" at bounding box center [1483, 428] width 89 height 27
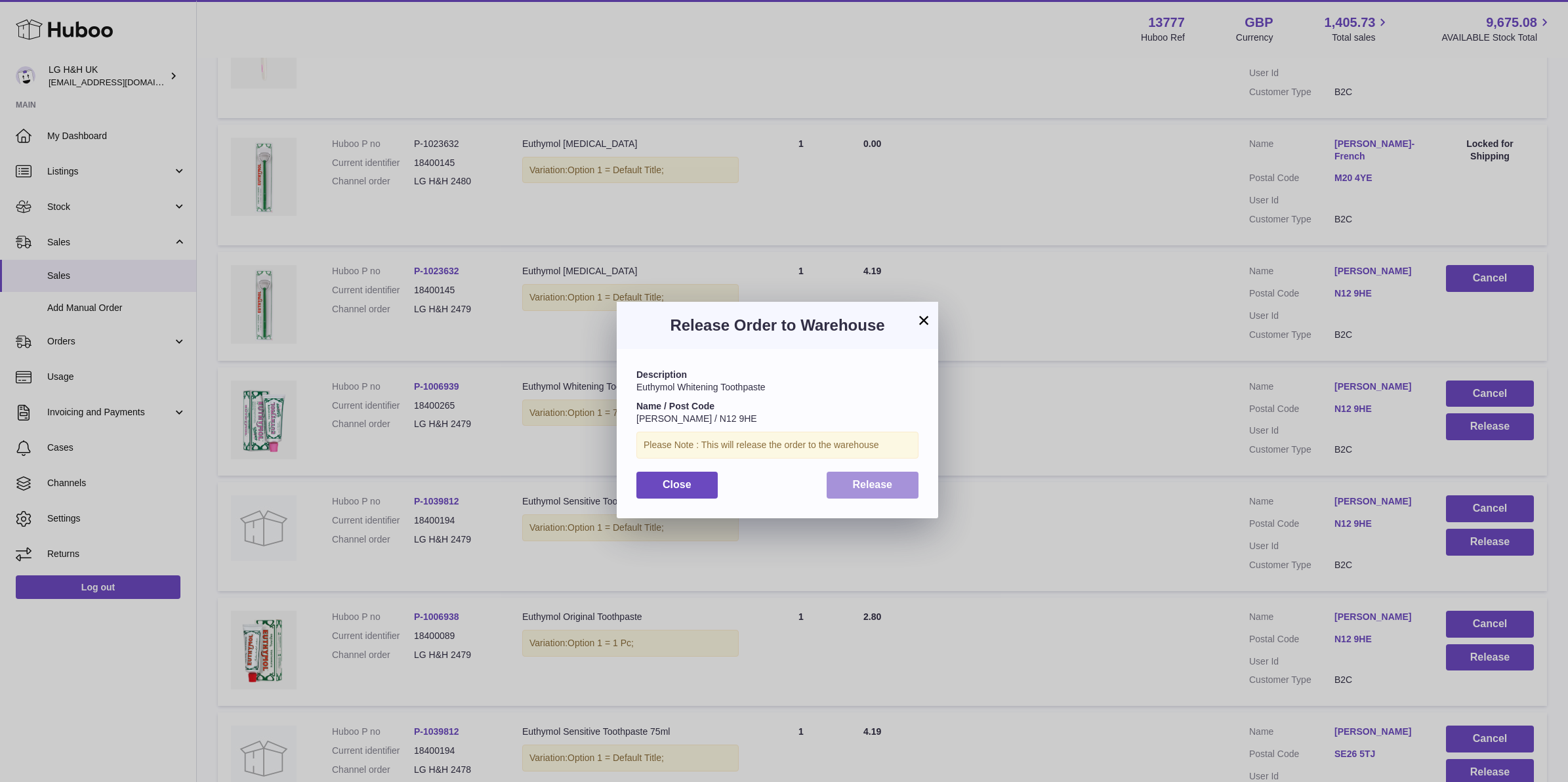
click at [904, 486] on button "Release" at bounding box center [873, 485] width 92 height 27
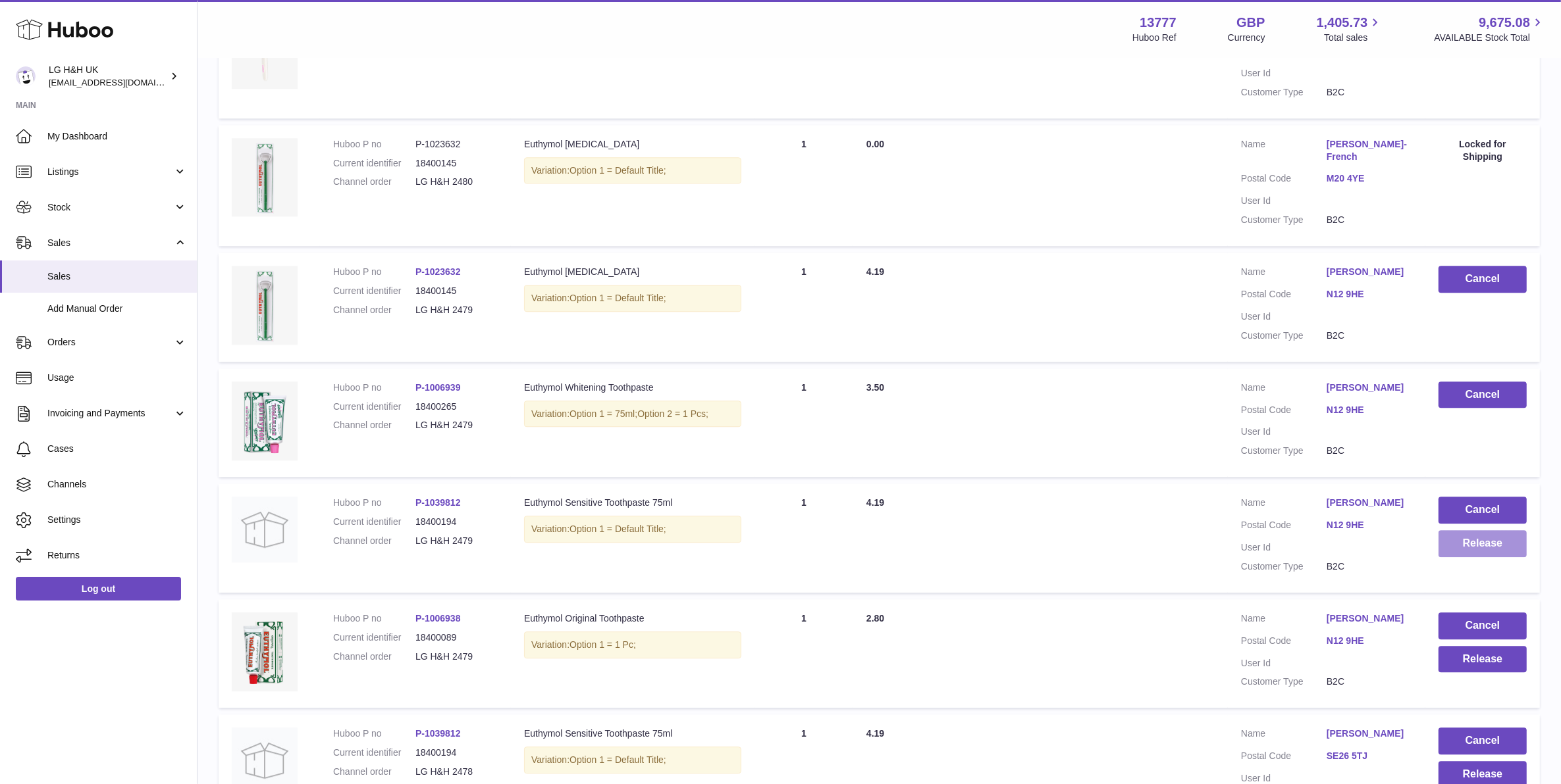
click at [1440, 530] on button "Release" at bounding box center [1483, 543] width 89 height 27
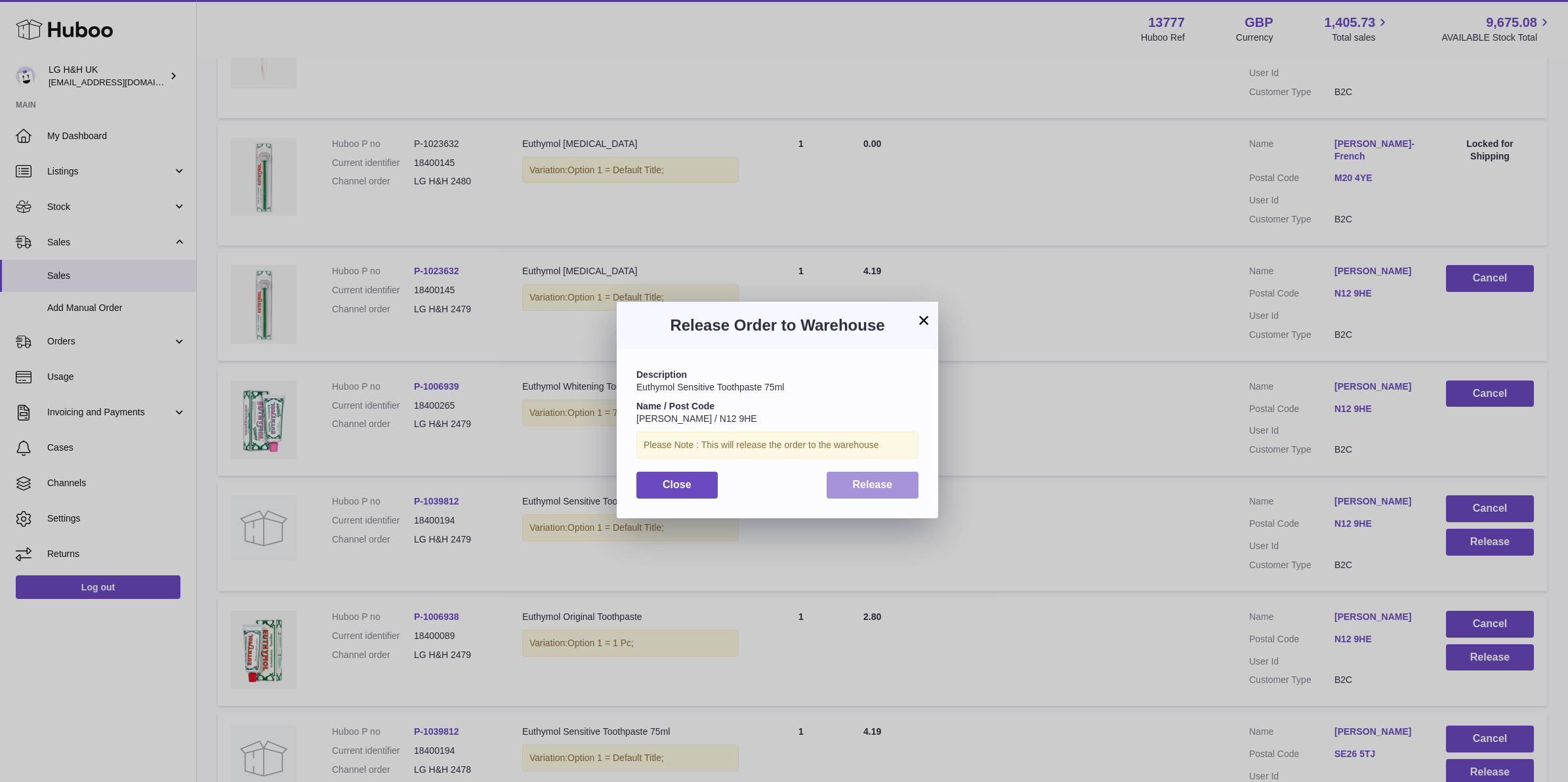
click at [903, 497] on button "Release" at bounding box center [873, 485] width 92 height 27
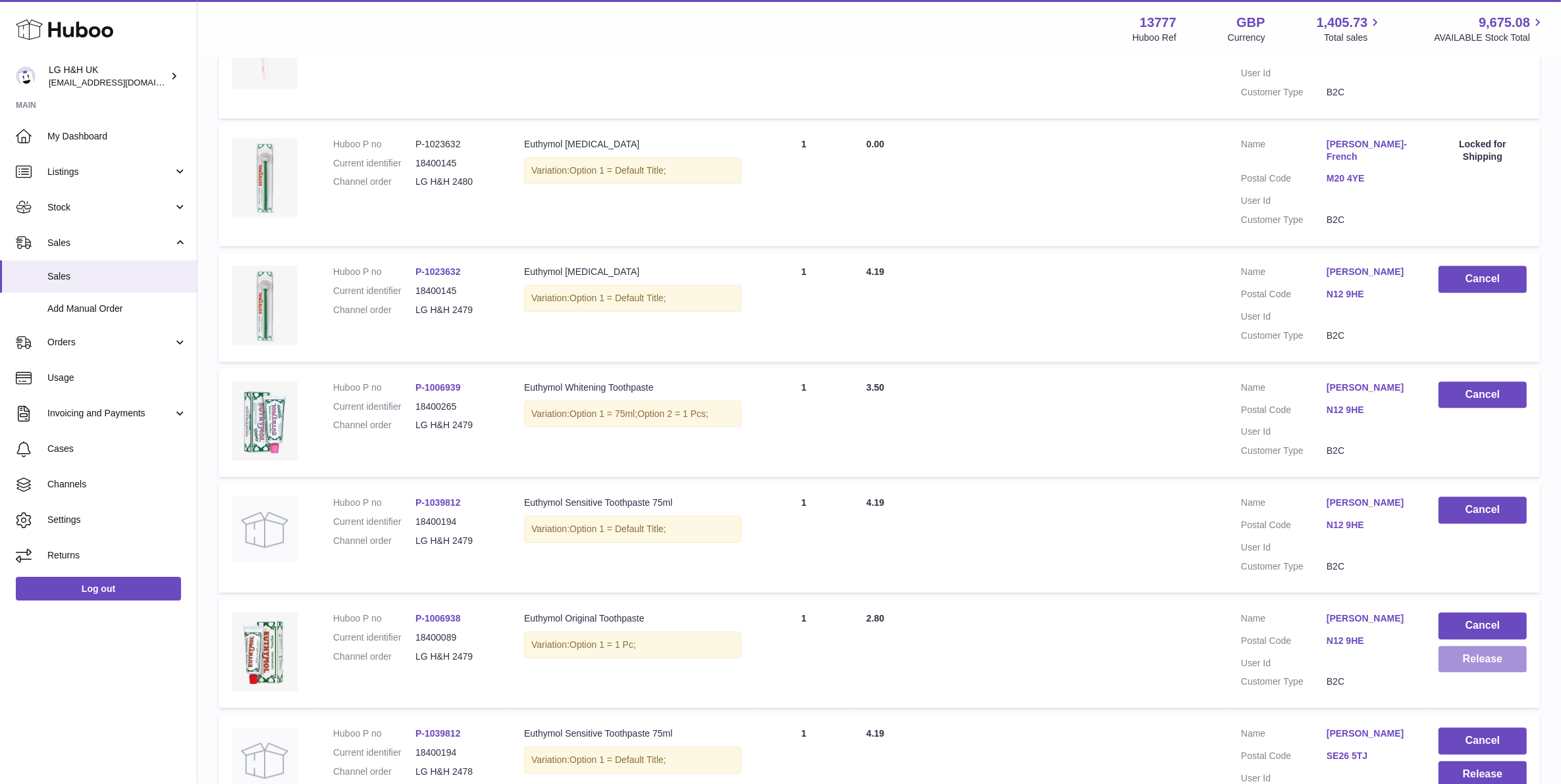
click at [1463, 646] on button "Release" at bounding box center [1483, 660] width 89 height 27
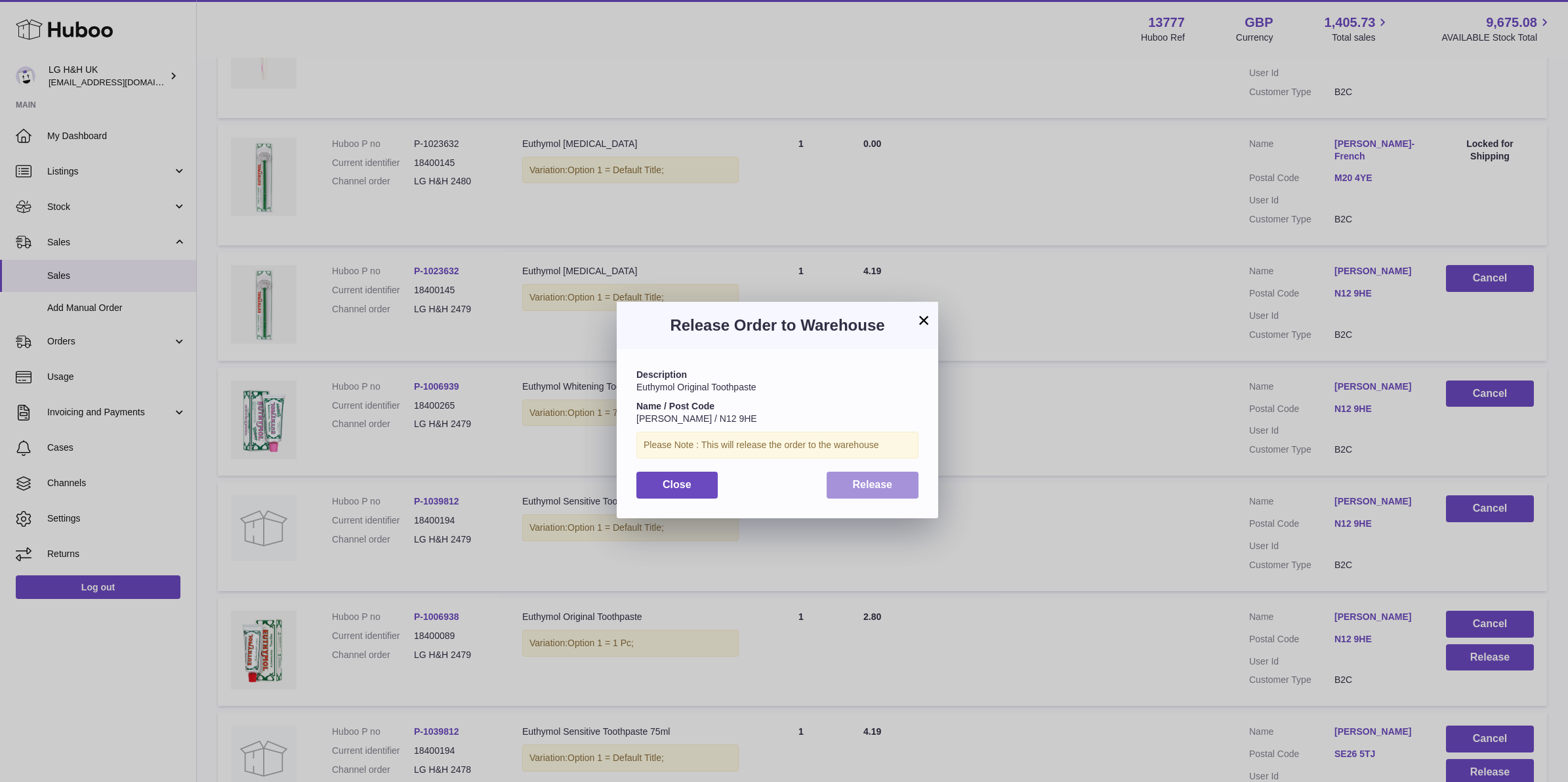
click at [904, 483] on button "Release" at bounding box center [873, 485] width 92 height 27
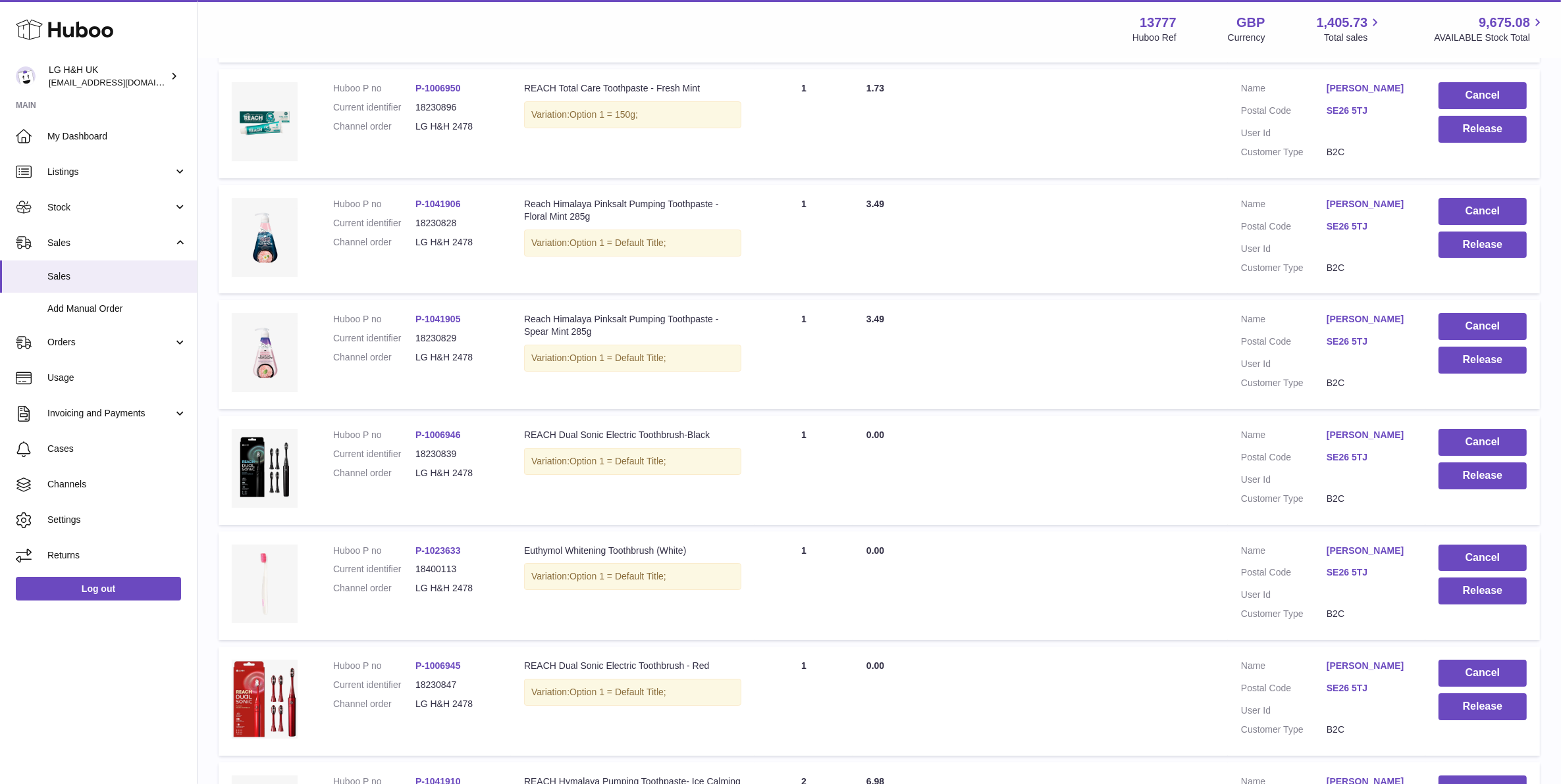
scroll to position [5758, 0]
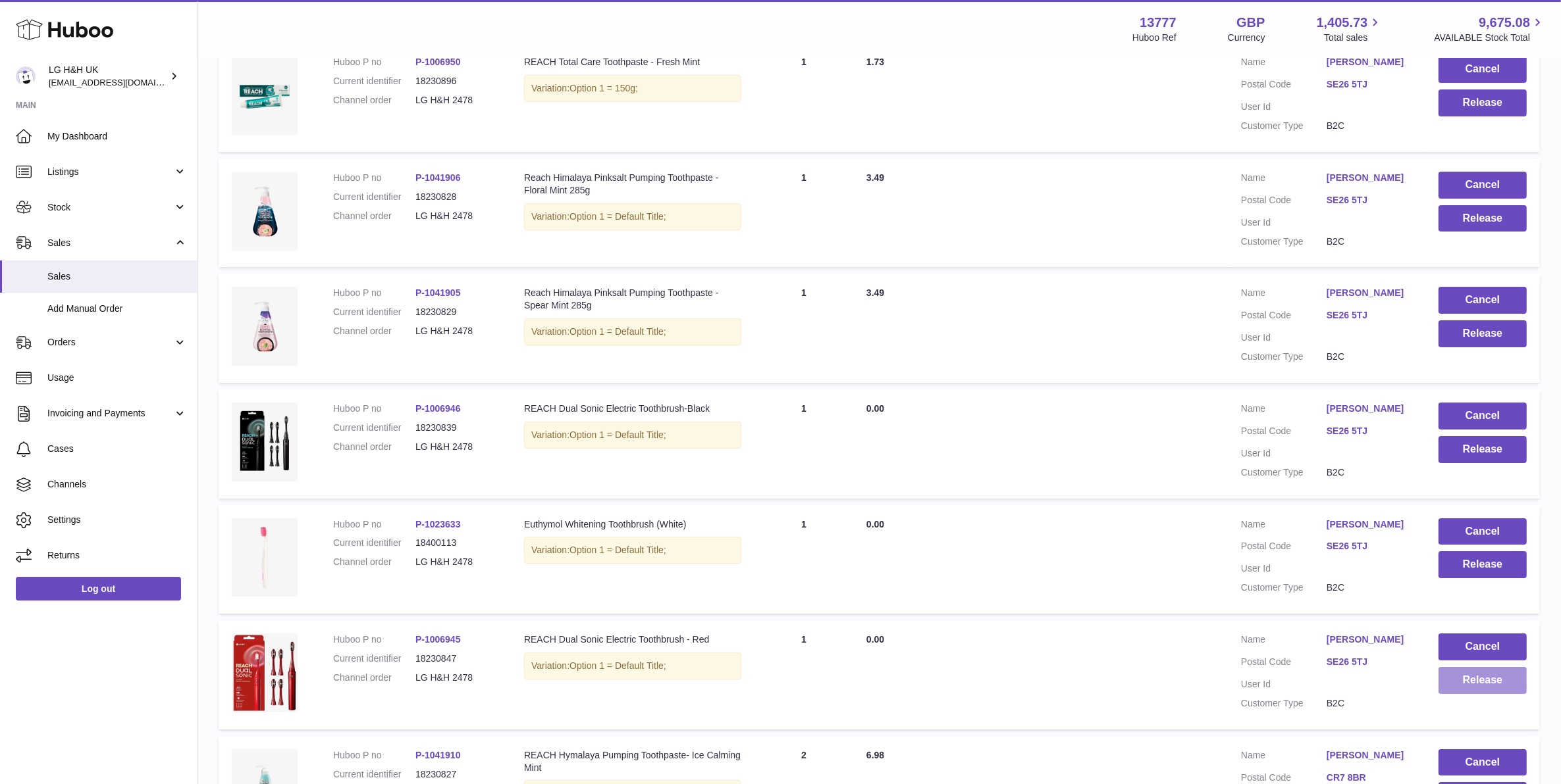
click at [1465, 667] on button "Release" at bounding box center [1483, 680] width 89 height 27
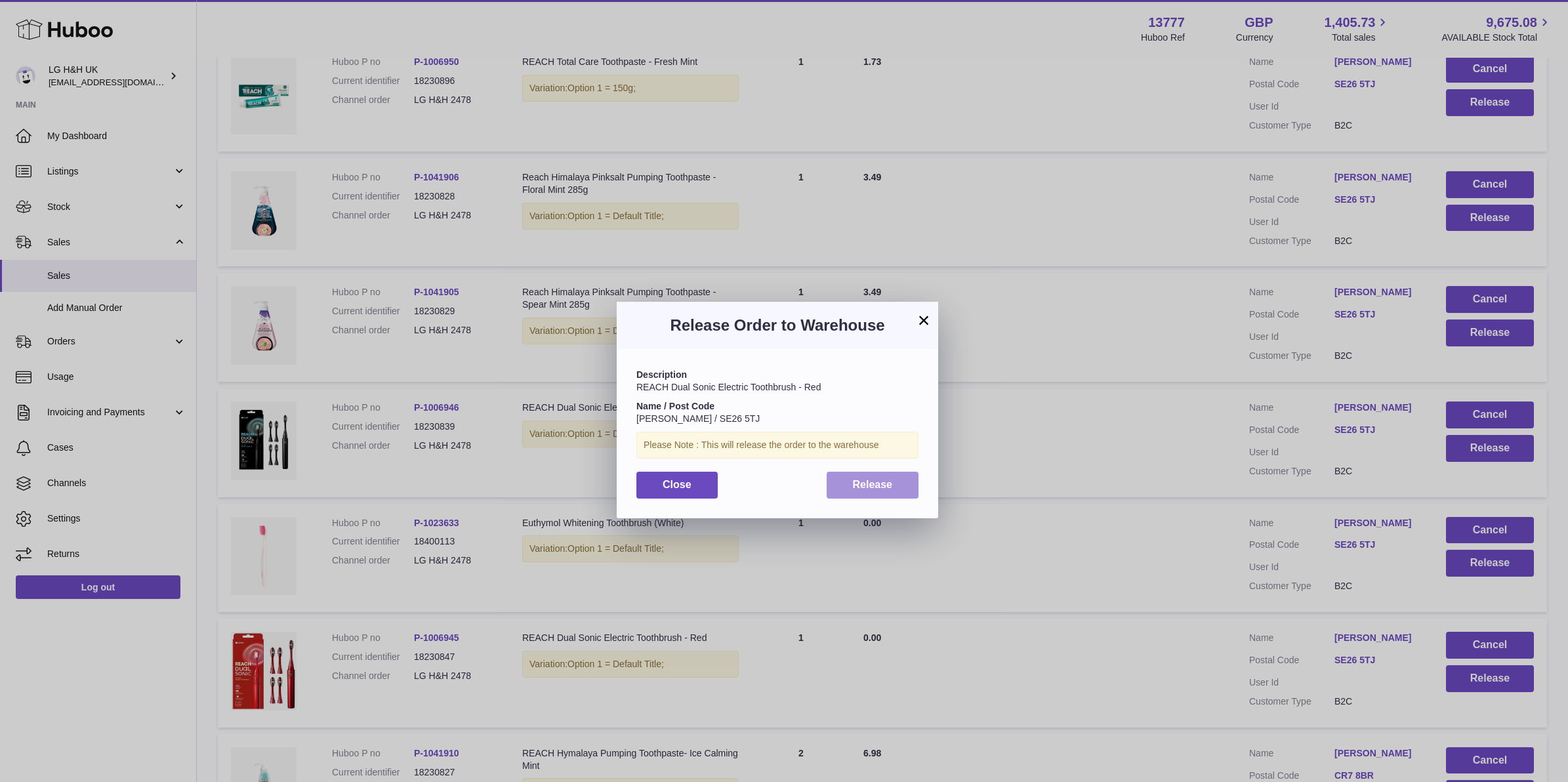
click at [890, 483] on span "Release" at bounding box center [873, 485] width 40 height 11
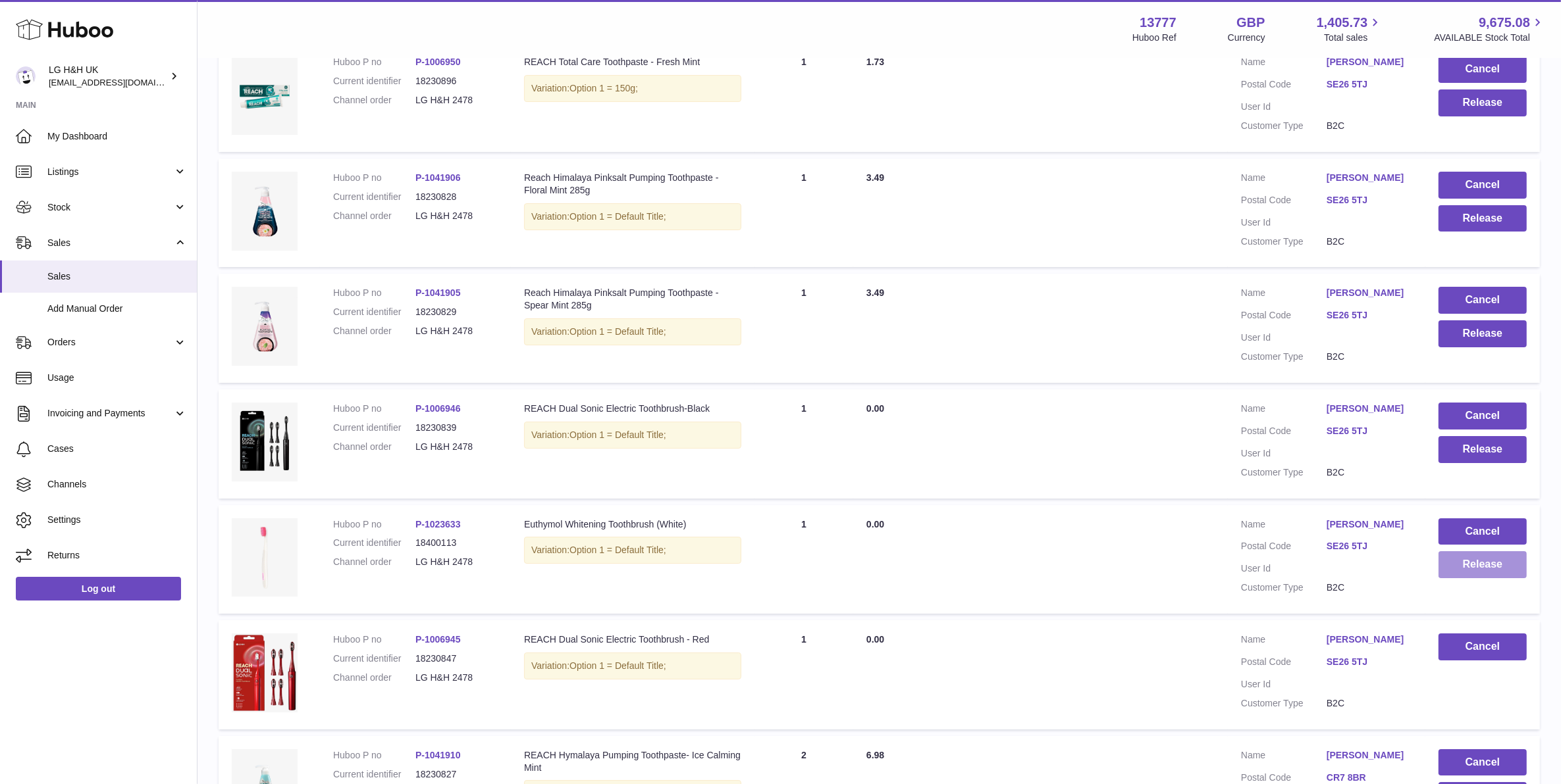
click at [1453, 552] on button "Release" at bounding box center [1483, 565] width 89 height 27
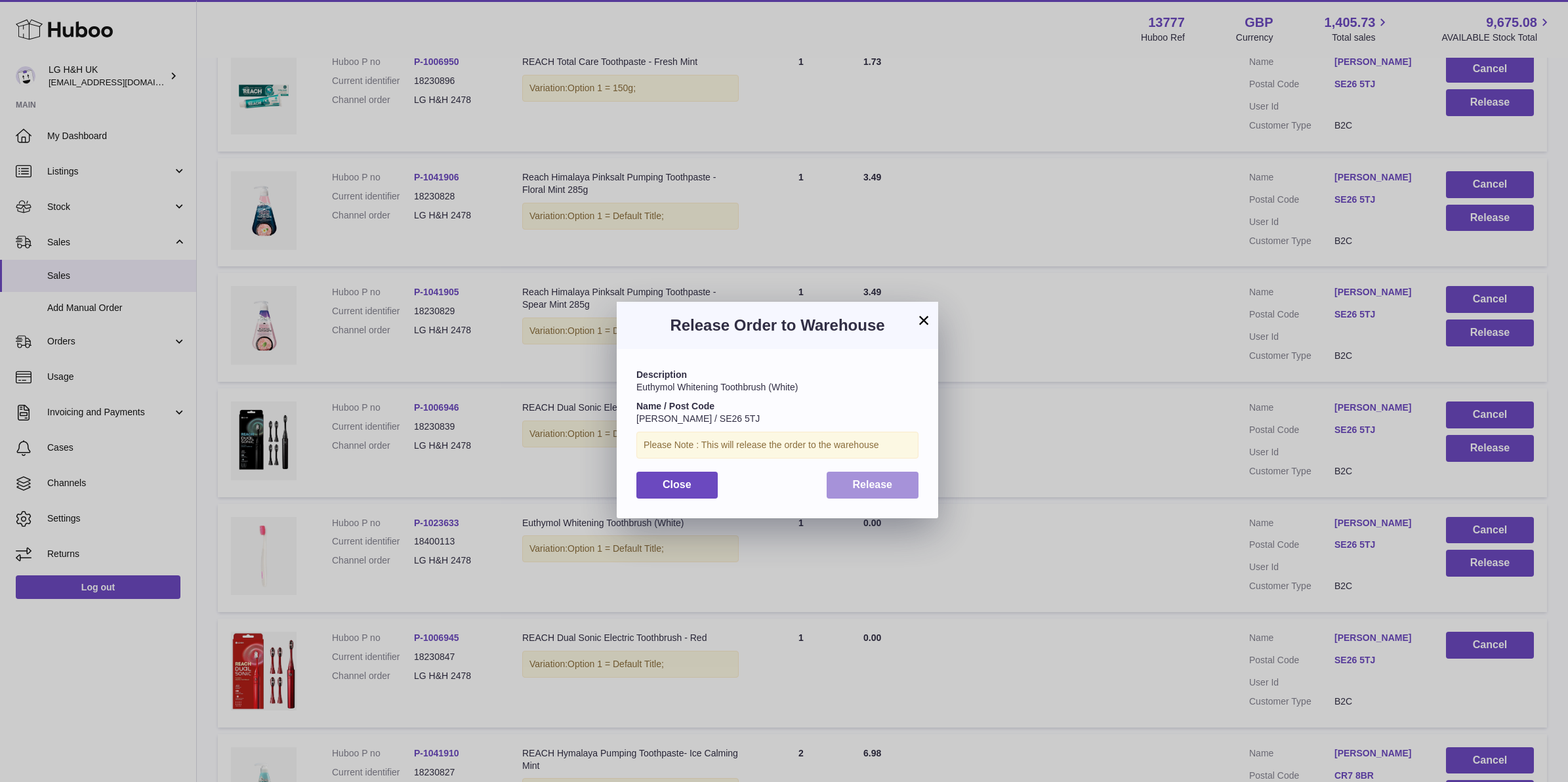
click at [895, 483] on button "Release" at bounding box center [873, 485] width 92 height 27
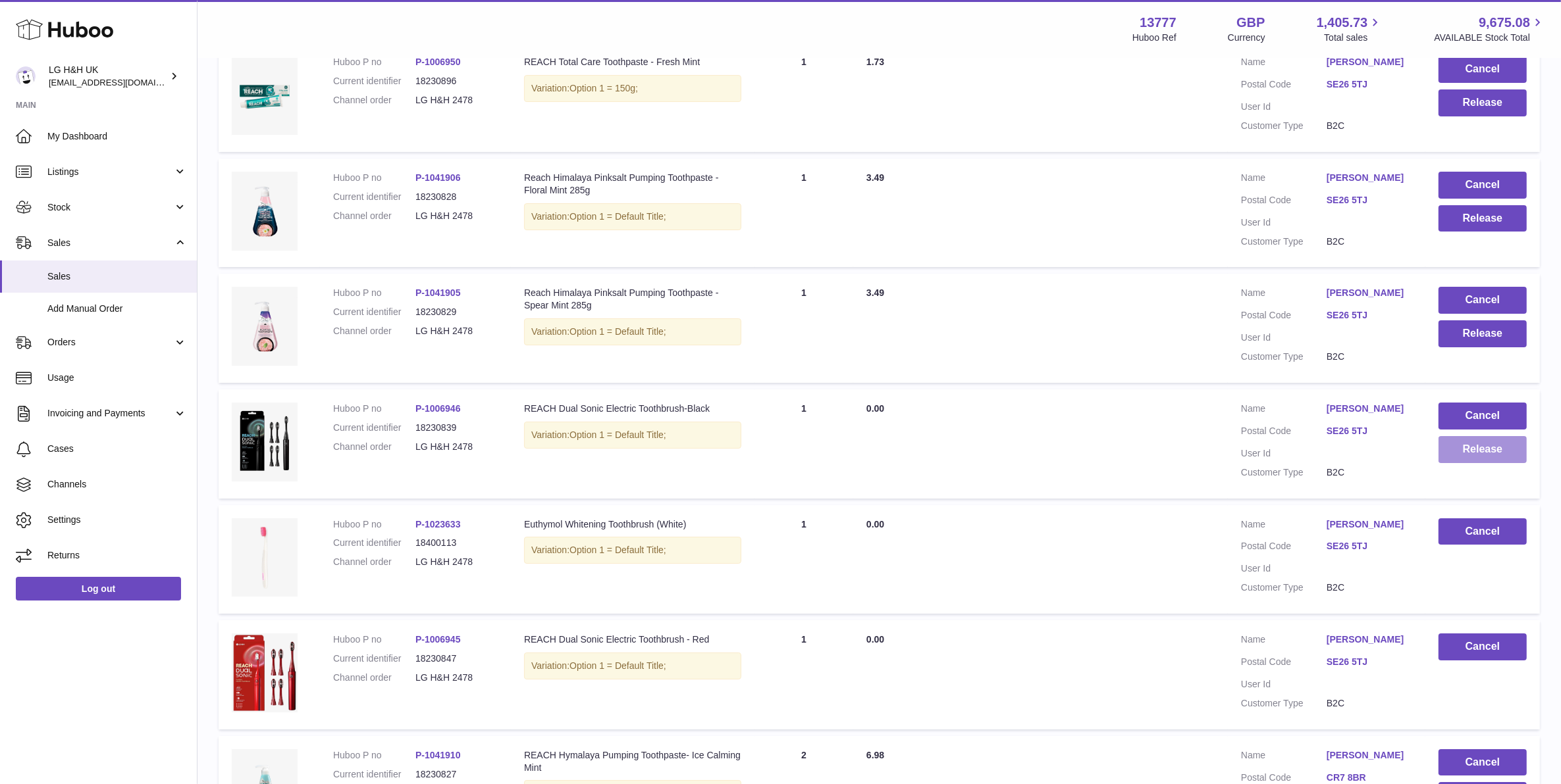
click at [1481, 436] on button "Release" at bounding box center [1483, 449] width 89 height 27
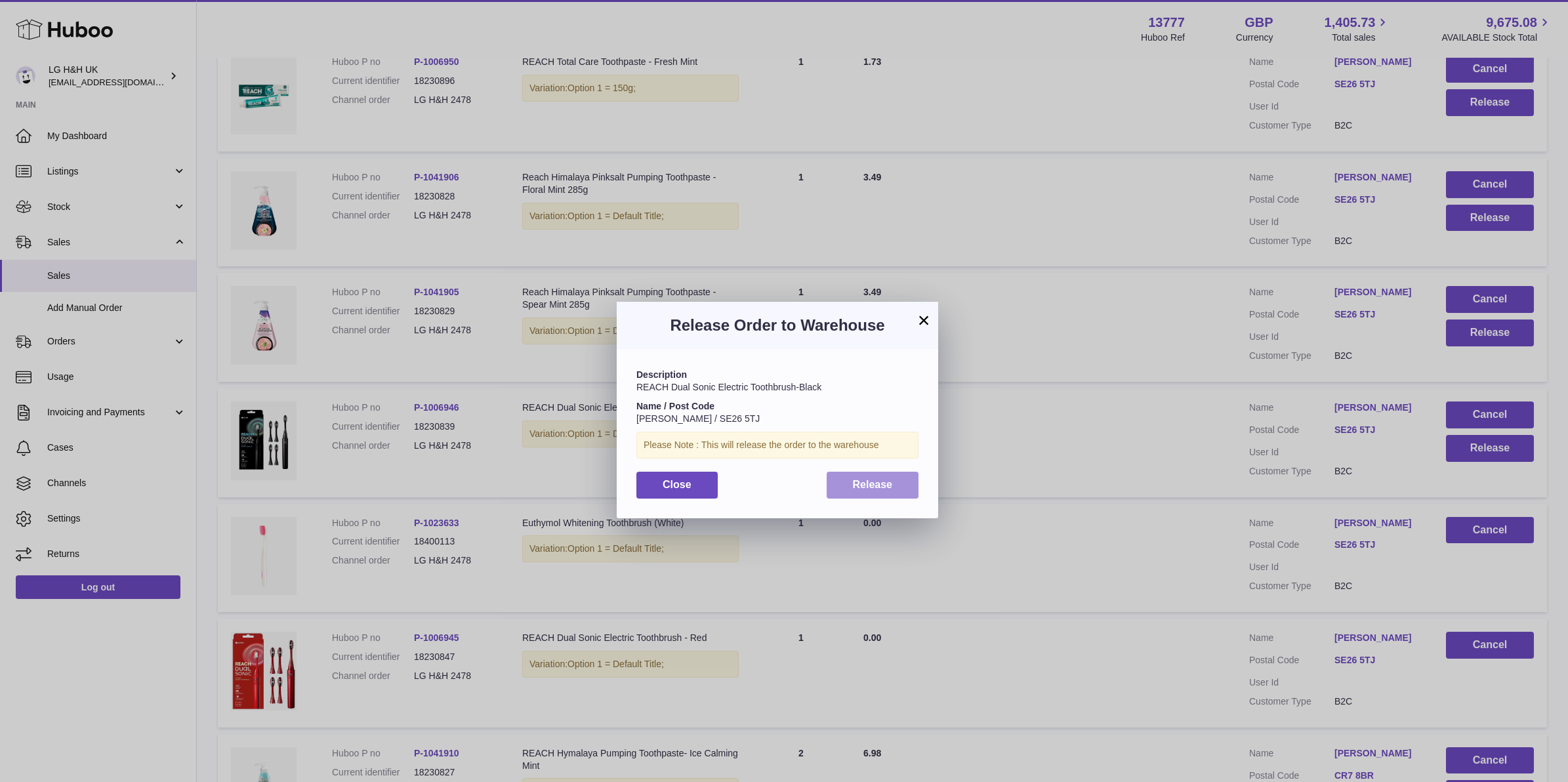
click at [895, 476] on button "Release" at bounding box center [873, 485] width 92 height 27
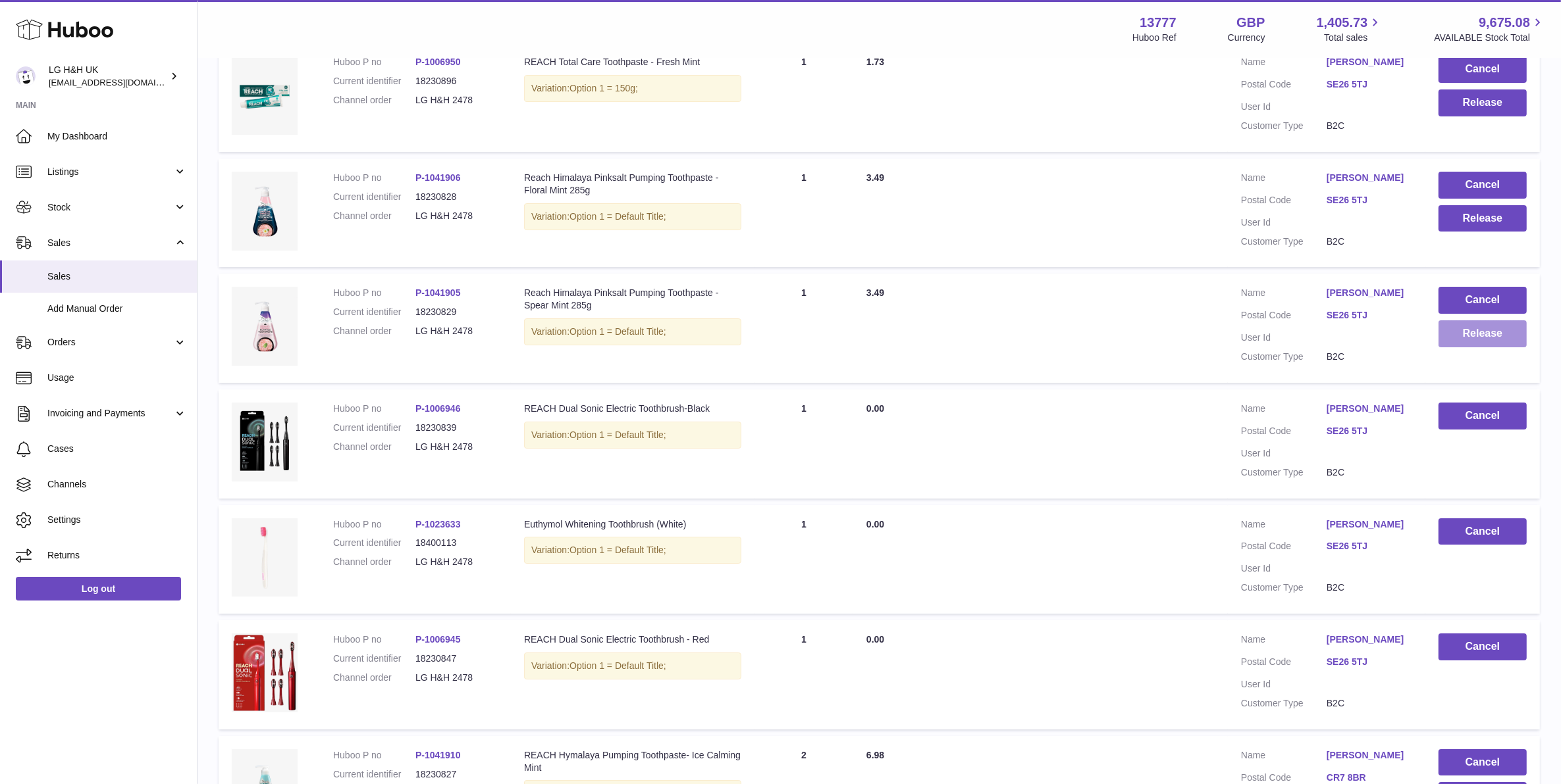
click at [1483, 321] on button "Release" at bounding box center [1483, 333] width 89 height 27
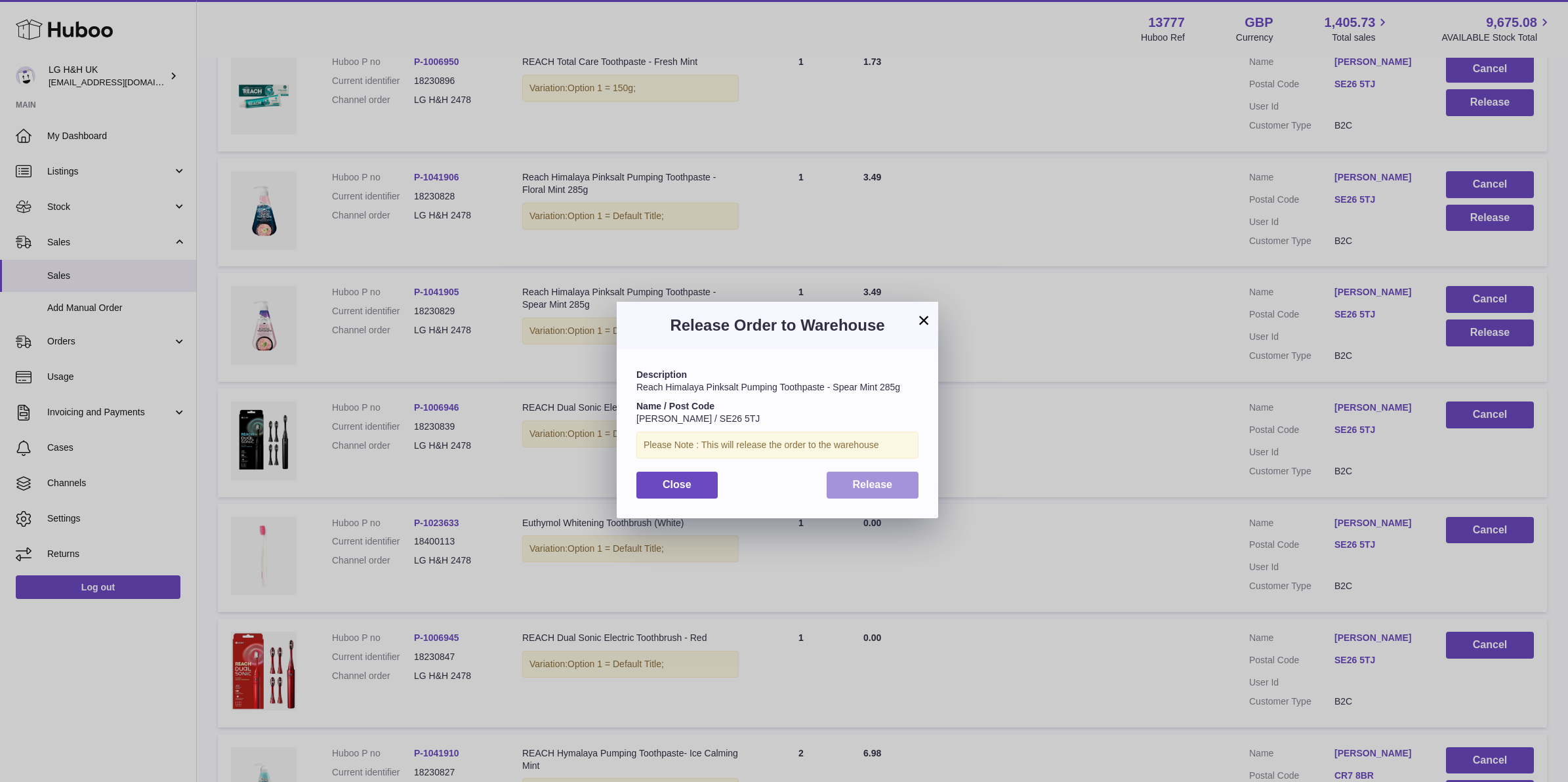
click at [904, 470] on div "Description Reach Himalaya Pinksalt Pumping Toothpaste - Spear Mint 285g Name /…" at bounding box center [777, 433] width 321 height 169
click at [904, 474] on button "Release" at bounding box center [873, 485] width 92 height 27
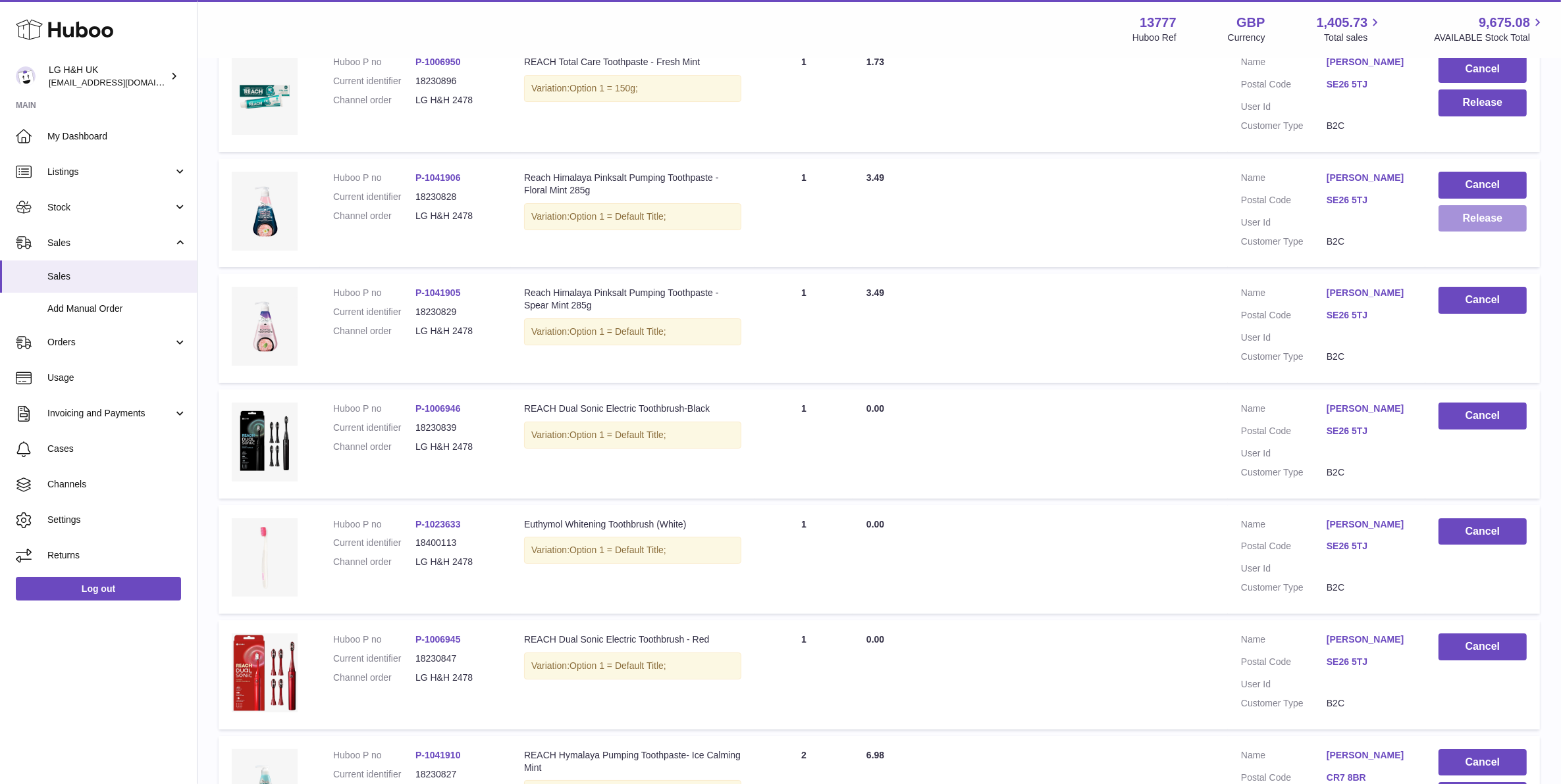
click at [1484, 205] on button "Release" at bounding box center [1483, 218] width 89 height 27
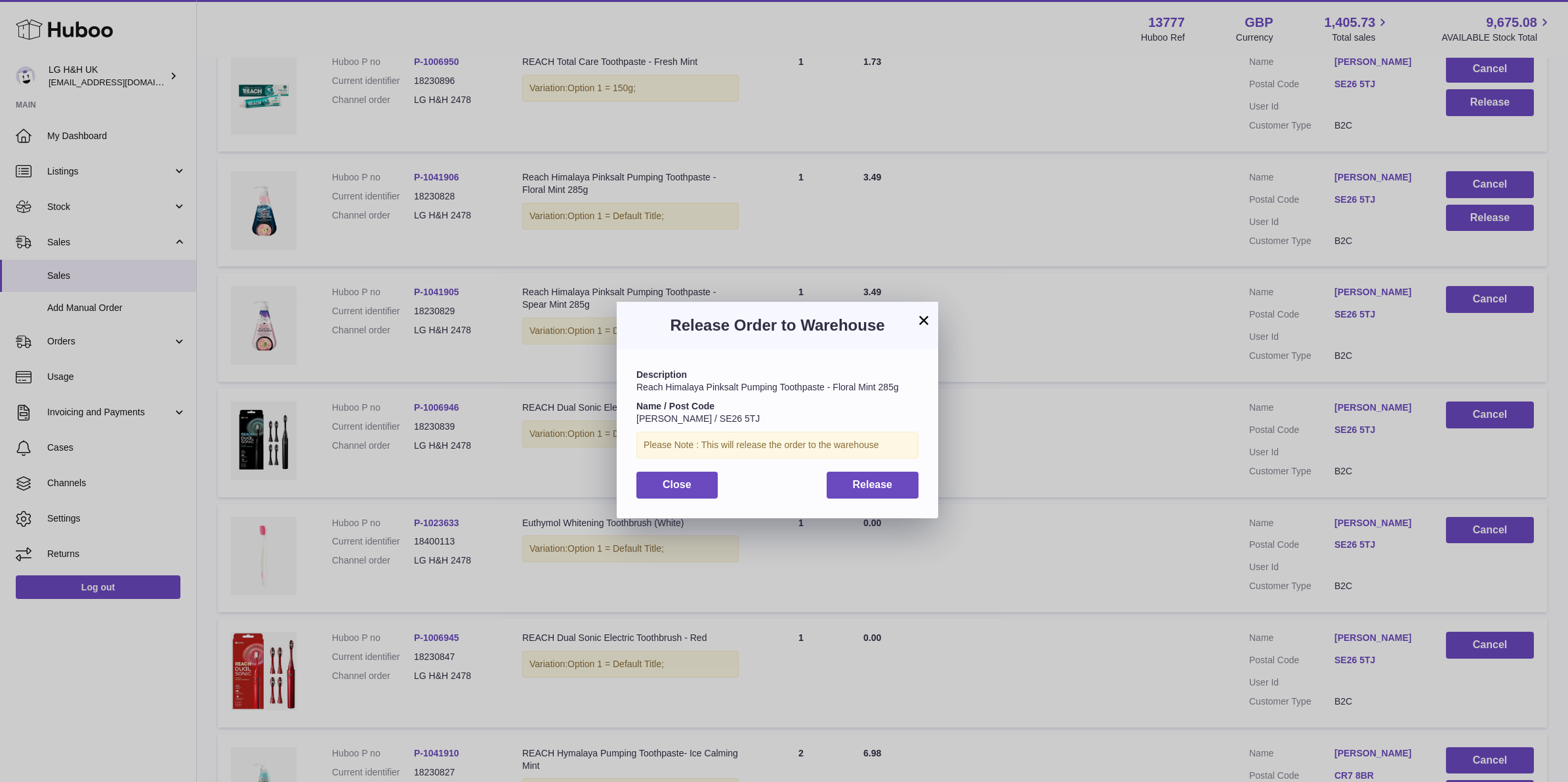
click at [887, 471] on div "Description Reach Himalaya Pinksalt Pumping Toothpaste - Floral Mint 285g Name …" at bounding box center [777, 433] width 321 height 169
click at [890, 479] on span "Release" at bounding box center [873, 485] width 40 height 11
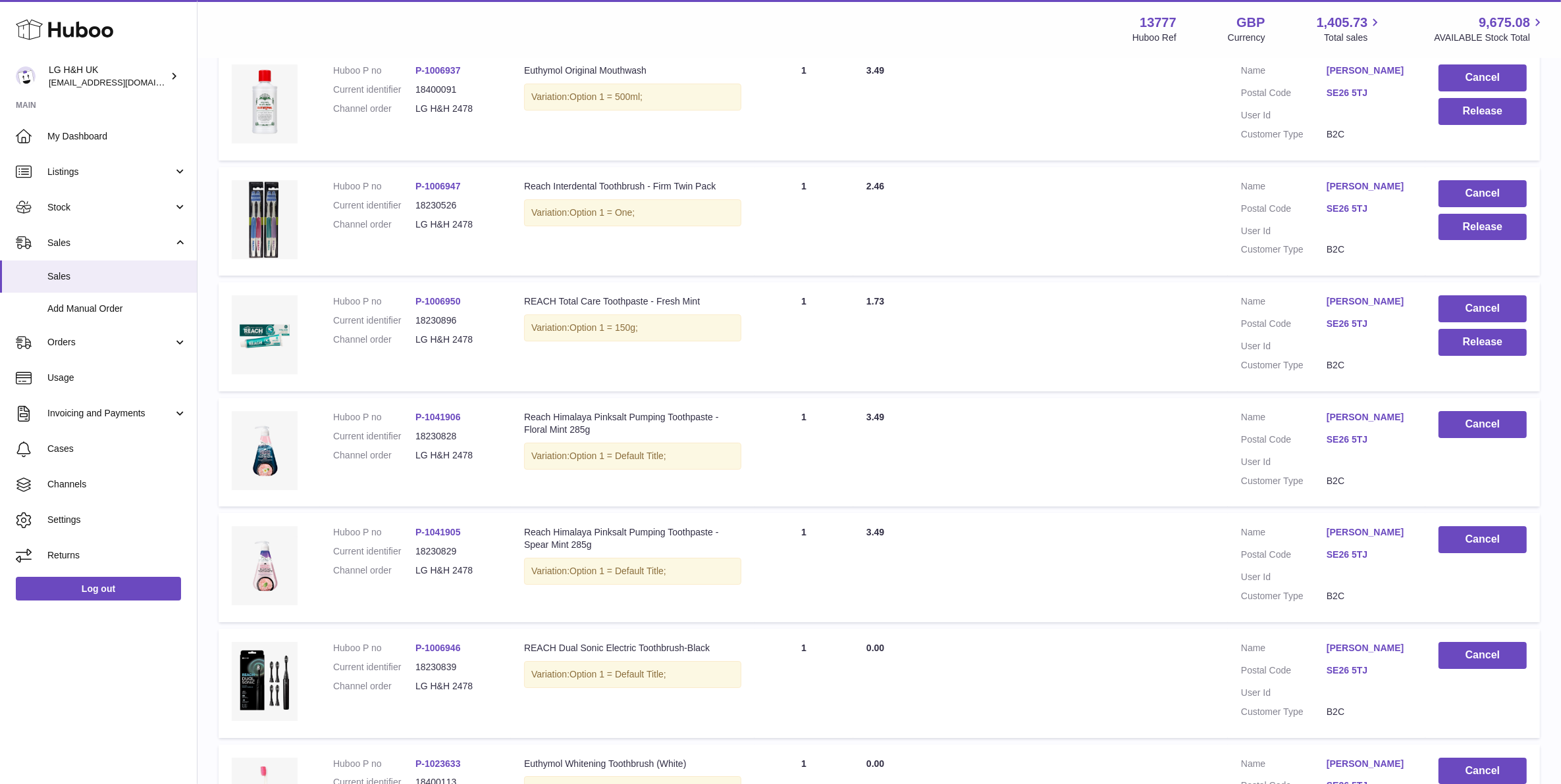
scroll to position [5511, 0]
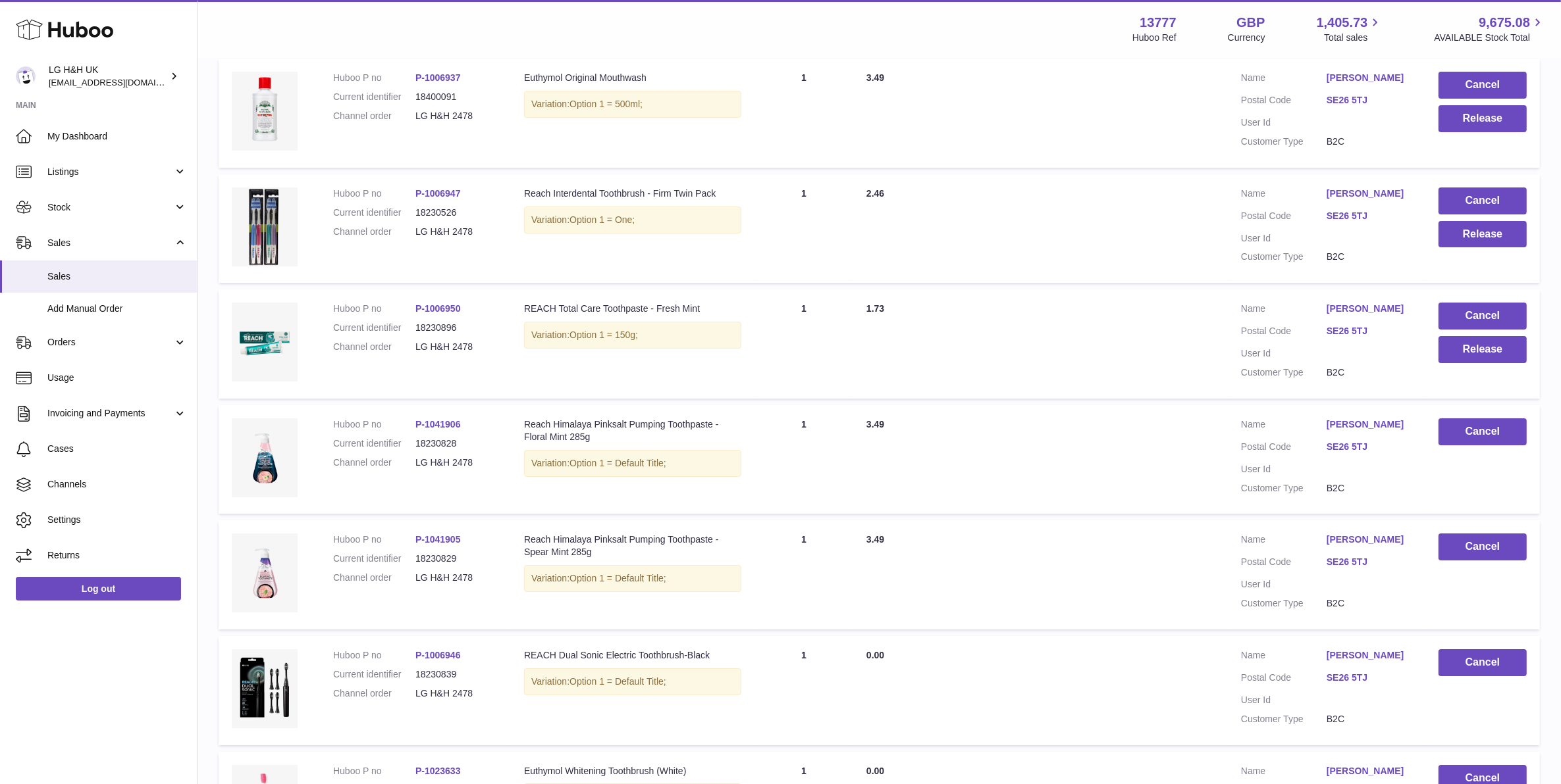
click at [1460, 340] on td "Cancel Release" at bounding box center [1482, 344] width 115 height 109
click at [1466, 336] on button "Release" at bounding box center [1483, 349] width 89 height 27
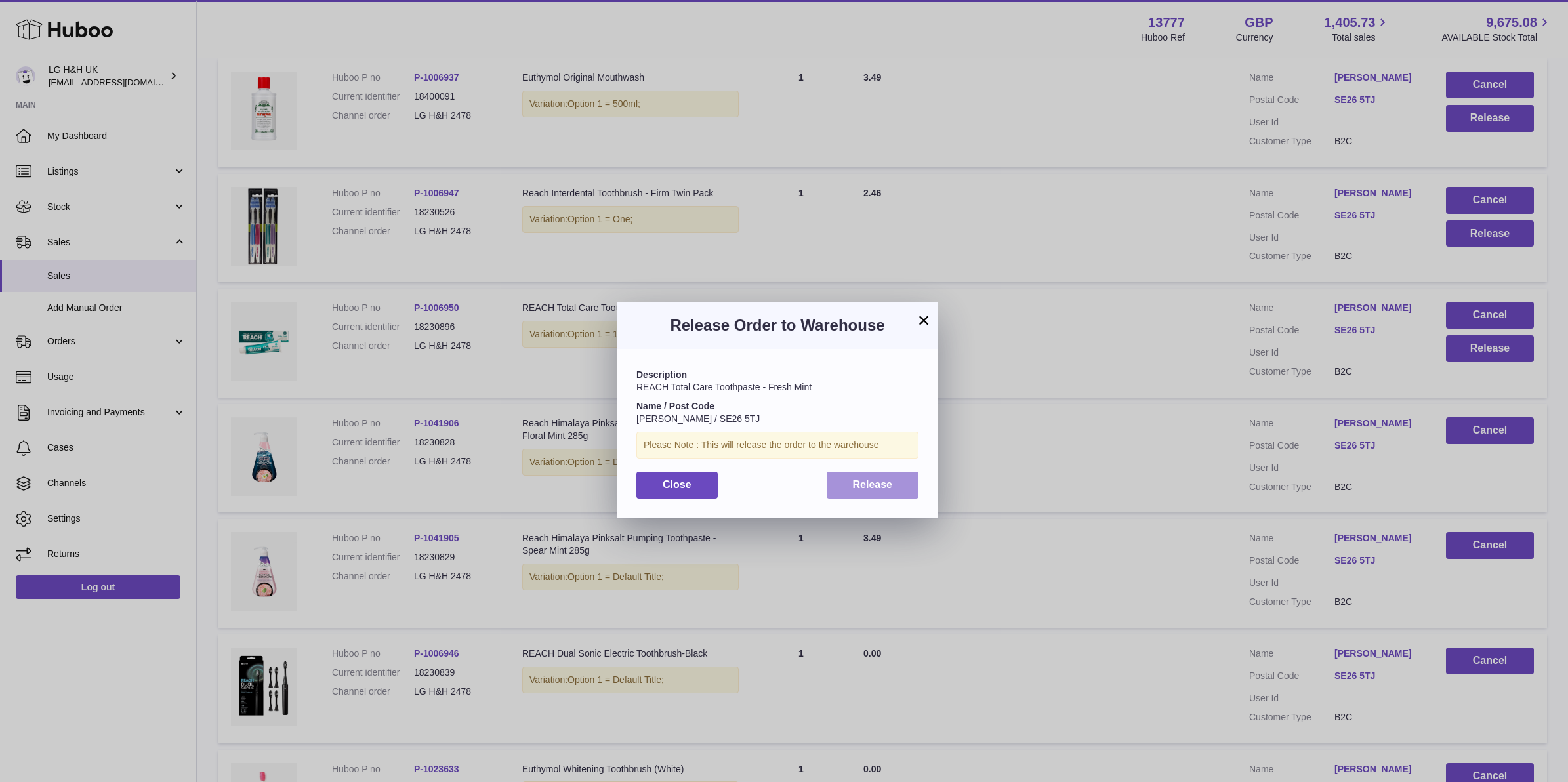
click at [902, 497] on button "Release" at bounding box center [873, 485] width 92 height 27
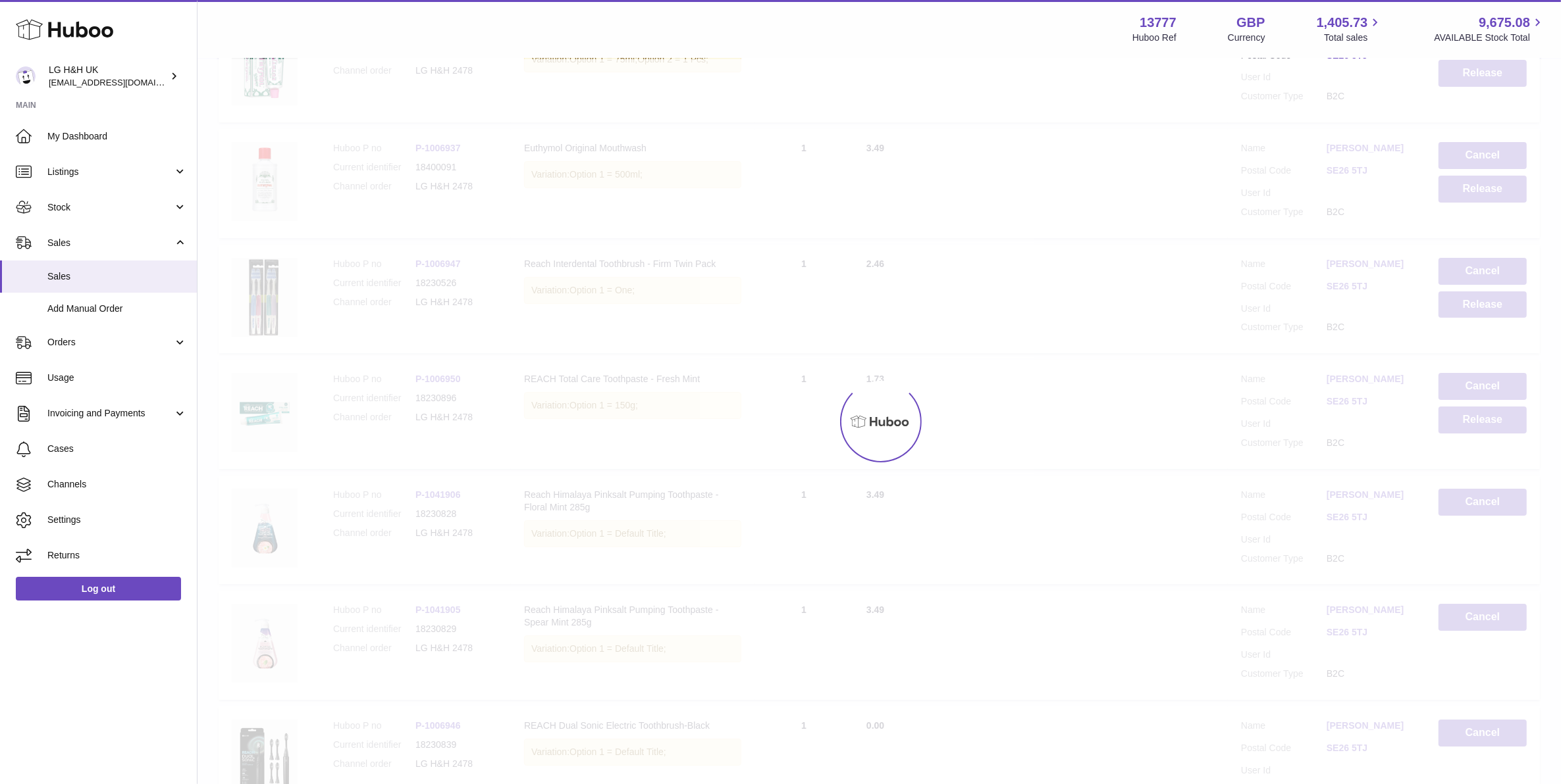
scroll to position [5264, 0]
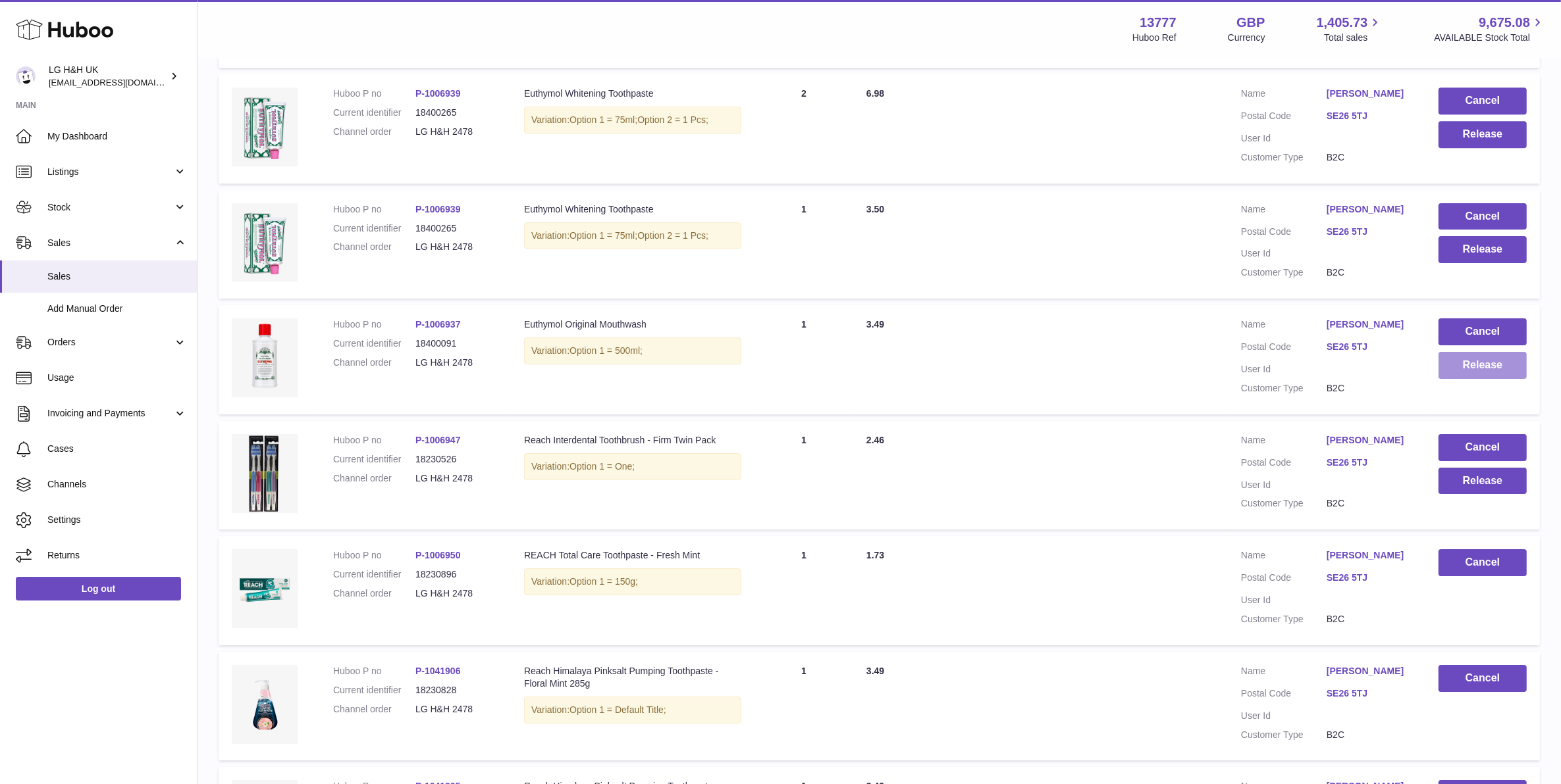
click at [1447, 352] on button "Release" at bounding box center [1483, 365] width 89 height 27
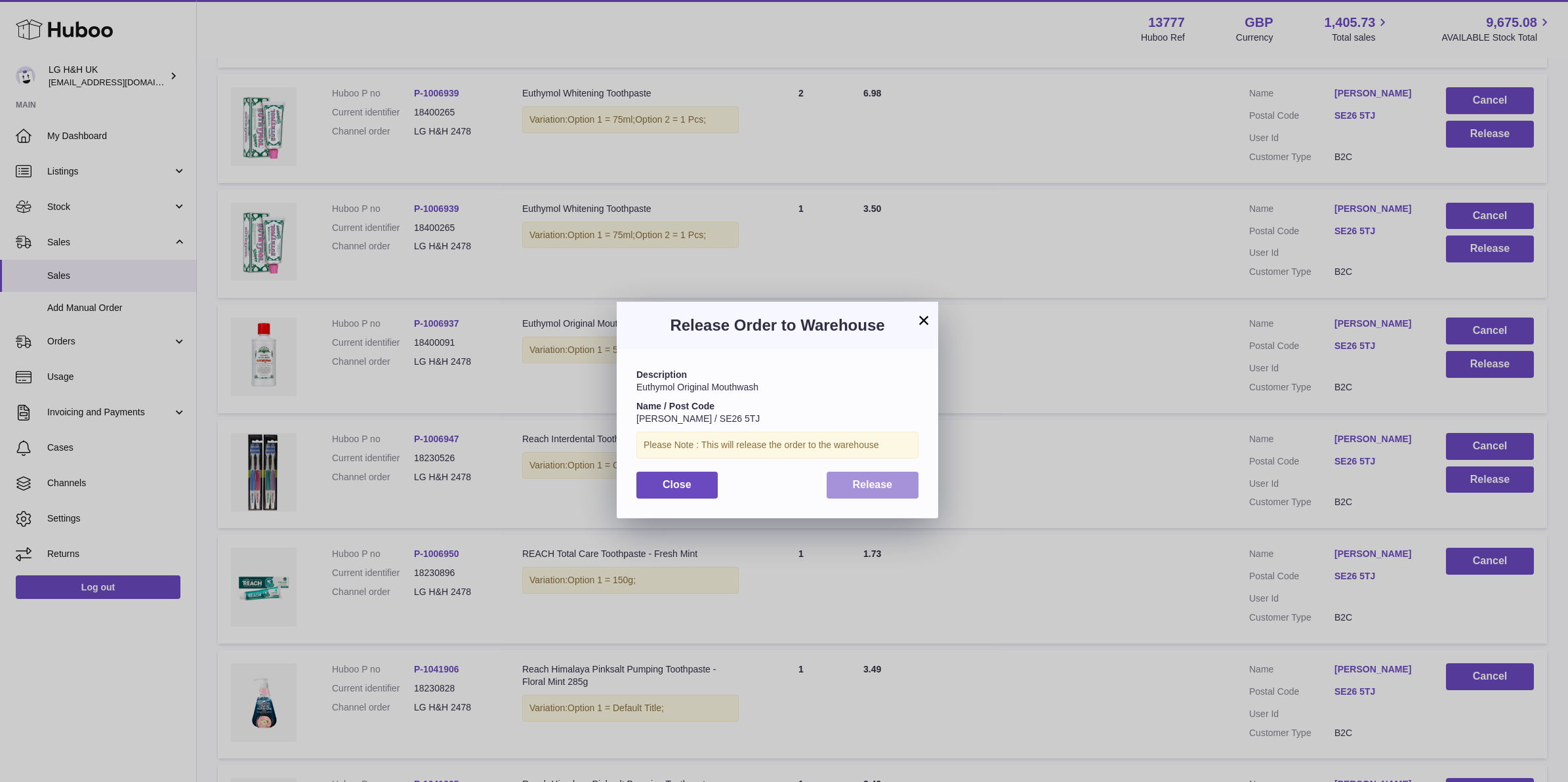
click at [886, 483] on span "Release" at bounding box center [873, 485] width 40 height 11
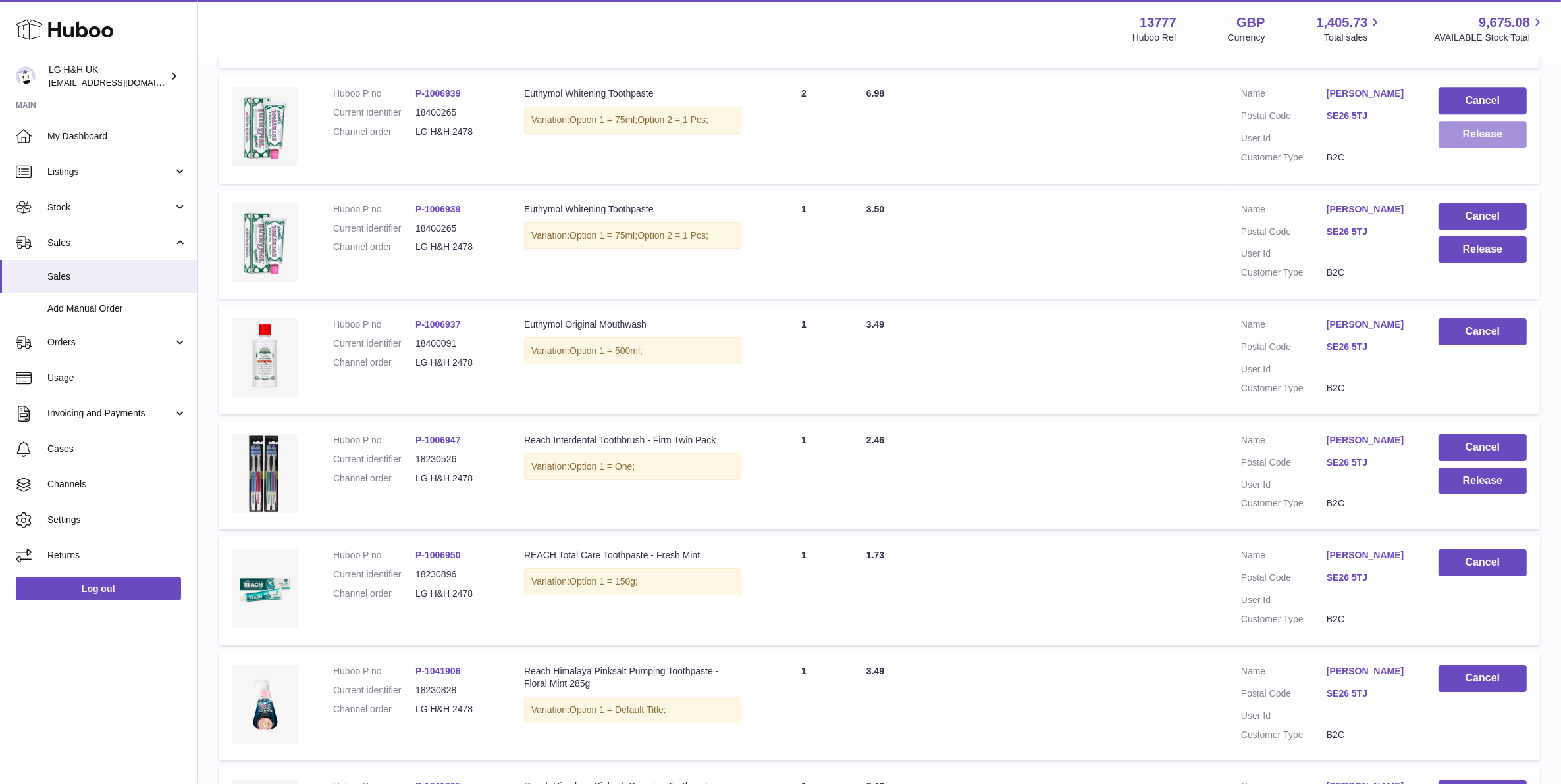
click at [1488, 121] on button "Release" at bounding box center [1483, 134] width 89 height 27
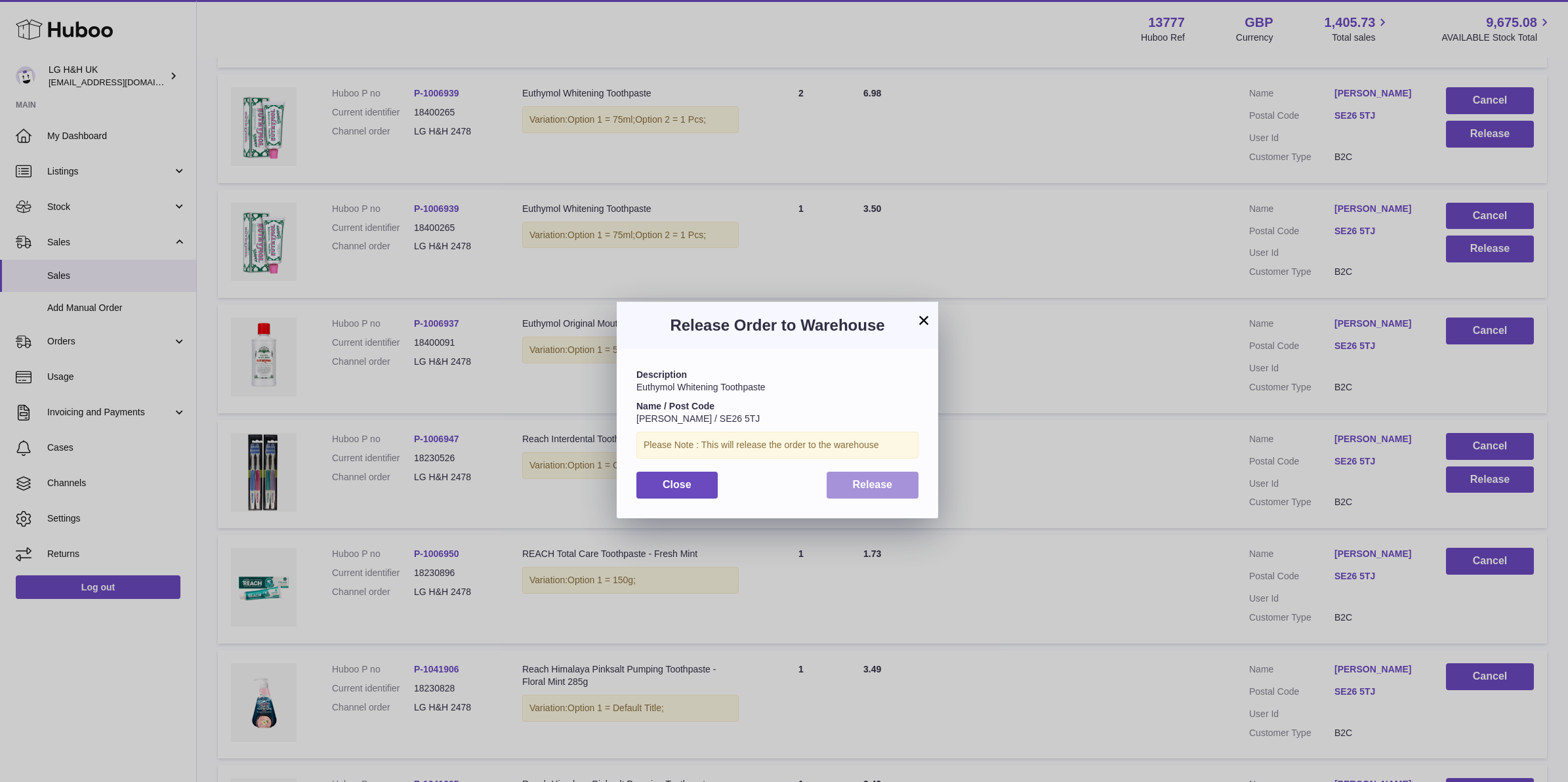
click at [904, 483] on button "Release" at bounding box center [873, 485] width 92 height 27
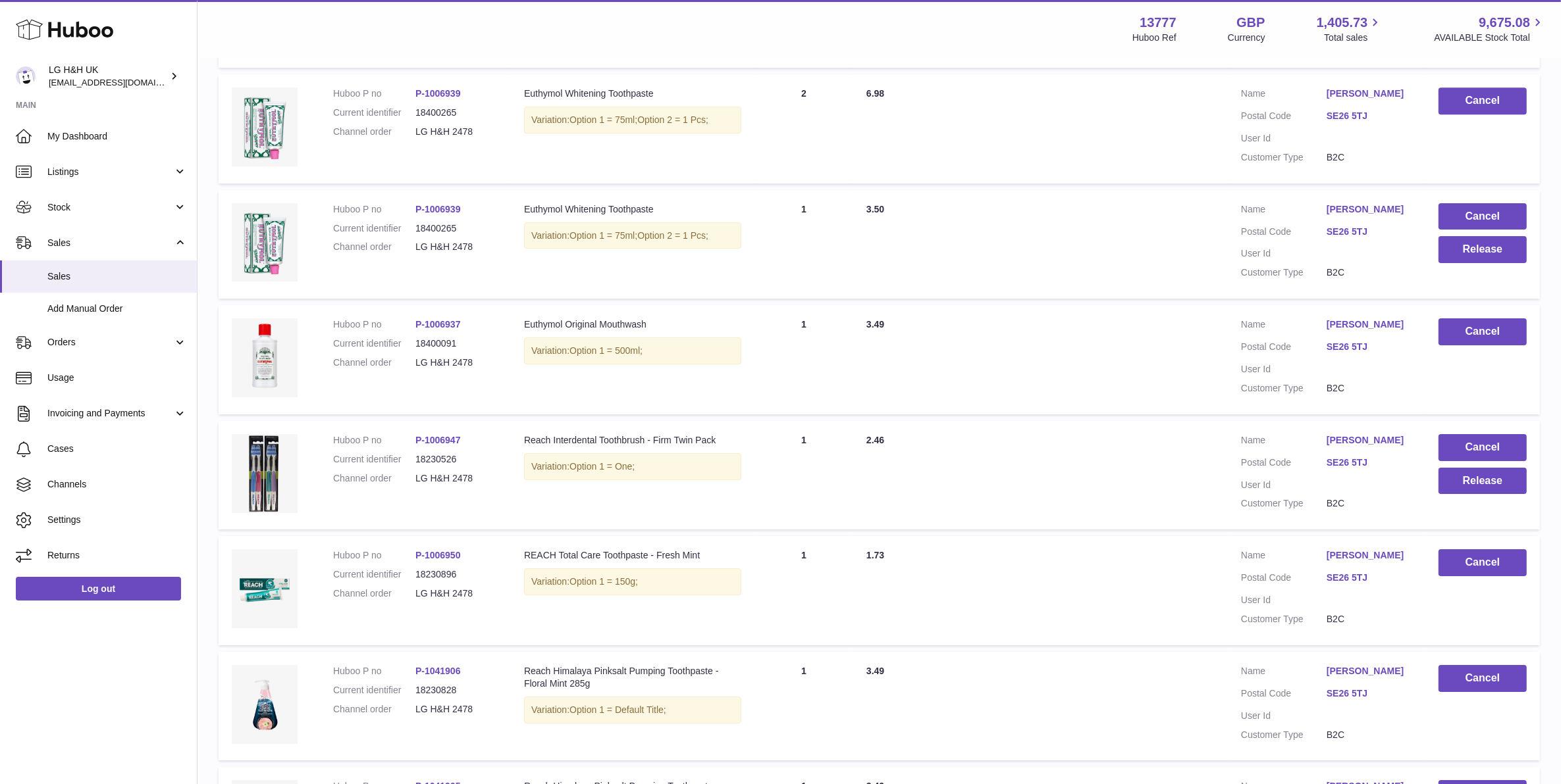
click at [1441, 471] on td "Cancel Release" at bounding box center [1482, 476] width 115 height 109
click at [1452, 468] on button "Release" at bounding box center [1483, 481] width 89 height 27
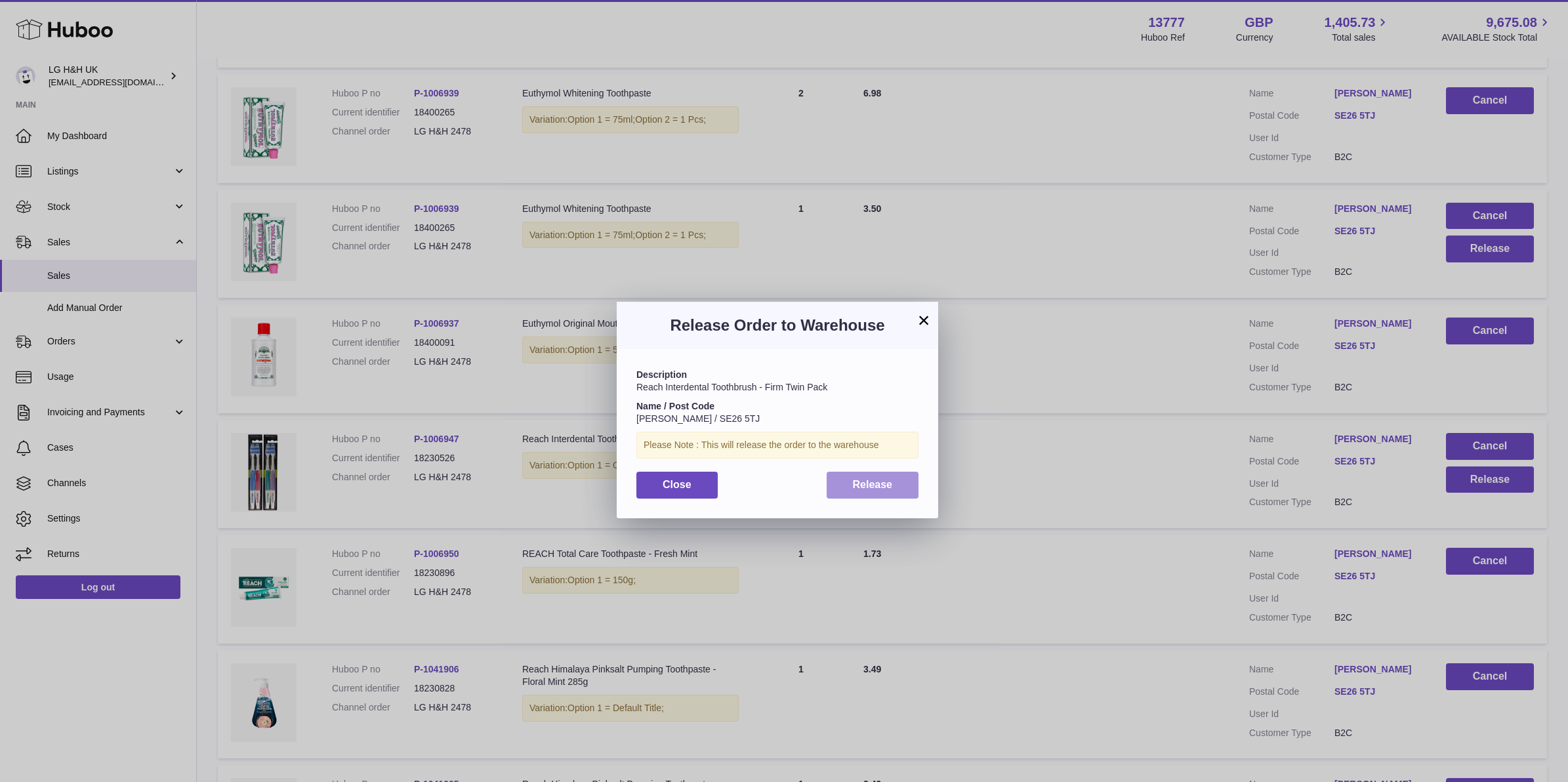
click at [883, 477] on button "Release" at bounding box center [873, 485] width 92 height 27
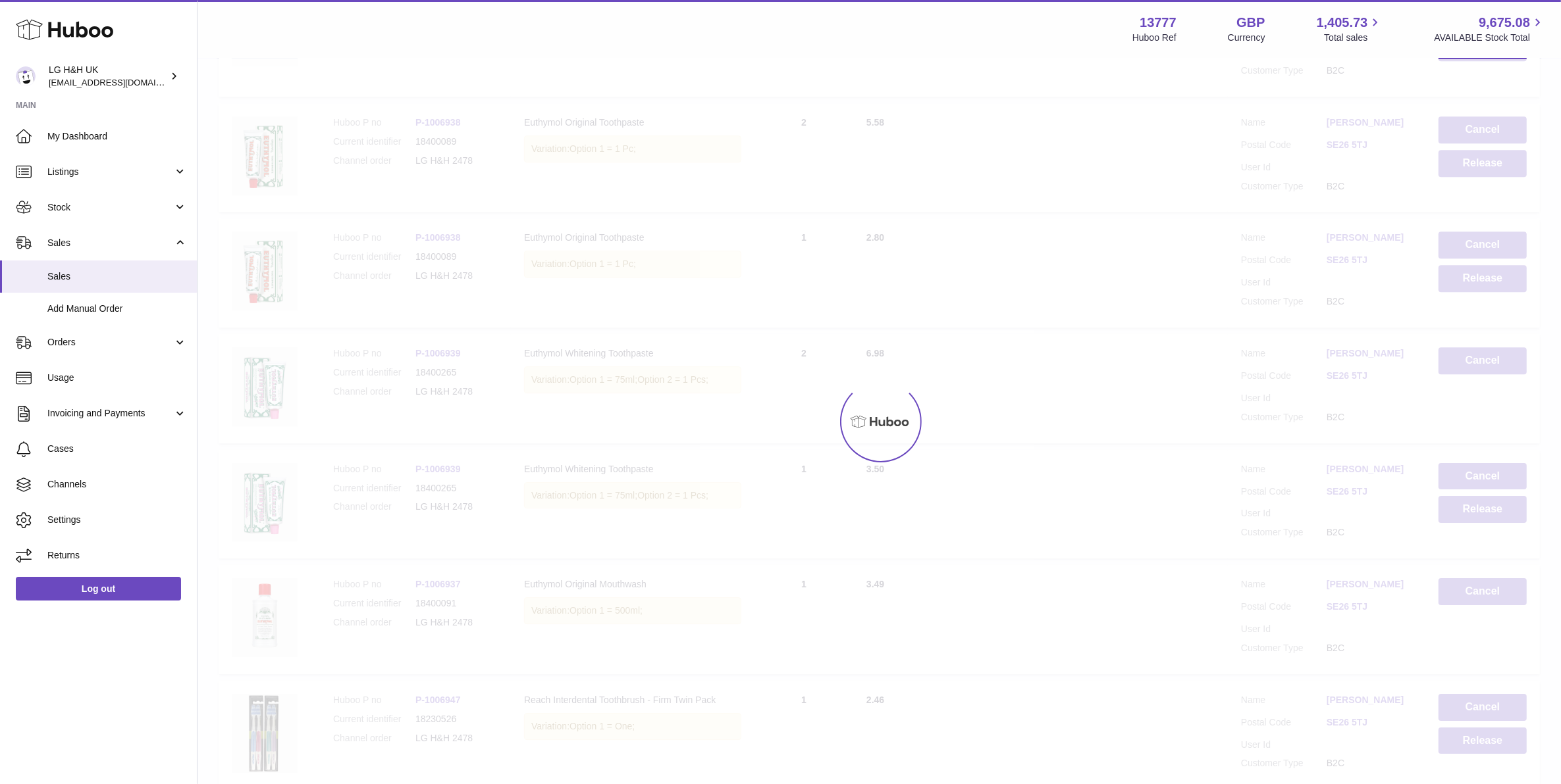
scroll to position [4935, 0]
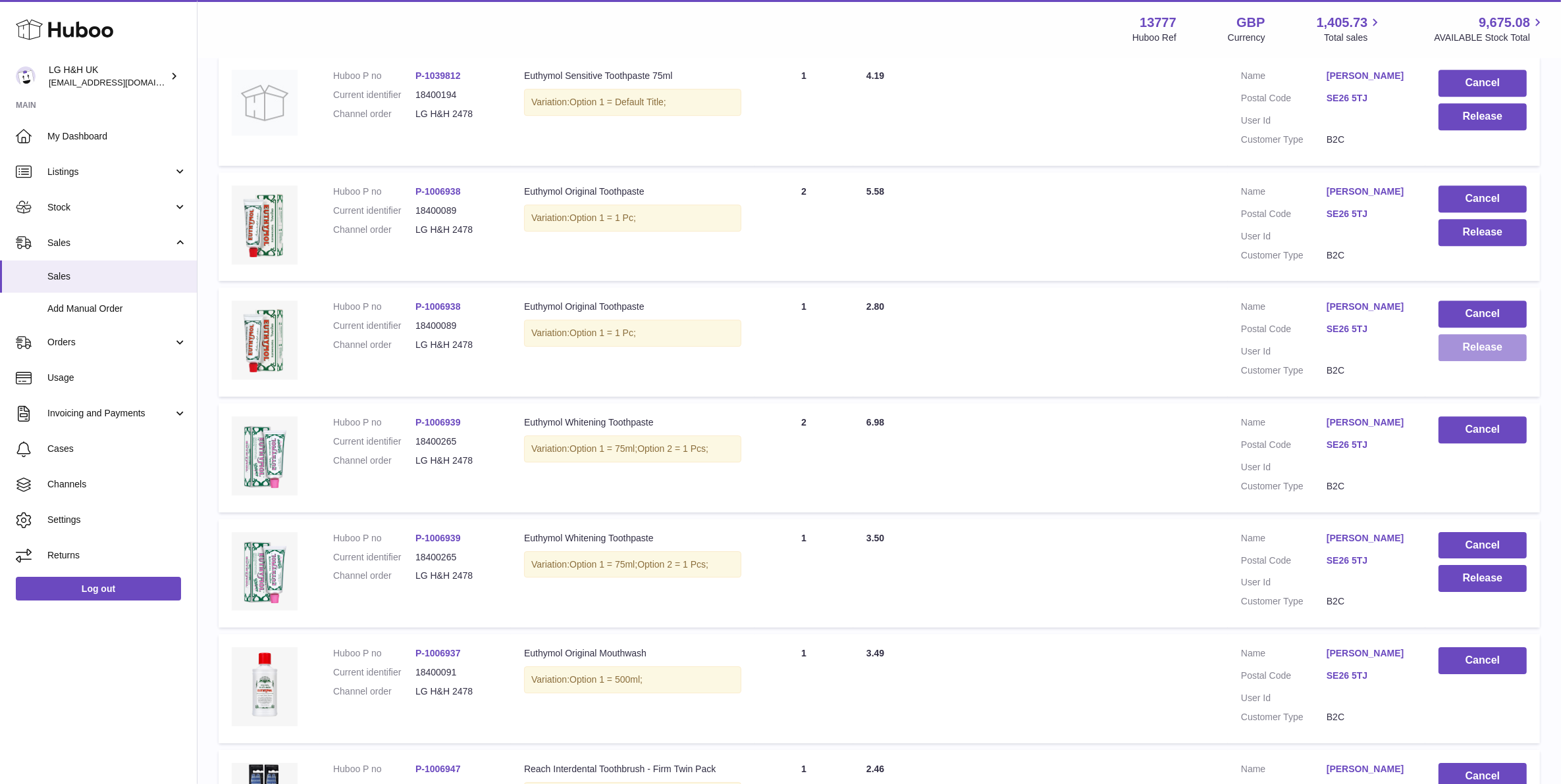
click at [1469, 334] on button "Release" at bounding box center [1483, 347] width 89 height 27
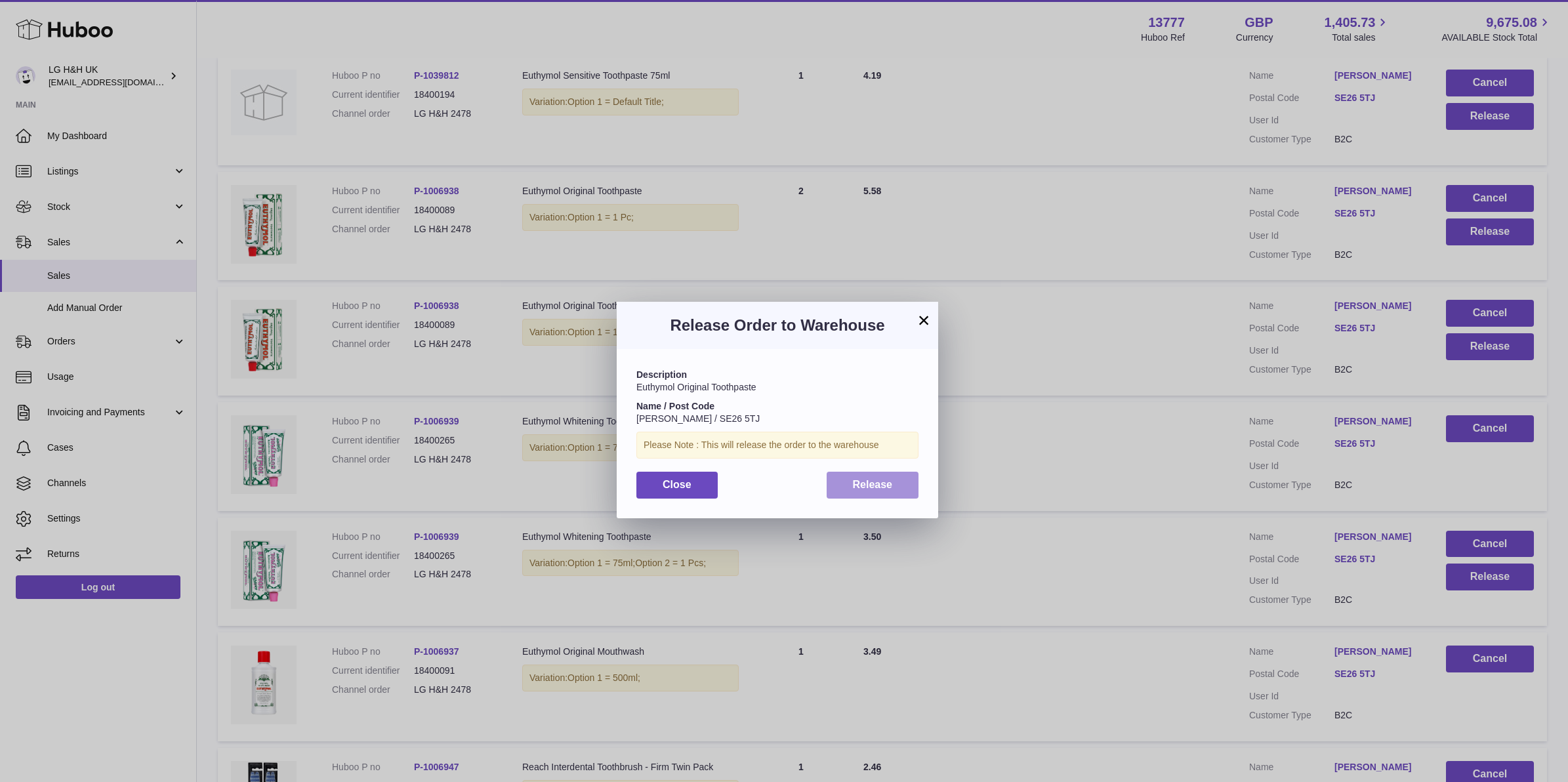
click at [888, 486] on span "Release" at bounding box center [873, 485] width 40 height 11
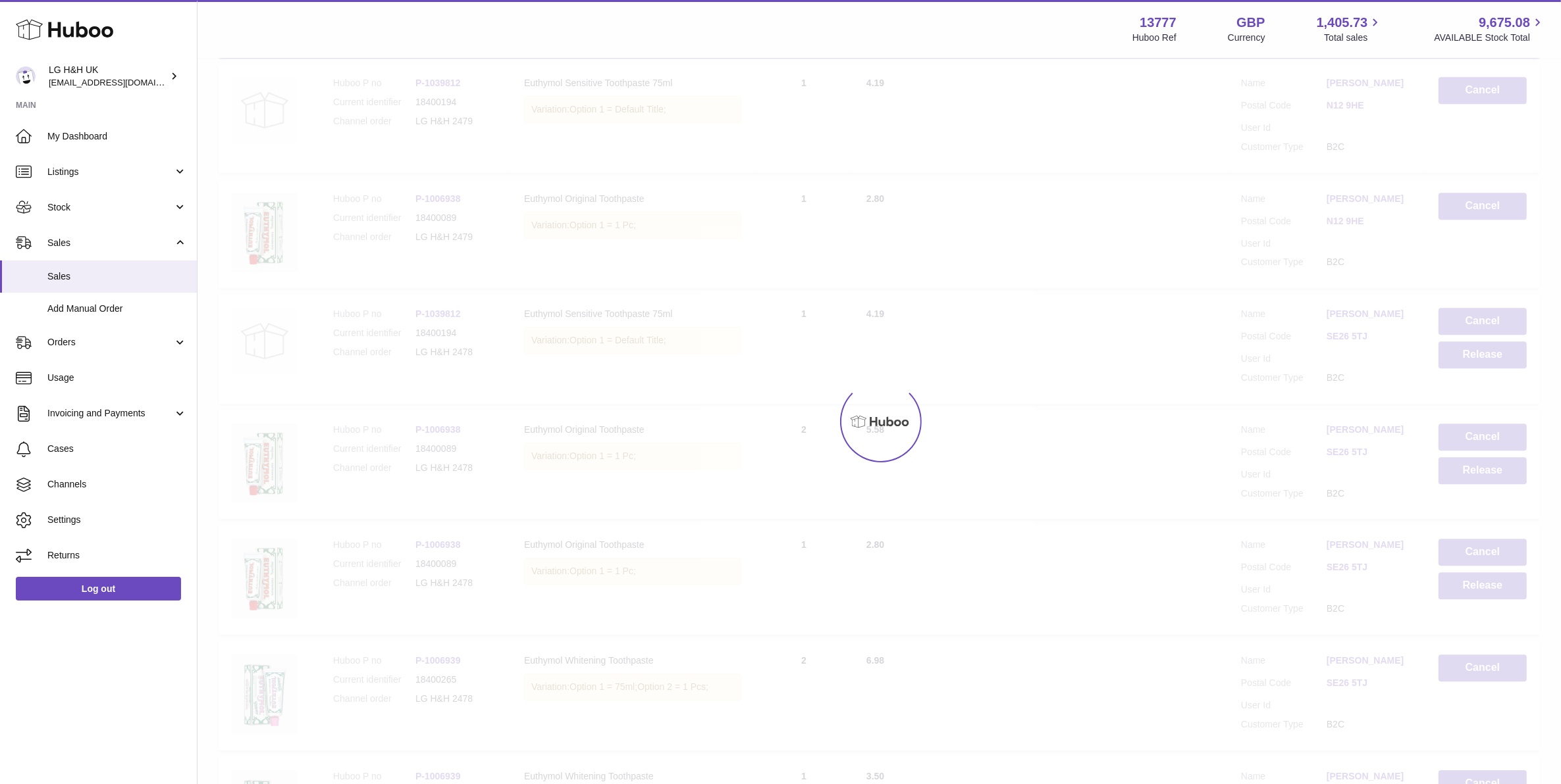
scroll to position [4688, 0]
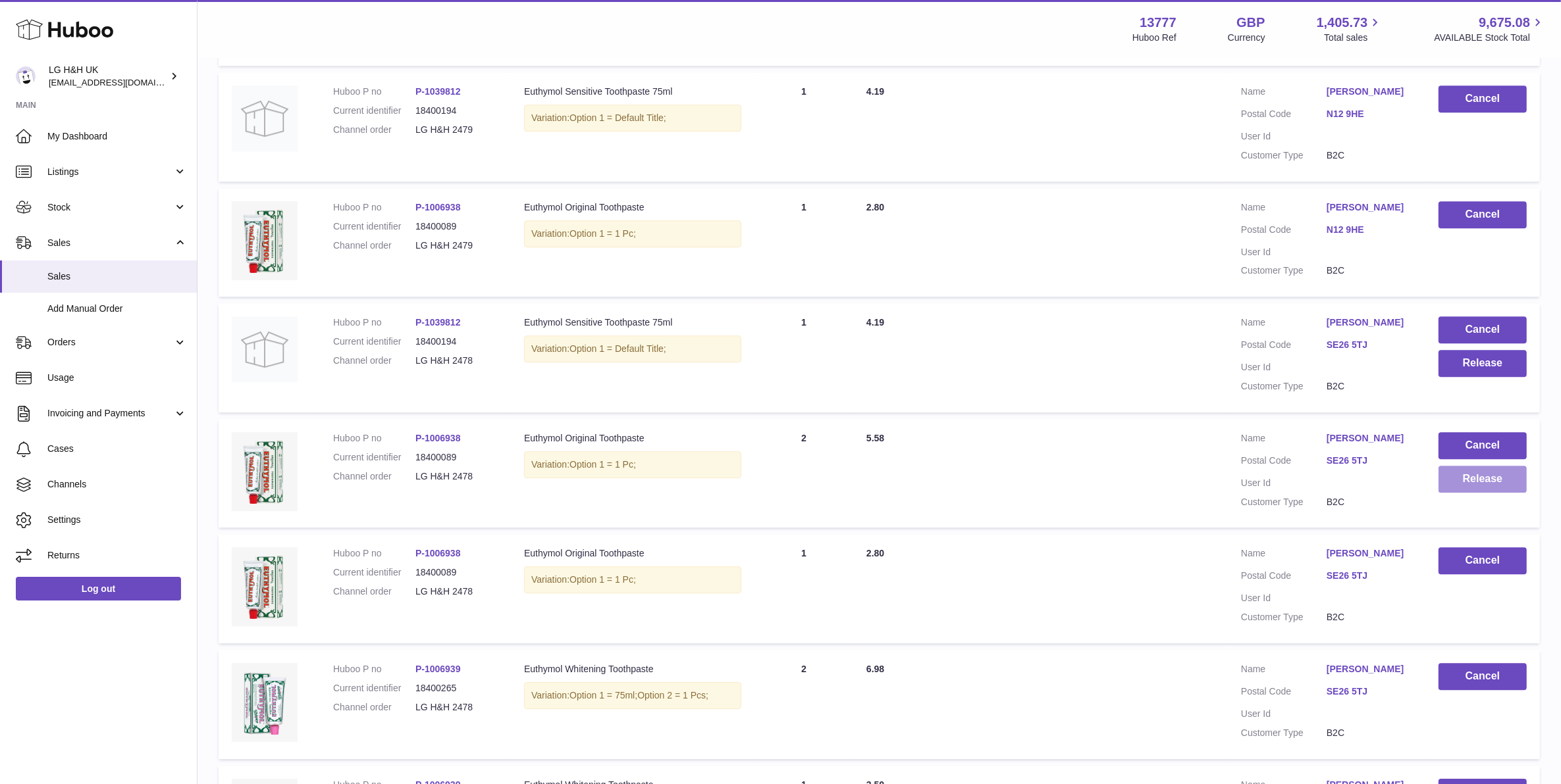
click at [1475, 466] on button "Release" at bounding box center [1483, 479] width 89 height 27
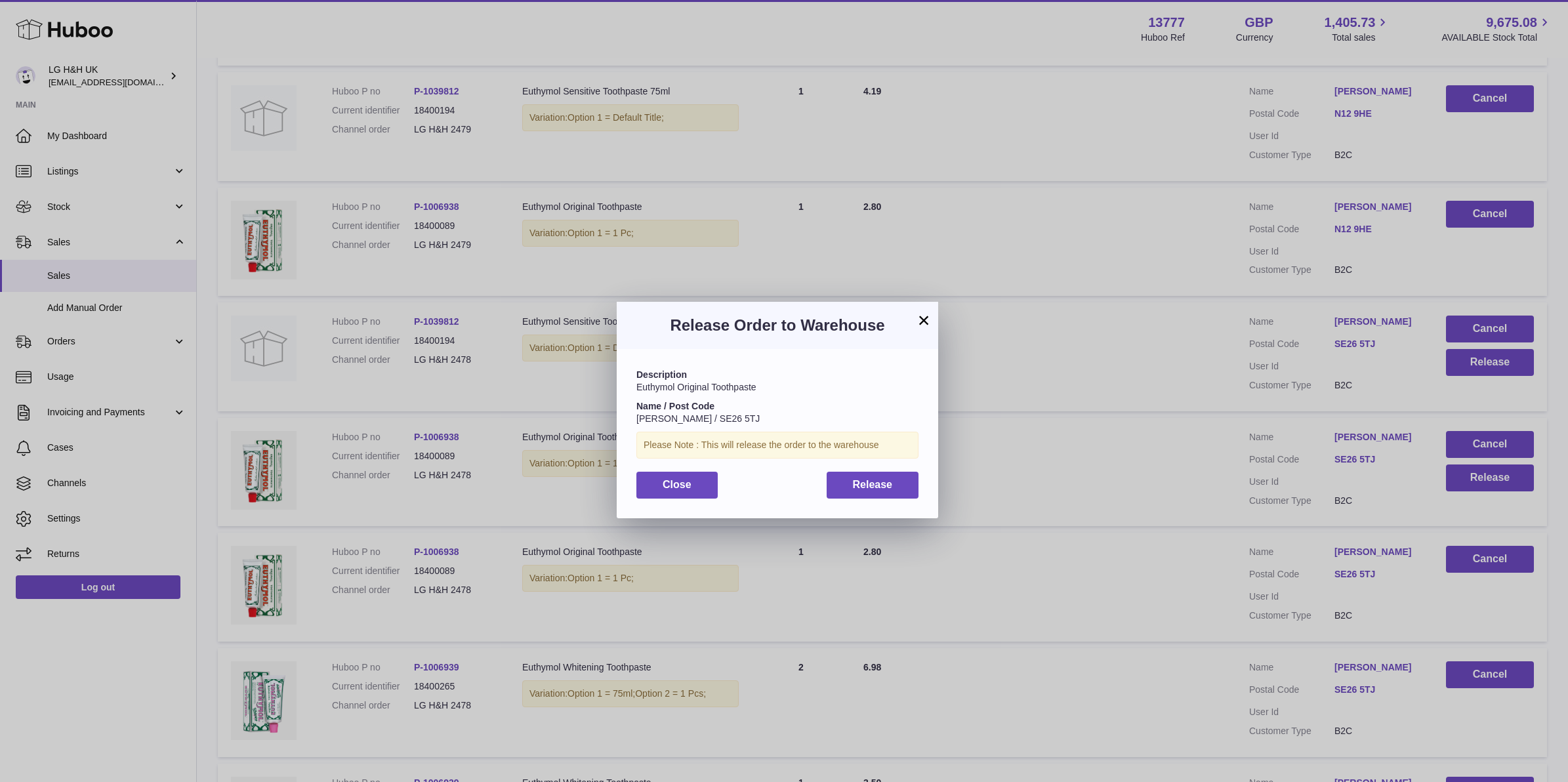
click at [925, 481] on div "Description Euthymol Original Toothpaste Name / Post Code Eleasia Ho-Shing / SE…" at bounding box center [777, 433] width 321 height 169
click at [923, 481] on div "Description Euthymol Original Toothpaste Name / Post Code Eleasia Ho-Shing / SE…" at bounding box center [777, 433] width 321 height 169
drag, startPoint x: 923, startPoint y: 481, endPoint x: 914, endPoint y: 484, distance: 9.5
click at [914, 484] on button "Release" at bounding box center [873, 485] width 92 height 27
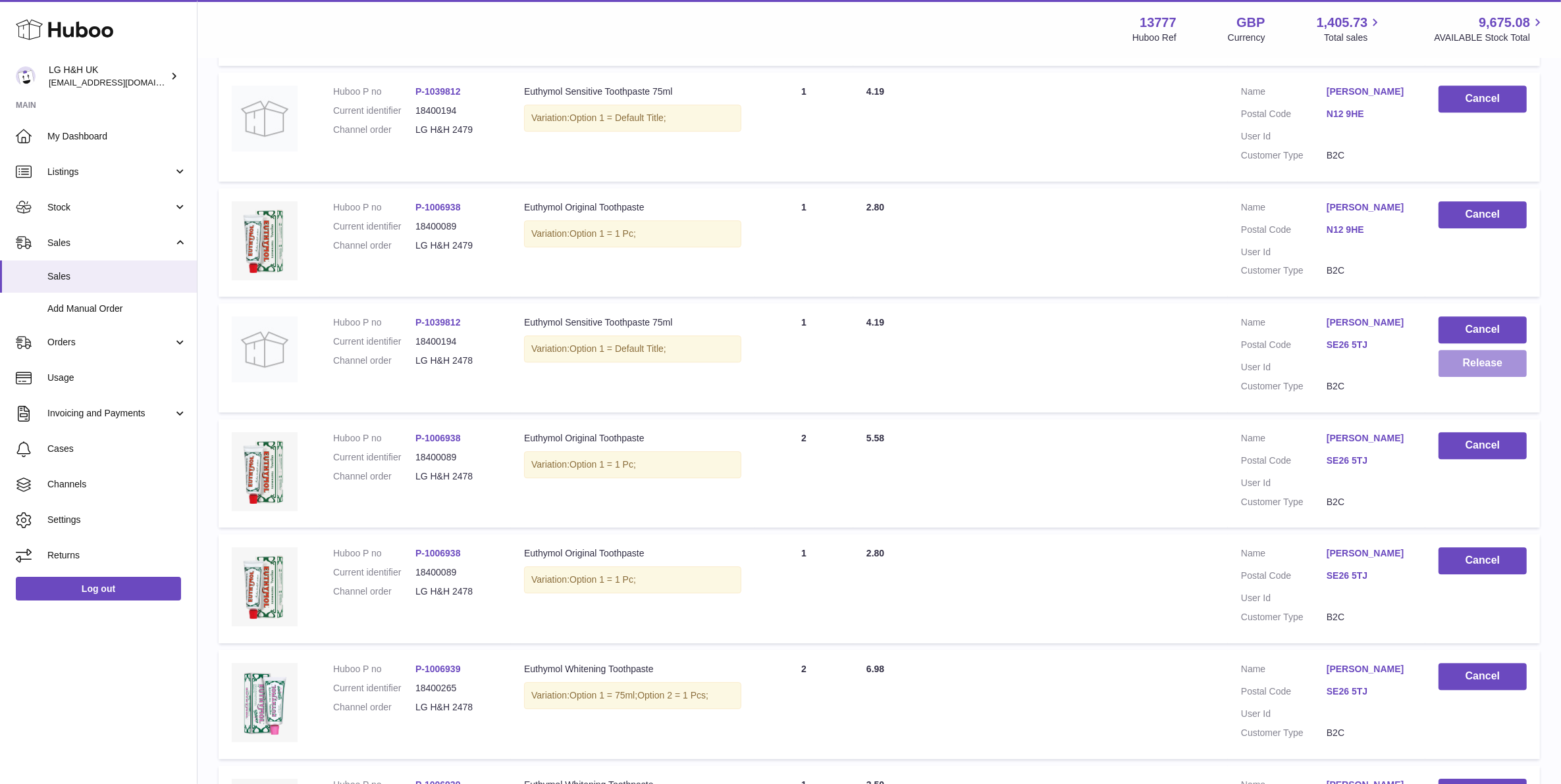
click at [1460, 350] on button "Release" at bounding box center [1483, 363] width 89 height 27
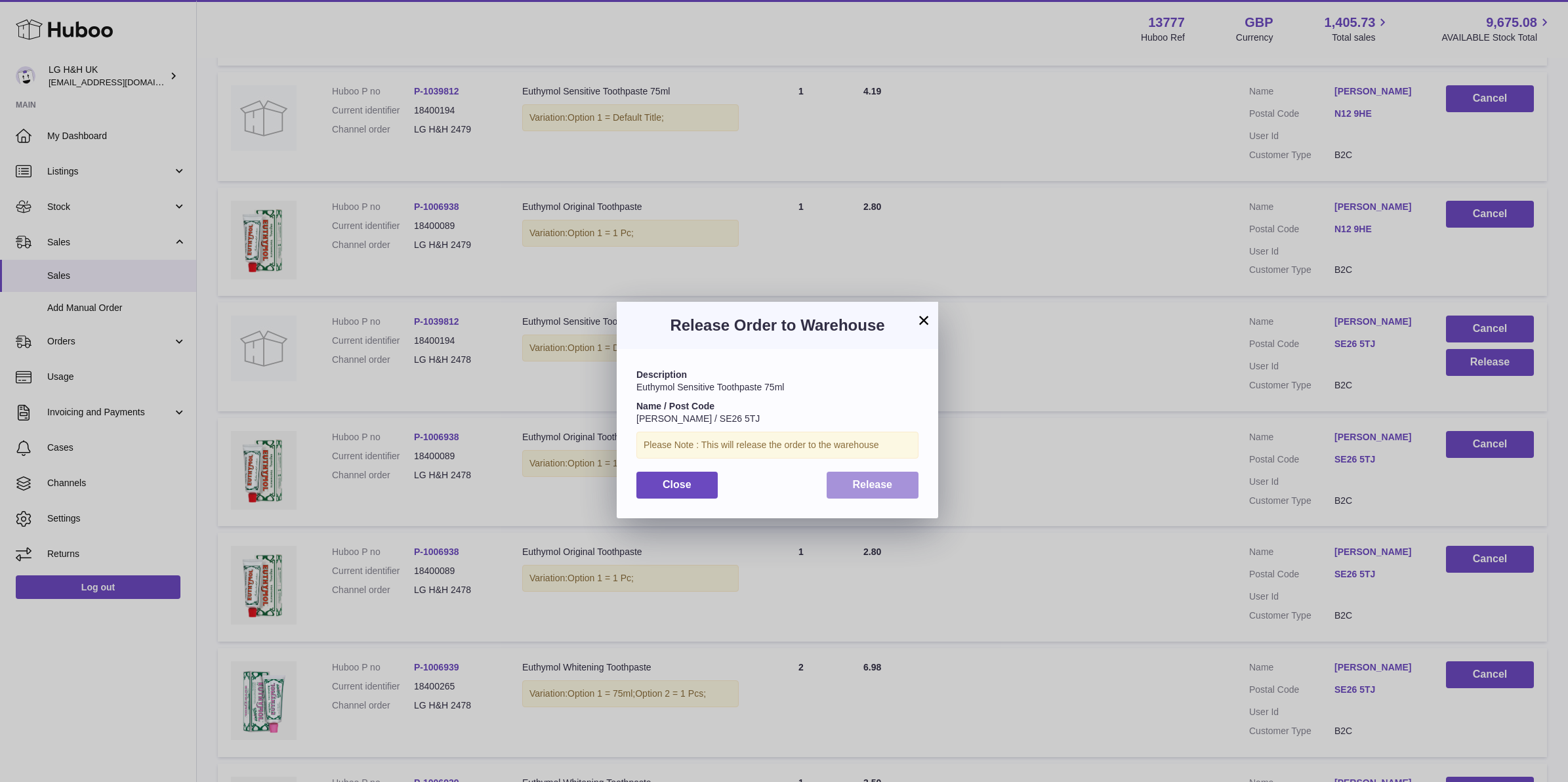
click at [864, 479] on span "Release" at bounding box center [873, 485] width 40 height 11
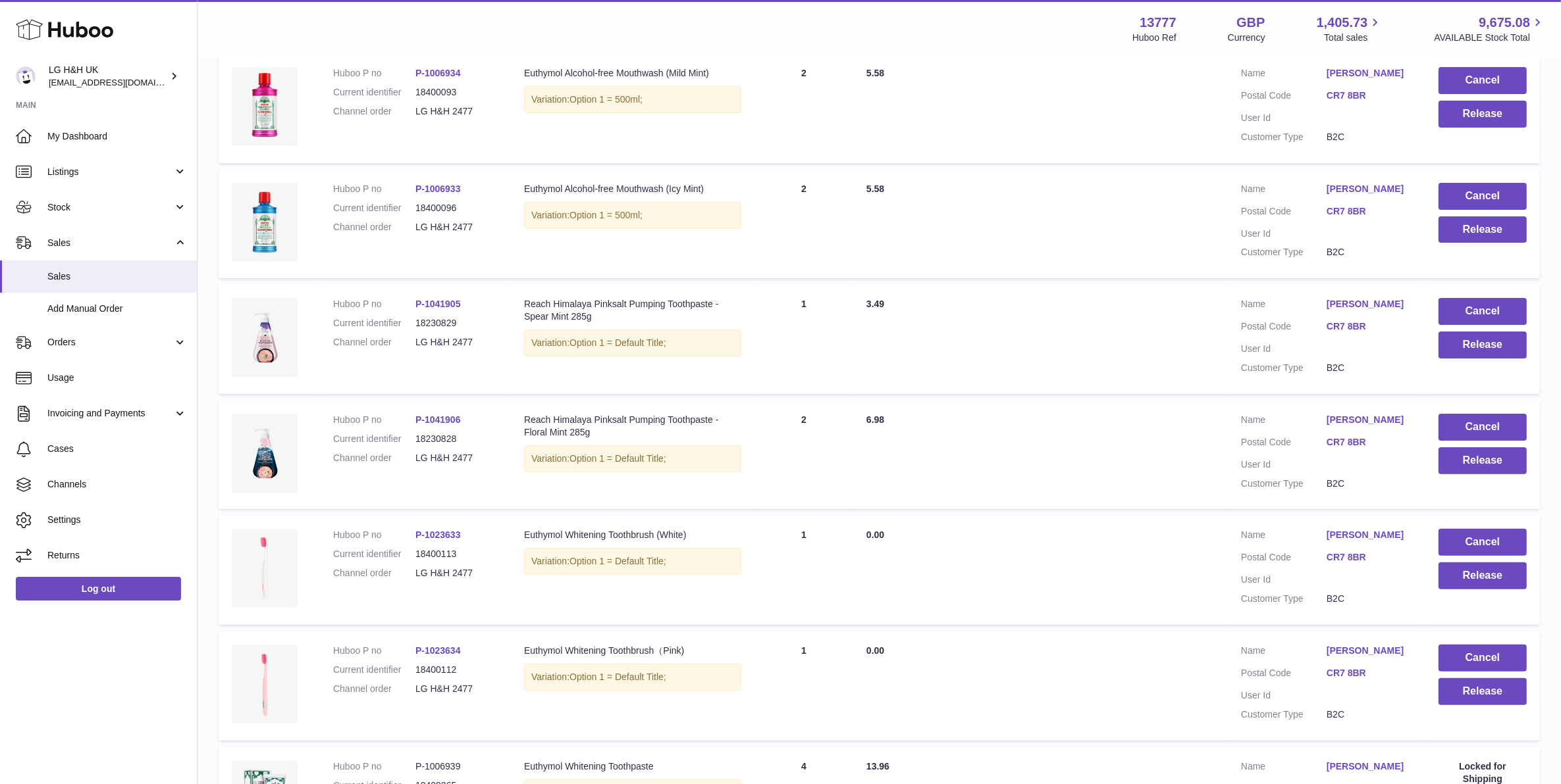
scroll to position [6580, 0]
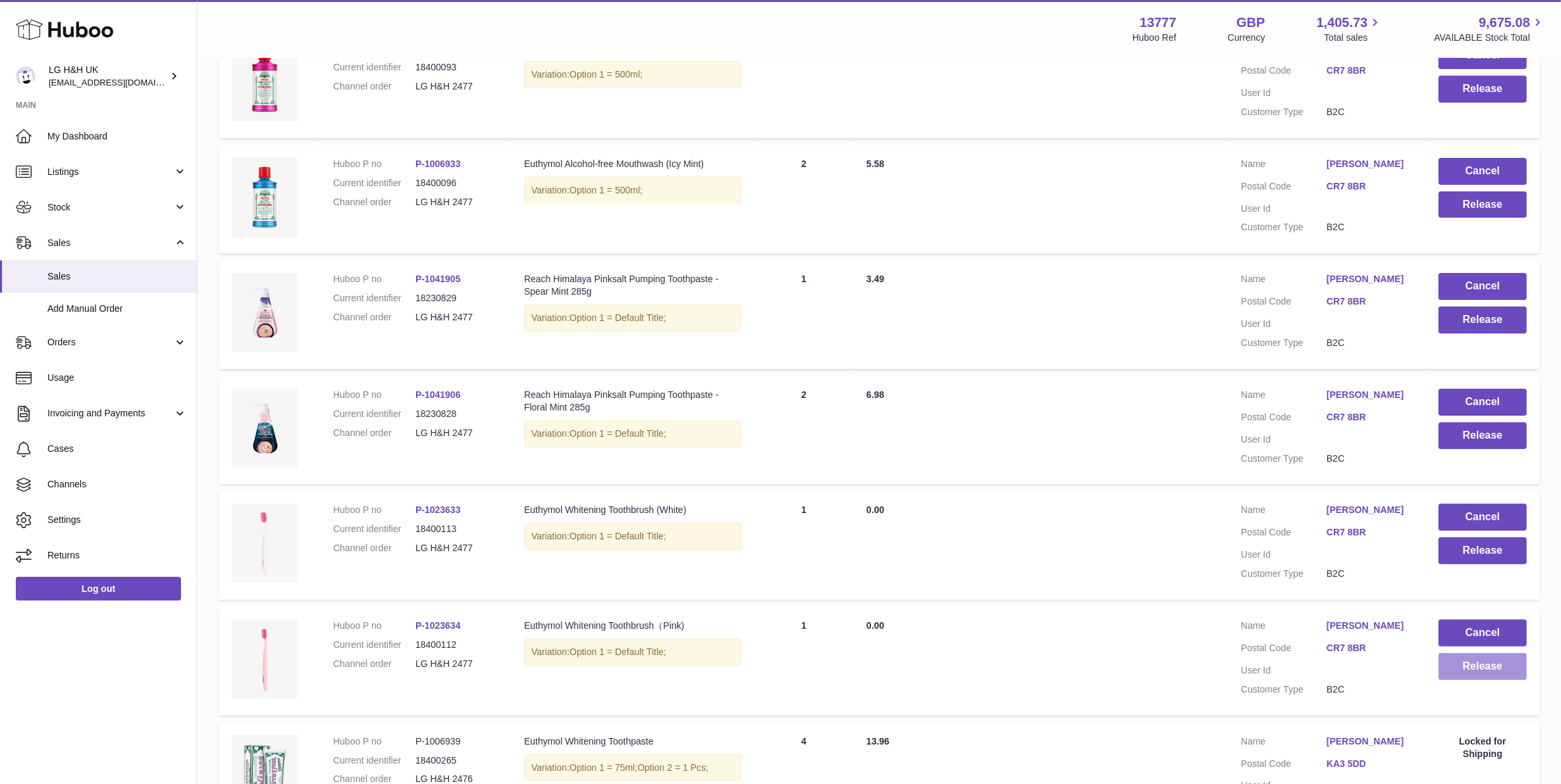
click at [1516, 653] on button "Release" at bounding box center [1483, 666] width 89 height 27
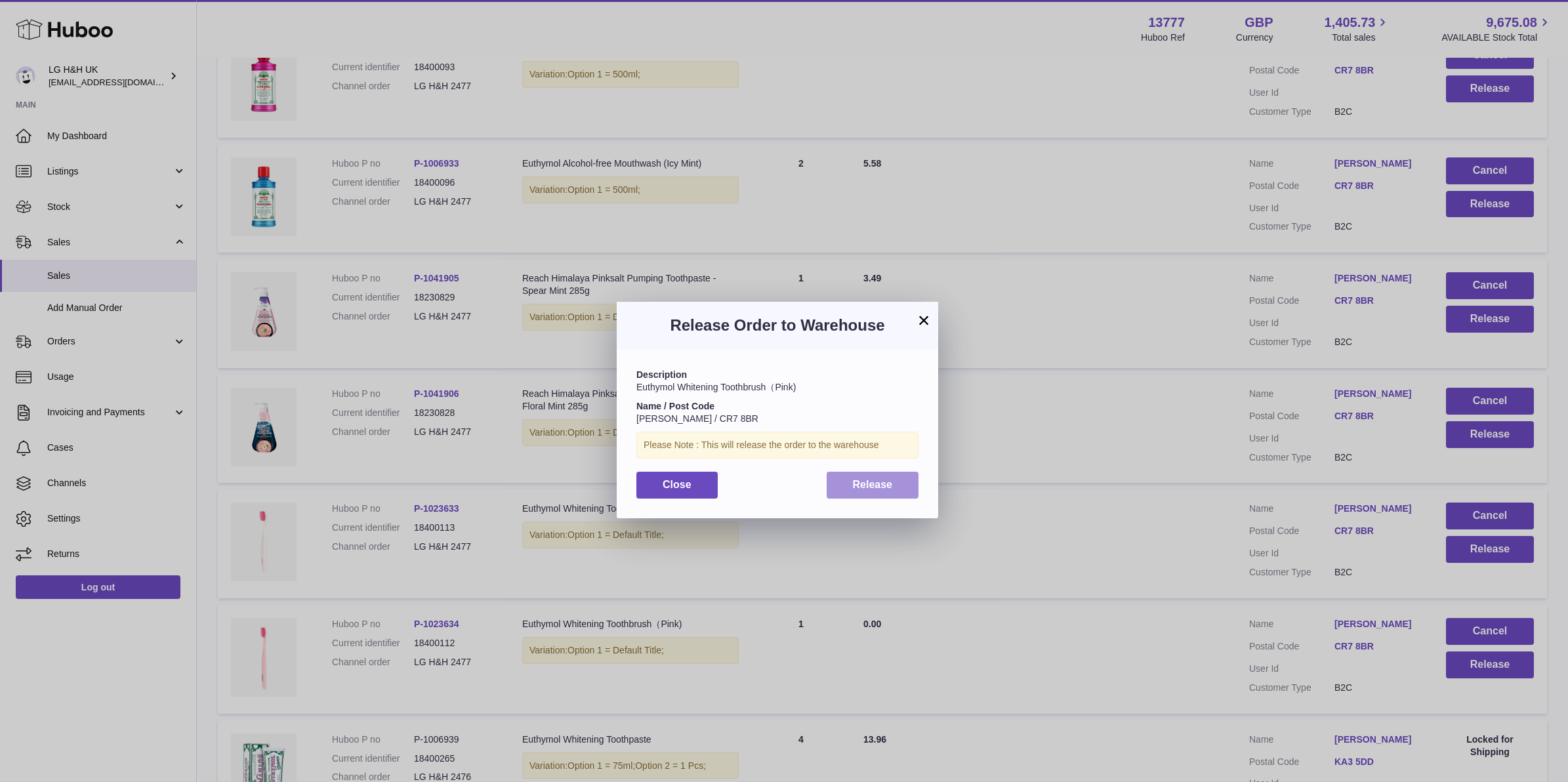
click at [909, 494] on button "Release" at bounding box center [873, 485] width 92 height 27
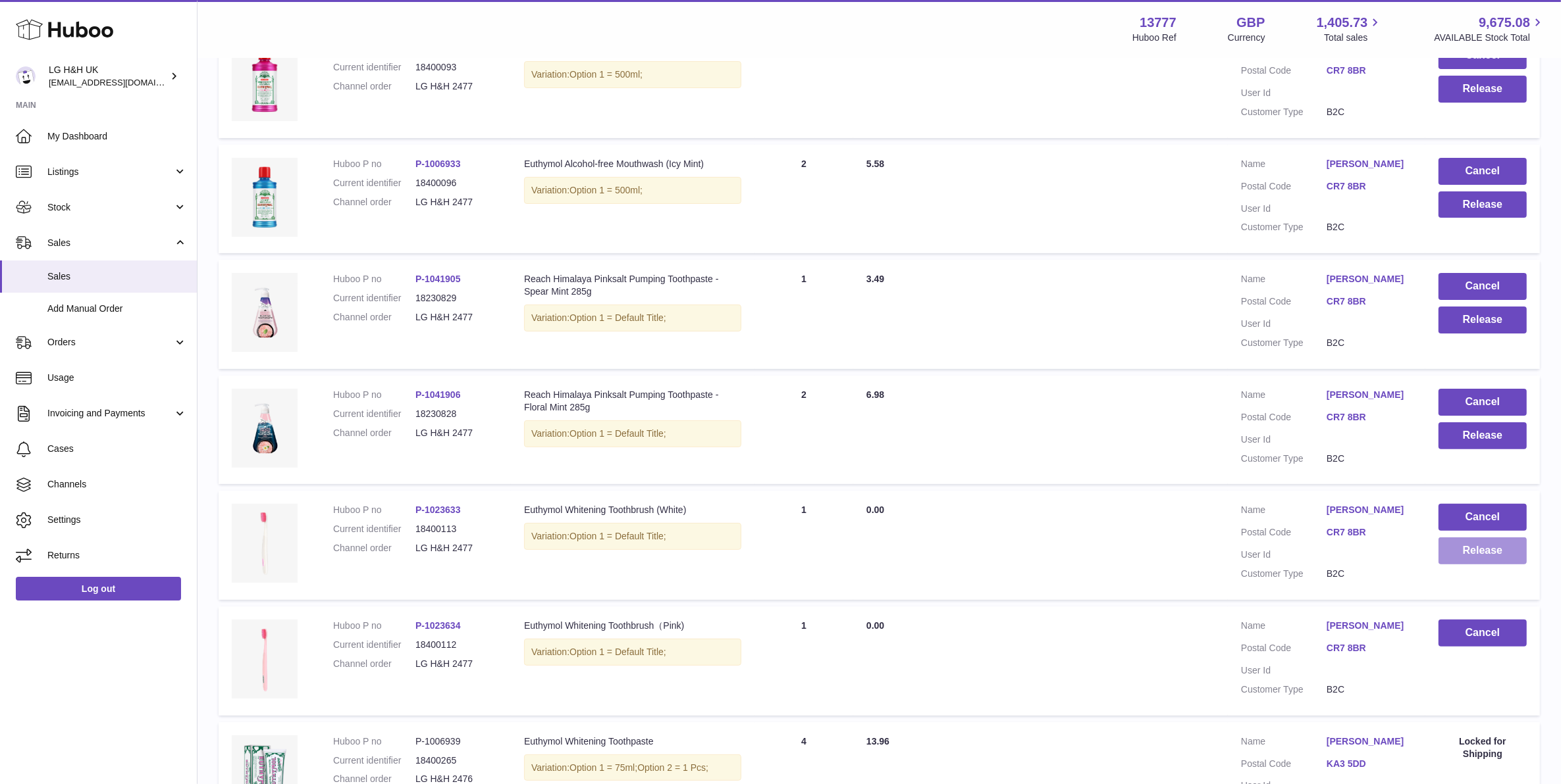
click at [1472, 538] on button "Release" at bounding box center [1483, 551] width 89 height 27
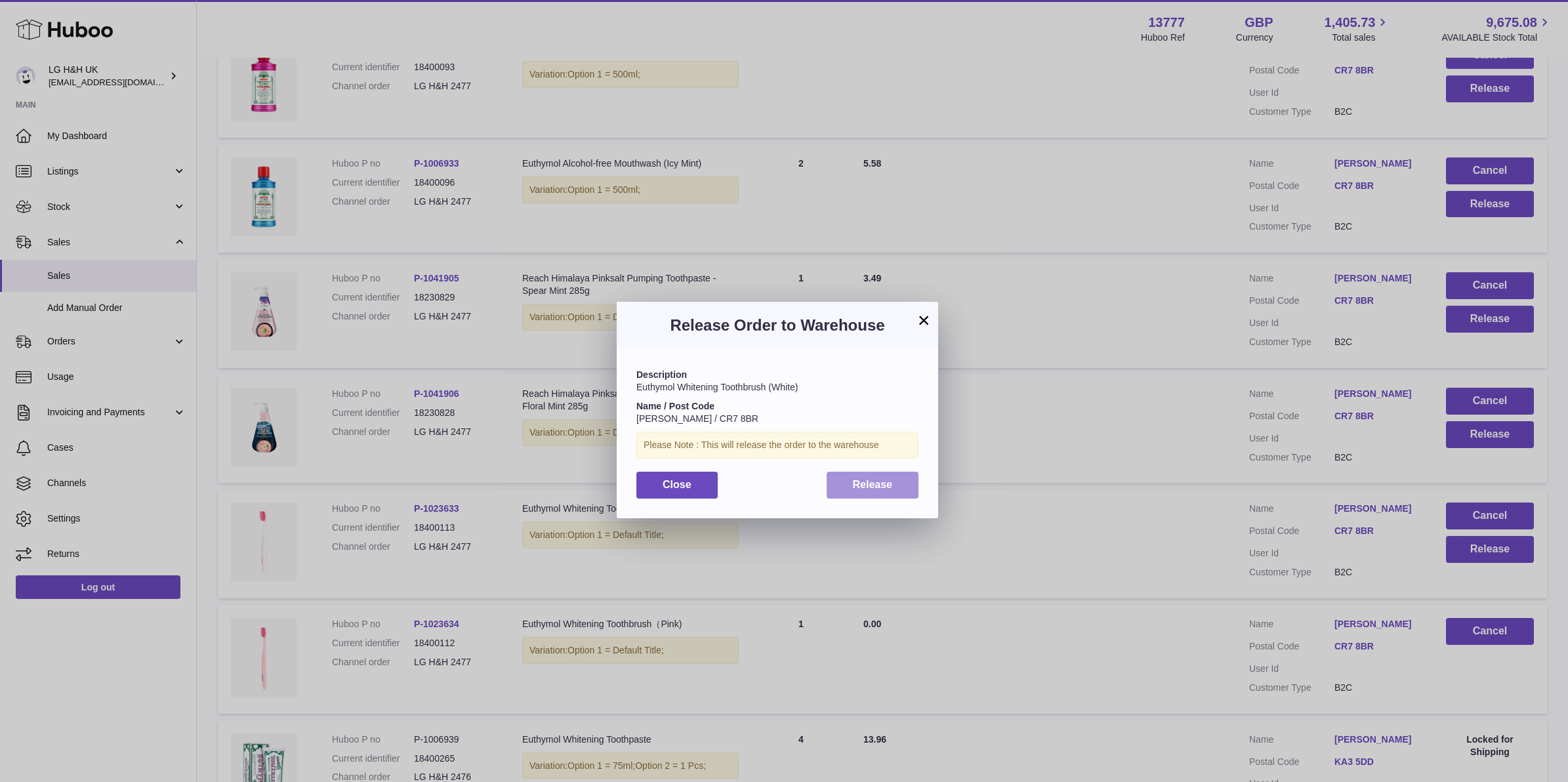
click at [834, 480] on button "Release" at bounding box center [873, 485] width 92 height 27
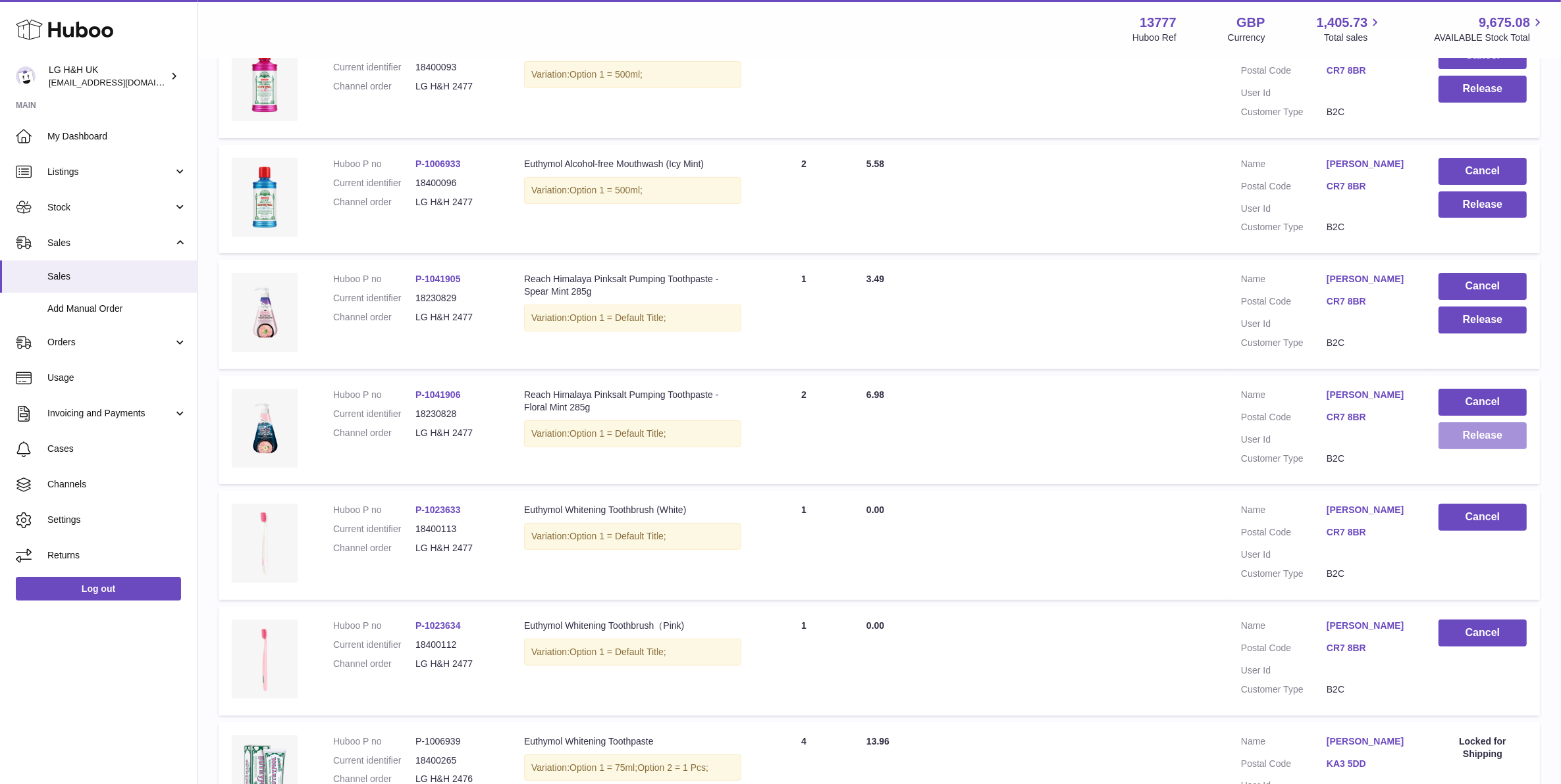
click at [1470, 422] on button "Release" at bounding box center [1483, 436] width 89 height 27
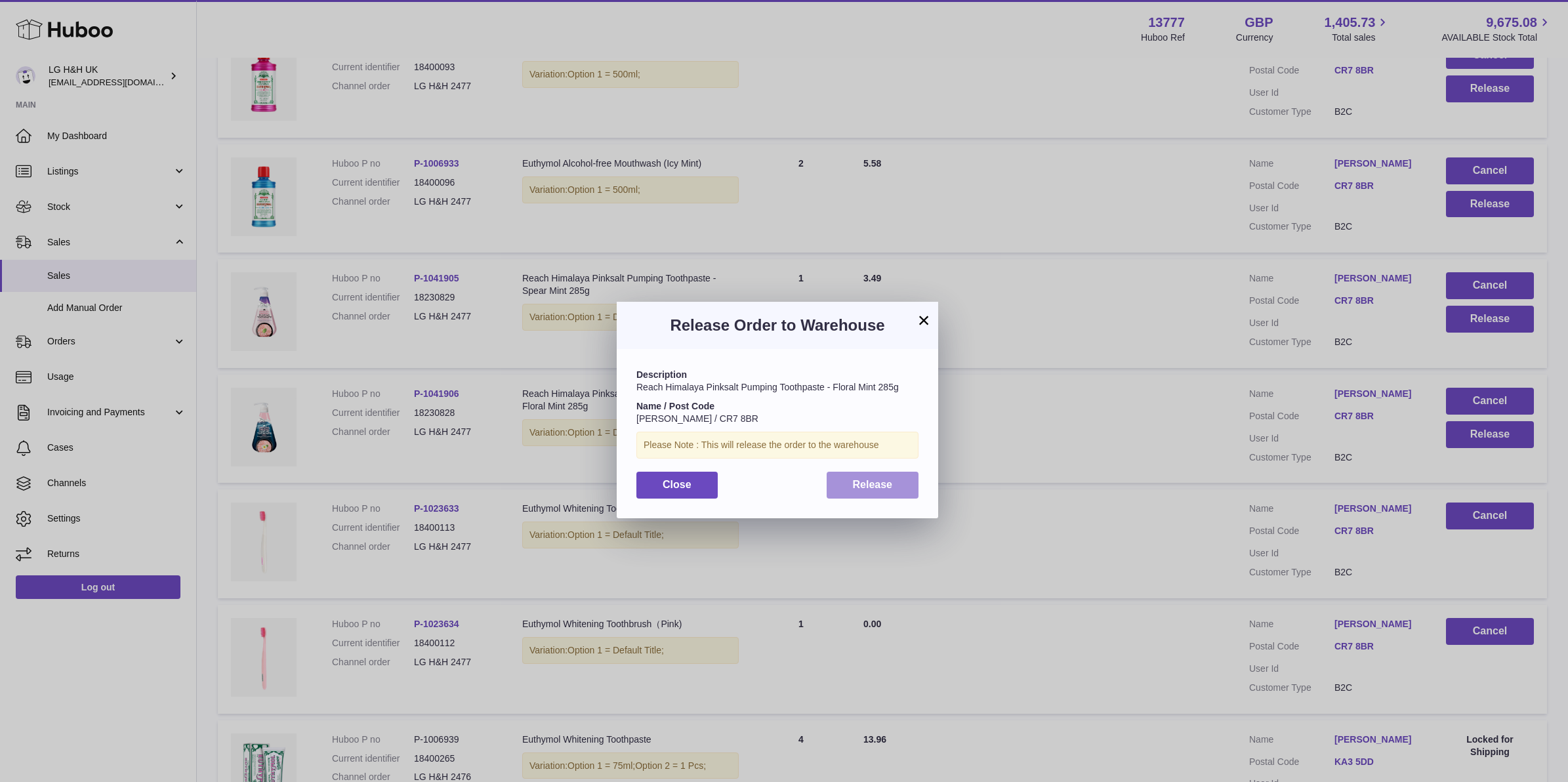
click at [904, 481] on button "Release" at bounding box center [873, 485] width 92 height 27
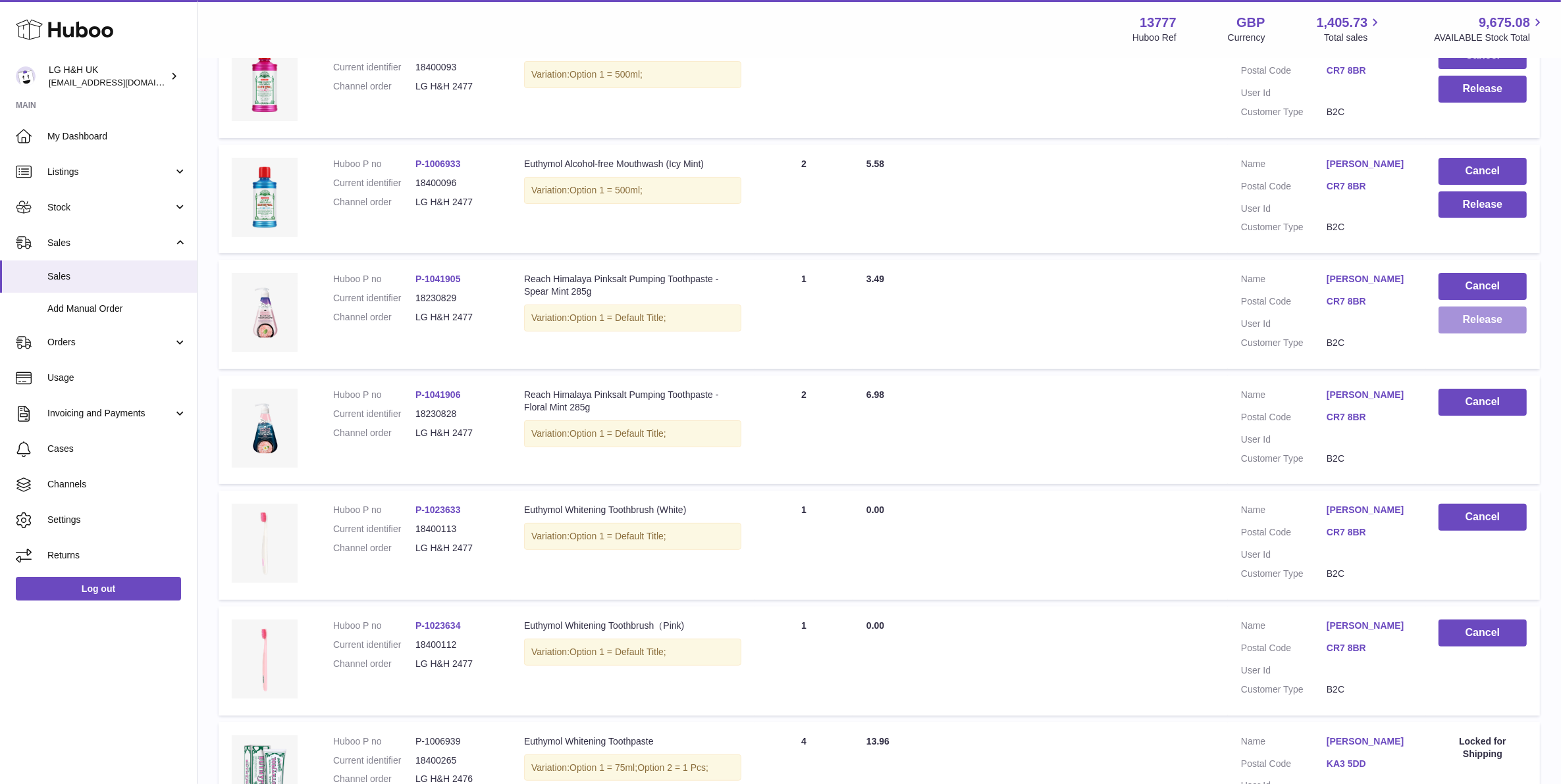
click at [1449, 307] on button "Release" at bounding box center [1483, 320] width 89 height 27
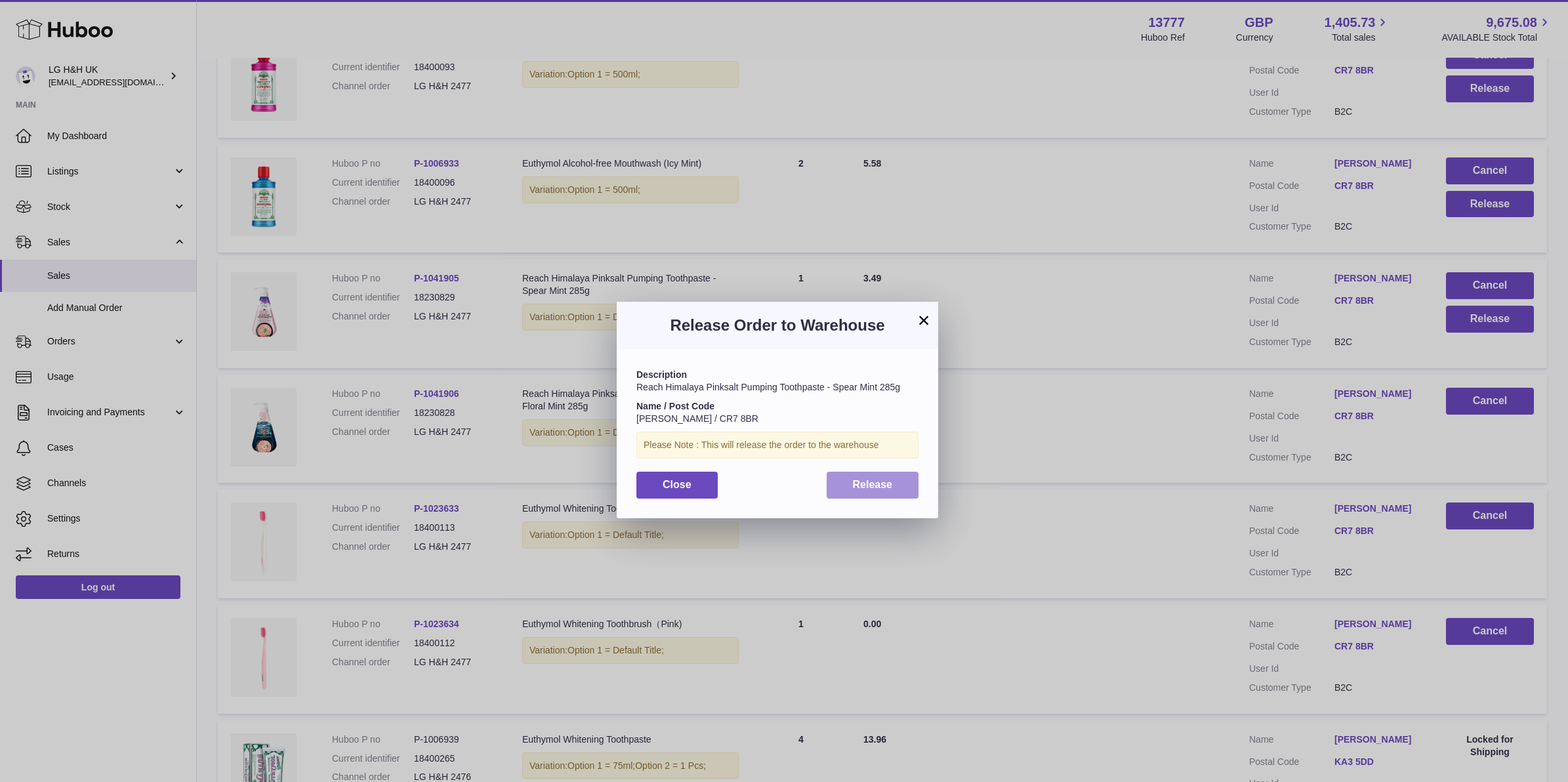
click at [893, 478] on button "Release" at bounding box center [873, 485] width 92 height 27
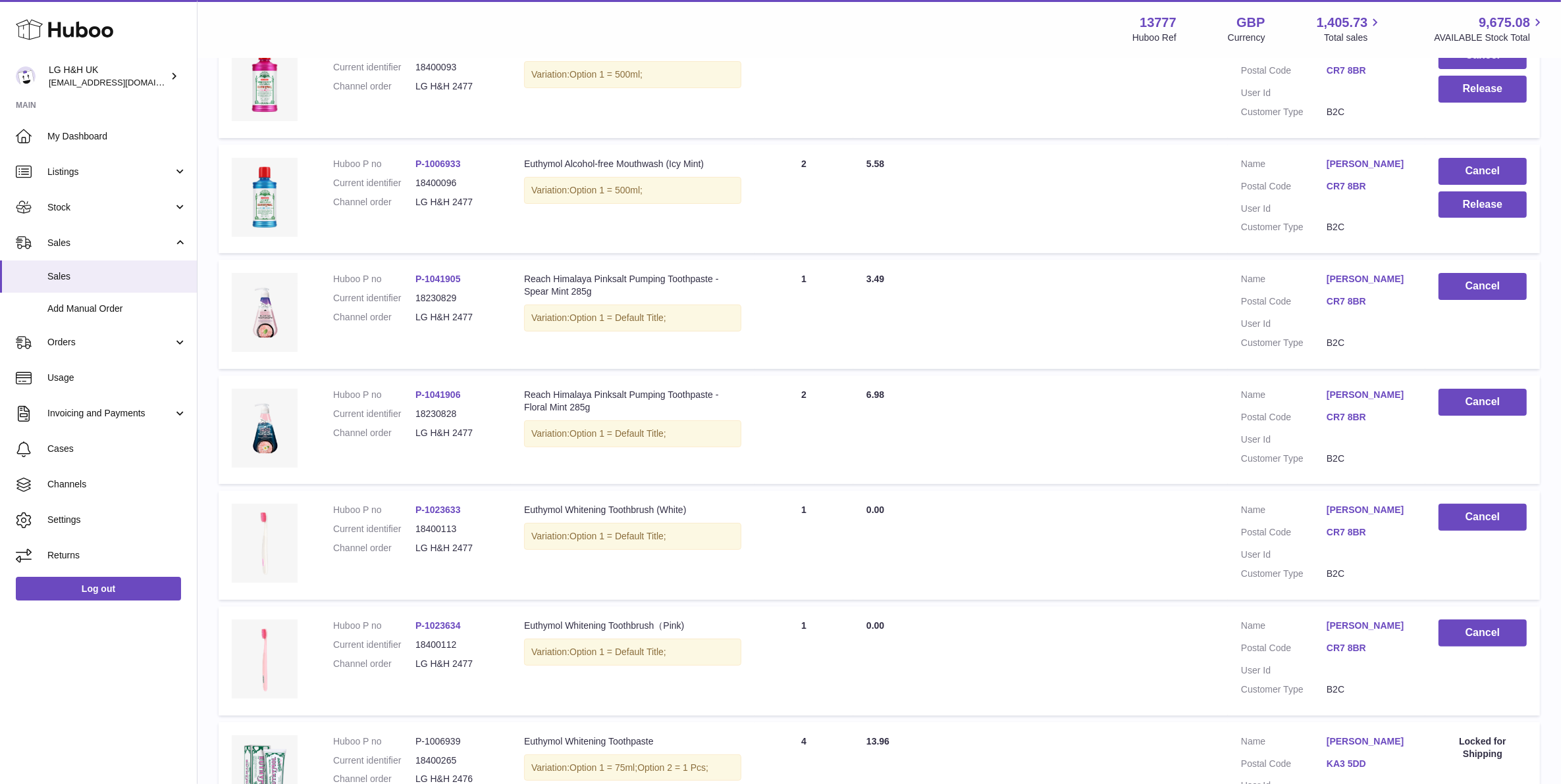
click at [1494, 194] on td "Cancel Release" at bounding box center [1482, 199] width 115 height 109
click at [1494, 193] on td "Cancel Release" at bounding box center [1482, 199] width 115 height 109
click at [1494, 192] on button "Release" at bounding box center [1483, 205] width 89 height 27
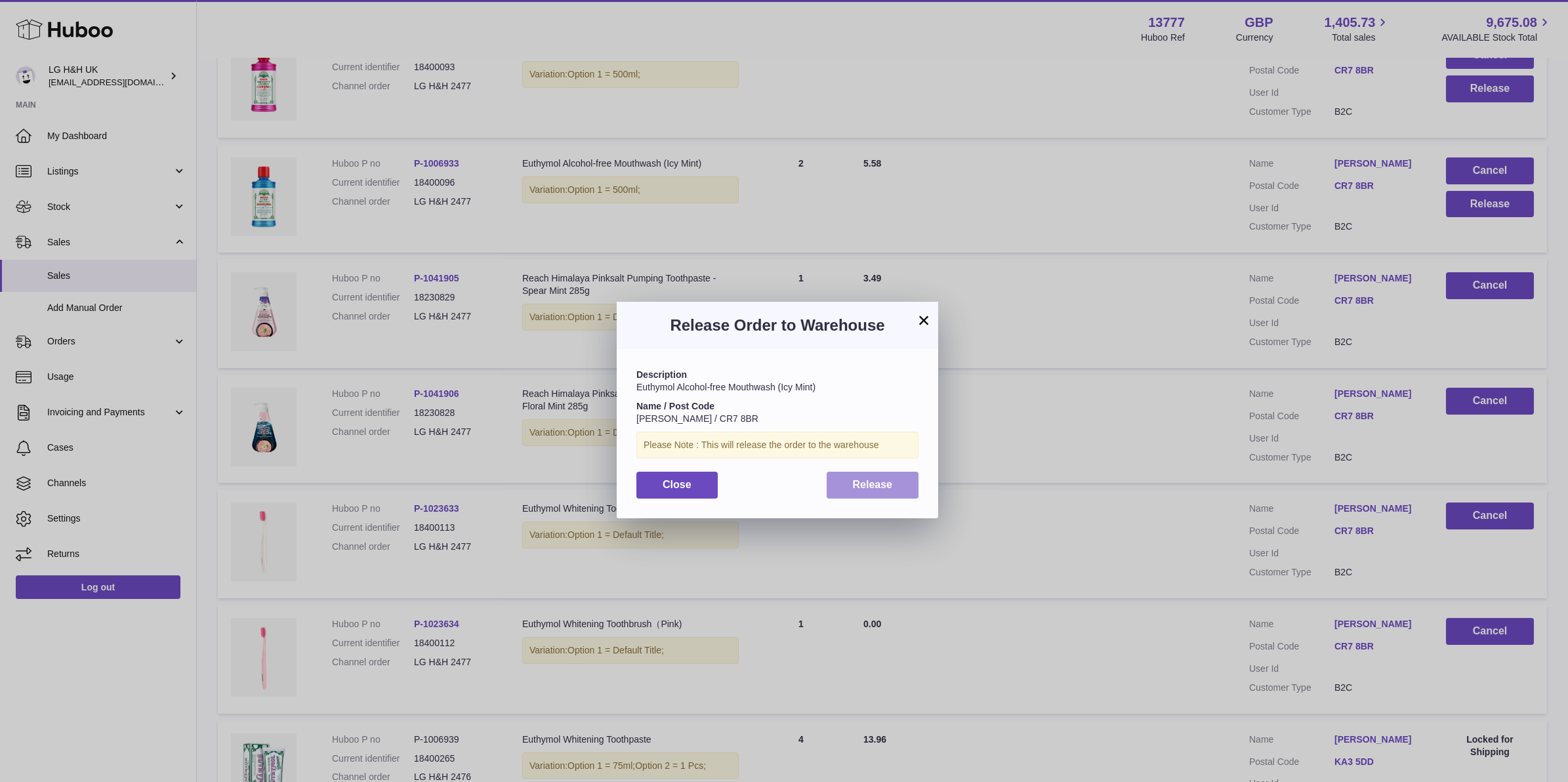
click at [907, 483] on button "Release" at bounding box center [873, 485] width 92 height 27
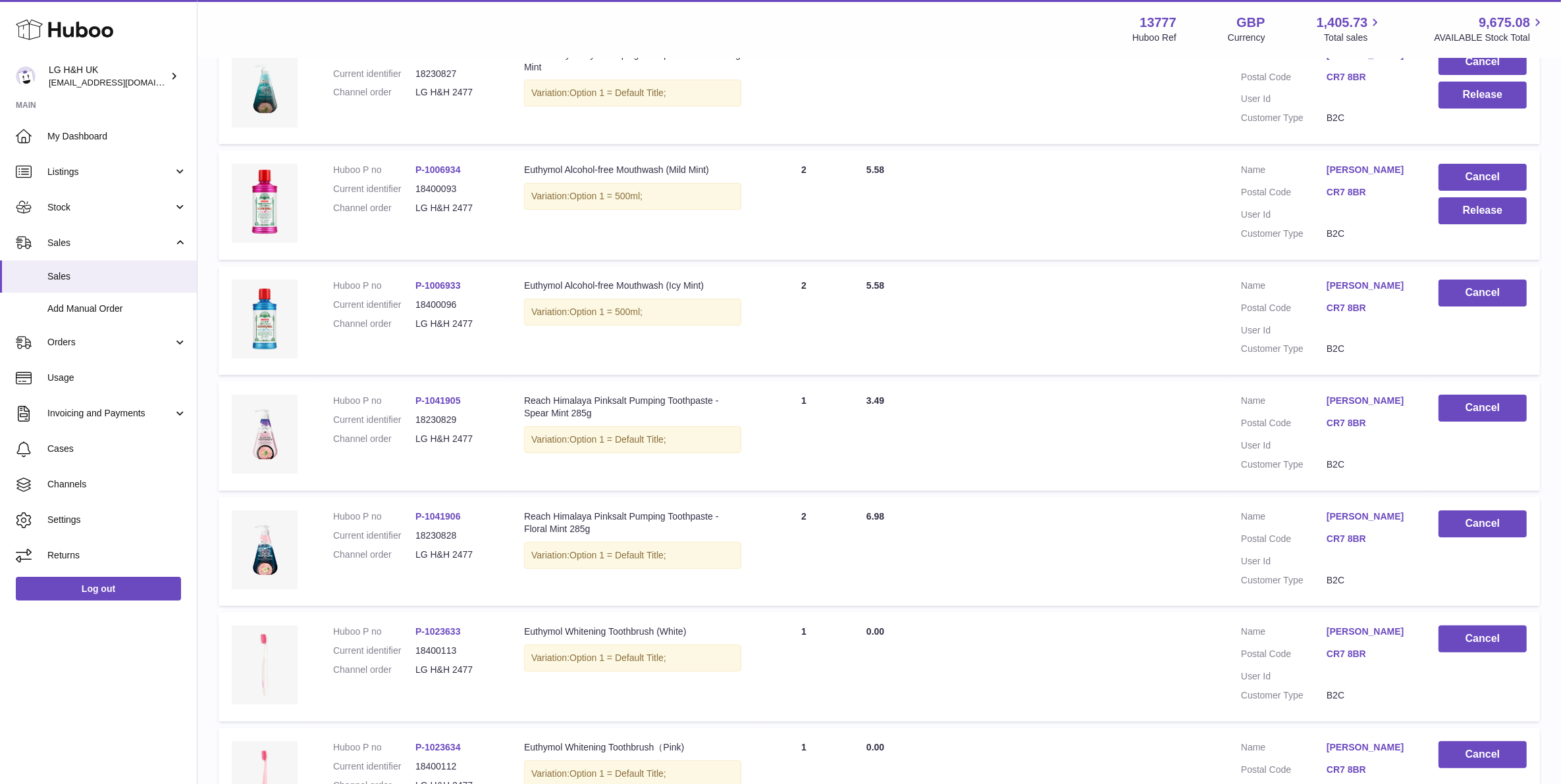
scroll to position [6333, 0]
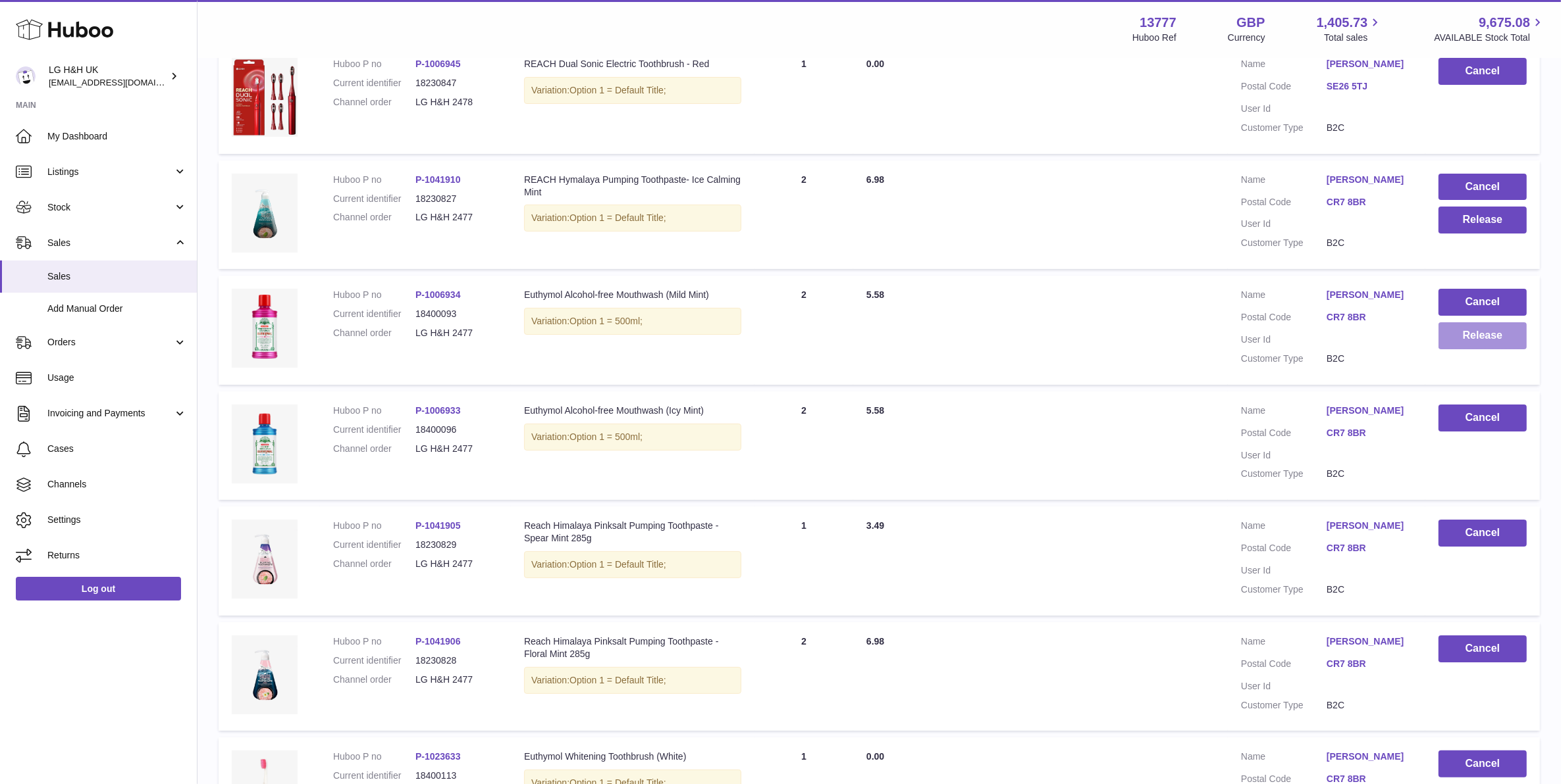
click at [1445, 322] on button "Release" at bounding box center [1483, 335] width 89 height 27
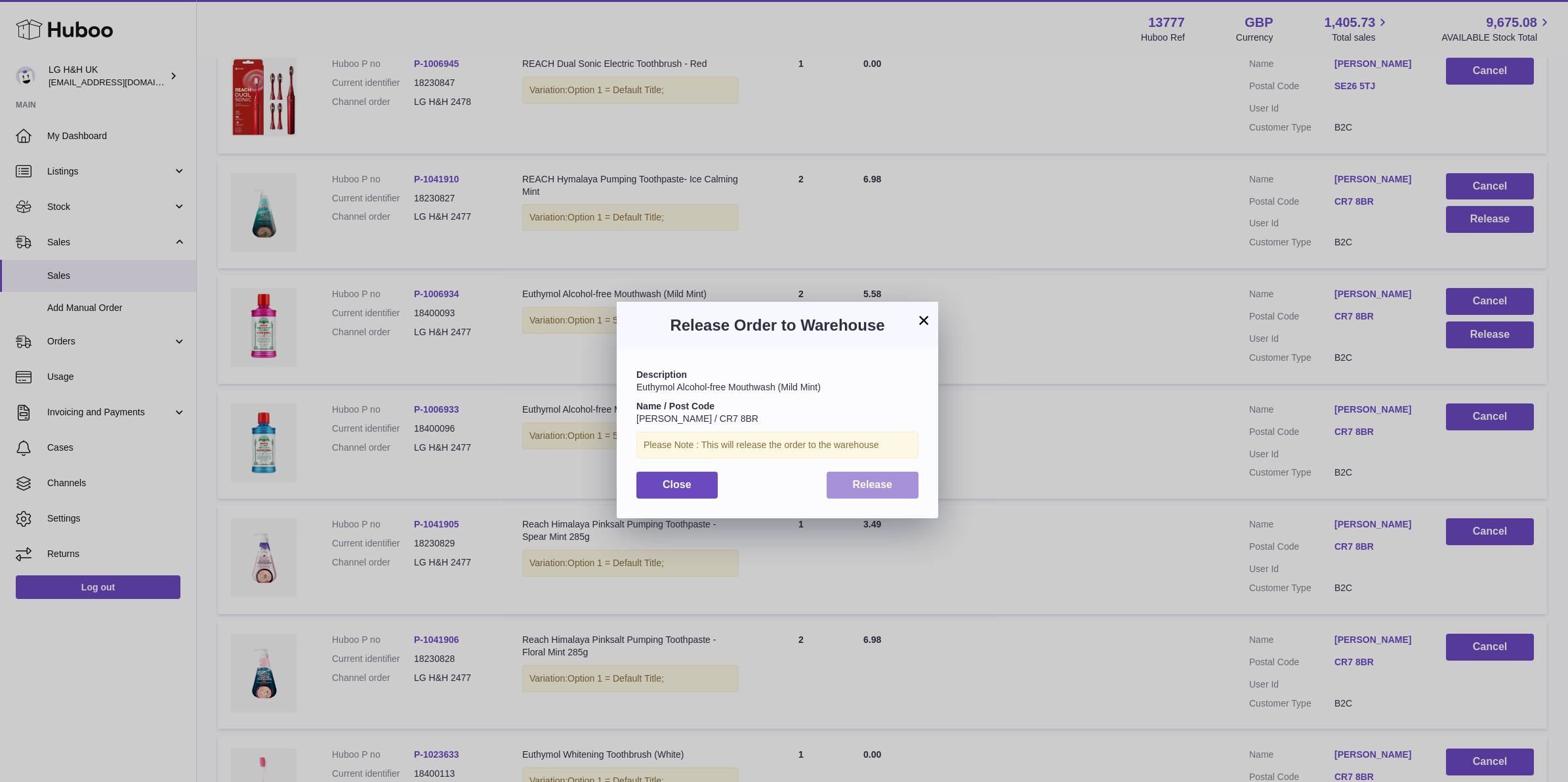
click at [909, 477] on button "Release" at bounding box center [873, 485] width 92 height 27
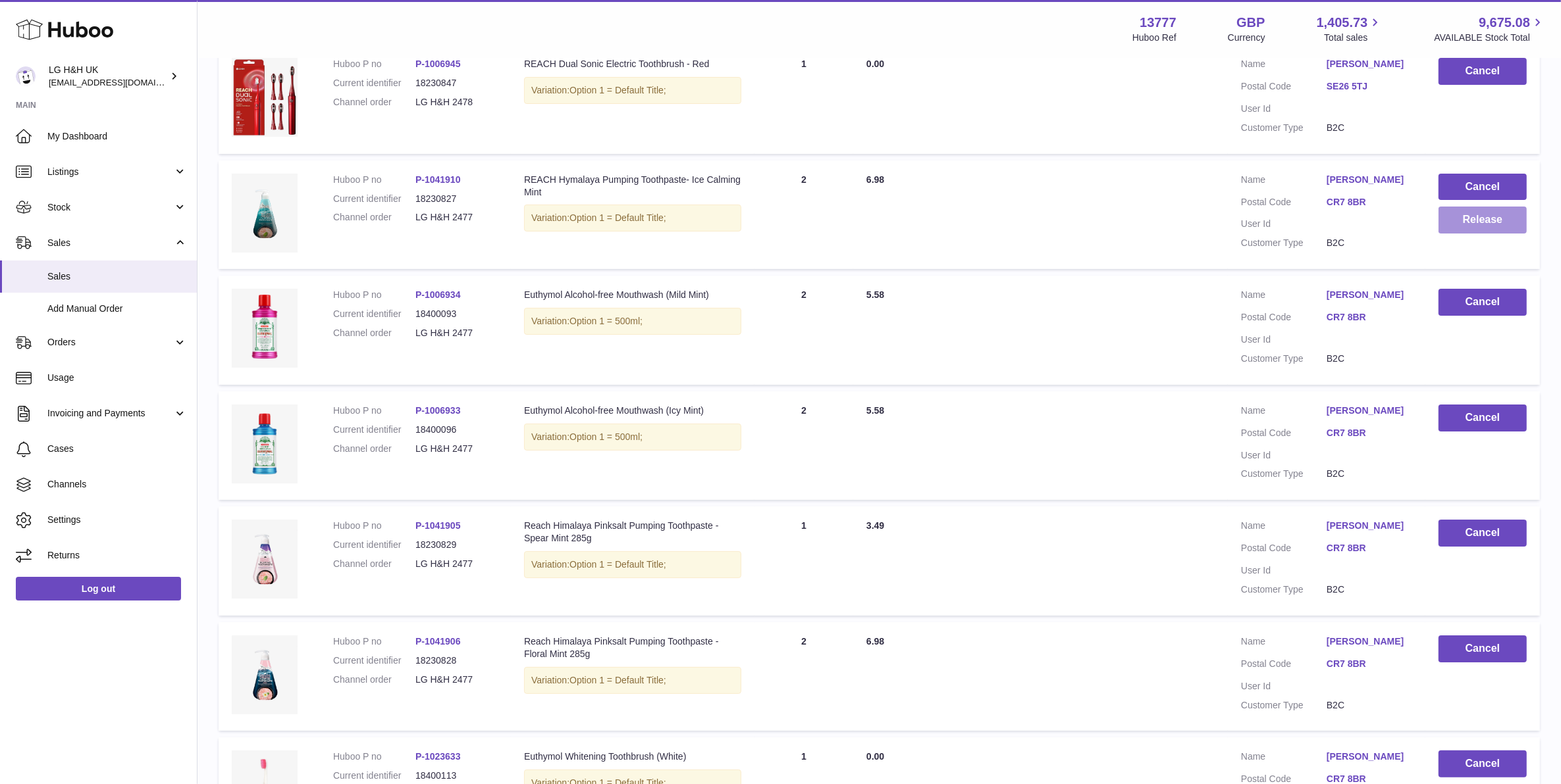
click at [1446, 207] on button "Release" at bounding box center [1483, 220] width 89 height 27
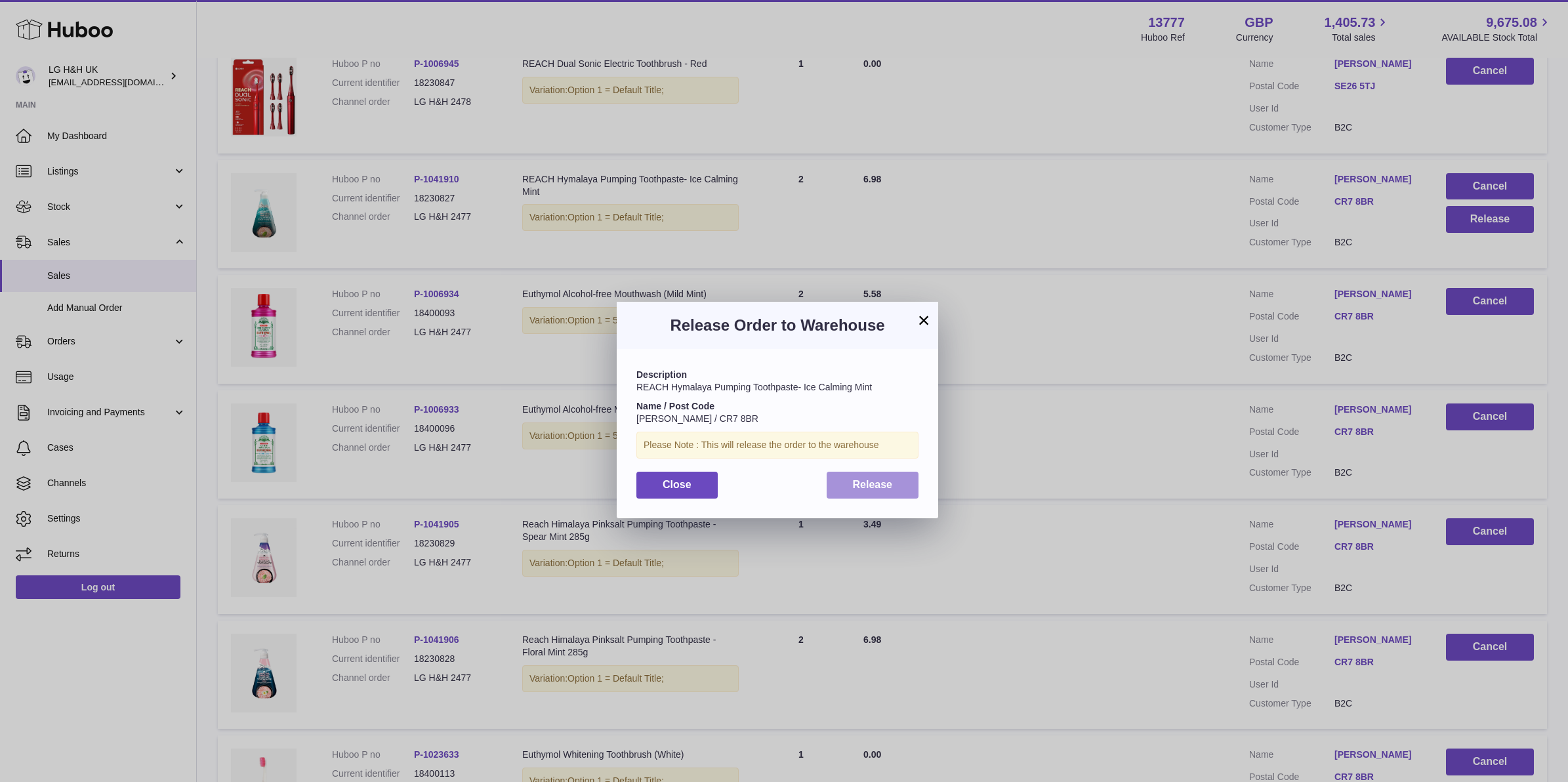
click at [879, 481] on span "Release" at bounding box center [873, 485] width 40 height 11
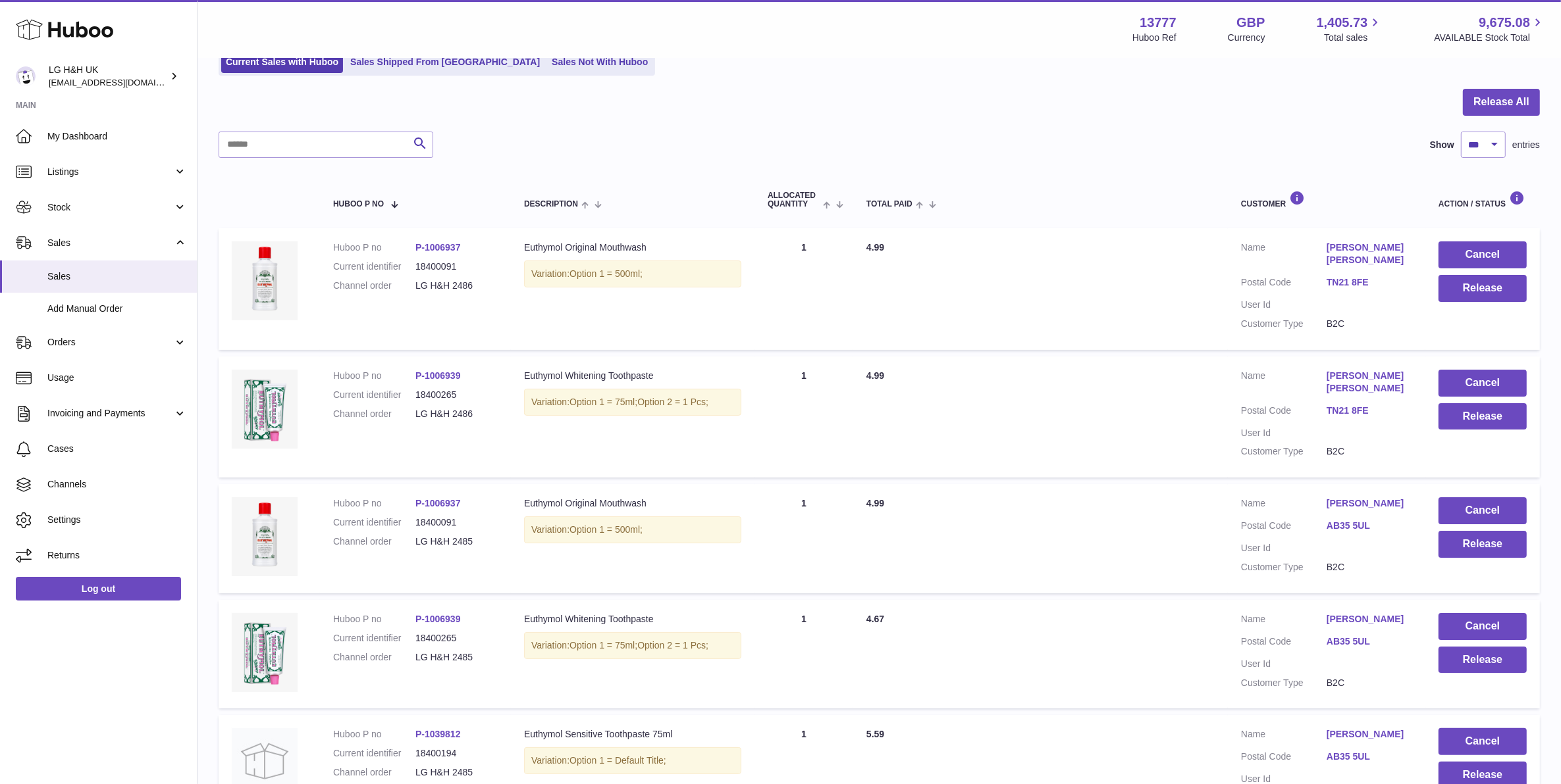
scroll to position [0, 0]
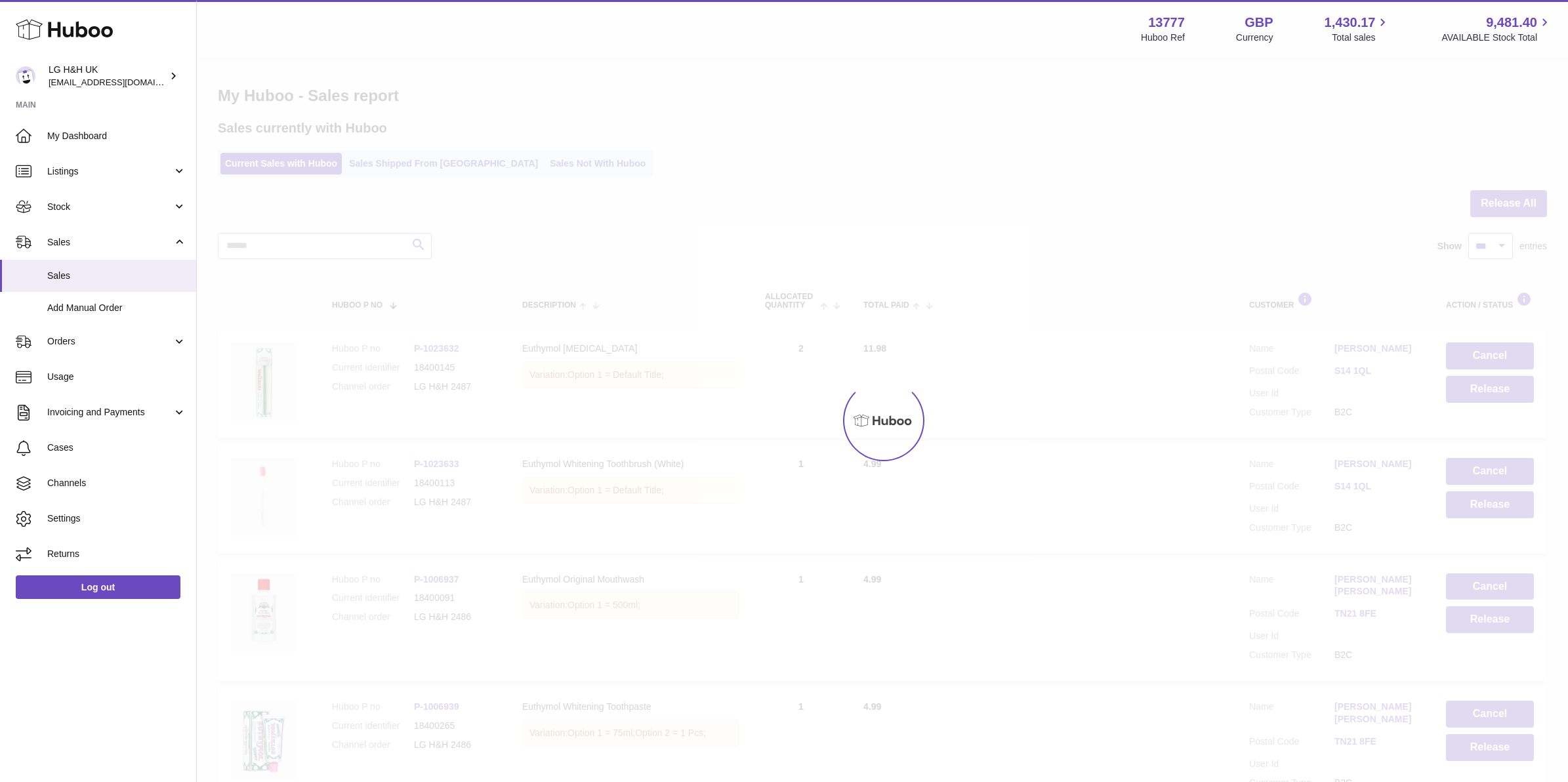
select select "***"
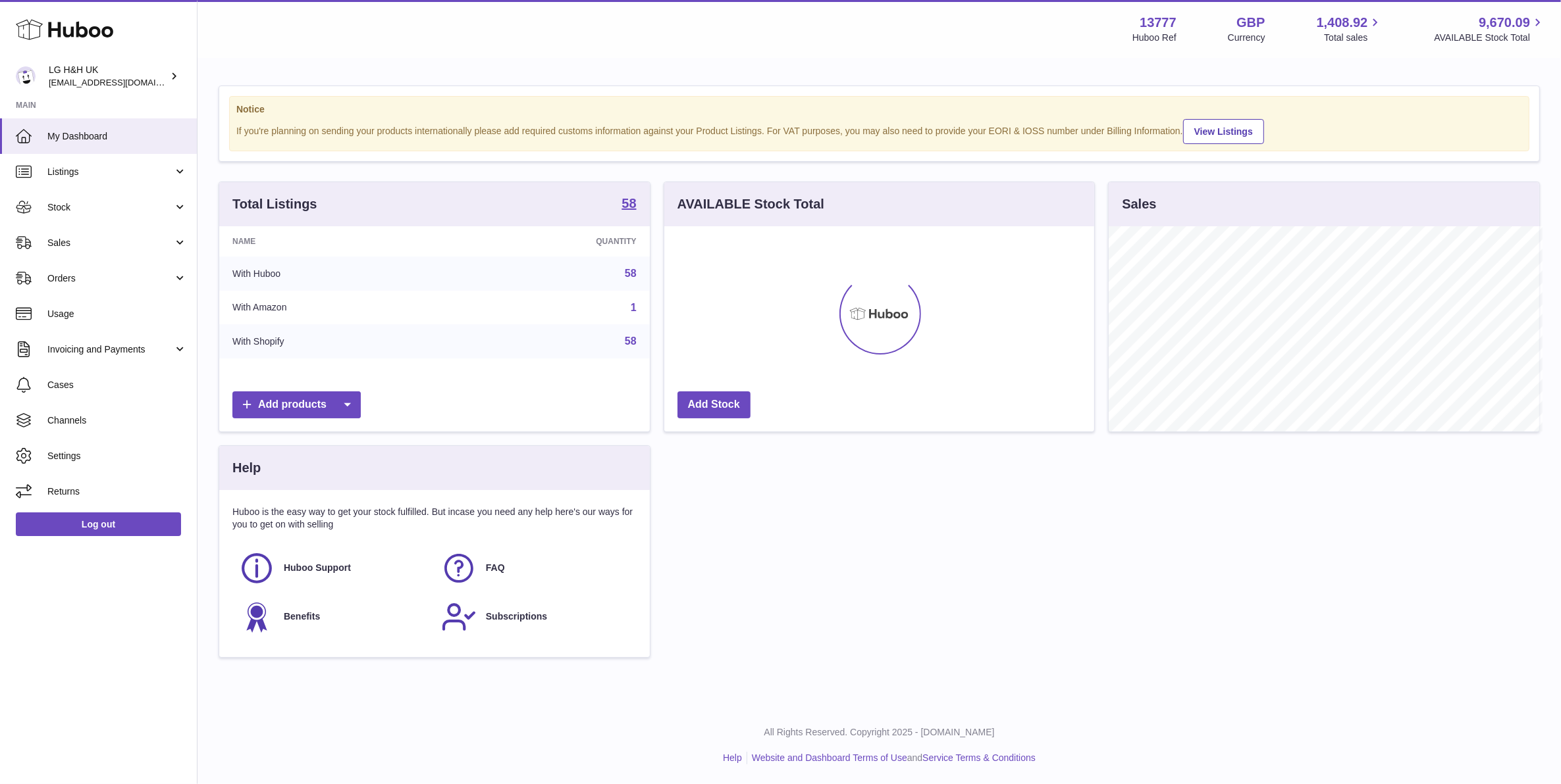
scroll to position [657777, 657808]
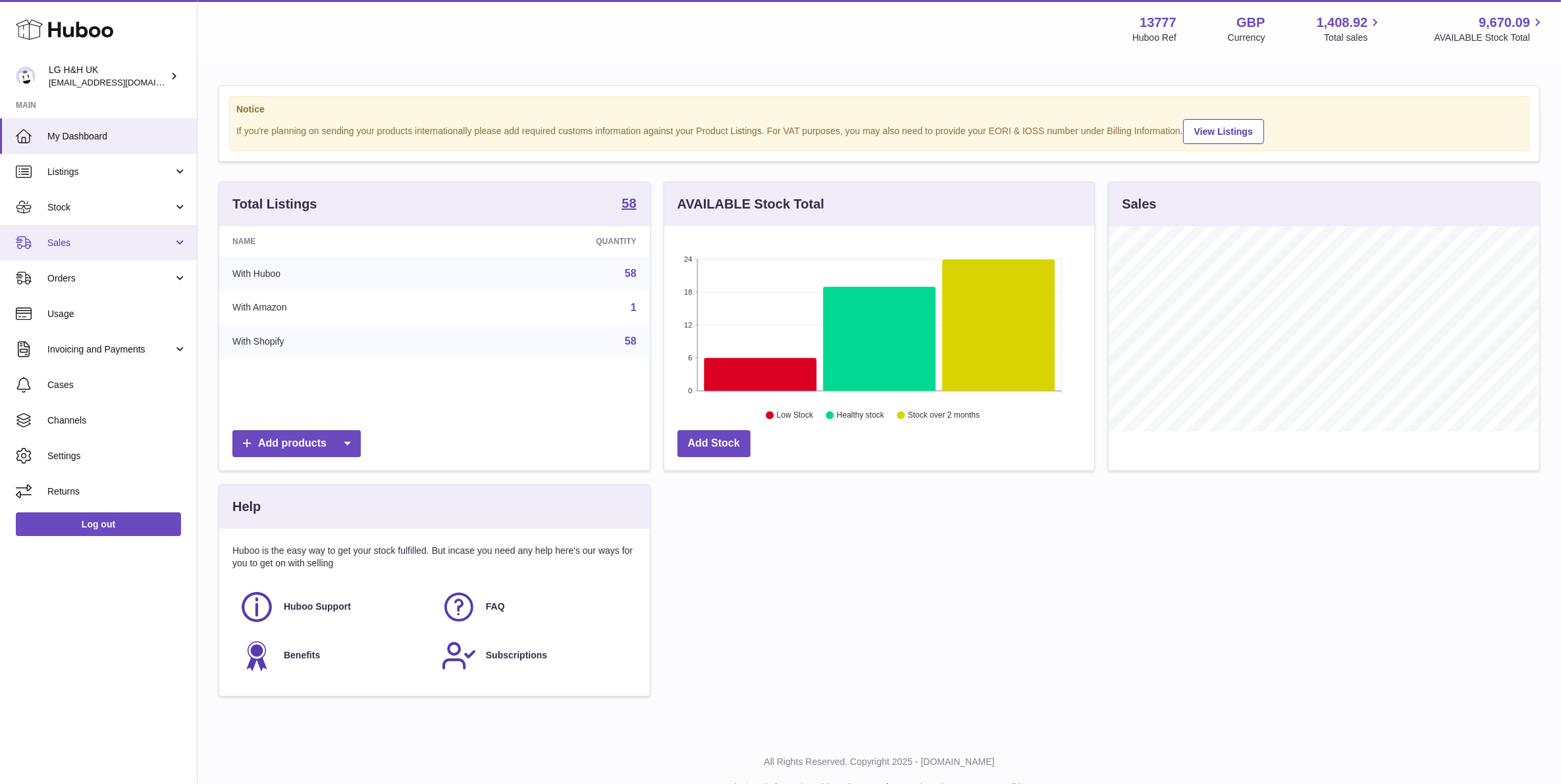
click at [73, 228] on link "Sales" at bounding box center [98, 242] width 197 height 35
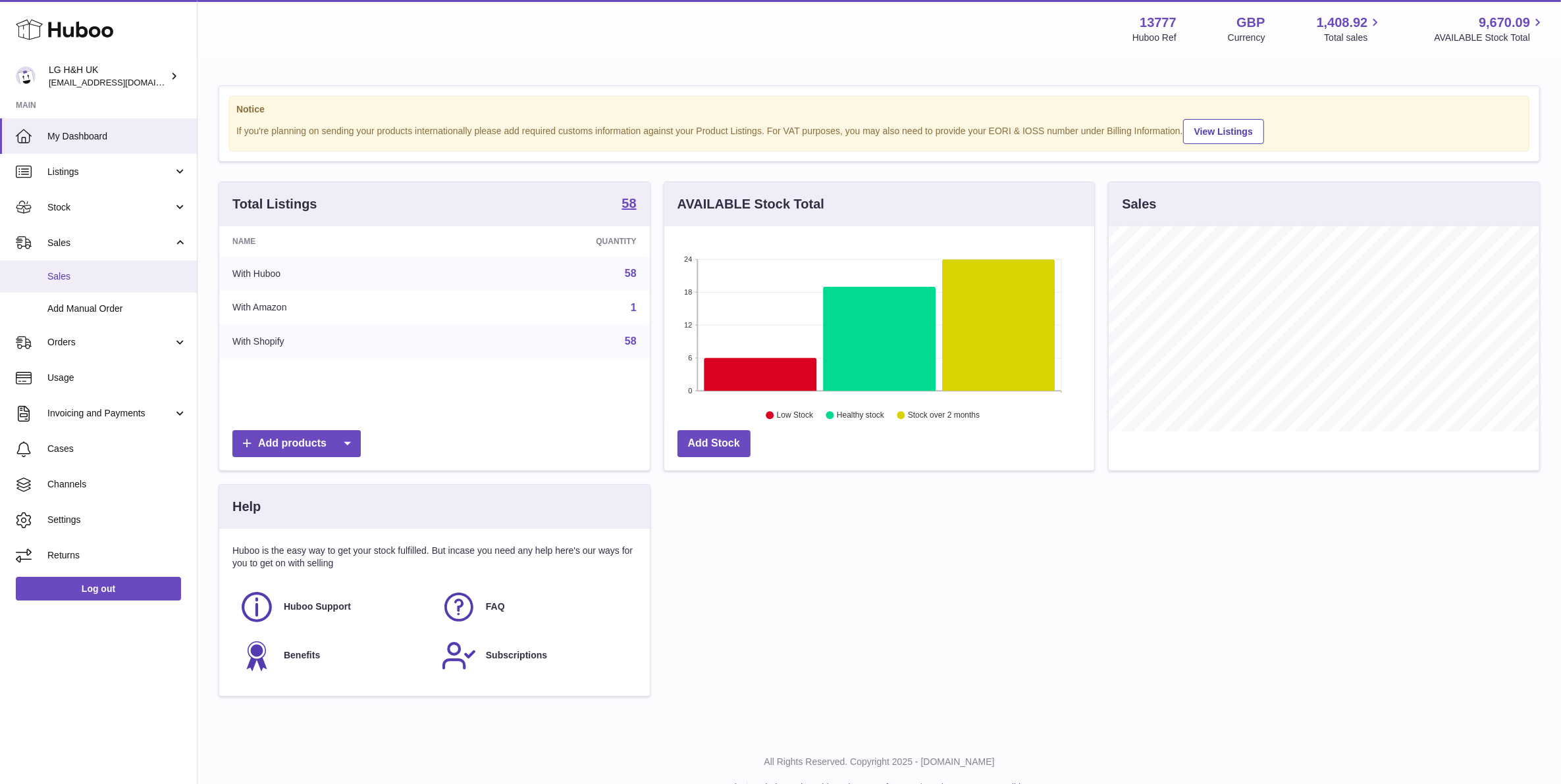
click at [98, 274] on span "Sales" at bounding box center [118, 277] width 140 height 12
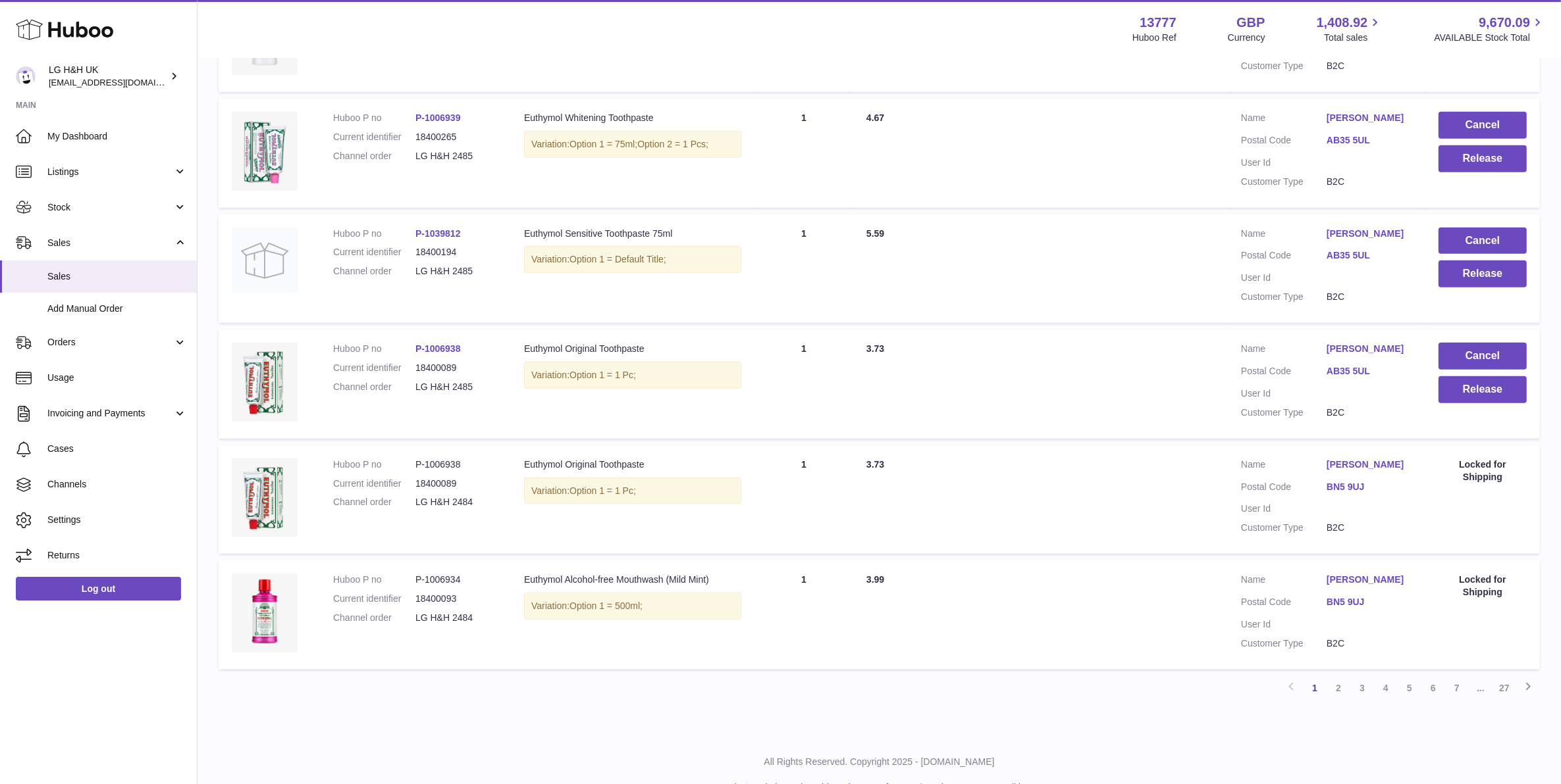
scroll to position [838, 0]
